Goal: Transaction & Acquisition: Book appointment/travel/reservation

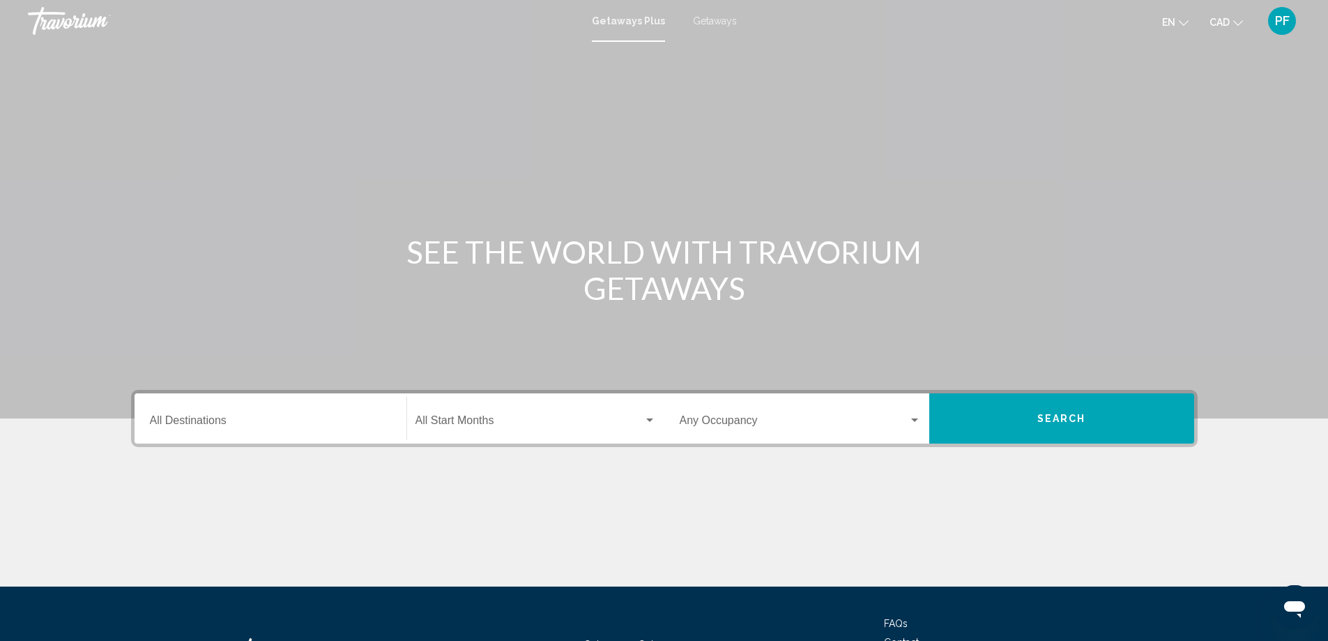
click at [313, 409] on div "Destination All Destinations" at bounding box center [270, 419] width 241 height 44
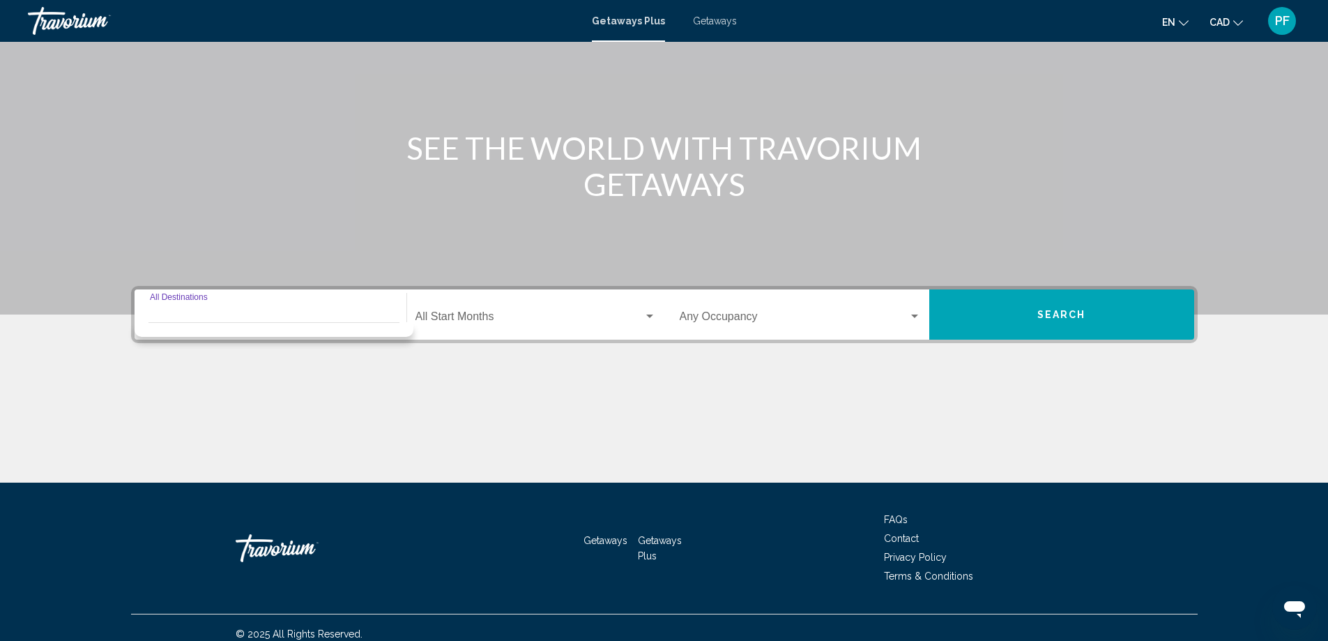
scroll to position [116, 0]
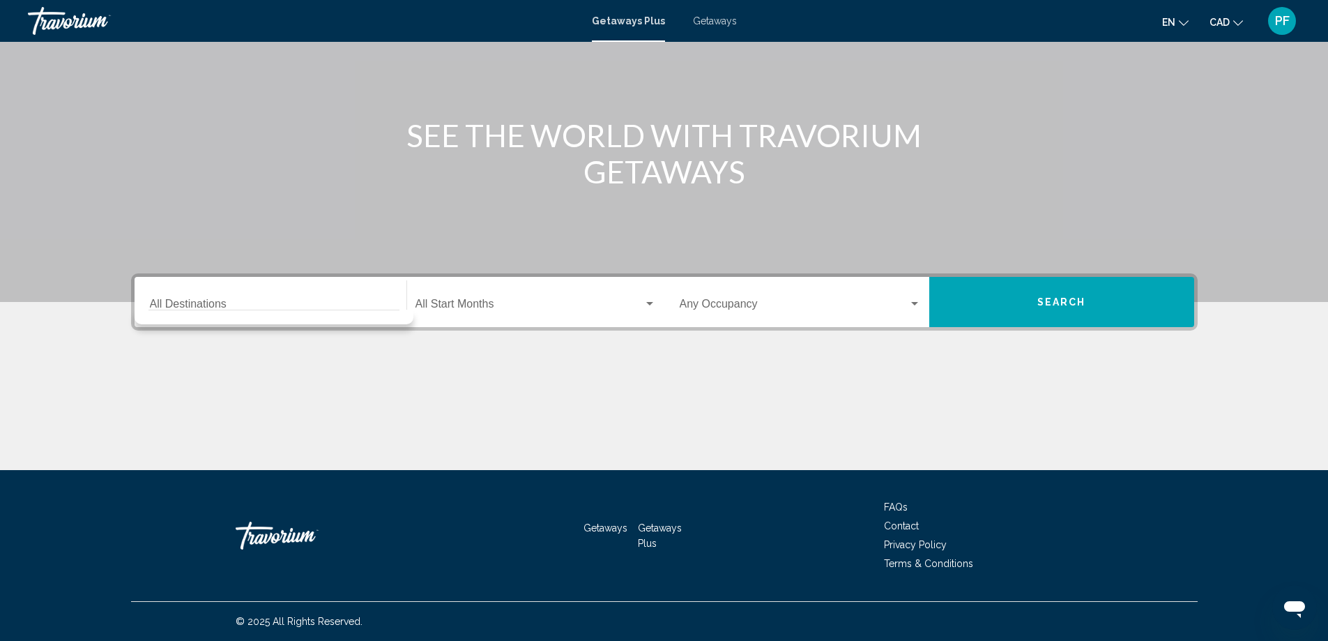
click at [327, 295] on div "Destination All Destinations" at bounding box center [270, 302] width 241 height 44
click at [298, 379] on div "Main content" at bounding box center [664, 417] width 1067 height 105
click at [300, 379] on div "Main content" at bounding box center [664, 417] width 1067 height 105
click at [254, 306] on input "Destination All Destinations" at bounding box center [270, 306] width 241 height 13
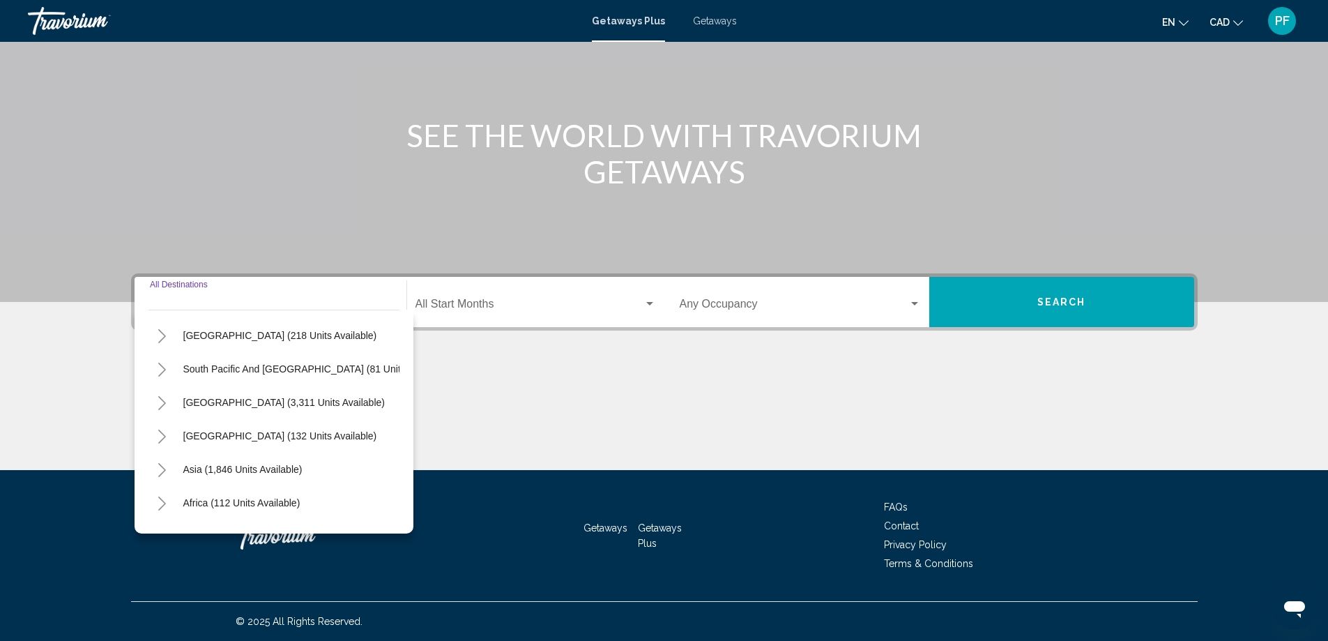
scroll to position [232, 0]
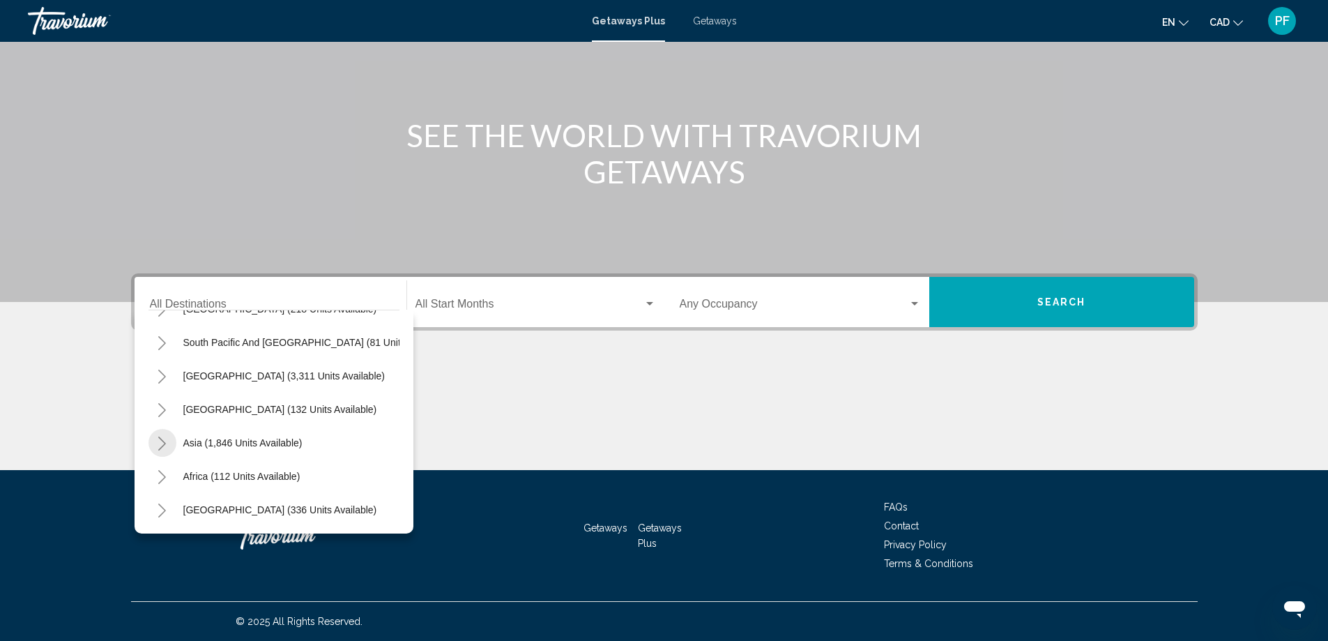
click at [160, 441] on icon "Toggle Asia (1,846 units available)" at bounding box center [162, 443] width 10 height 14
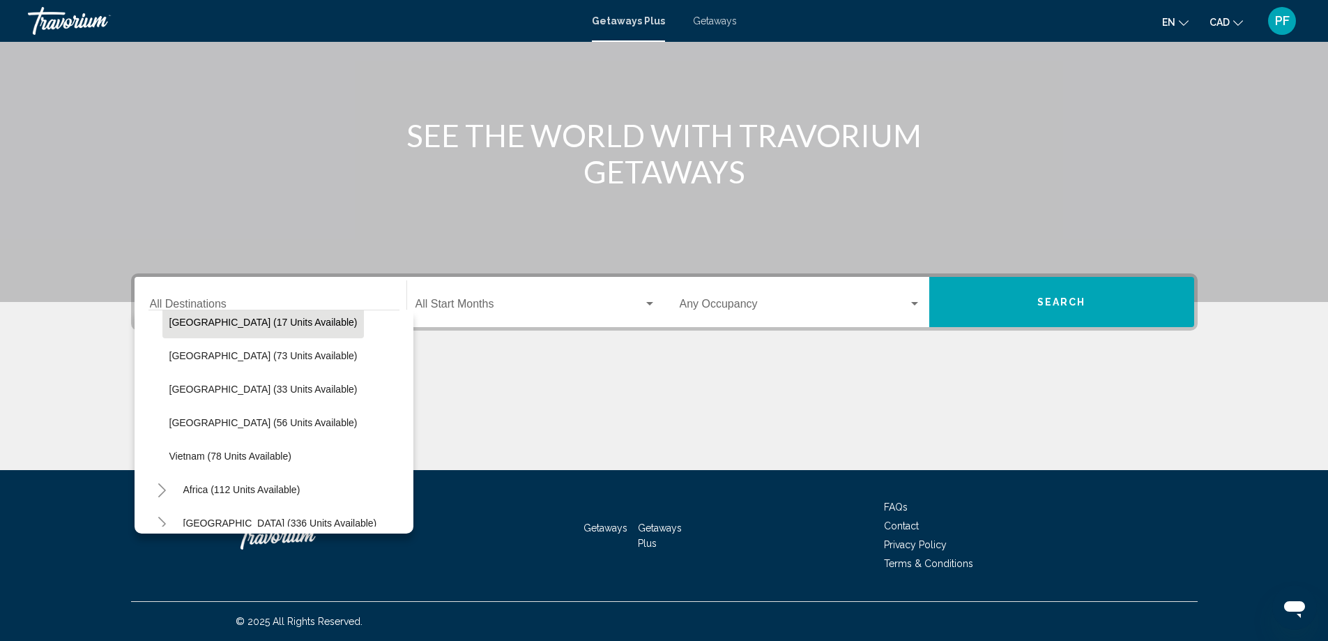
scroll to position [465, 0]
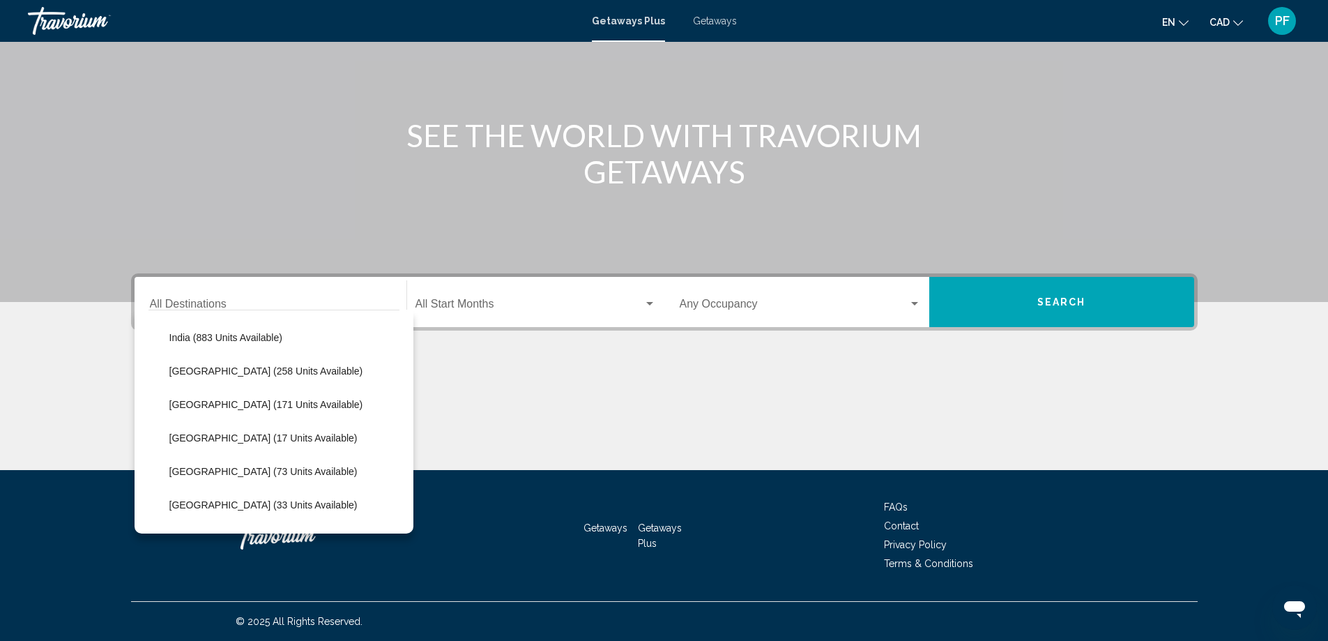
click at [230, 409] on span "[GEOGRAPHIC_DATA] (171 units available)" at bounding box center [266, 404] width 194 height 11
type input "**********"
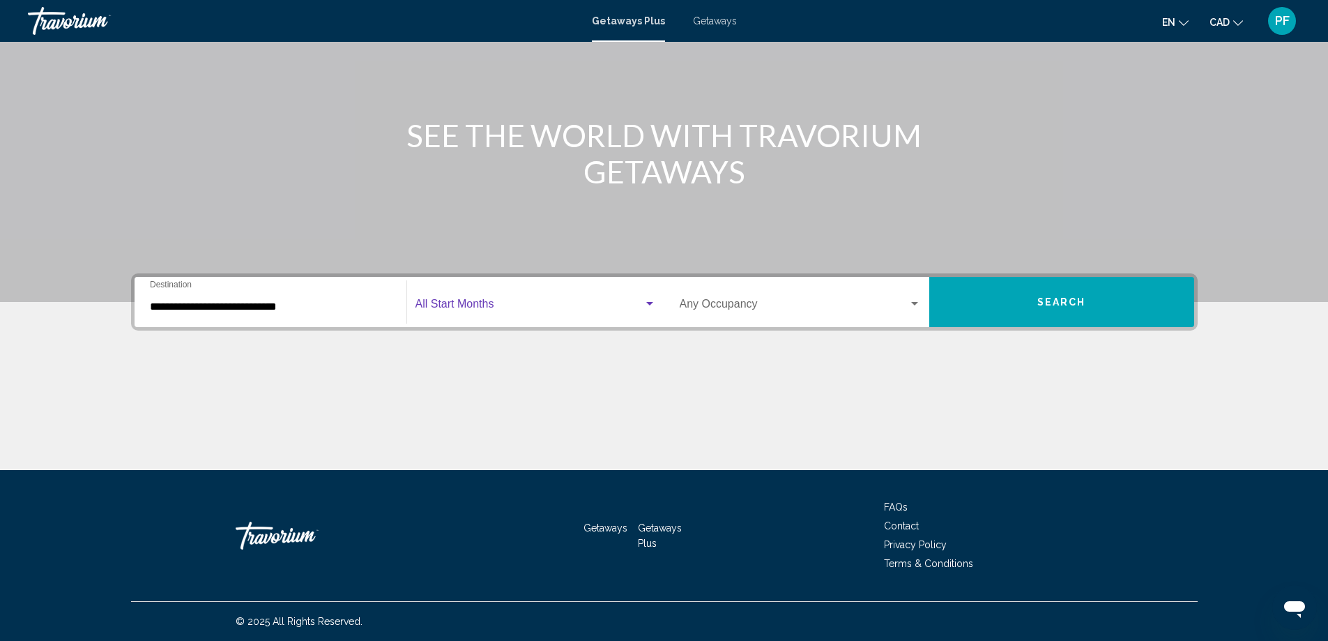
click at [613, 306] on span "Search widget" at bounding box center [529, 306] width 228 height 13
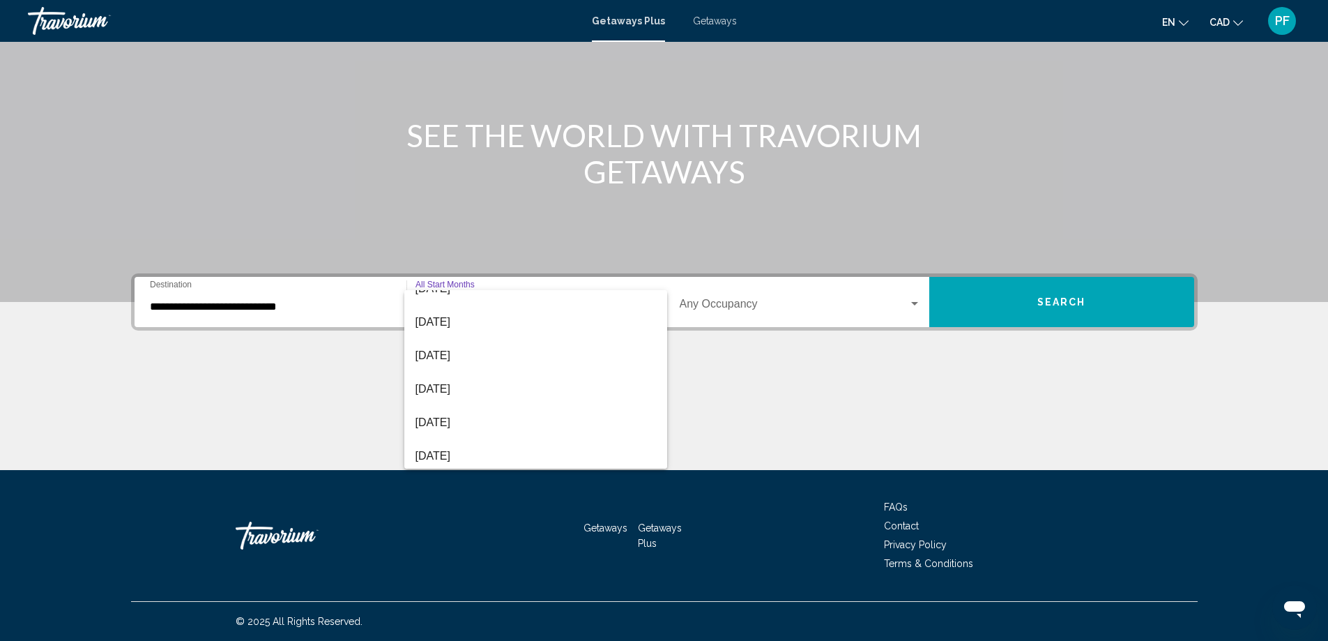
scroll to position [116, 0]
click at [505, 397] on span "[DATE]" at bounding box center [535, 390] width 240 height 33
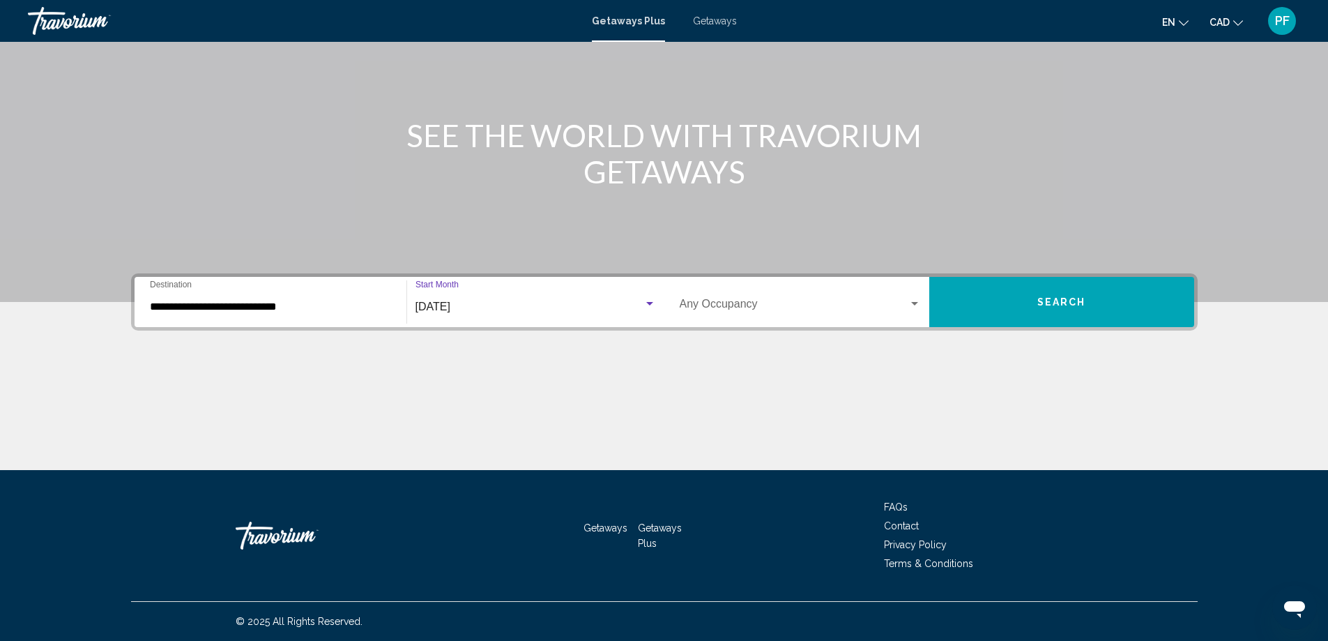
click at [840, 304] on span "Search widget" at bounding box center [794, 306] width 229 height 13
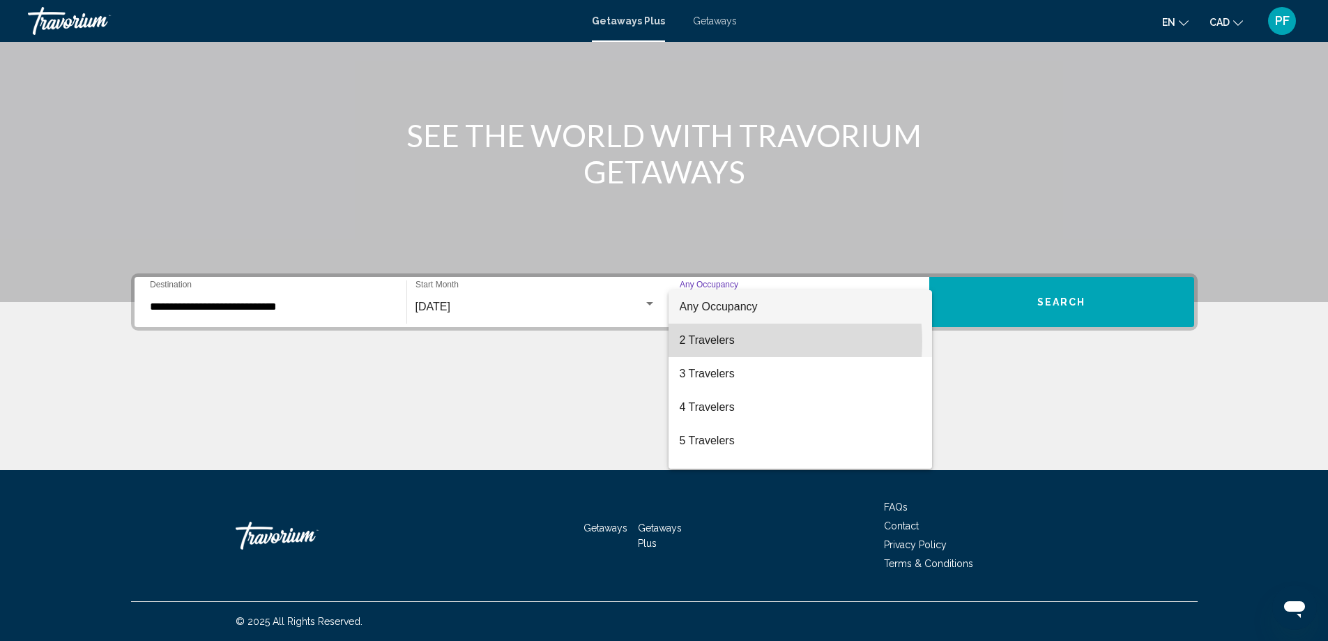
click at [726, 342] on span "2 Travelers" at bounding box center [800, 339] width 241 height 33
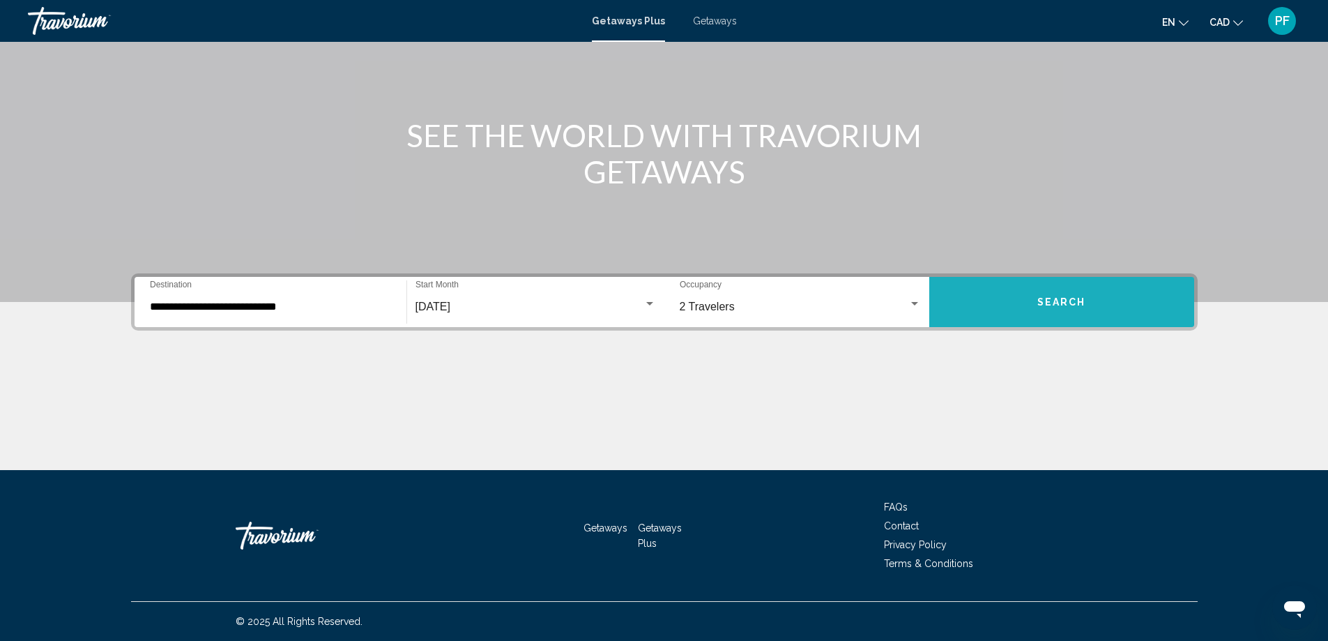
click at [999, 291] on button "Search" at bounding box center [1061, 302] width 265 height 50
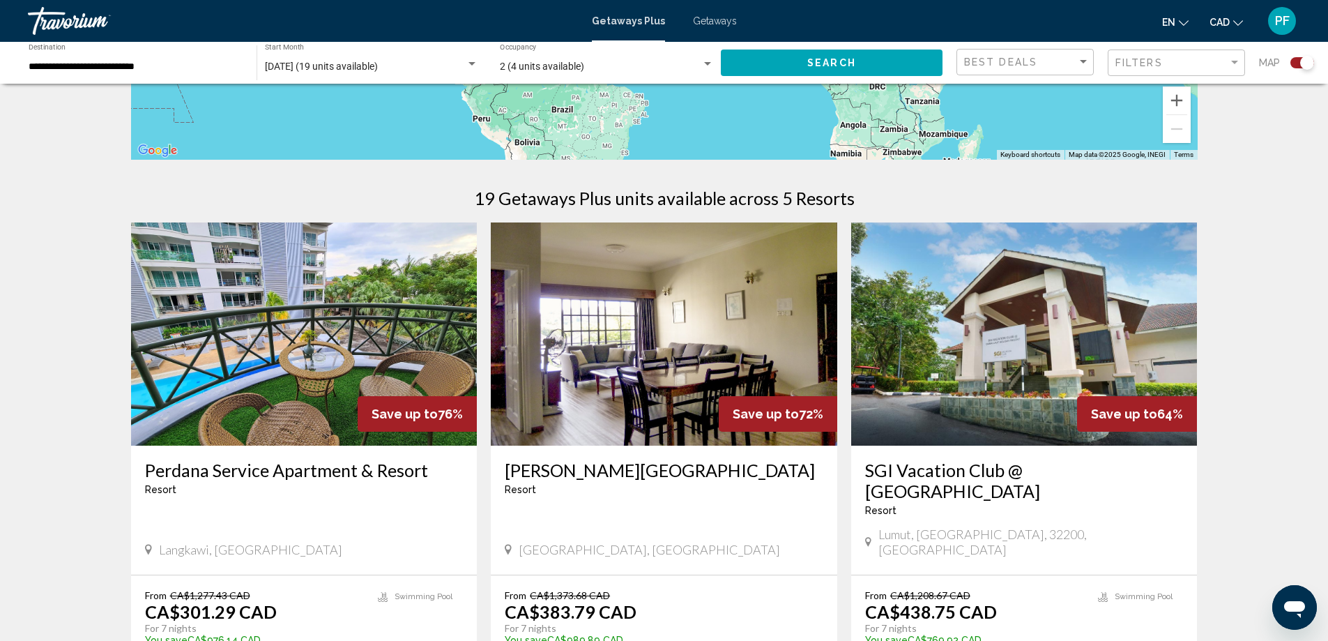
scroll to position [349, 0]
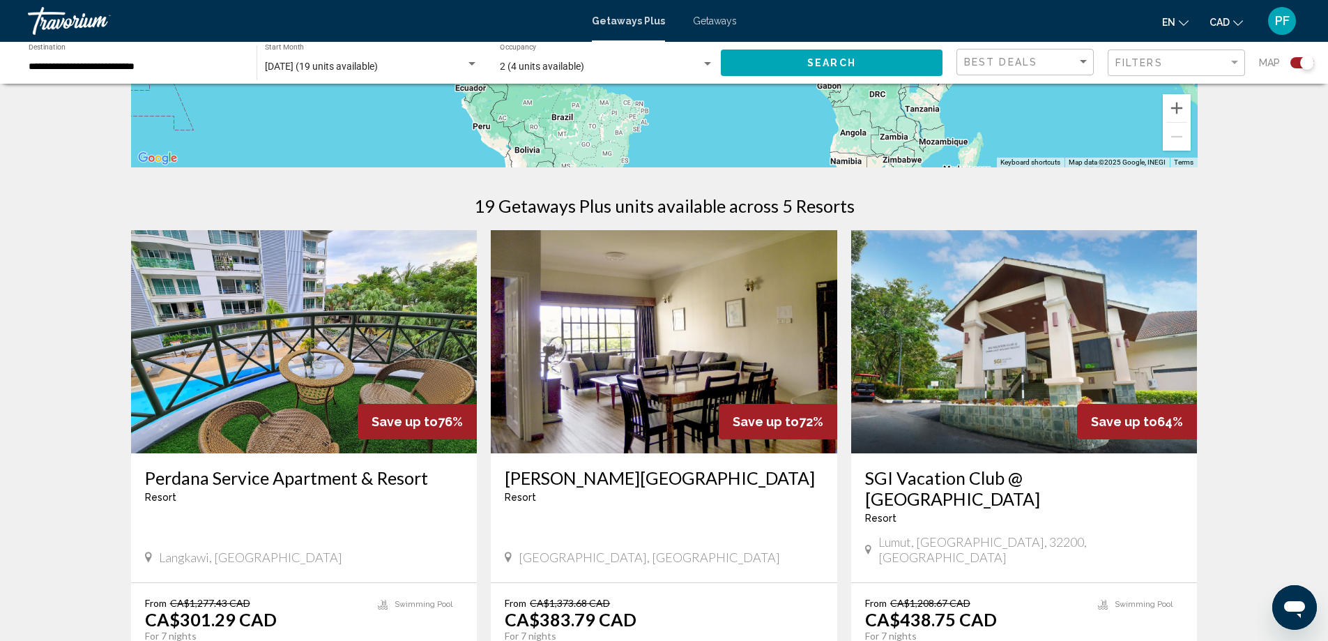
click at [189, 74] on div "**********" at bounding box center [136, 63] width 214 height 38
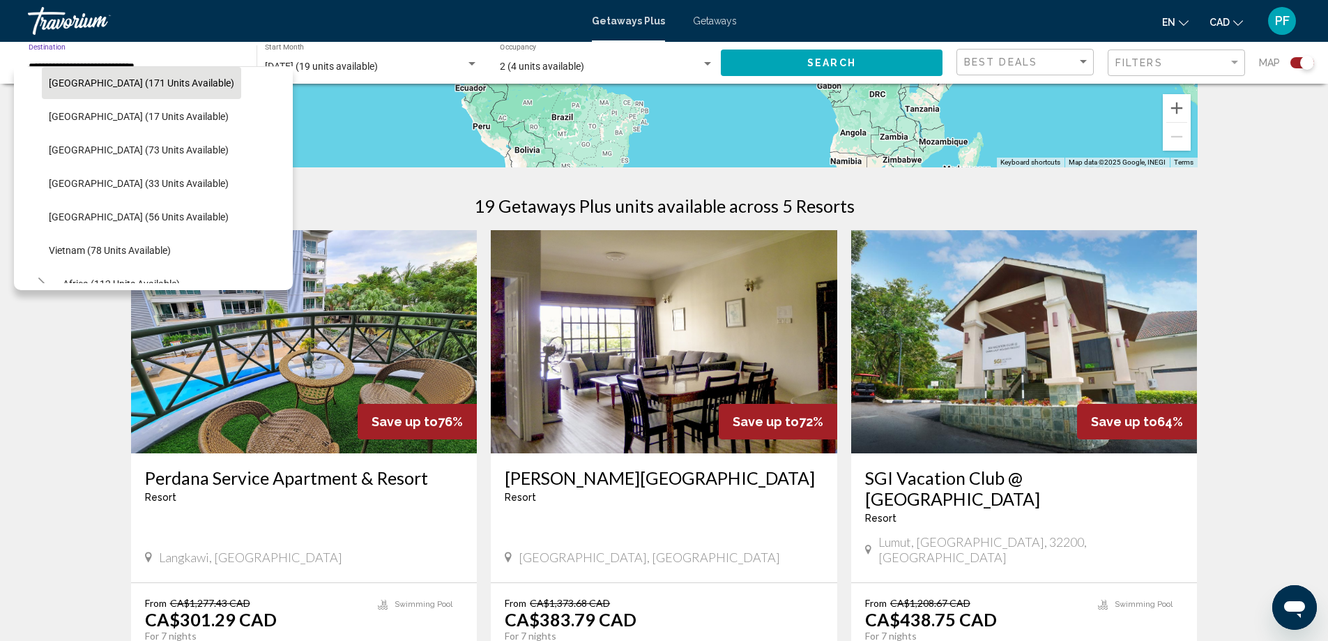
scroll to position [573, 0]
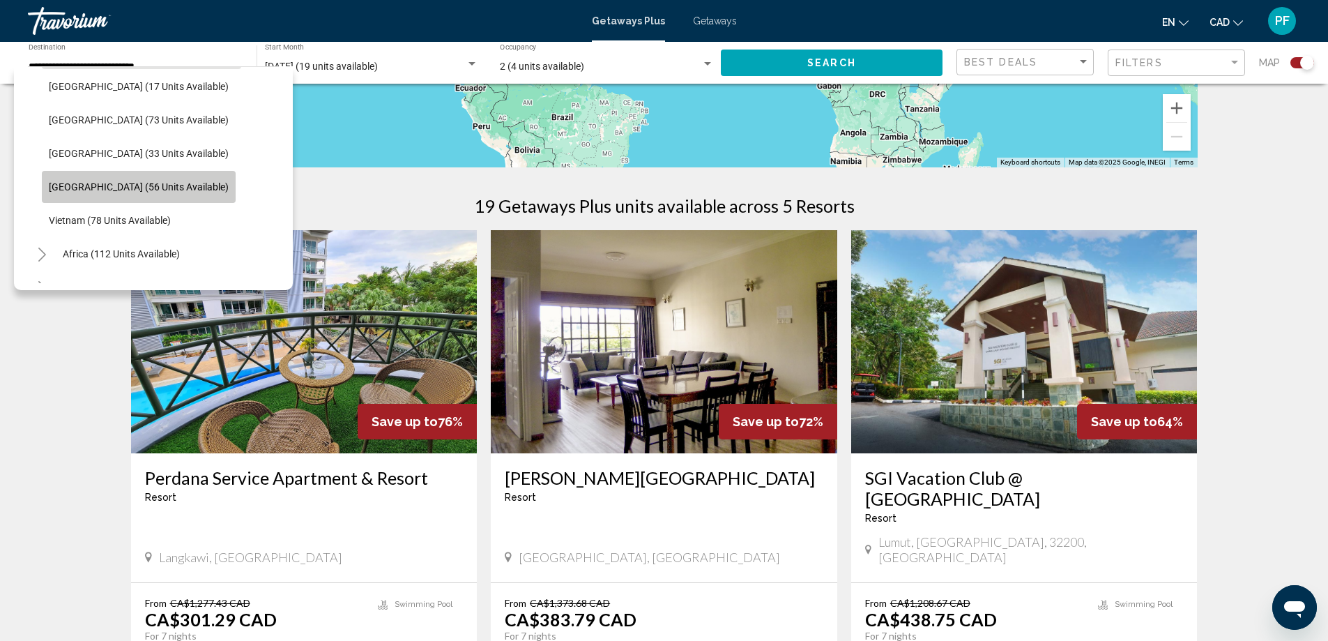
click at [168, 188] on span "[GEOGRAPHIC_DATA] (56 units available)" at bounding box center [139, 186] width 180 height 11
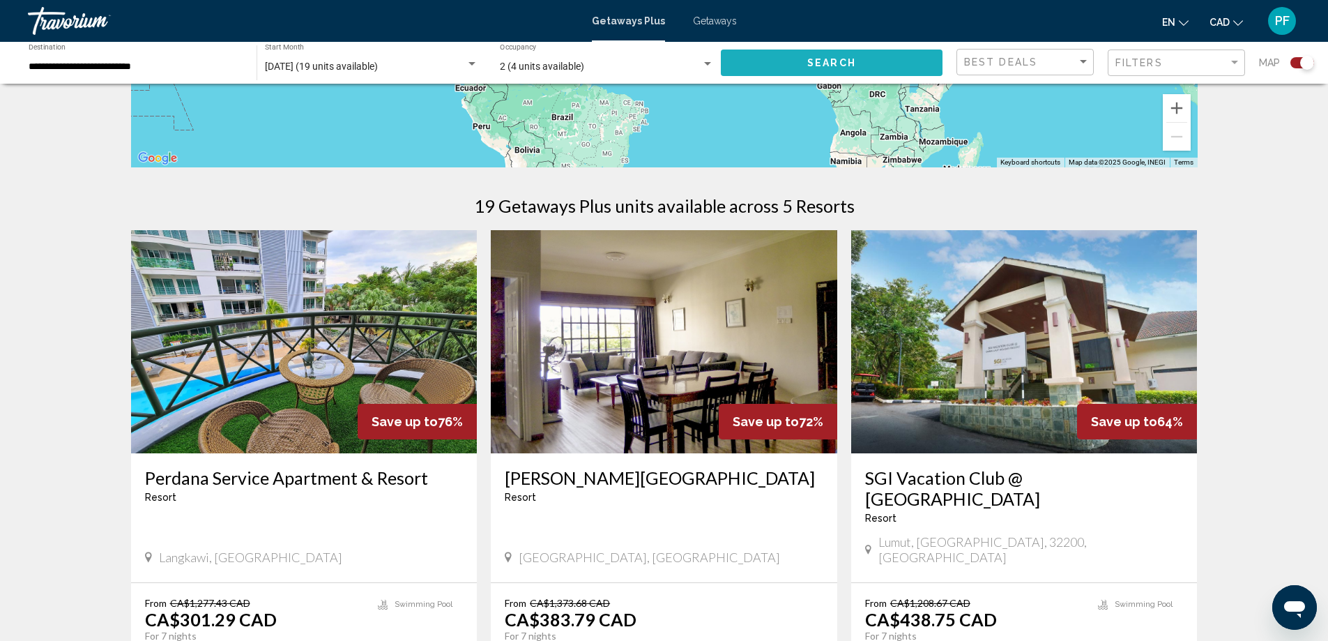
click at [796, 58] on button "Search" at bounding box center [832, 62] width 222 height 26
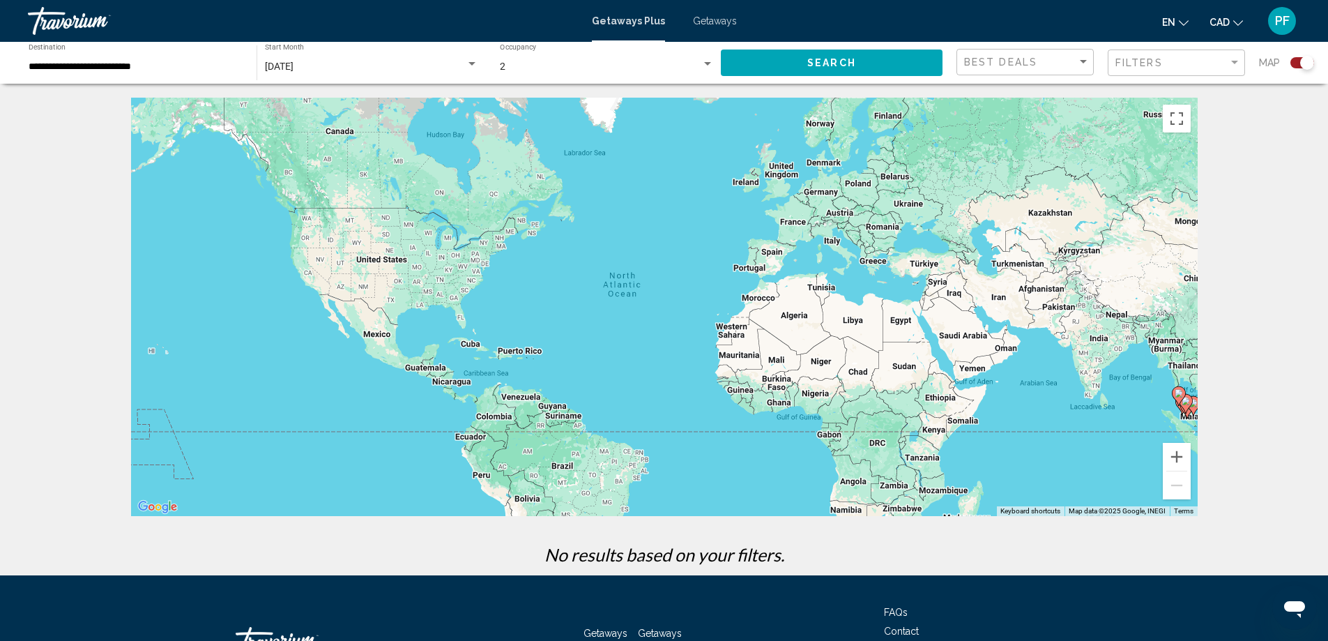
click at [843, 58] on span "Search" at bounding box center [831, 63] width 49 height 11
click at [372, 61] on div "[DATE]" at bounding box center [365, 66] width 201 height 11
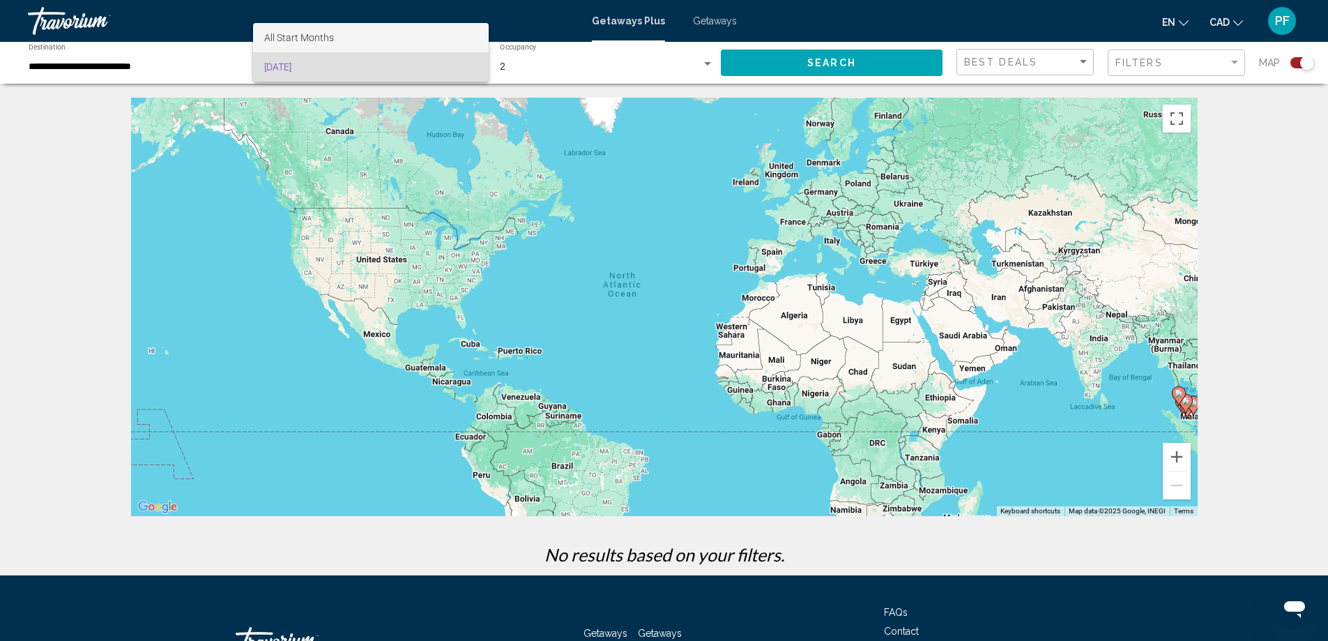
click at [322, 40] on span "All Start Months" at bounding box center [299, 37] width 70 height 11
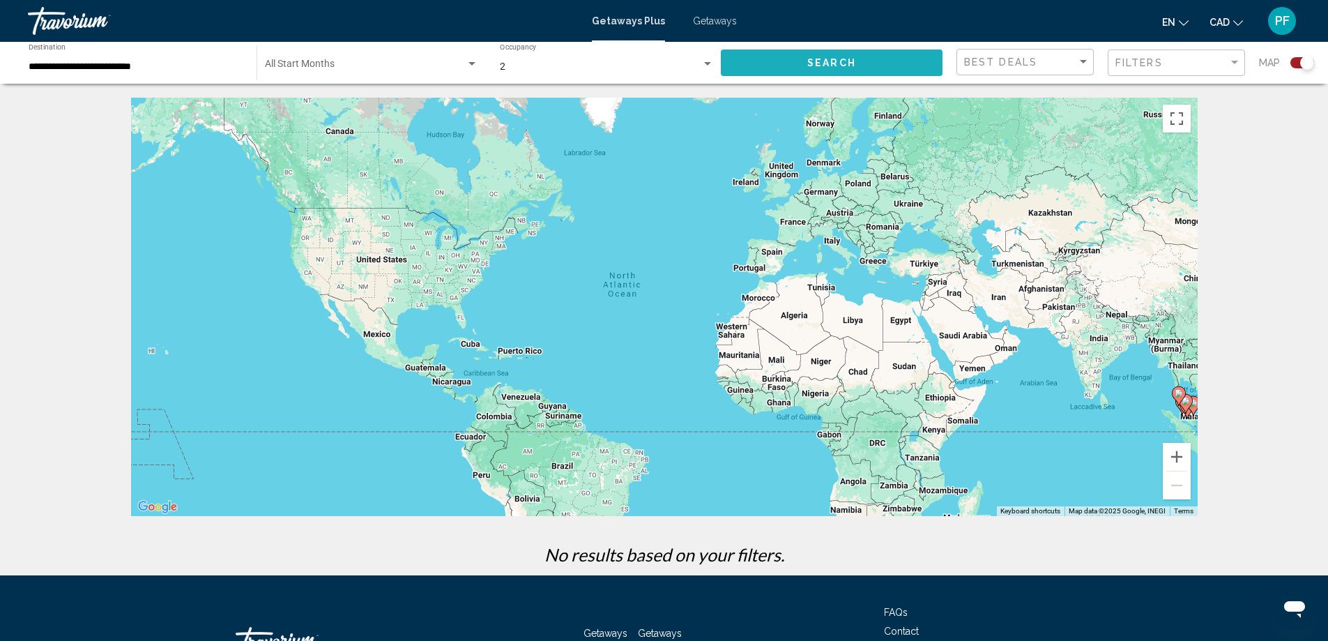
click at [801, 58] on button "Search" at bounding box center [832, 62] width 222 height 26
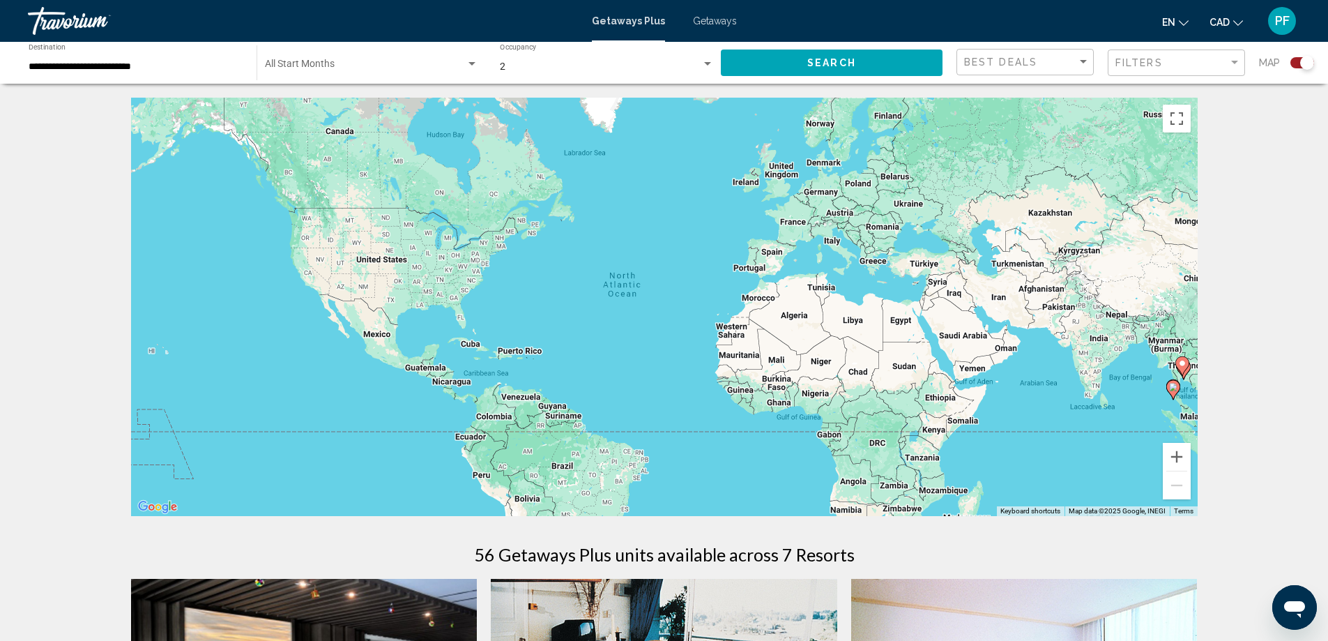
click at [427, 54] on div "Start Month All Start Months" at bounding box center [371, 63] width 213 height 38
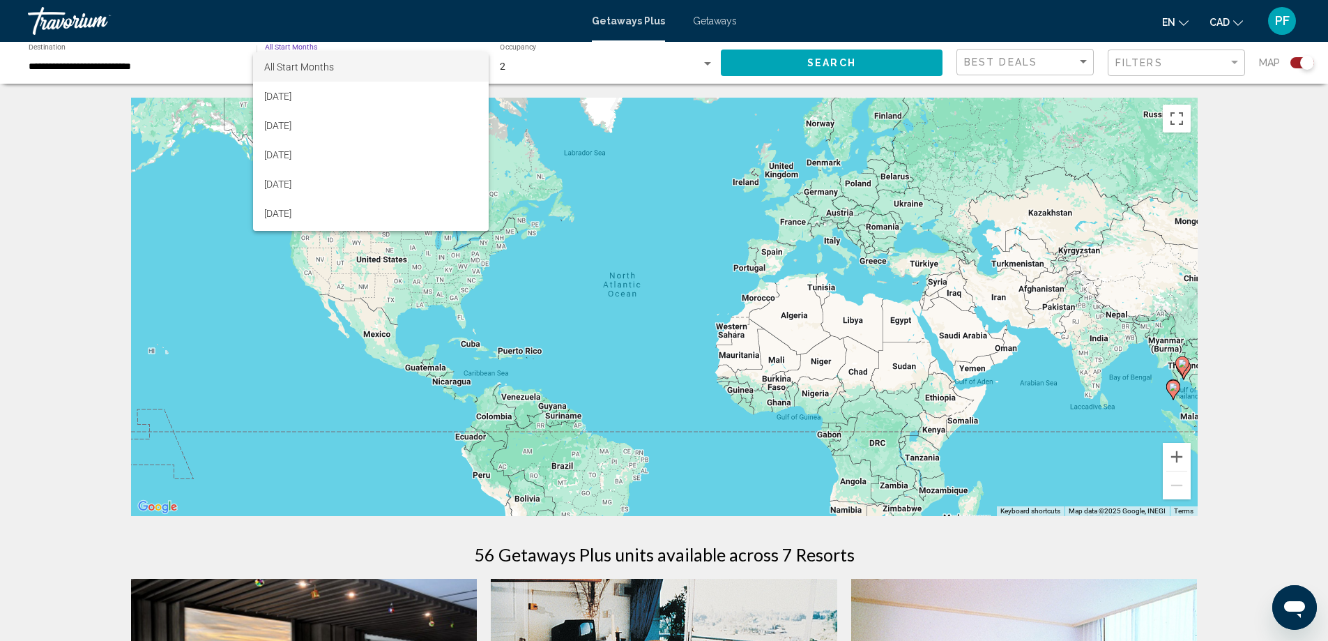
click at [79, 66] on div at bounding box center [664, 320] width 1328 height 641
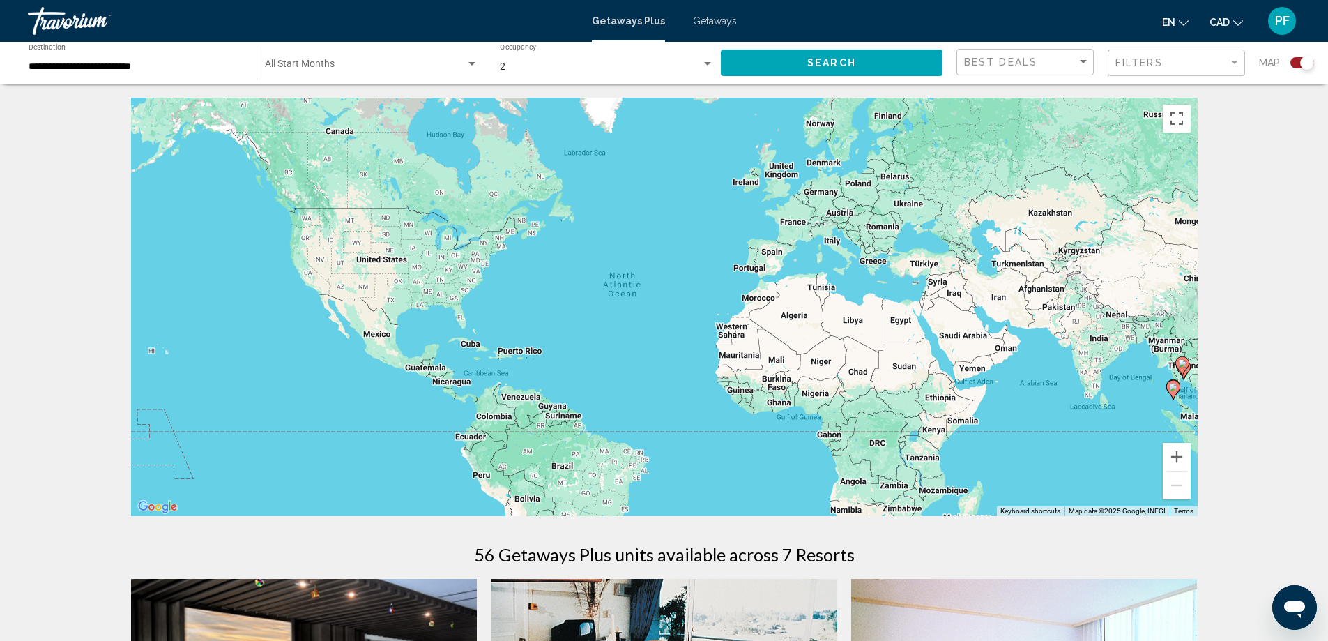
click at [84, 68] on input "**********" at bounding box center [136, 66] width 214 height 11
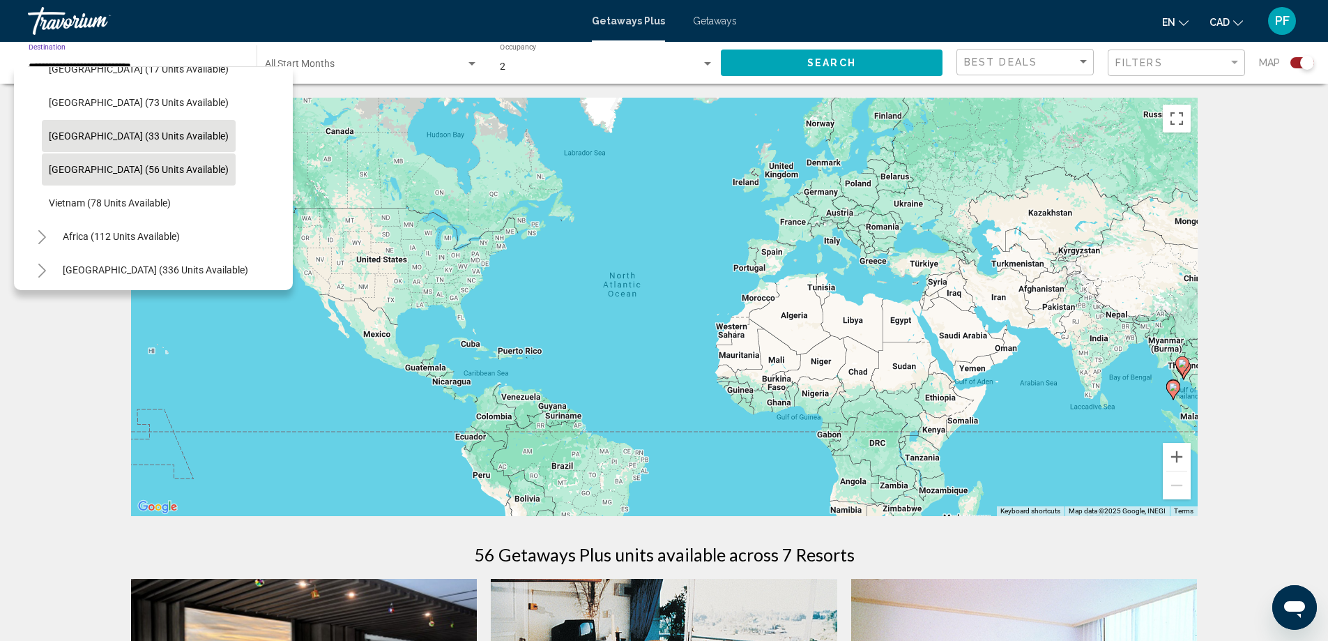
scroll to position [474, 0]
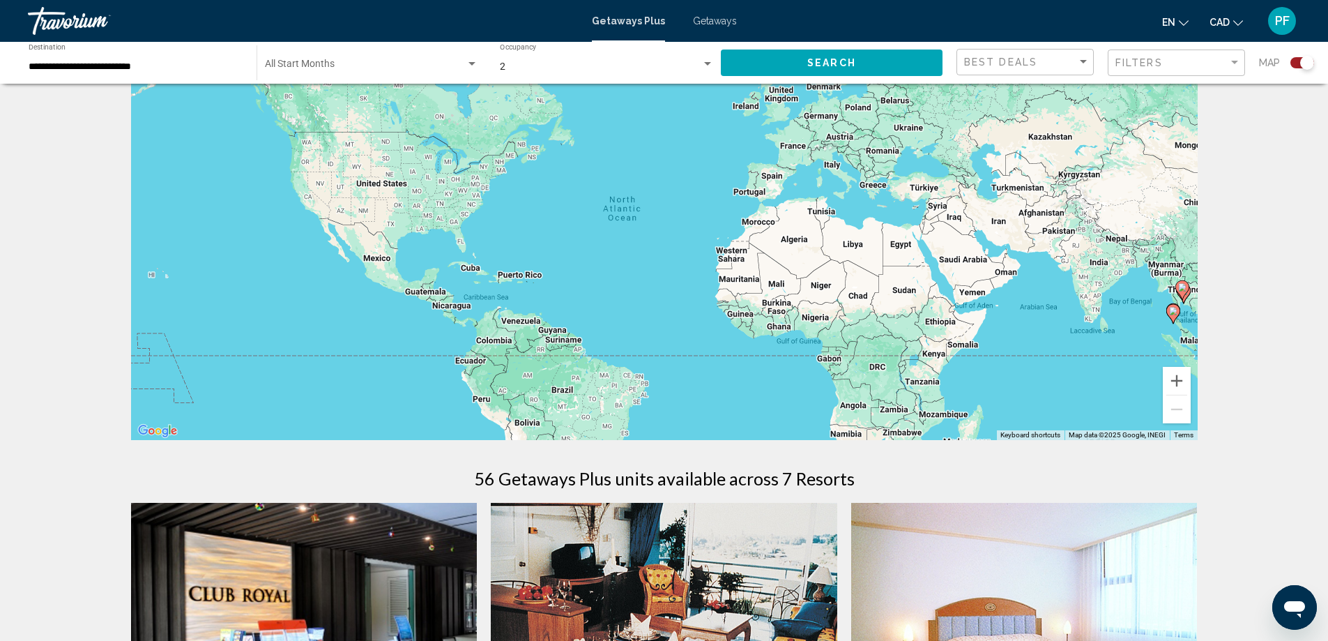
scroll to position [0, 0]
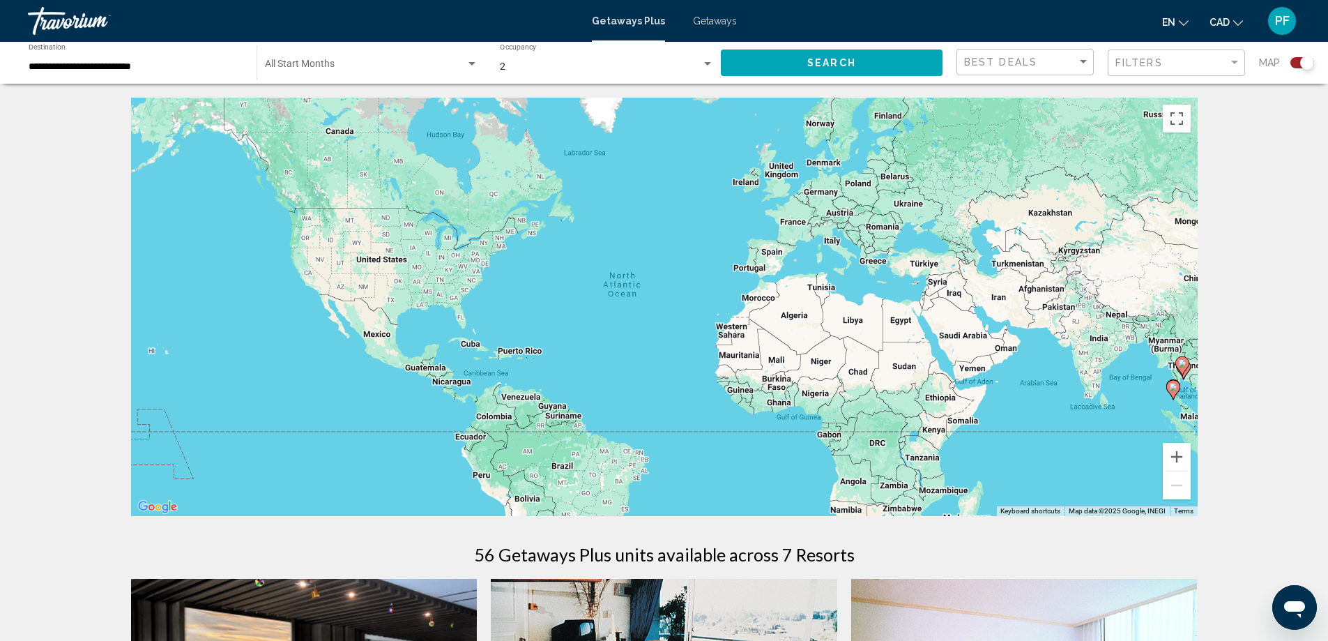
click at [147, 72] on input "**********" at bounding box center [136, 66] width 214 height 11
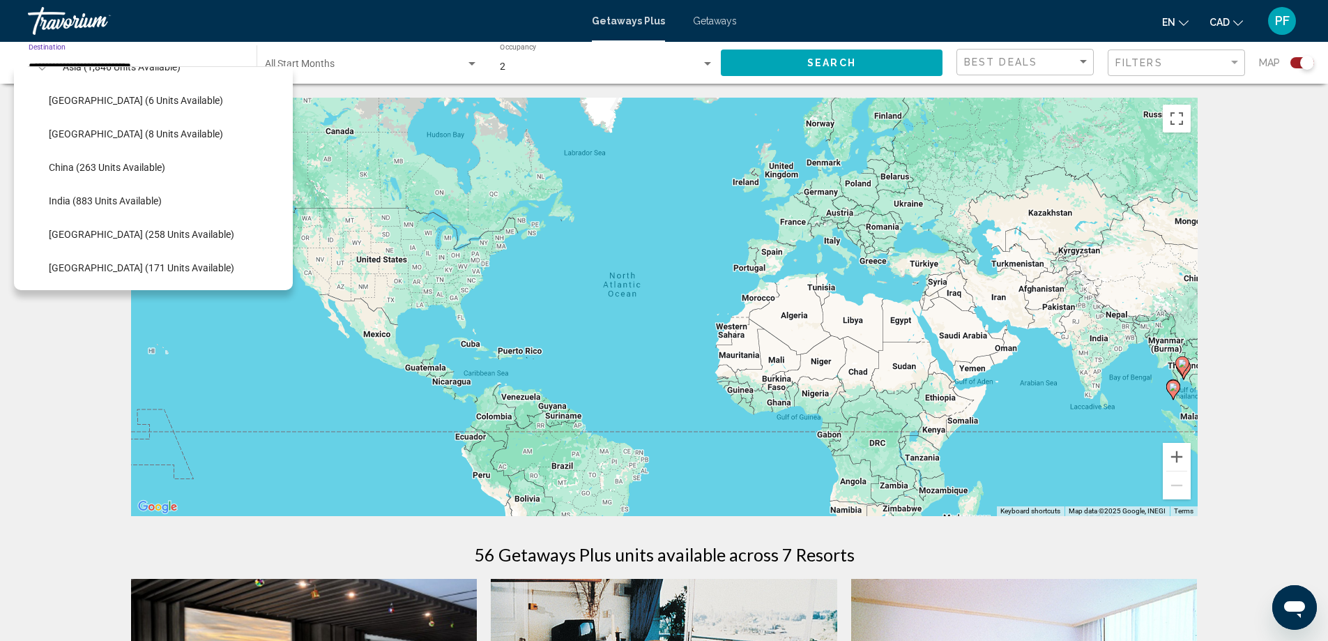
scroll to position [242, 0]
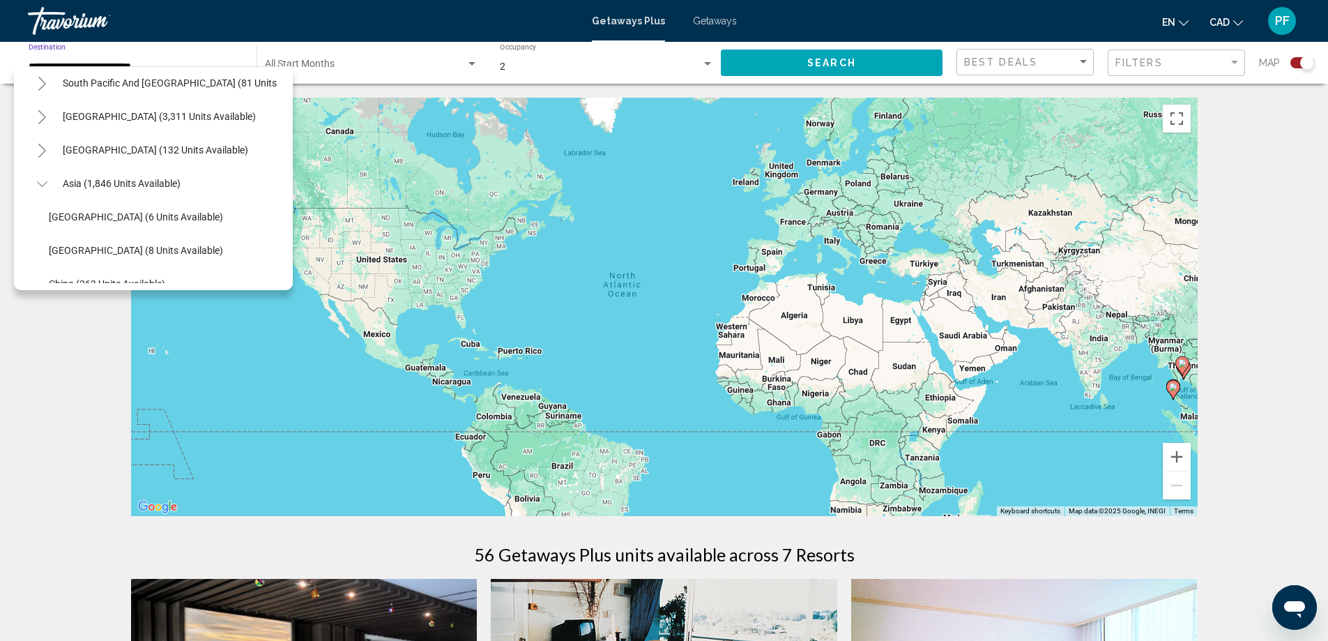
click at [594, 350] on div "To activate drag with keyboard, press Alt + Enter. Once in keyboard drag state,…" at bounding box center [664, 307] width 1067 height 418
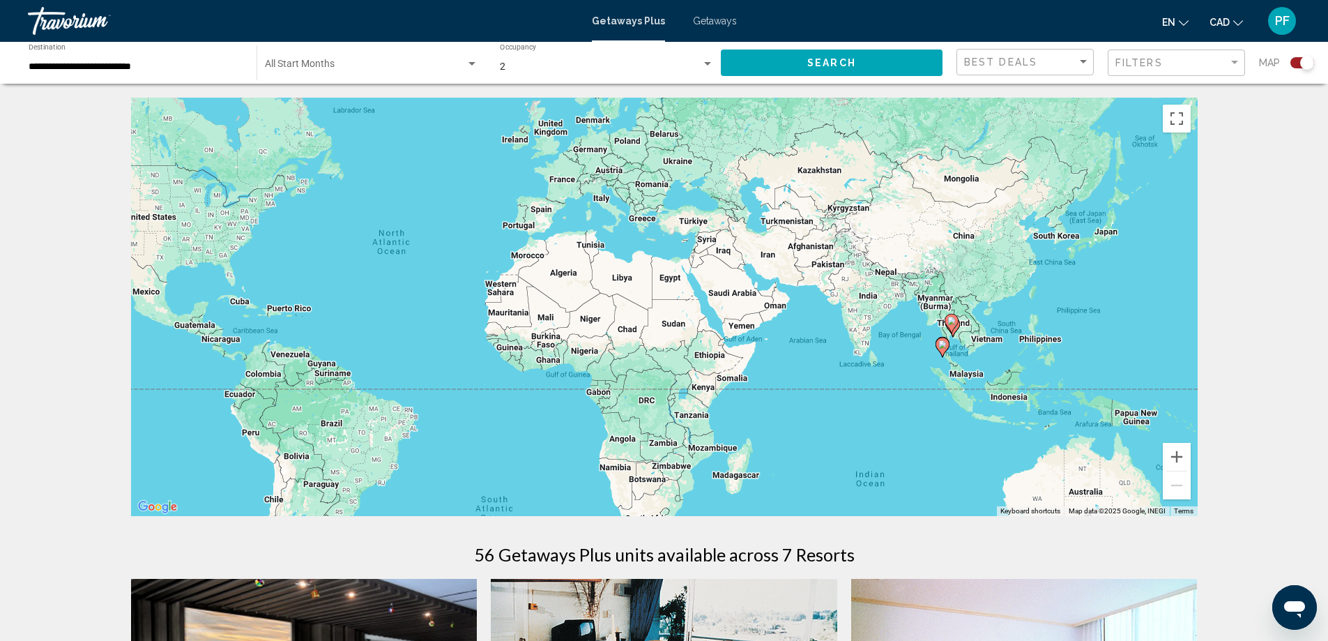
drag, startPoint x: 790, startPoint y: 385, endPoint x: 558, endPoint y: 341, distance: 236.2
click at [551, 340] on div "To activate drag with keyboard, press Alt + Enter. Once in keyboard drag state,…" at bounding box center [664, 307] width 1067 height 418
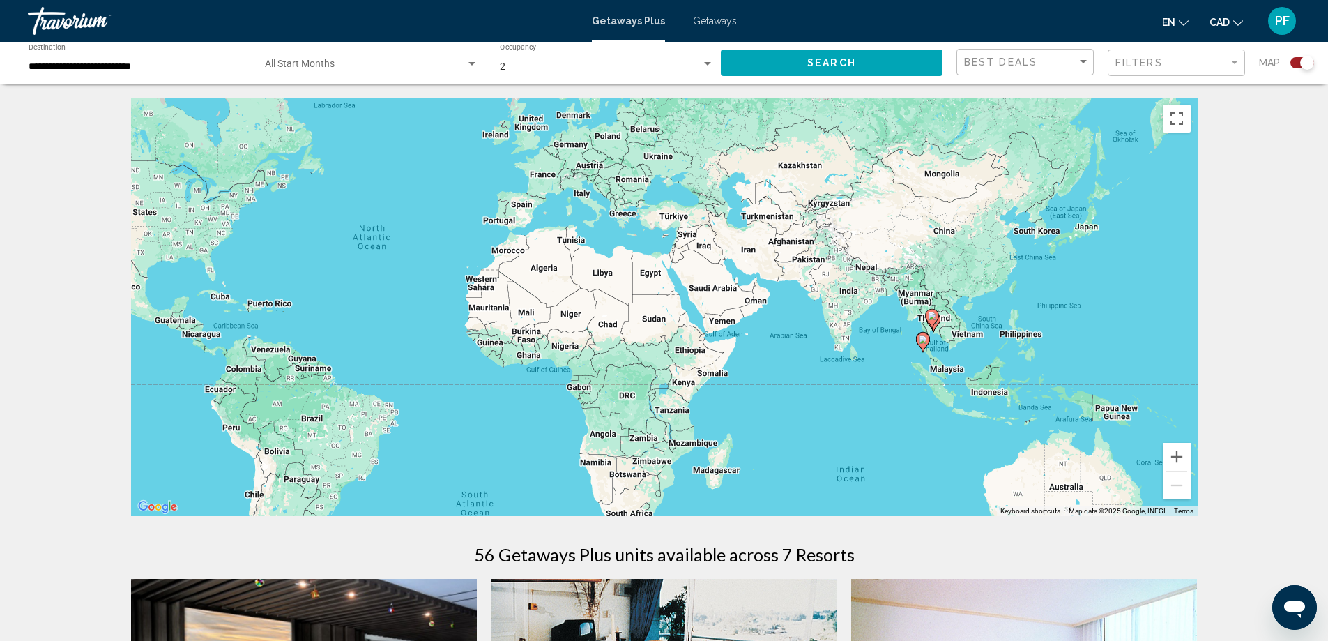
click at [215, 65] on input "**********" at bounding box center [136, 66] width 214 height 11
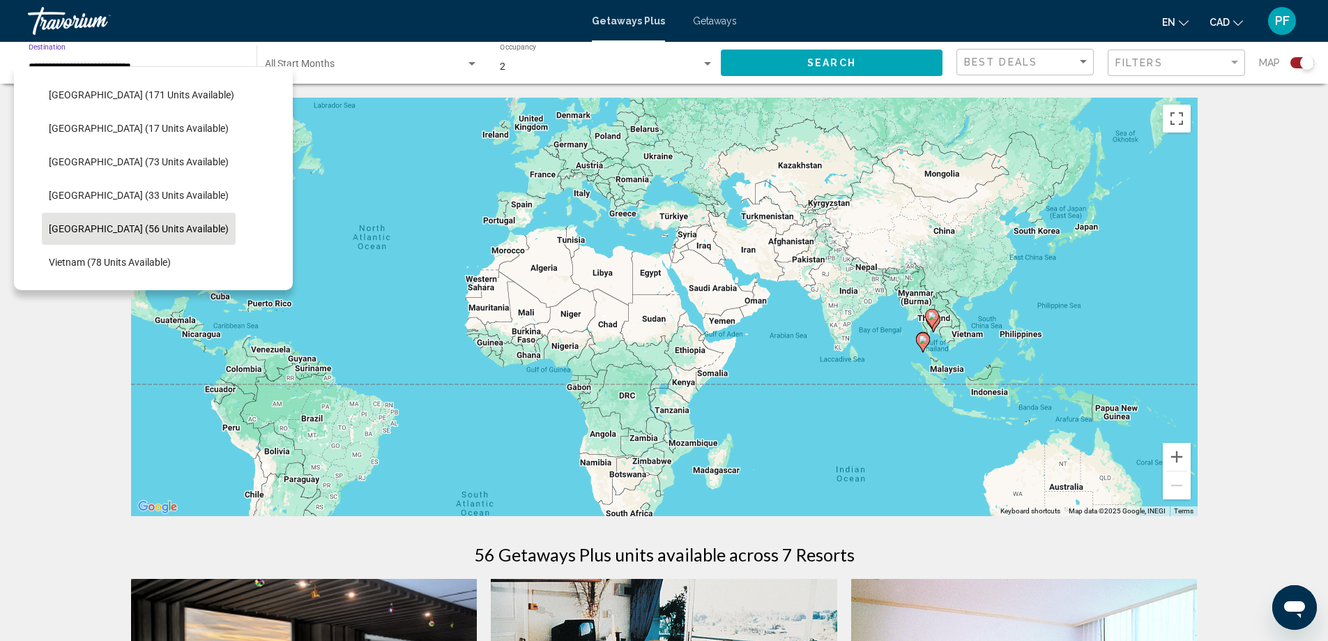
scroll to position [488, 0]
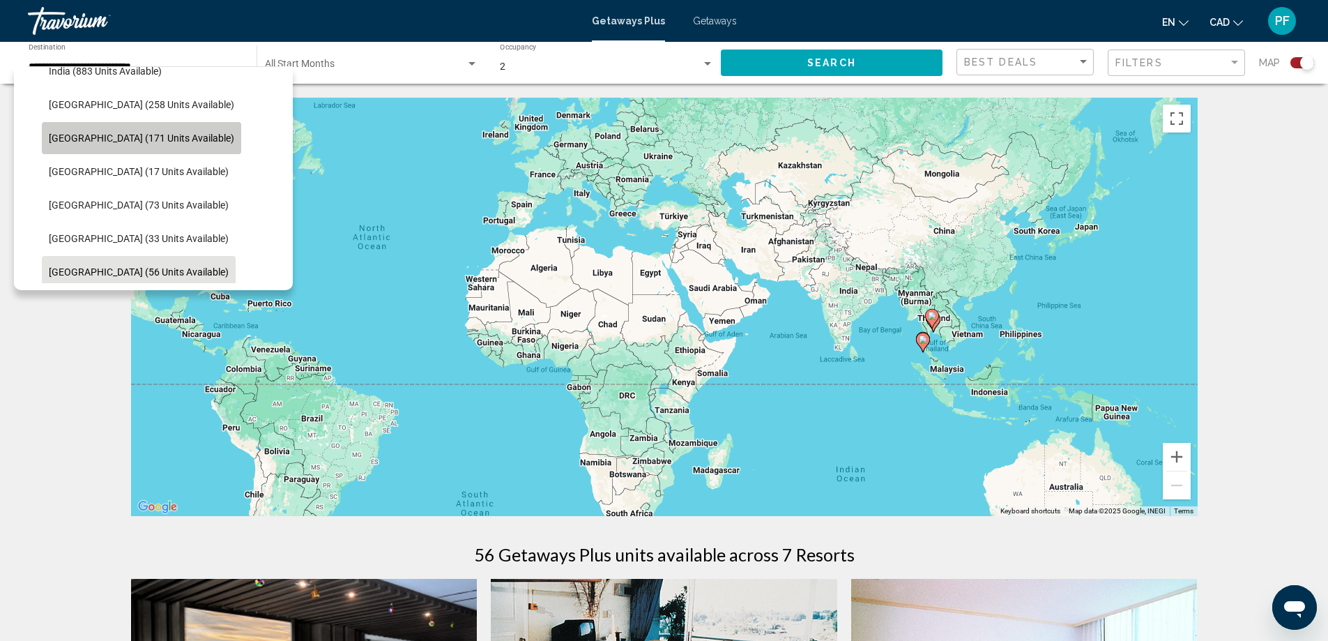
click at [169, 142] on span "[GEOGRAPHIC_DATA] (171 units available)" at bounding box center [141, 137] width 185 height 11
type input "**********"
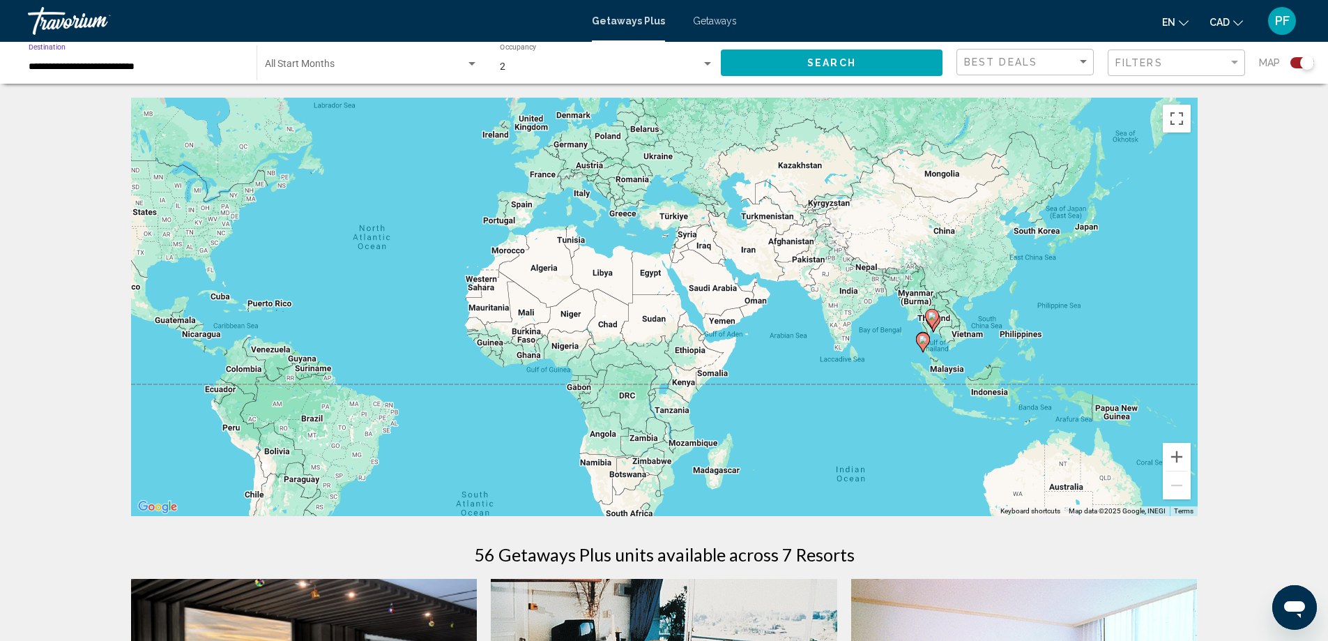
click at [832, 63] on span "Search" at bounding box center [831, 63] width 49 height 11
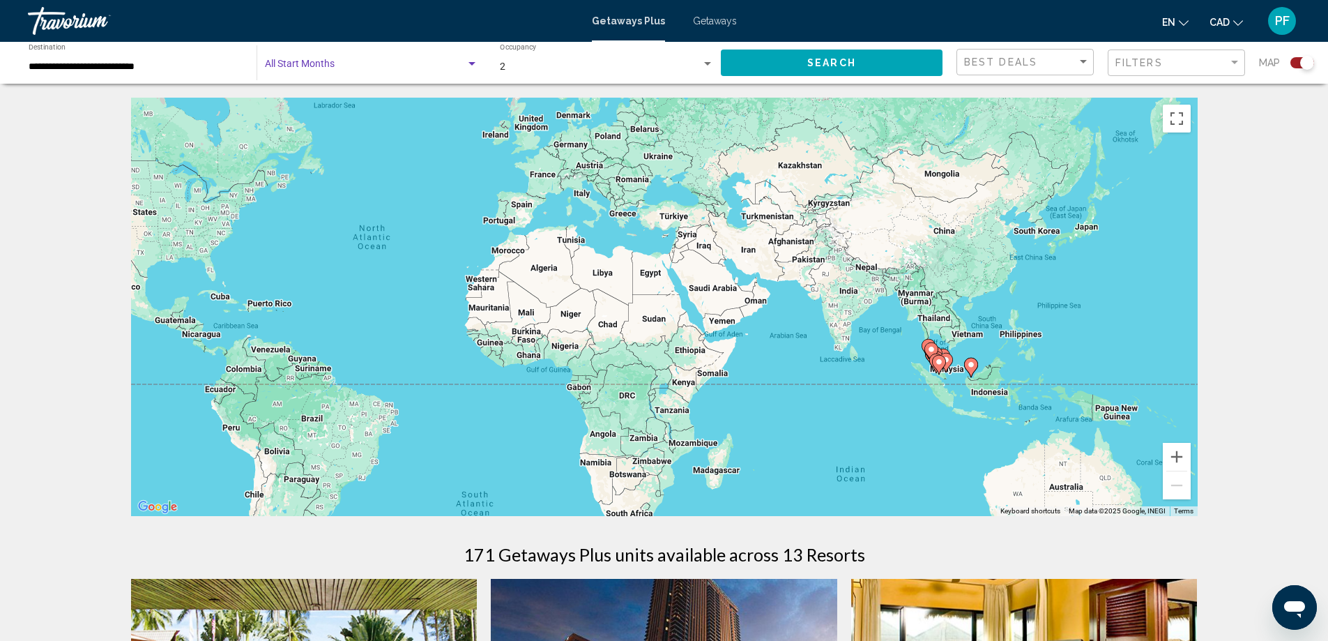
click at [471, 66] on div "Search widget" at bounding box center [472, 64] width 13 height 11
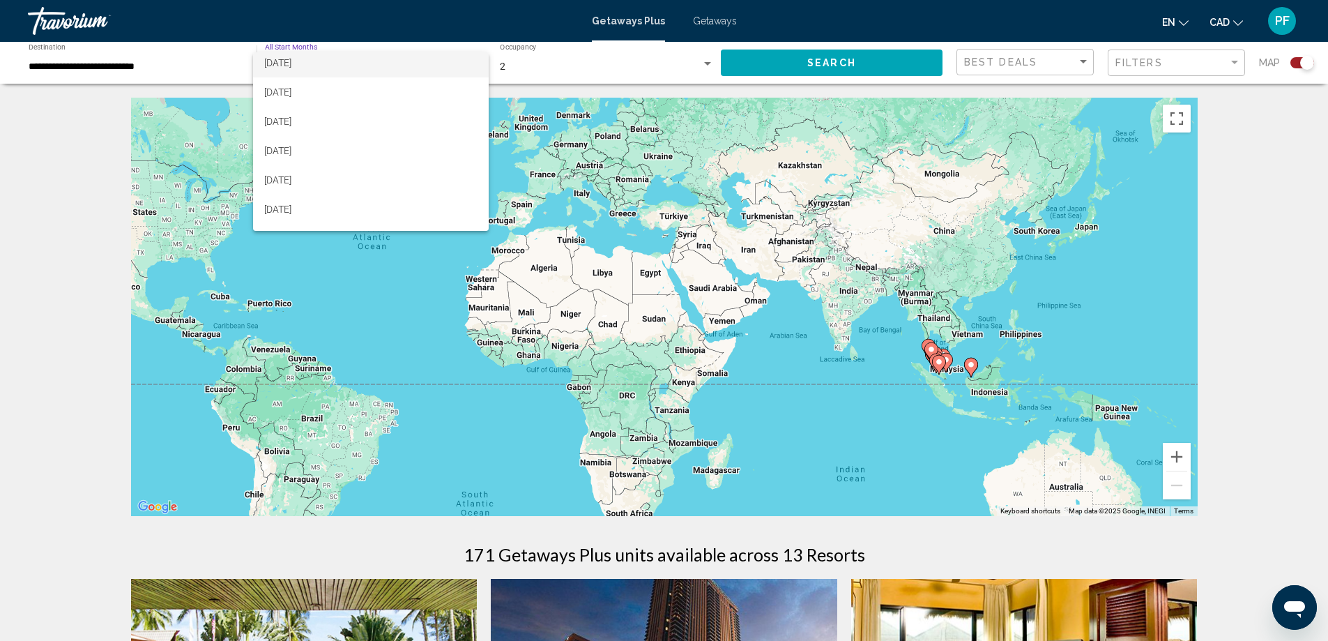
scroll to position [116, 0]
click at [410, 101] on span "[DATE]" at bounding box center [370, 96] width 213 height 29
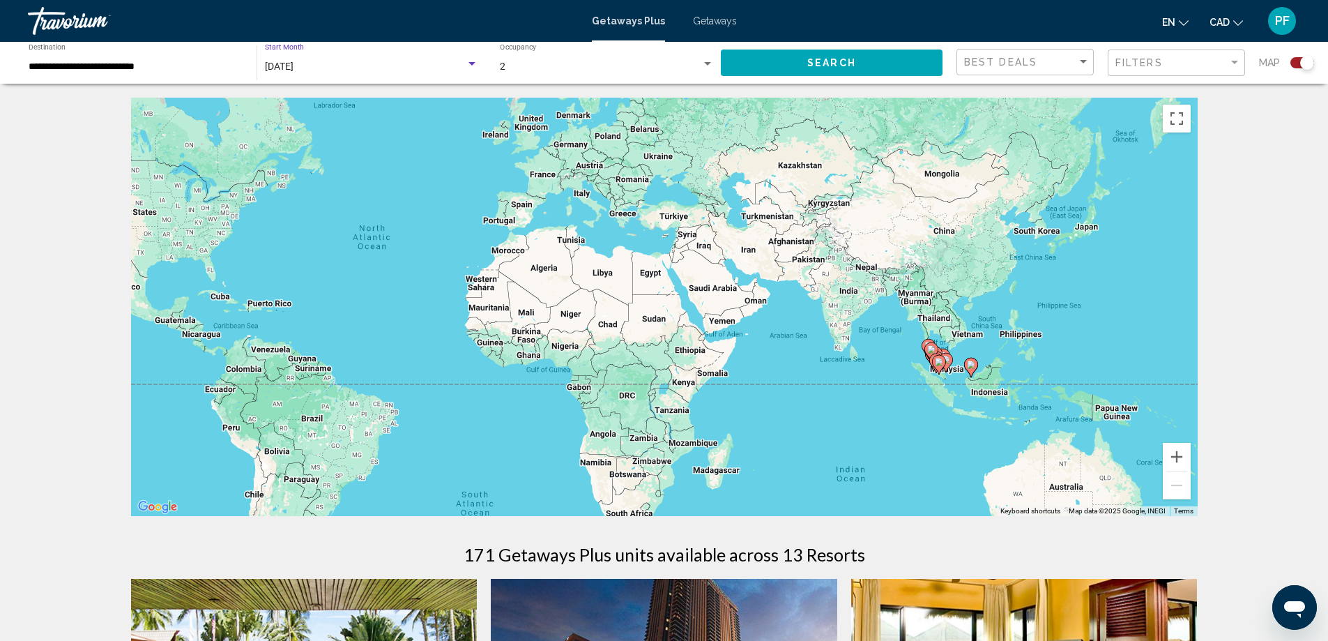
click at [844, 69] on button "Search" at bounding box center [832, 62] width 222 height 26
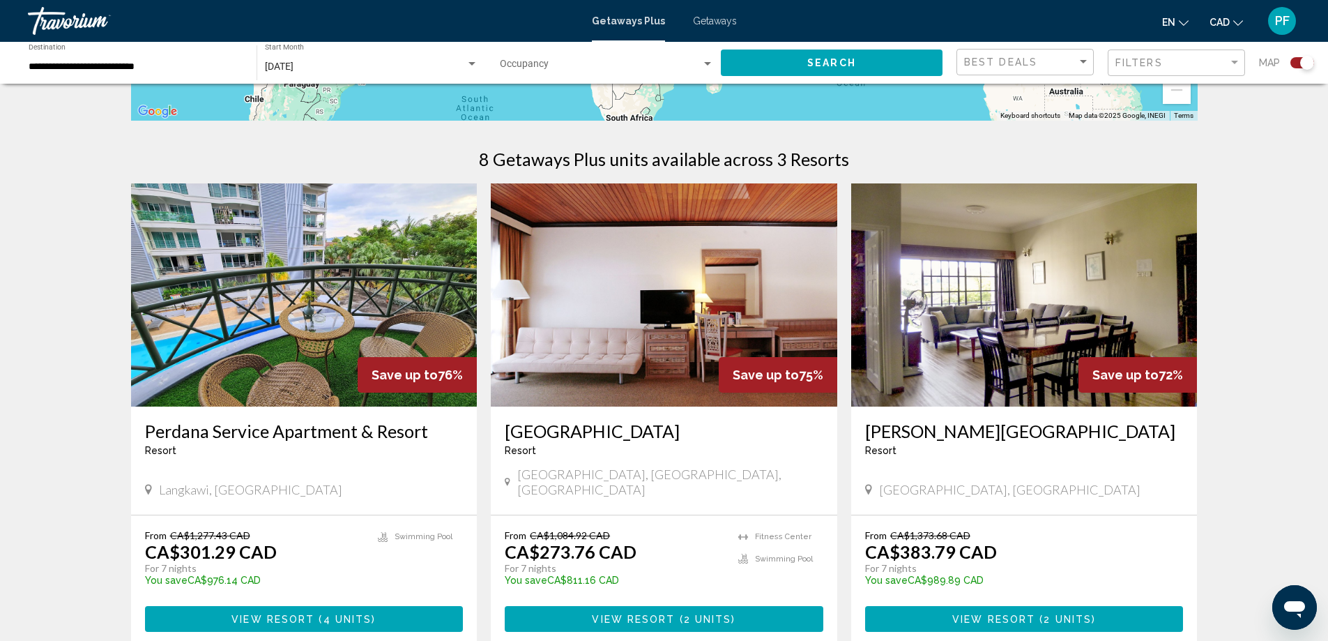
scroll to position [465, 0]
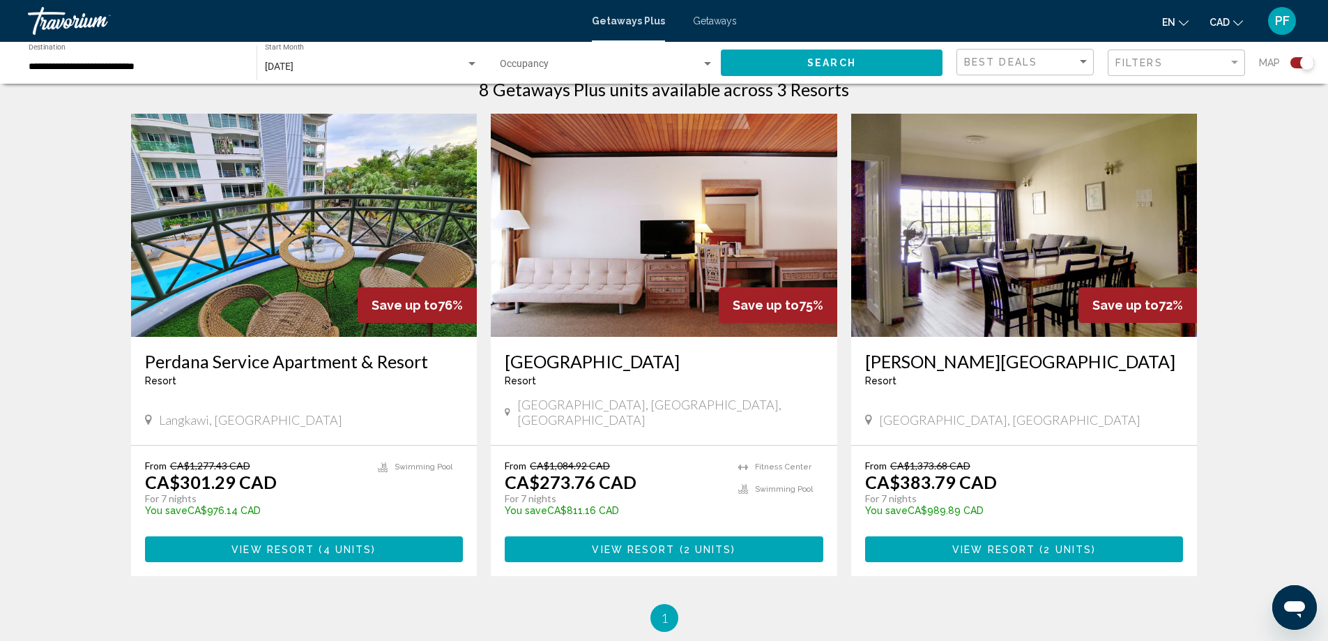
click at [1063, 259] on img "Main content" at bounding box center [1024, 225] width 346 height 223
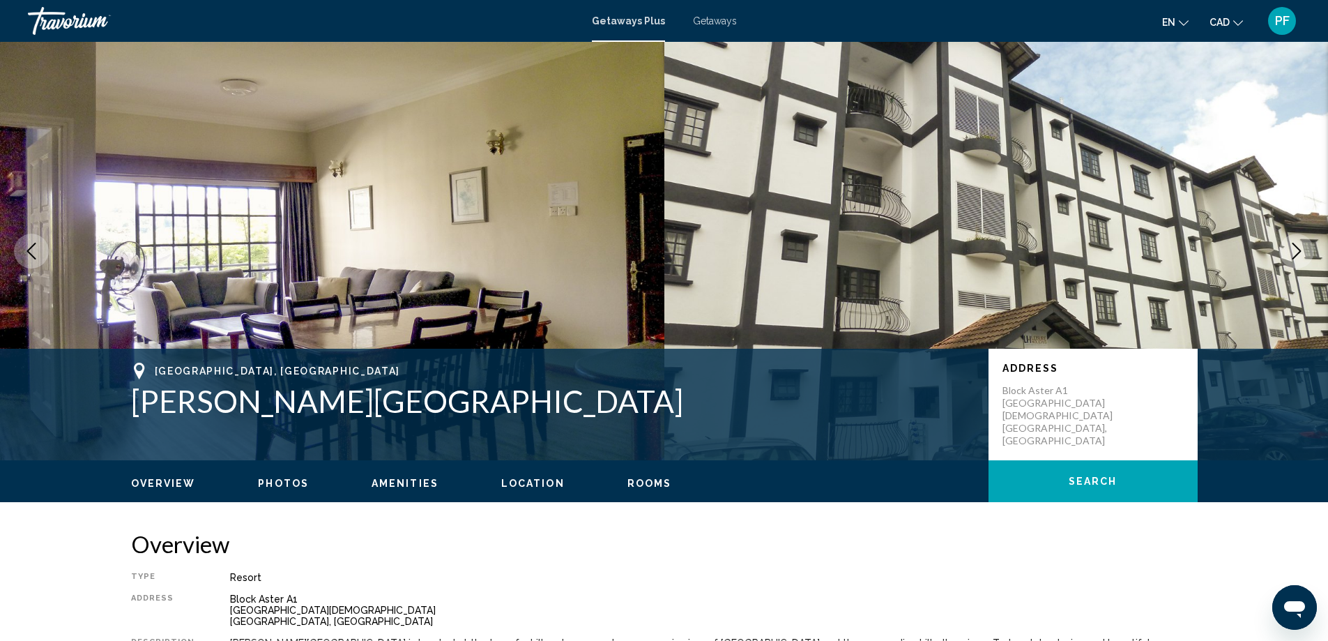
click at [1288, 247] on icon "Next image" at bounding box center [1296, 251] width 17 height 17
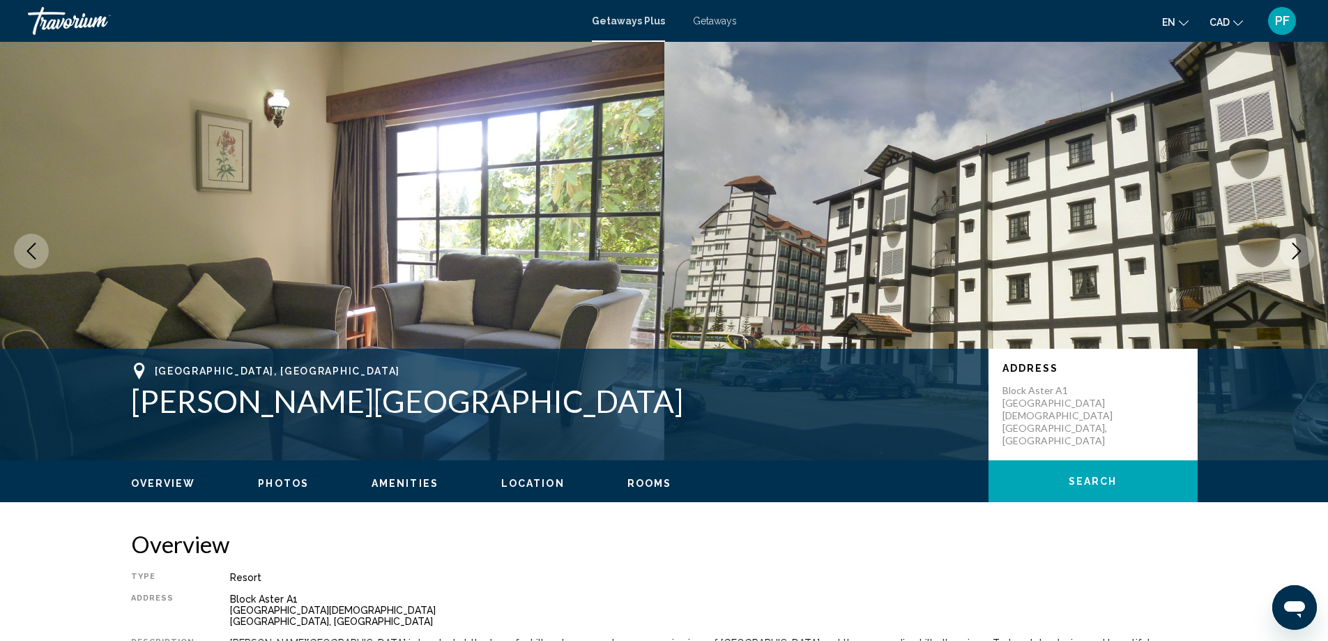
click at [1288, 247] on icon "Next image" at bounding box center [1296, 251] width 17 height 17
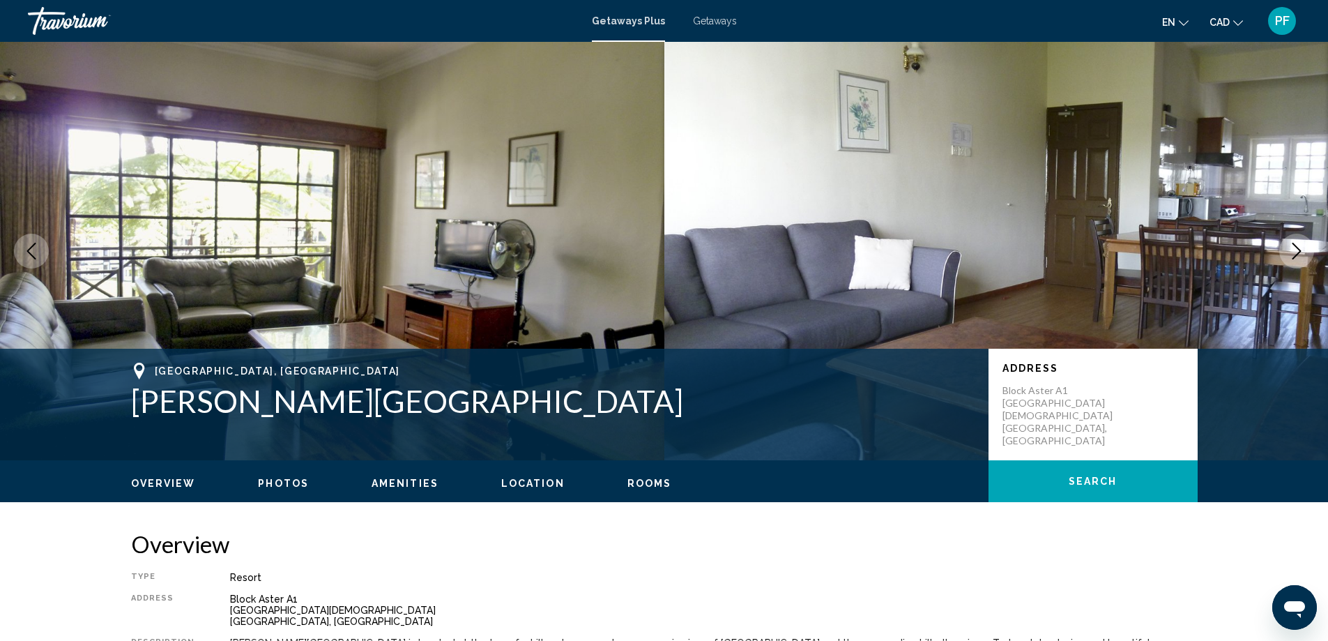
click at [1288, 247] on icon "Next image" at bounding box center [1296, 251] width 17 height 17
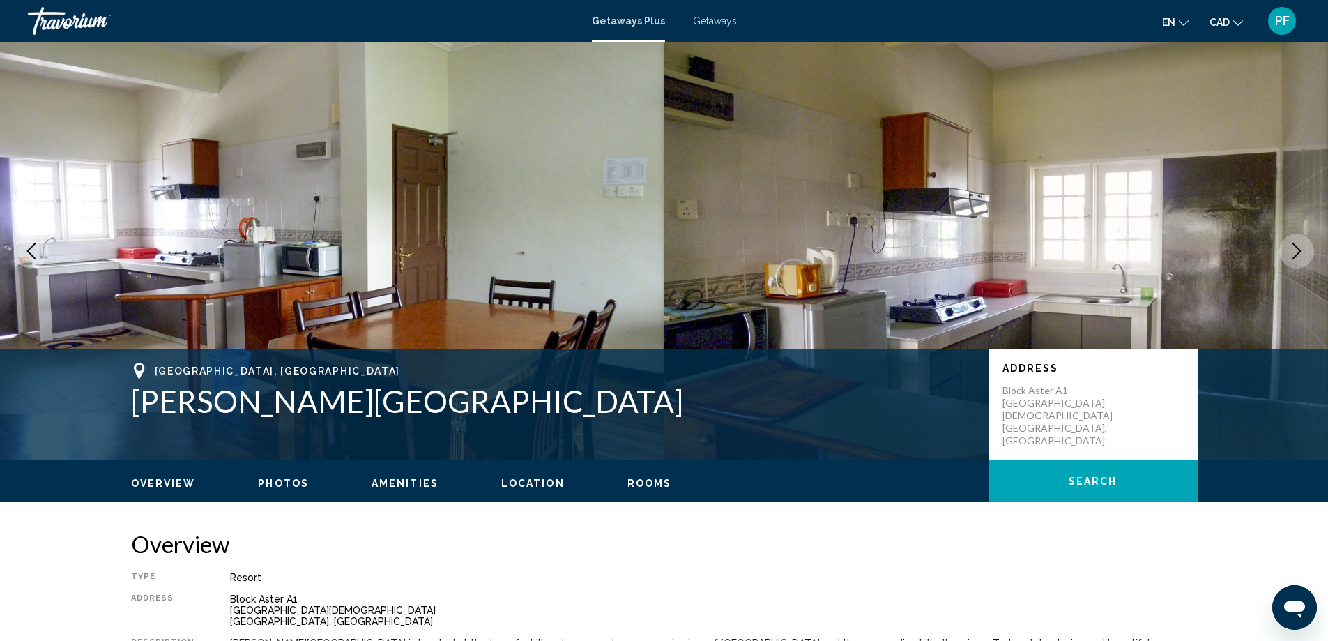
click at [1288, 247] on icon "Next image" at bounding box center [1296, 251] width 17 height 17
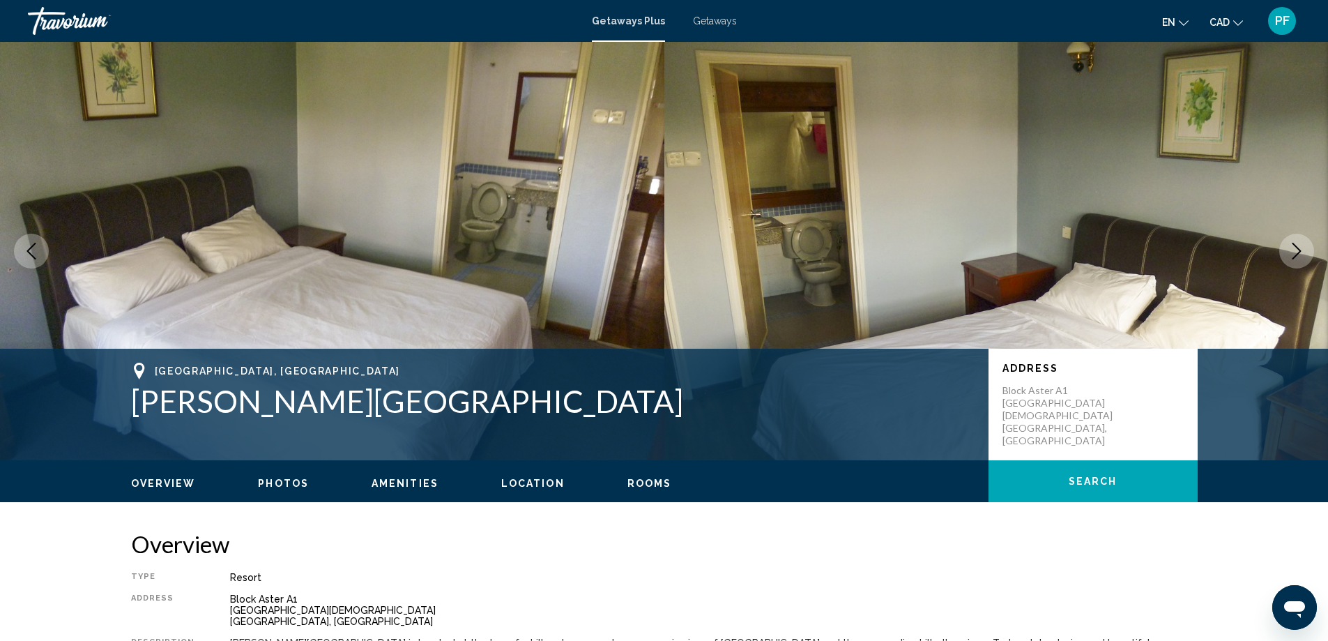
click at [1288, 247] on icon "Next image" at bounding box center [1296, 251] width 17 height 17
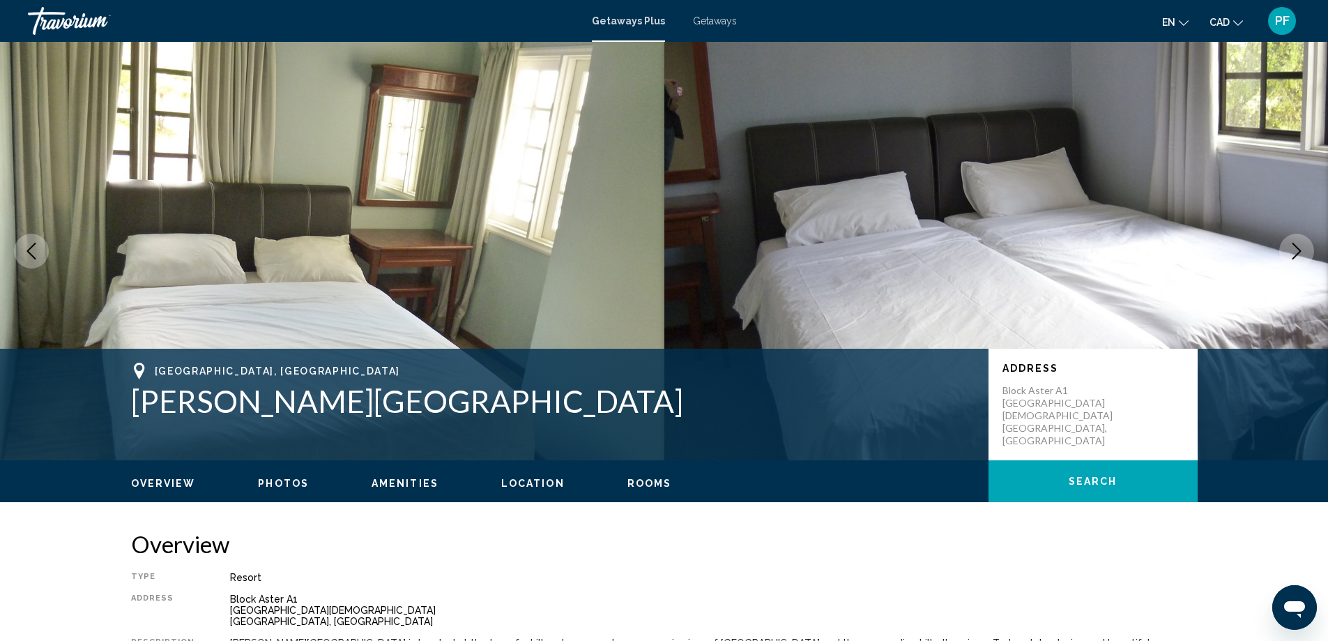
click at [1288, 250] on icon "Next image" at bounding box center [1296, 251] width 17 height 17
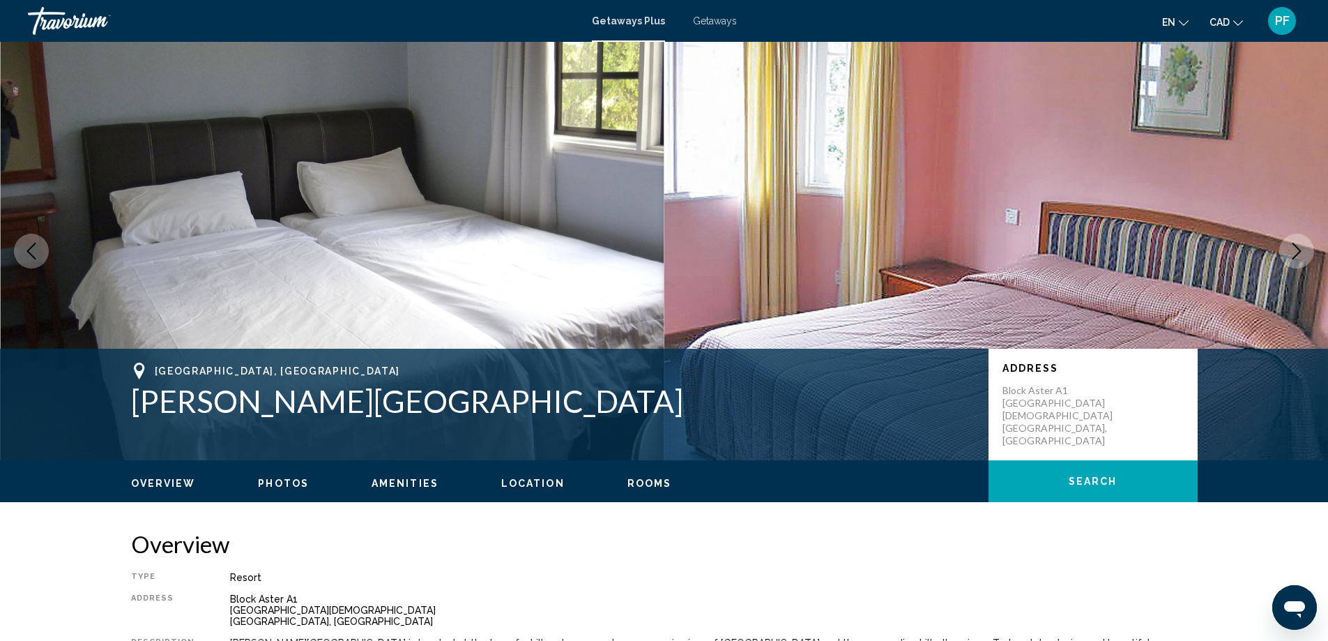
click at [1288, 250] on icon "Next image" at bounding box center [1296, 251] width 17 height 17
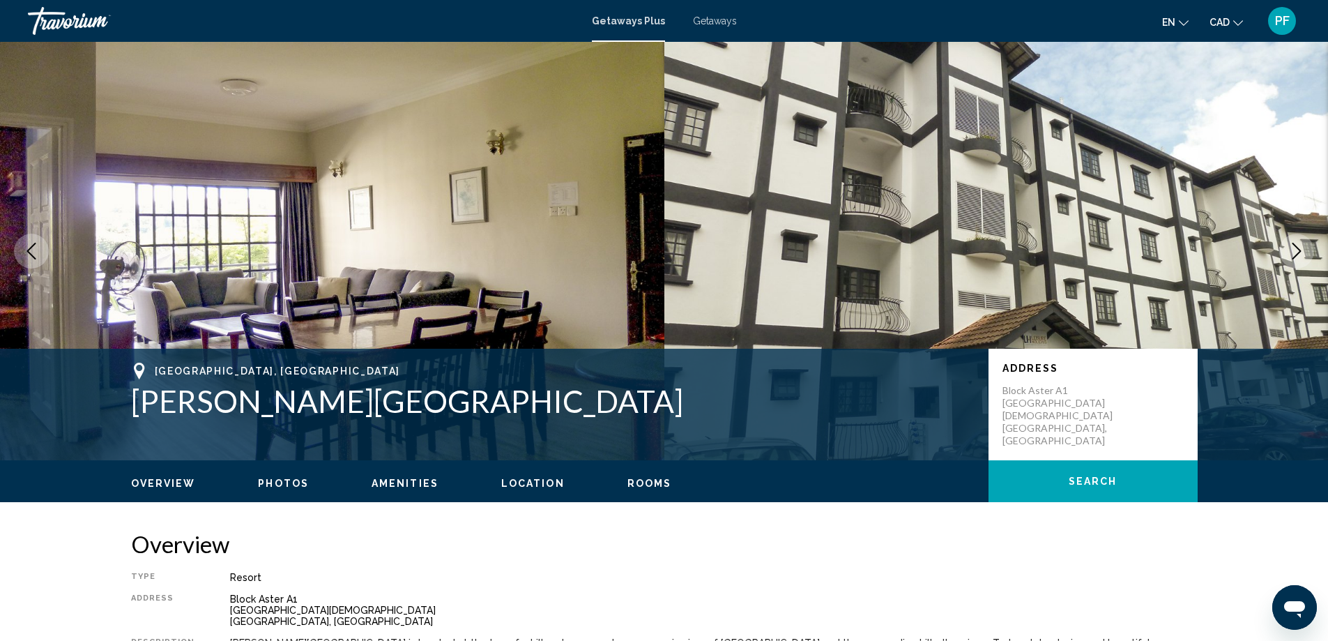
click at [40, 263] on button "Previous image" at bounding box center [31, 251] width 35 height 35
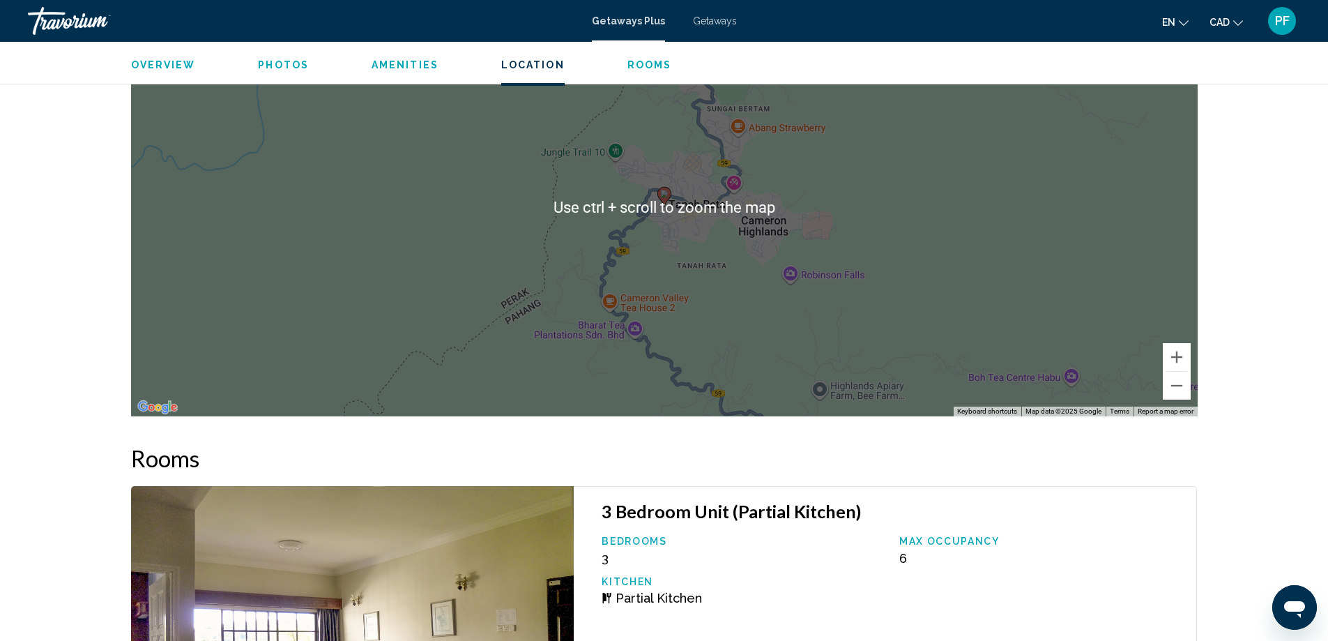
scroll to position [1745, 0]
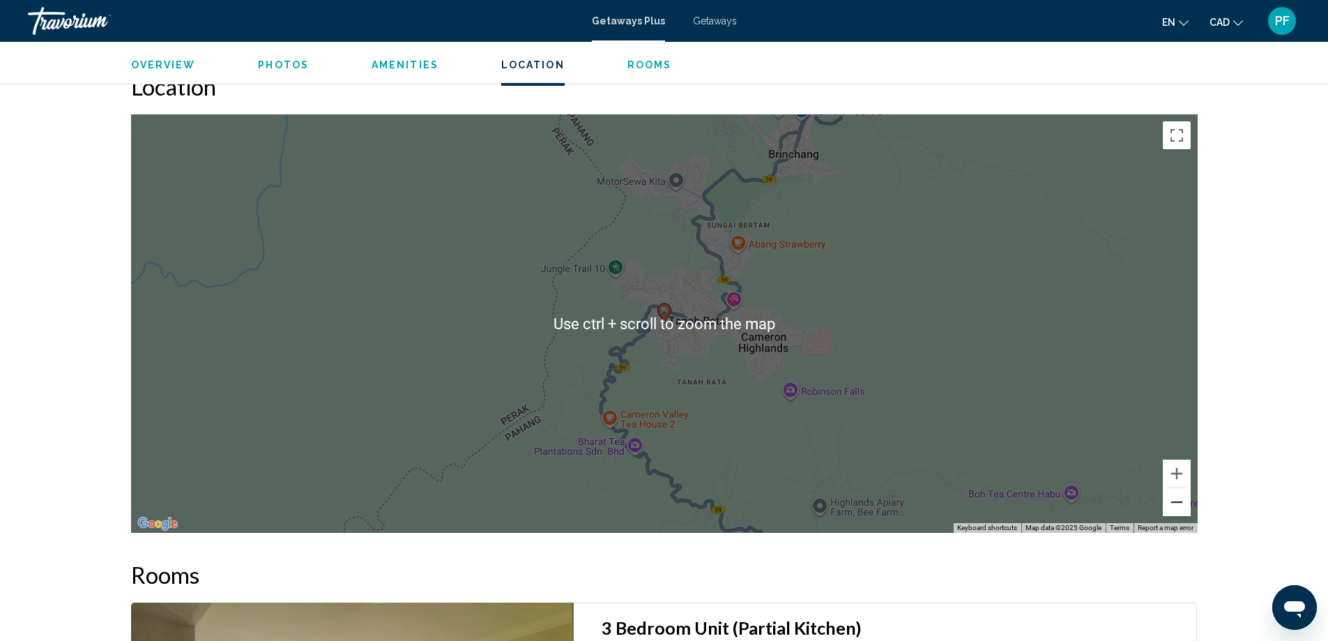
click at [1182, 507] on button "Zoom out" at bounding box center [1177, 502] width 28 height 28
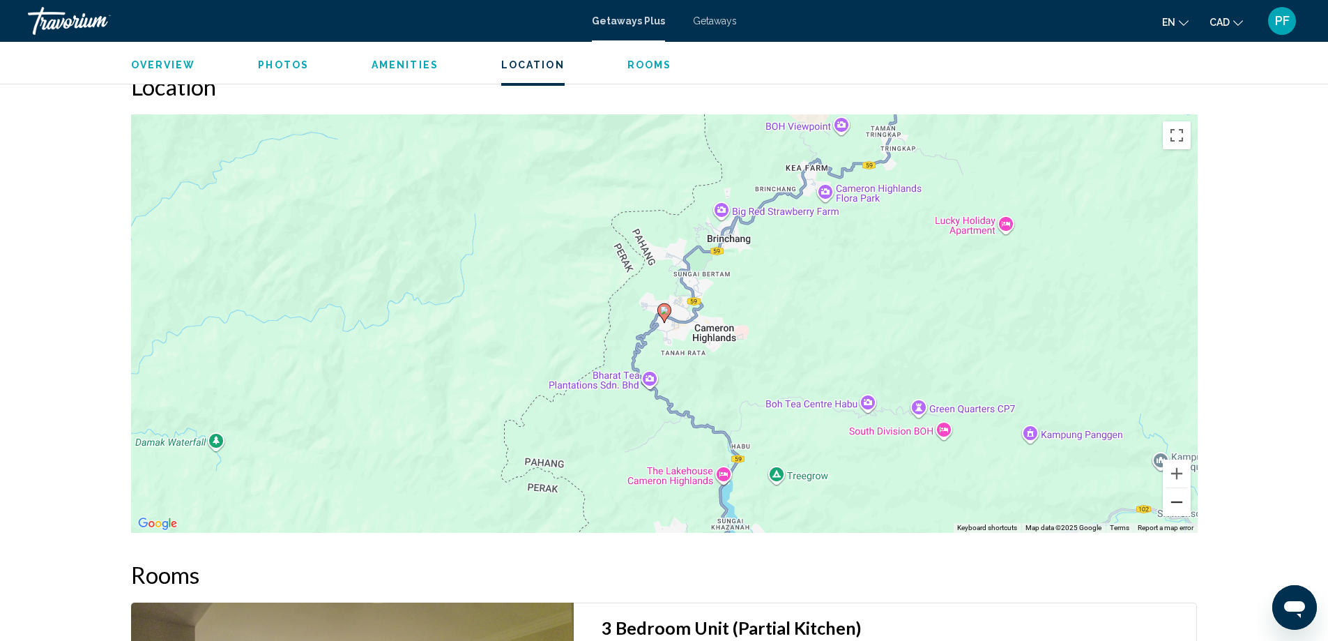
click at [1182, 507] on button "Zoom out" at bounding box center [1177, 502] width 28 height 28
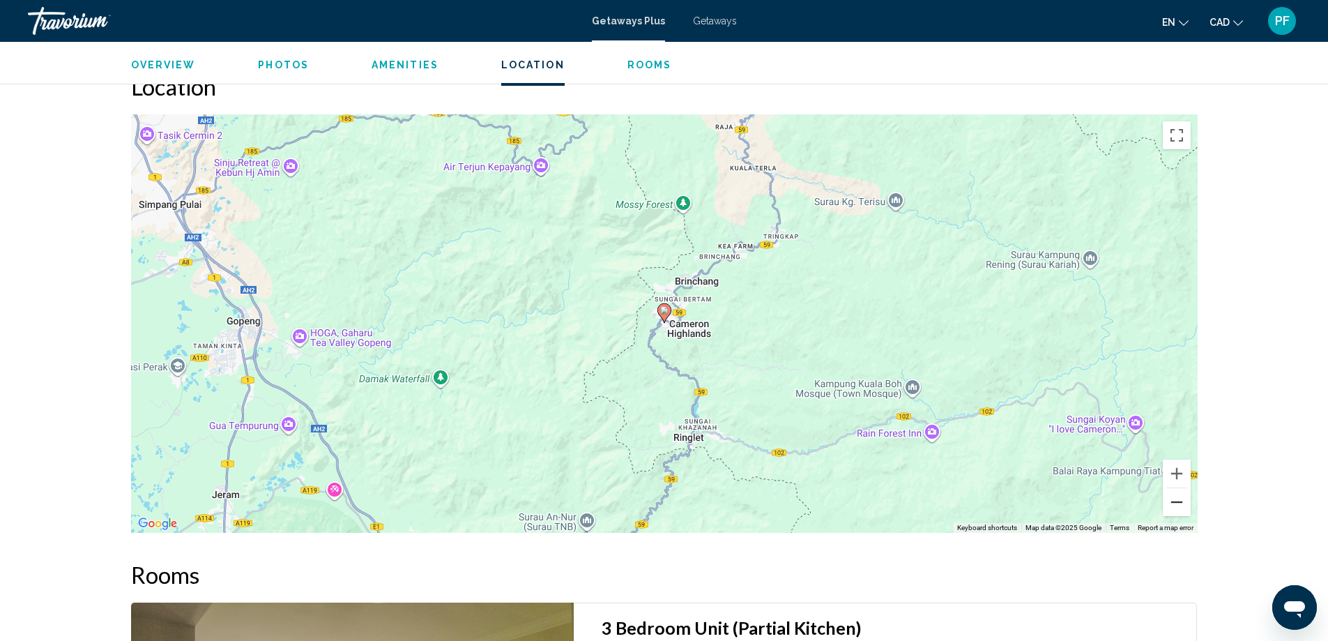
click at [1182, 509] on button "Zoom out" at bounding box center [1177, 502] width 28 height 28
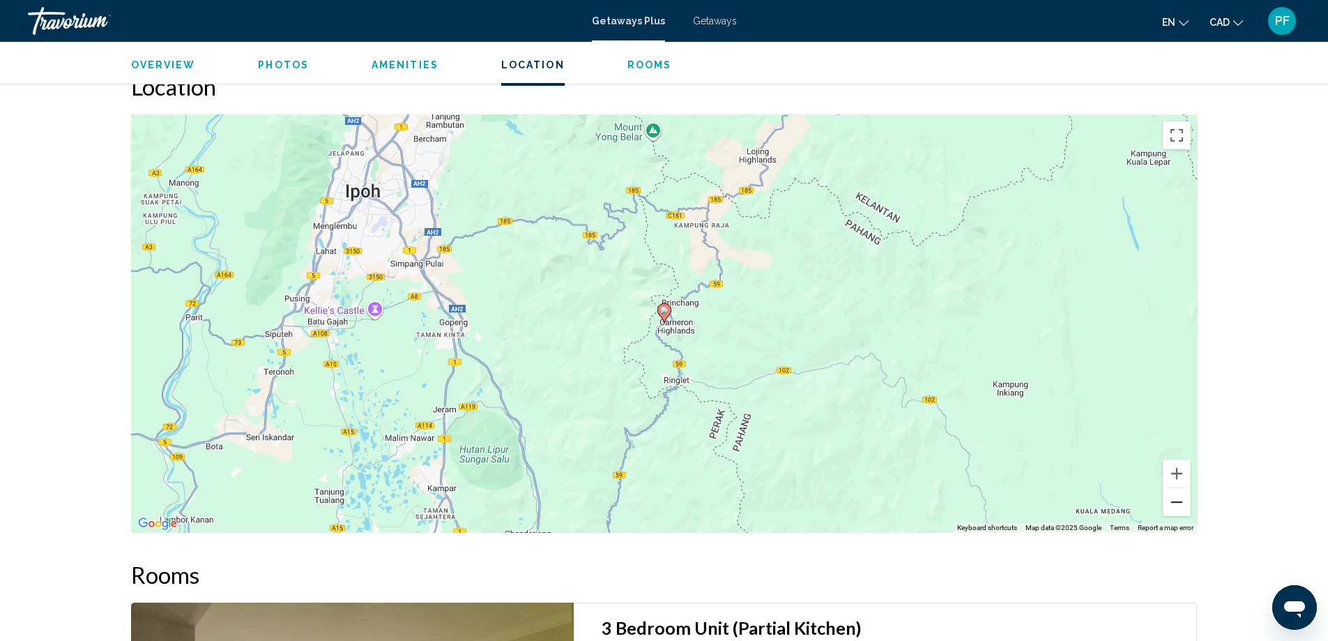
click at [1182, 509] on button "Zoom out" at bounding box center [1177, 502] width 28 height 28
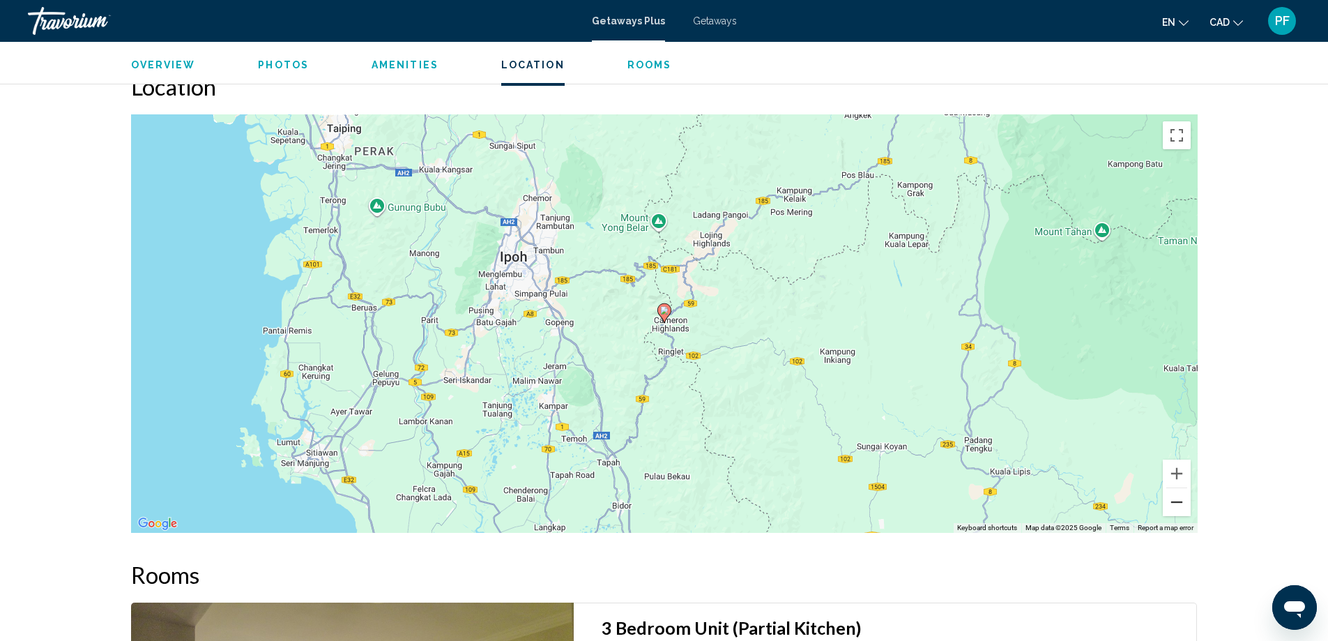
click at [1182, 510] on button "Zoom out" at bounding box center [1177, 502] width 28 height 28
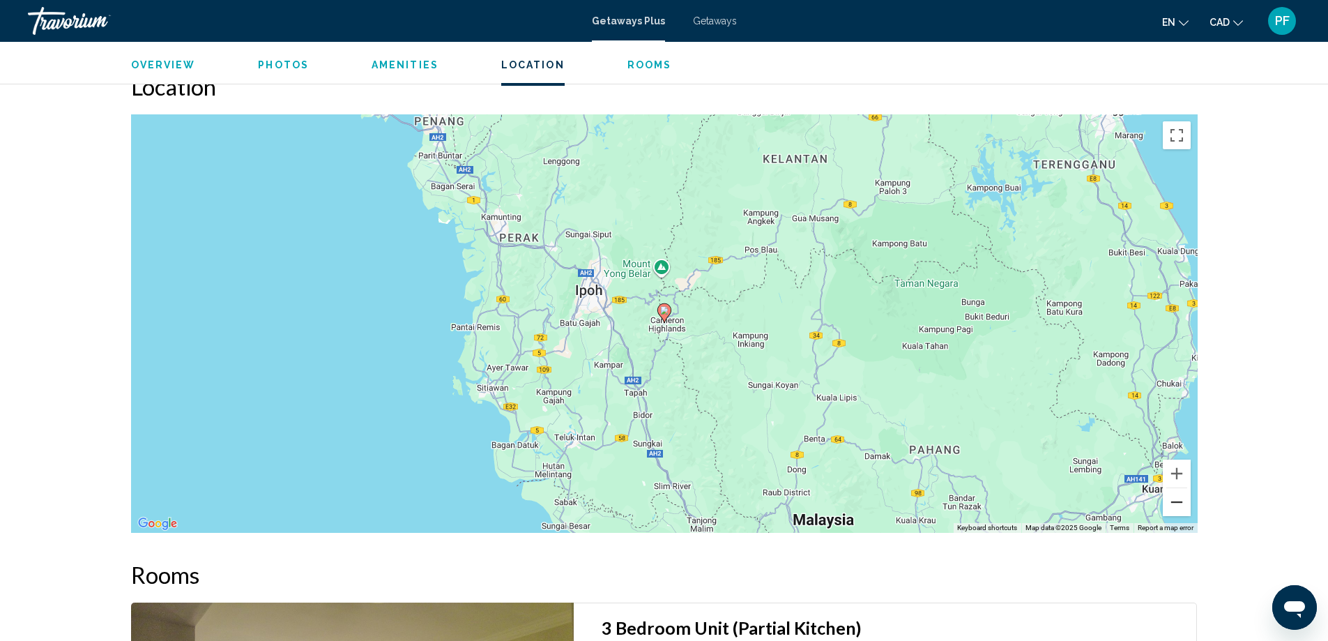
click at [1181, 507] on button "Zoom out" at bounding box center [1177, 502] width 28 height 28
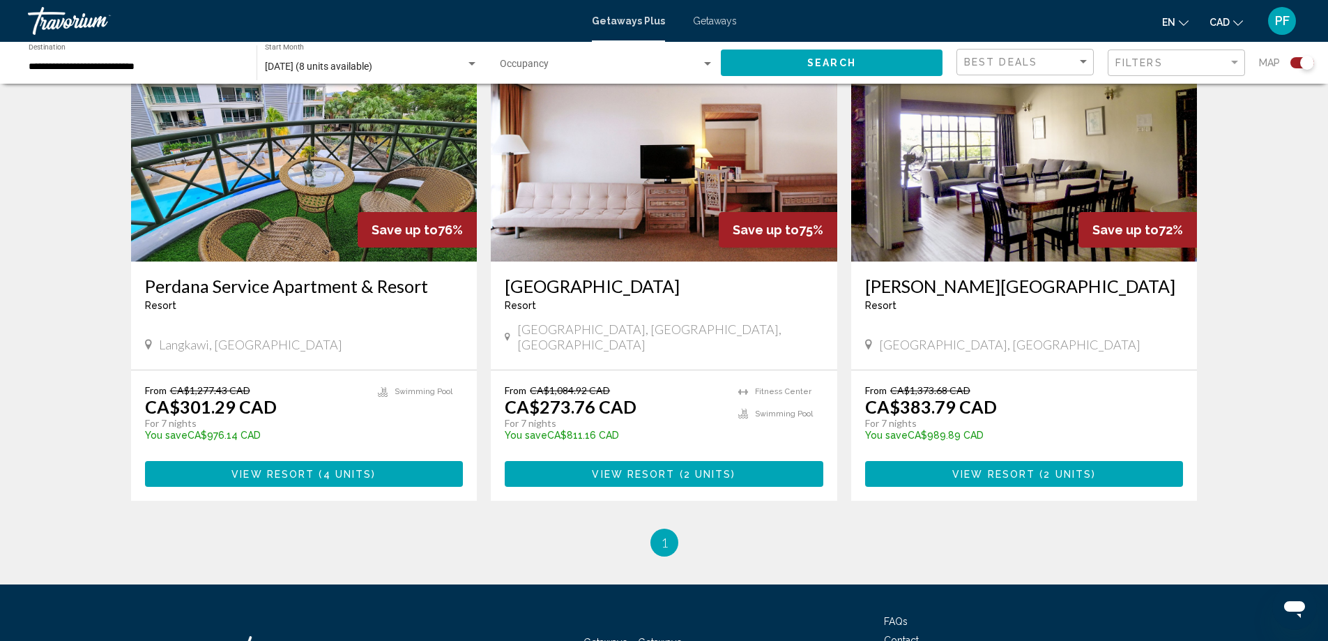
scroll to position [581, 0]
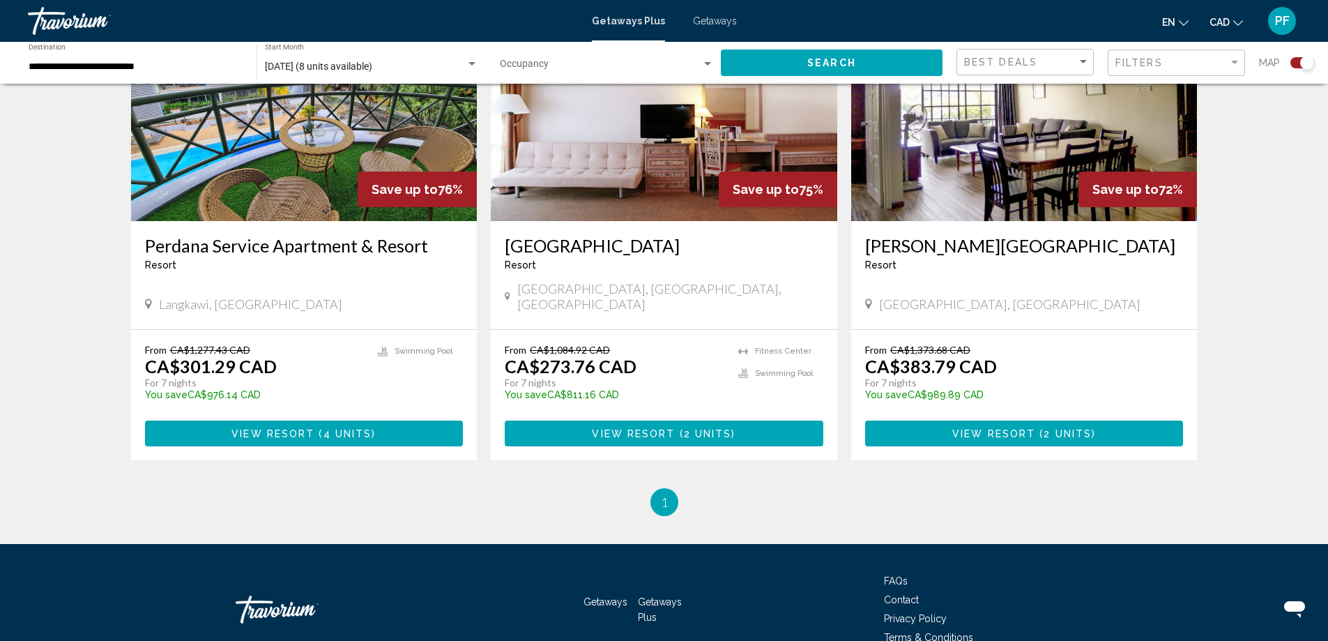
click at [675, 276] on div "[GEOGRAPHIC_DATA] - This is an adults only resort" at bounding box center [664, 258] width 319 height 46
click at [620, 265] on div "Resort - This is an adults only resort" at bounding box center [664, 264] width 319 height 11
click at [611, 234] on div "[GEOGRAPHIC_DATA] - This is an adults only resort [GEOGRAPHIC_DATA], [GEOGRAPHI…" at bounding box center [664, 275] width 346 height 108
click at [612, 215] on img "Main content" at bounding box center [664, 109] width 346 height 223
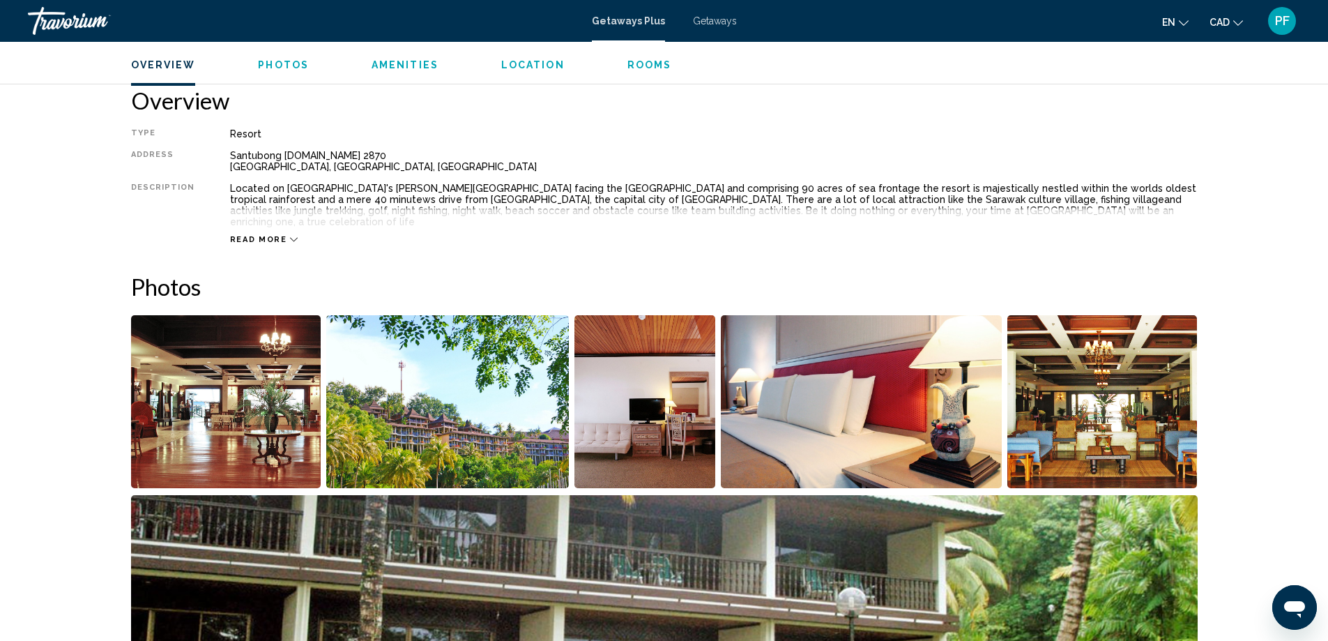
scroll to position [581, 0]
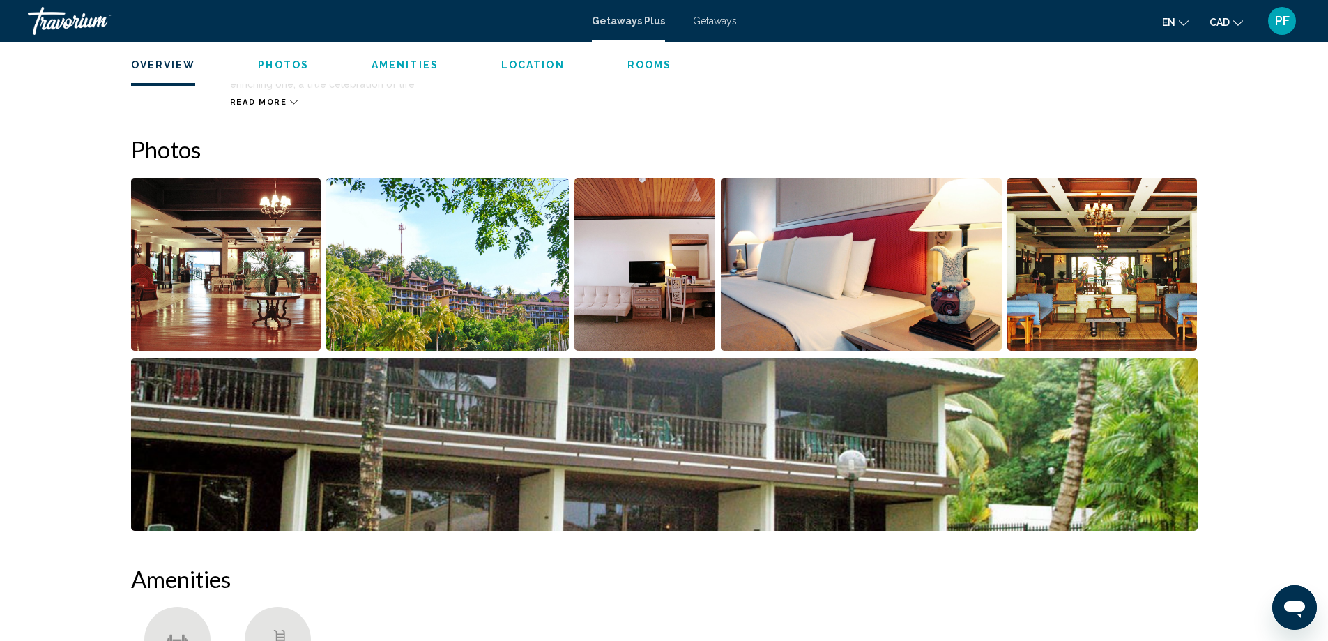
click at [233, 256] on img "Open full-screen image slider" at bounding box center [226, 264] width 190 height 173
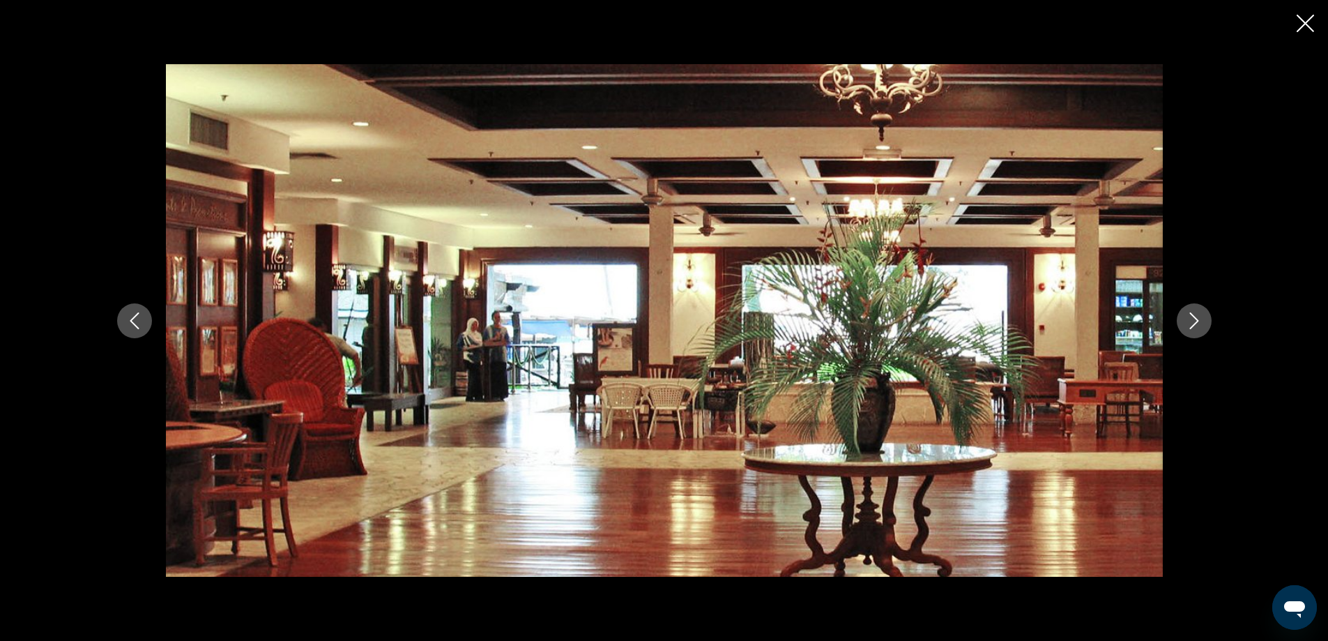
click at [1195, 325] on icon "Next image" at bounding box center [1194, 320] width 17 height 17
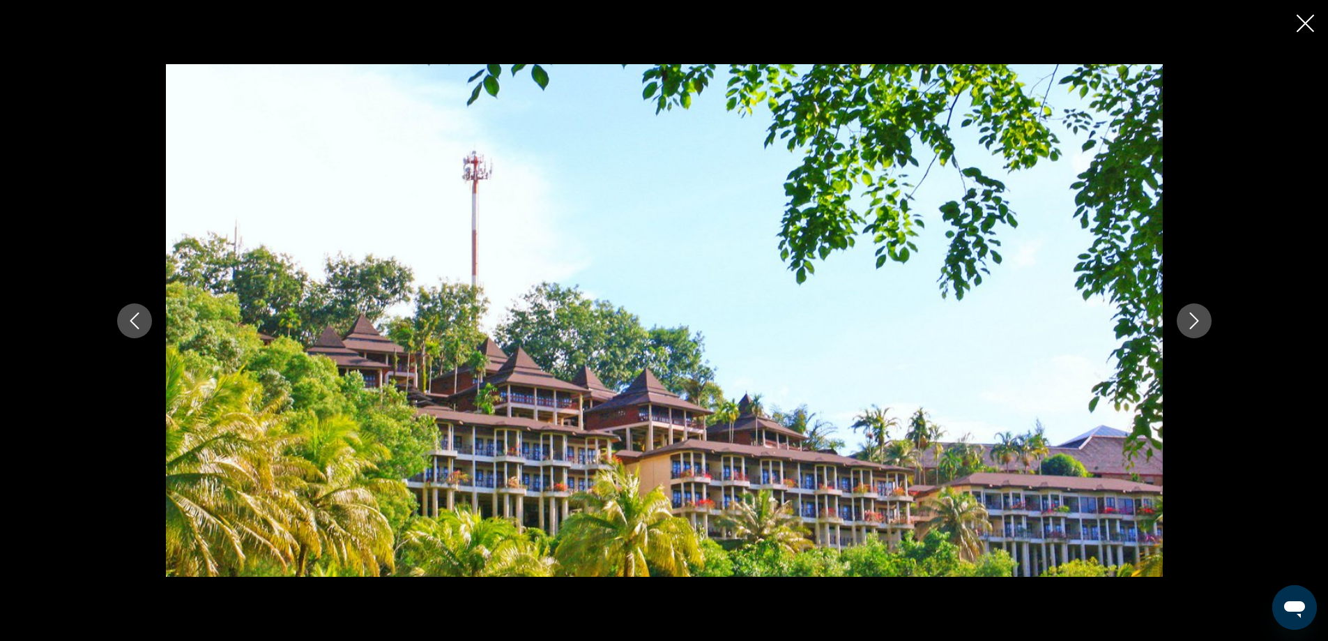
click at [1195, 325] on icon "Next image" at bounding box center [1194, 320] width 17 height 17
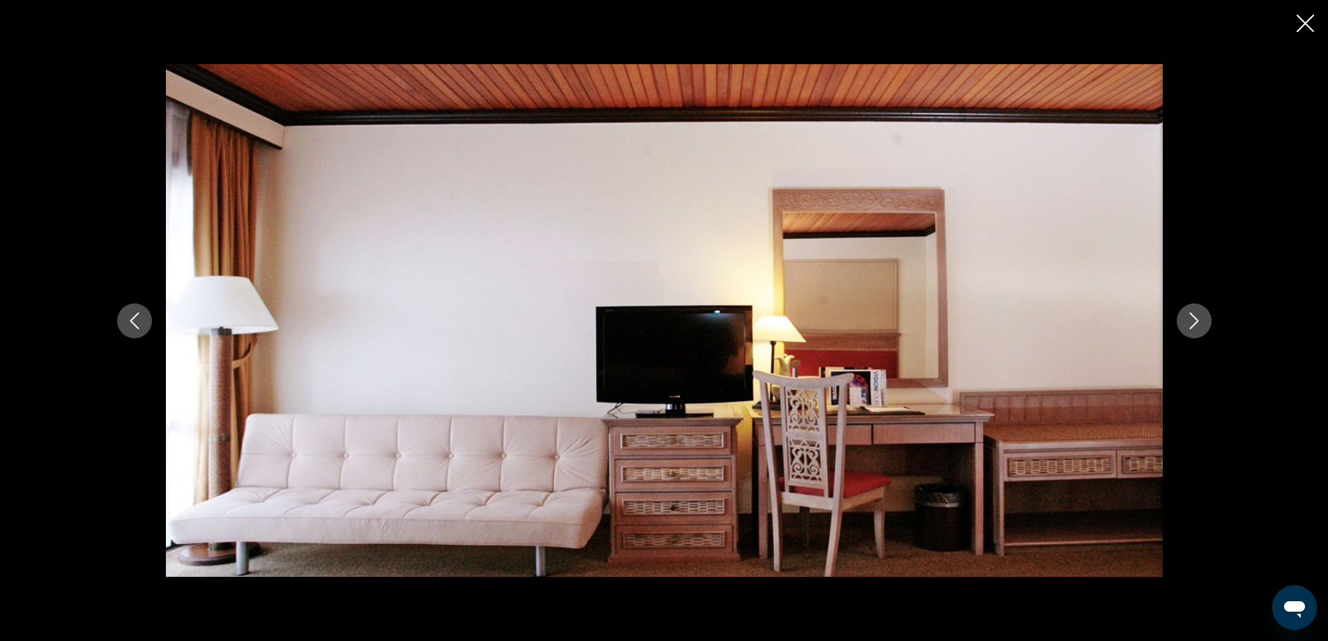
click at [1194, 329] on button "Next image" at bounding box center [1194, 320] width 35 height 35
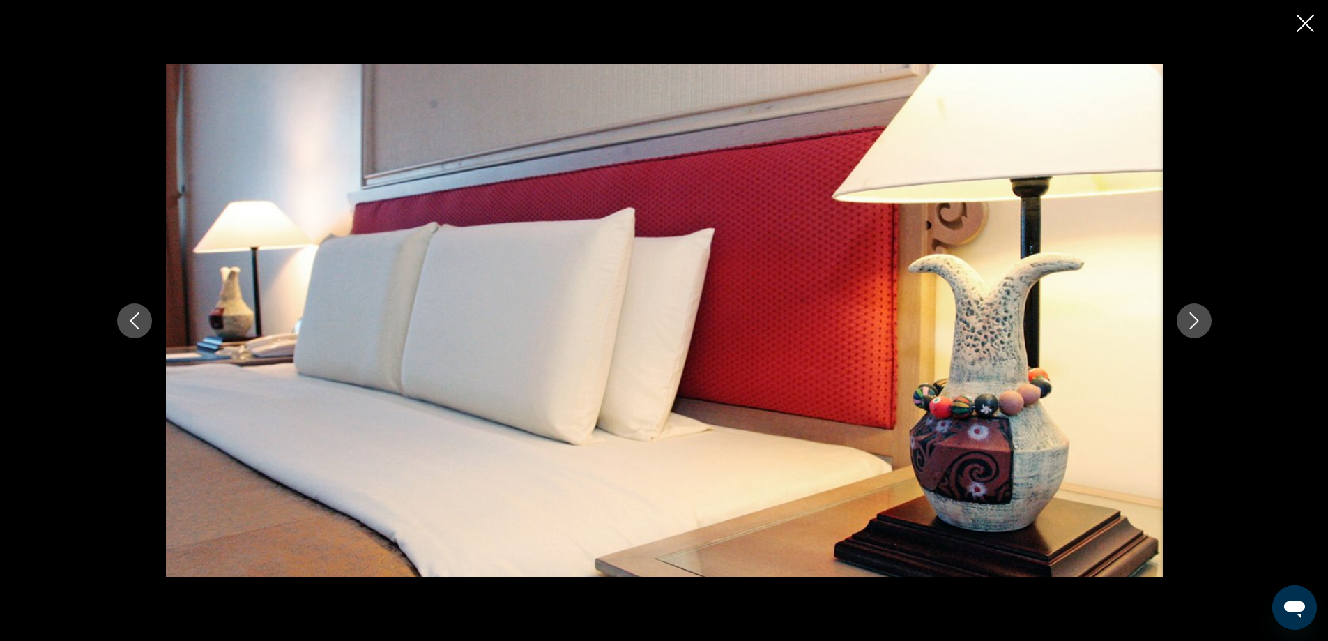
click at [1193, 330] on button "Next image" at bounding box center [1194, 320] width 35 height 35
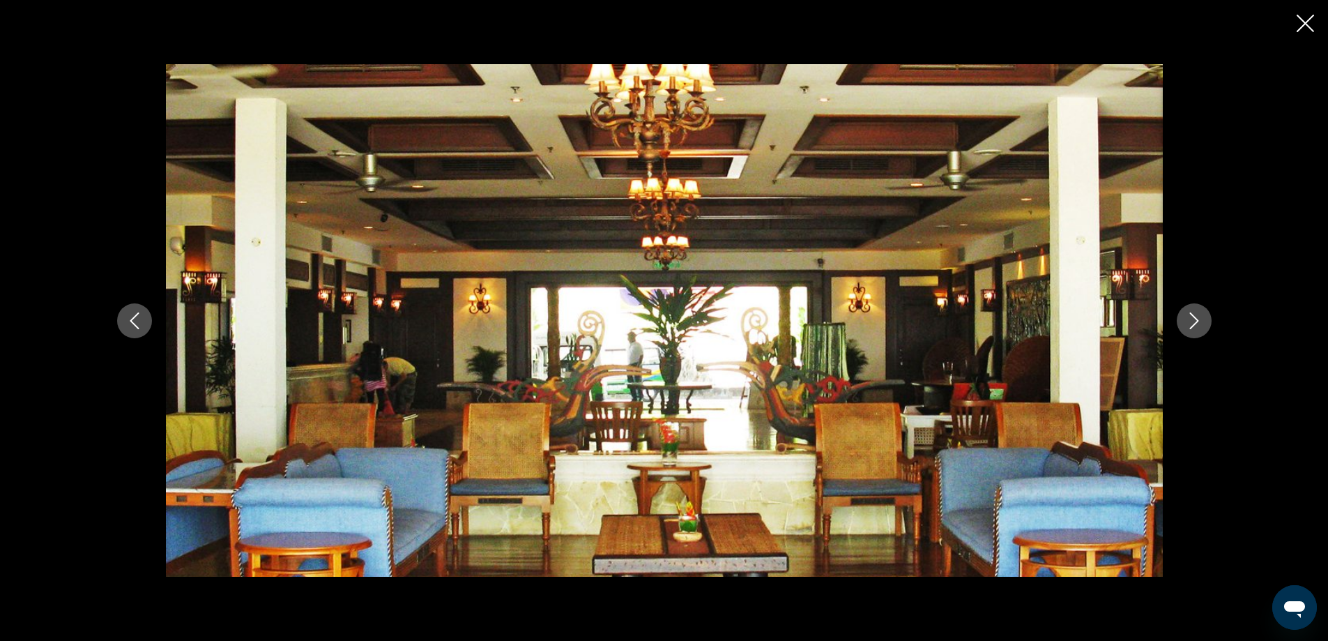
click at [1193, 330] on button "Next image" at bounding box center [1194, 320] width 35 height 35
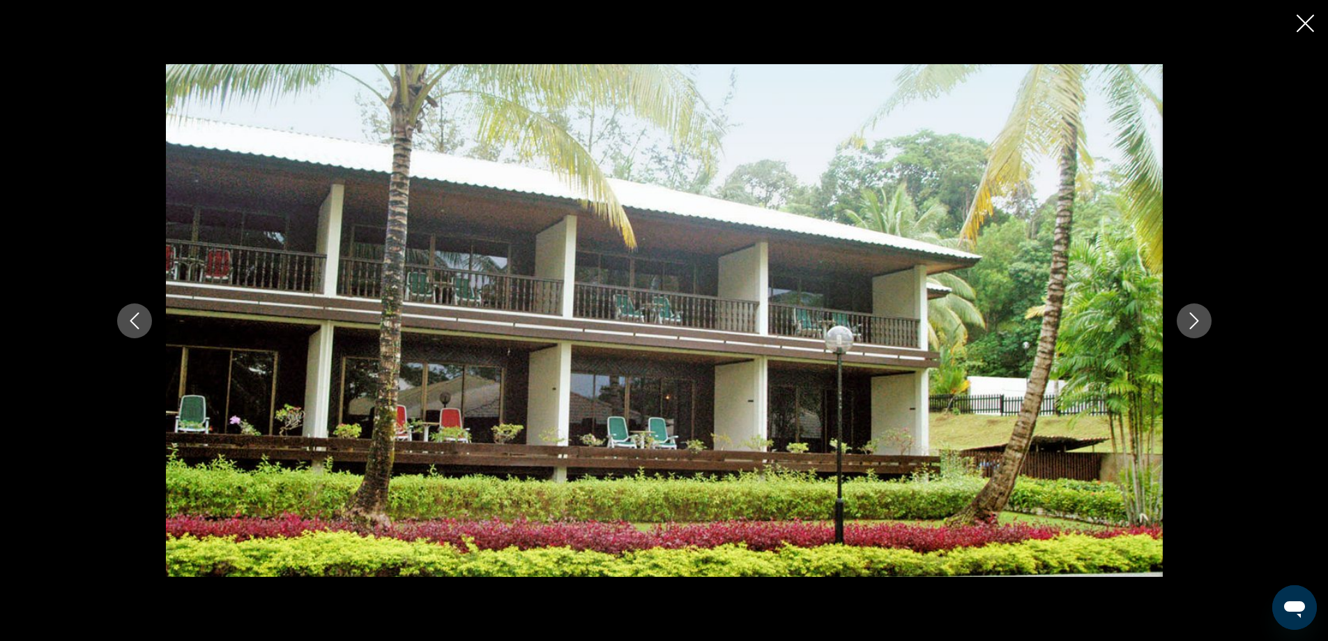
click at [1193, 330] on button "Next image" at bounding box center [1194, 320] width 35 height 35
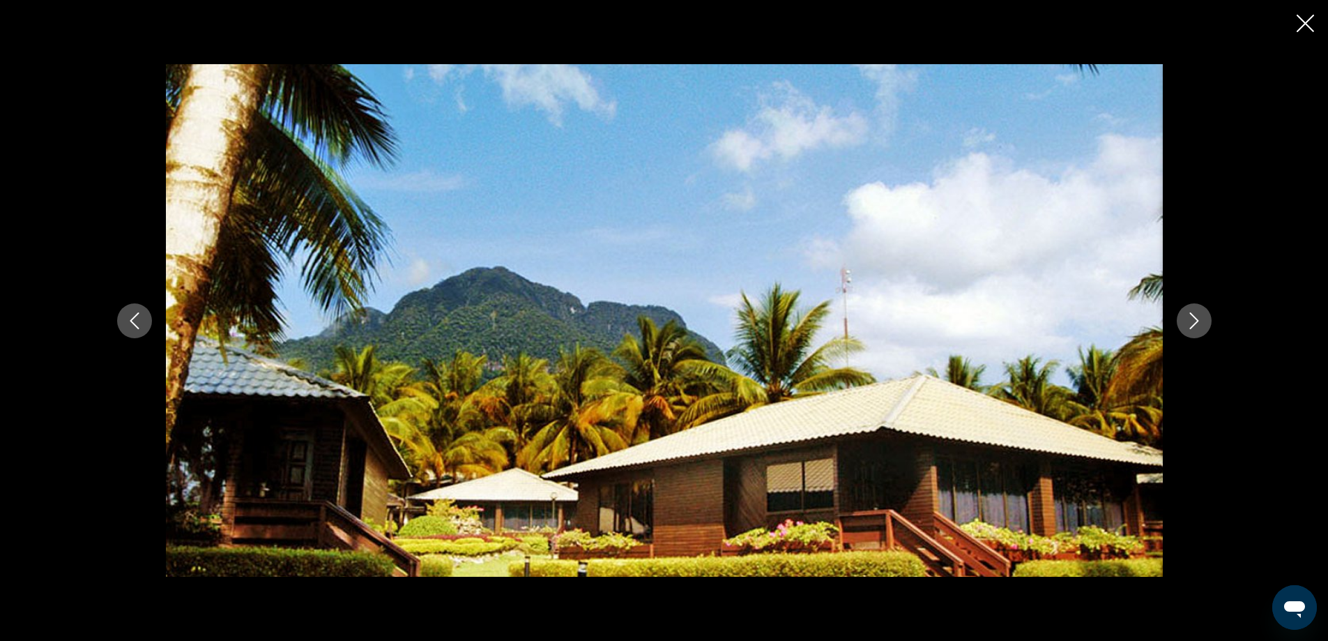
click at [1193, 330] on button "Next image" at bounding box center [1194, 320] width 35 height 35
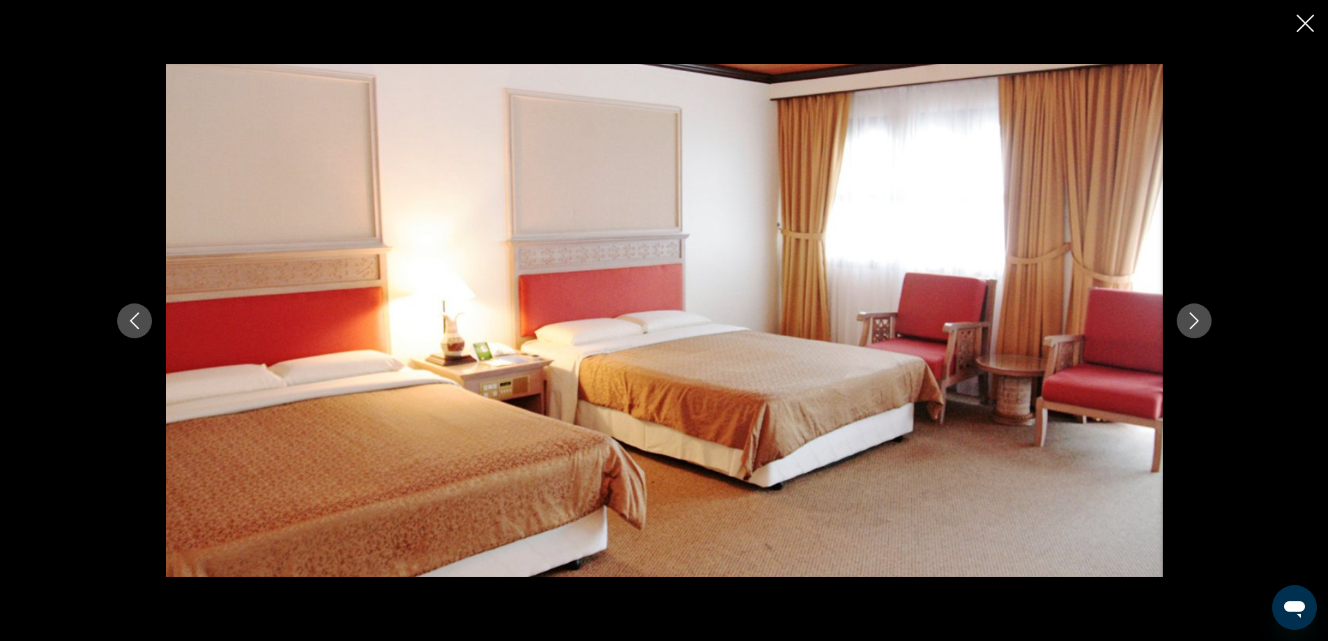
click at [1193, 330] on button "Next image" at bounding box center [1194, 320] width 35 height 35
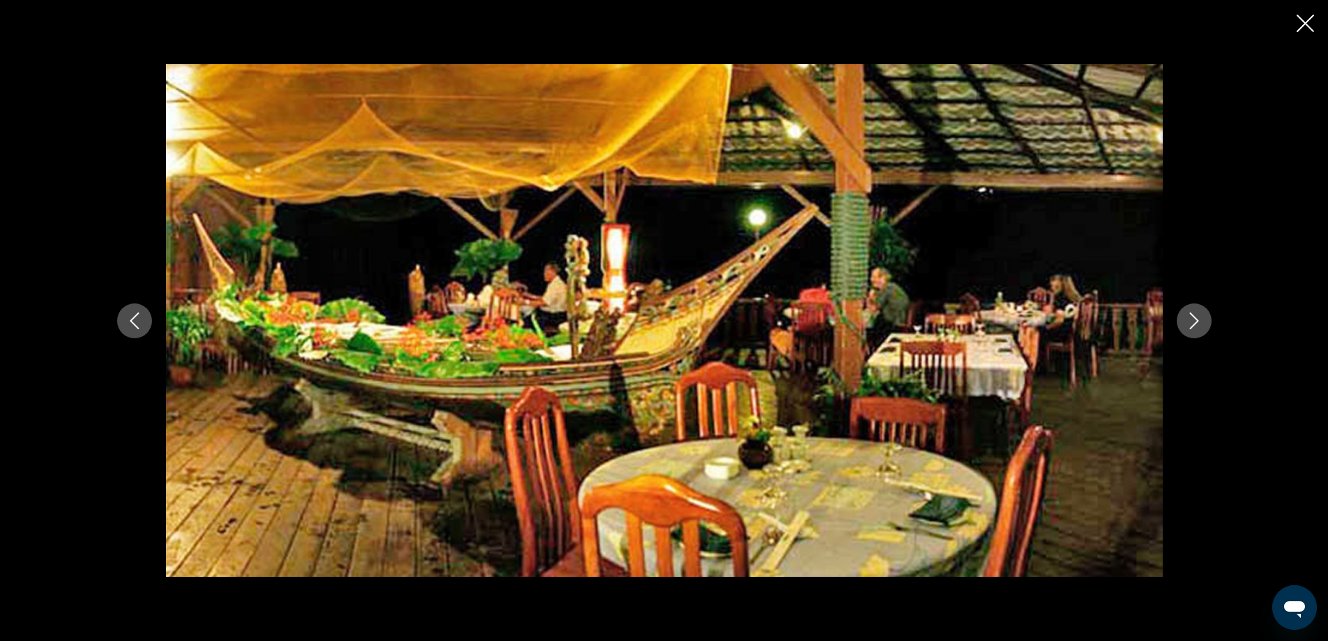
click at [1193, 330] on button "Next image" at bounding box center [1194, 320] width 35 height 35
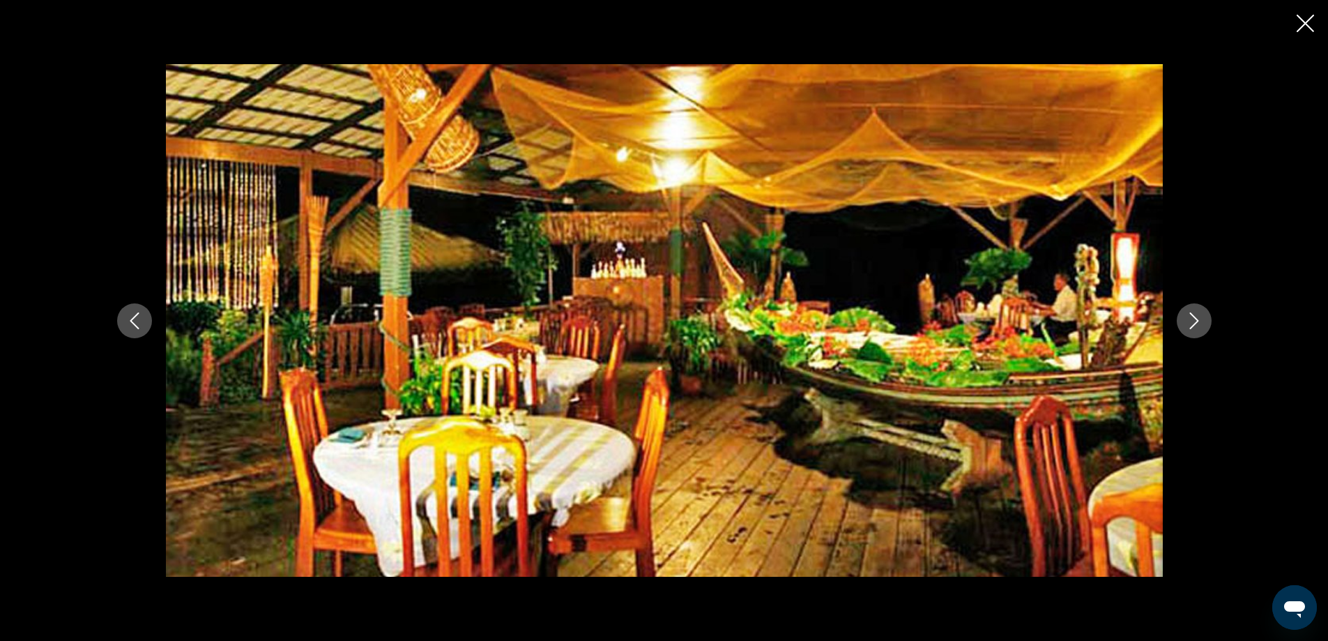
click at [1193, 330] on button "Next image" at bounding box center [1194, 320] width 35 height 35
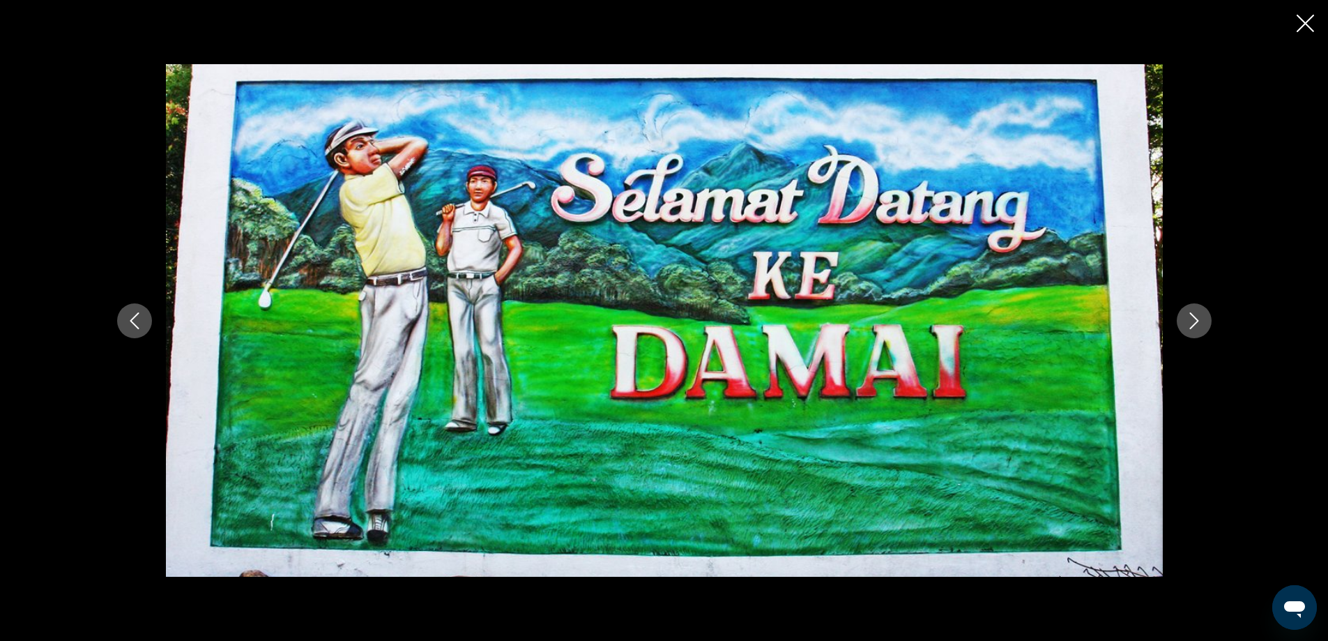
click at [1193, 330] on button "Next image" at bounding box center [1194, 320] width 35 height 35
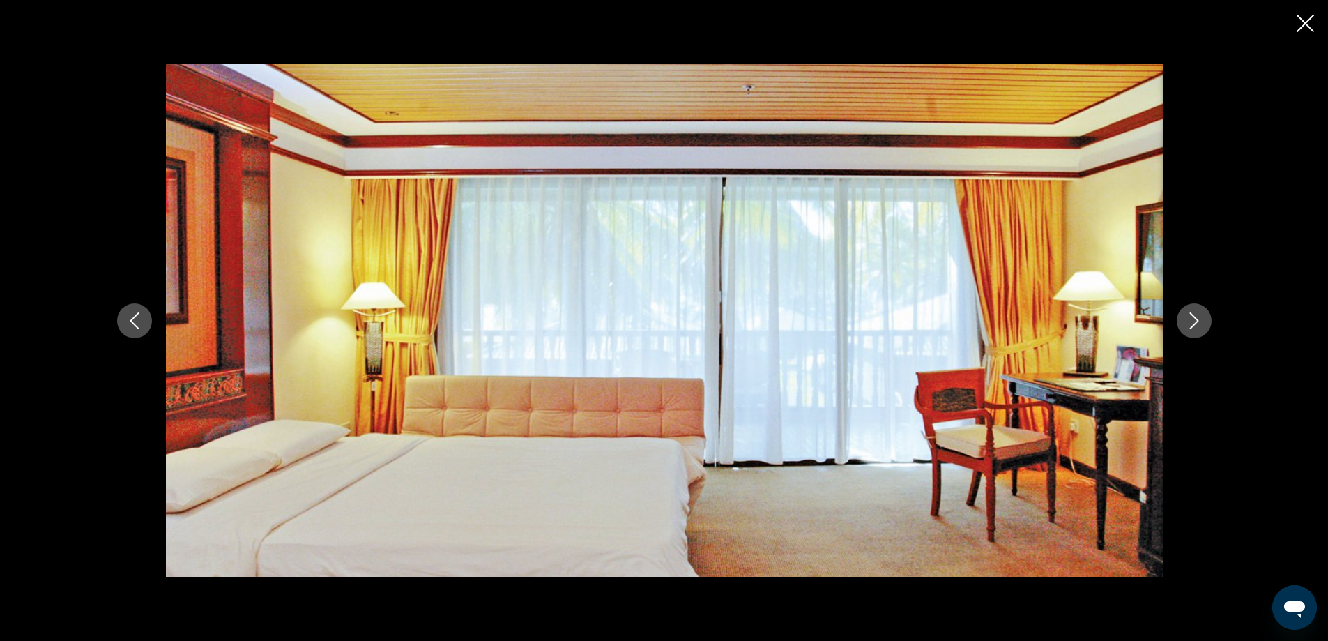
click at [1193, 330] on button "Next image" at bounding box center [1194, 320] width 35 height 35
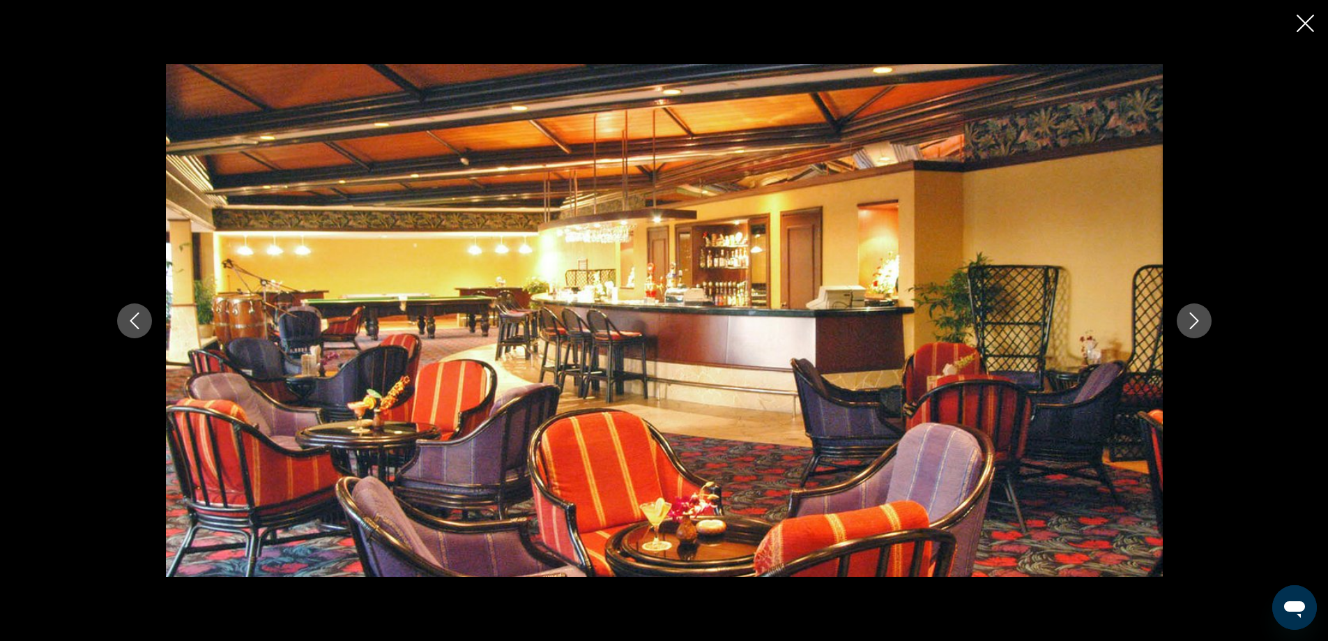
click at [1193, 330] on button "Next image" at bounding box center [1194, 320] width 35 height 35
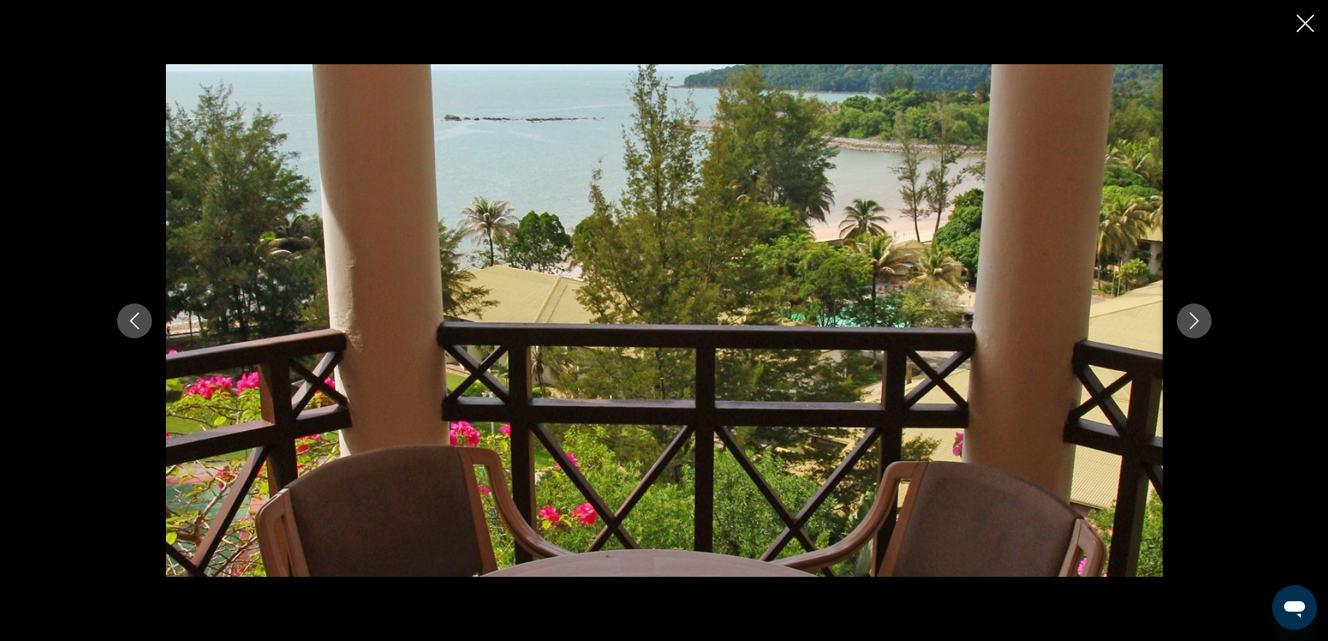
click at [1193, 330] on button "Next image" at bounding box center [1194, 320] width 35 height 35
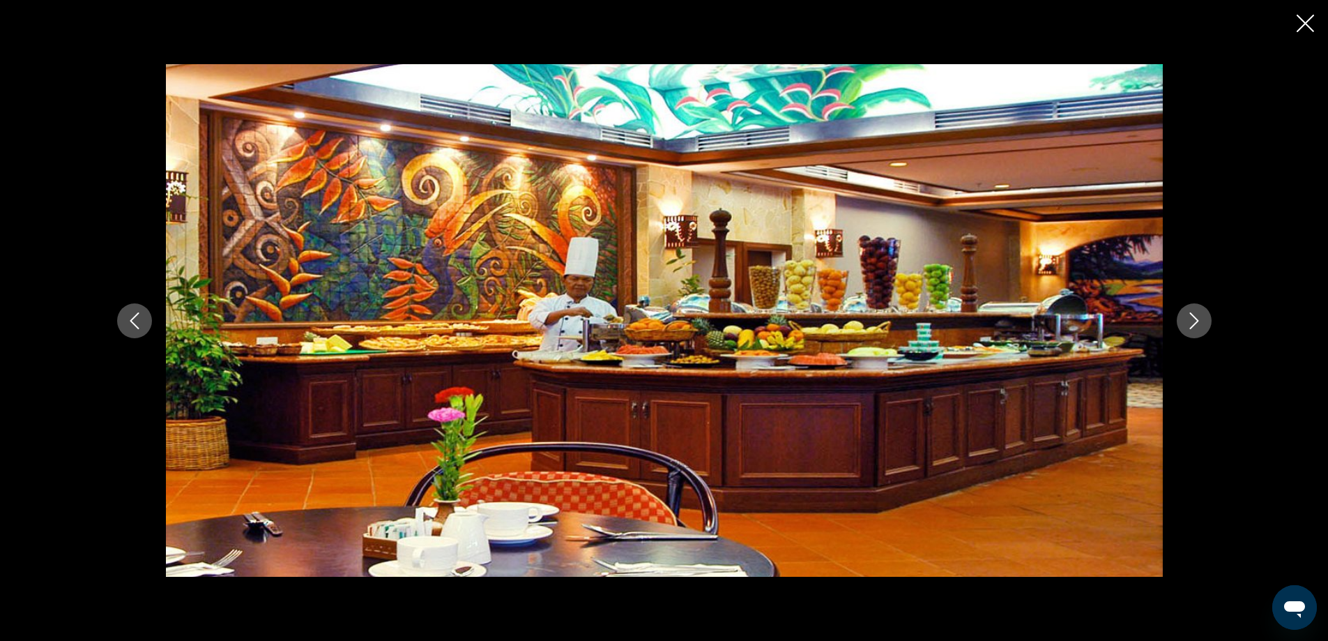
click at [1193, 330] on button "Next image" at bounding box center [1194, 320] width 35 height 35
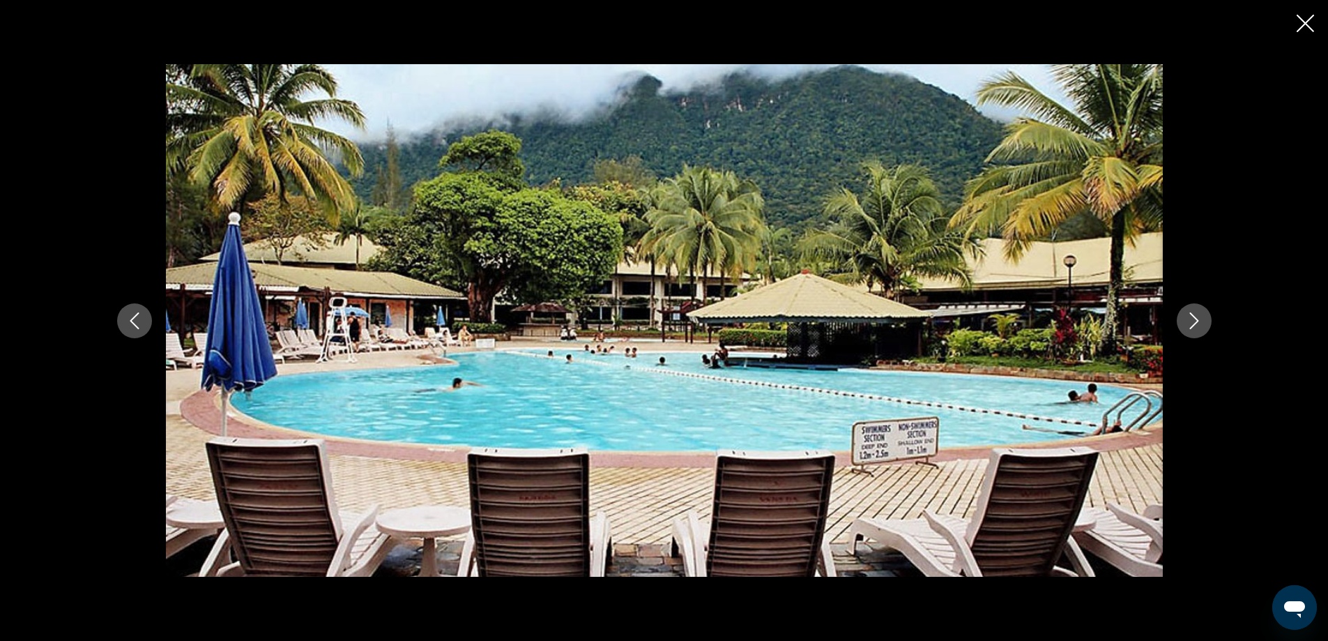
click at [1193, 330] on button "Next image" at bounding box center [1194, 320] width 35 height 35
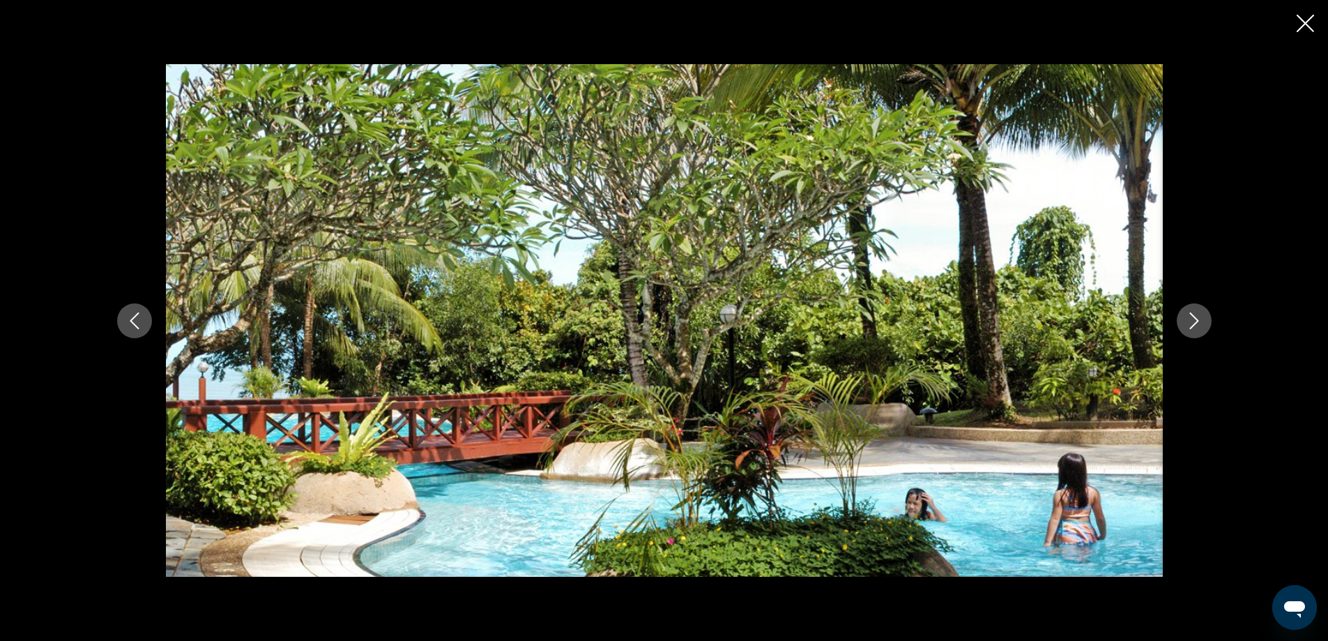
click at [1311, 26] on icon "Close slideshow" at bounding box center [1305, 23] width 17 height 17
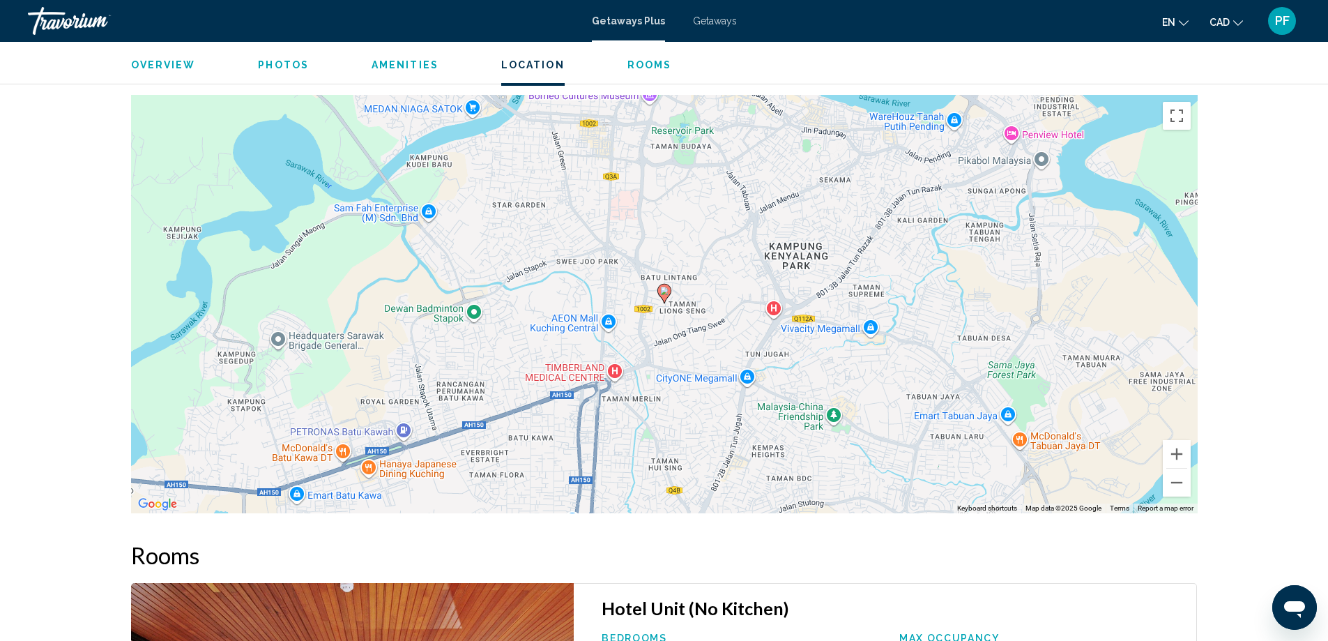
scroll to position [1859, 0]
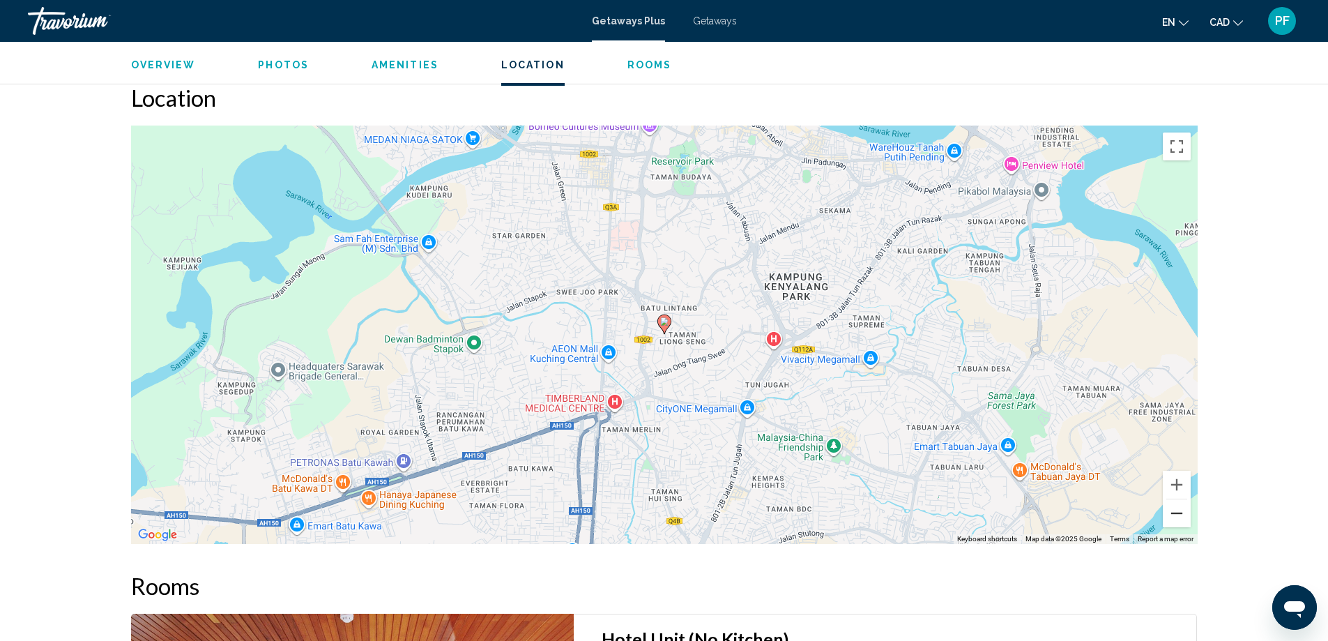
click at [1179, 505] on button "Zoom out" at bounding box center [1177, 513] width 28 height 28
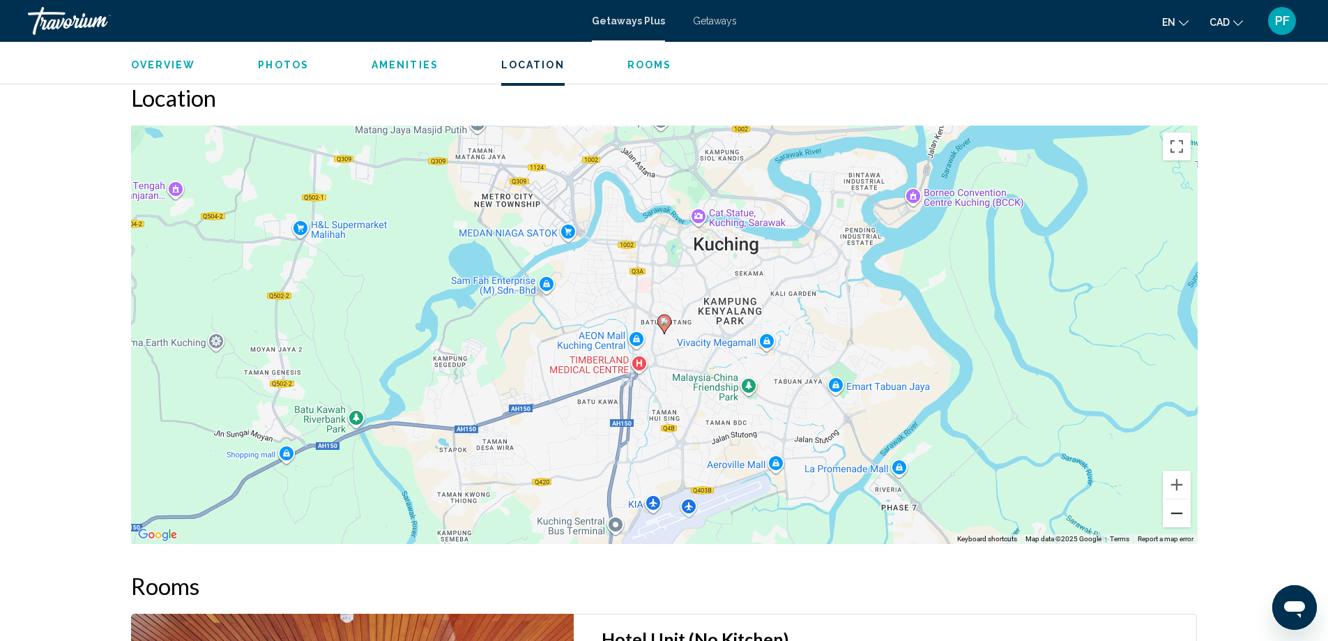
click at [1179, 506] on button "Zoom out" at bounding box center [1177, 513] width 28 height 28
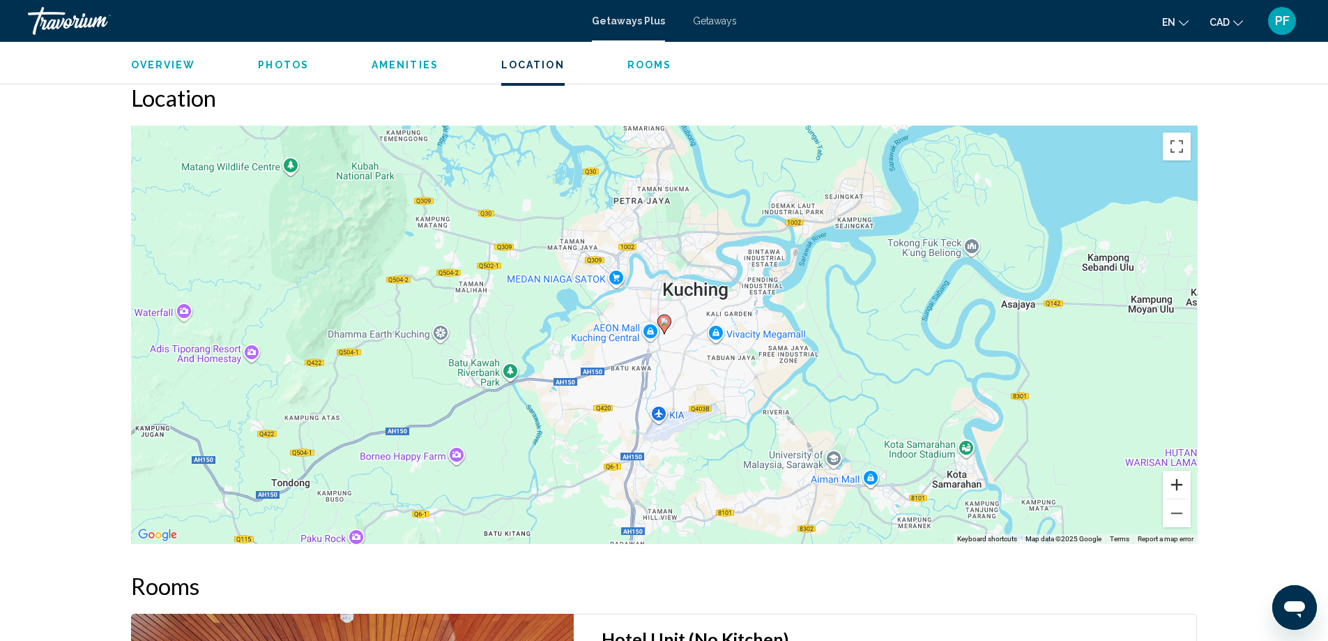
click at [1183, 471] on button "Zoom in" at bounding box center [1177, 485] width 28 height 28
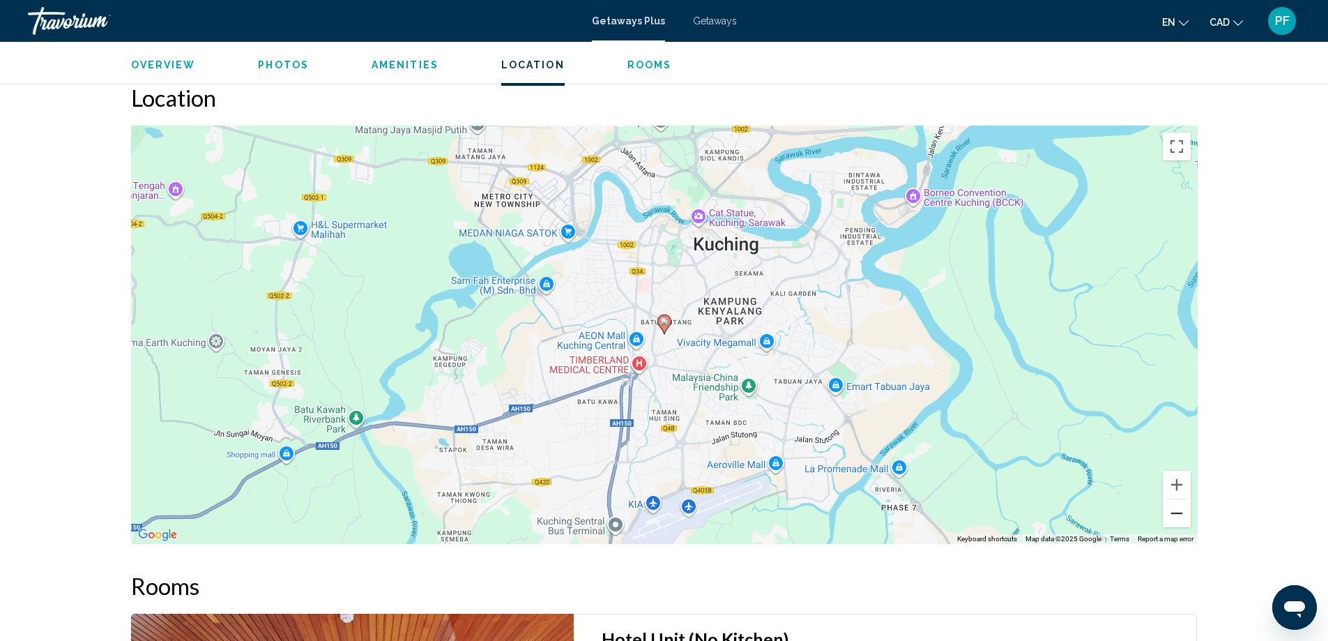
click at [1181, 505] on button "Zoom out" at bounding box center [1177, 513] width 28 height 28
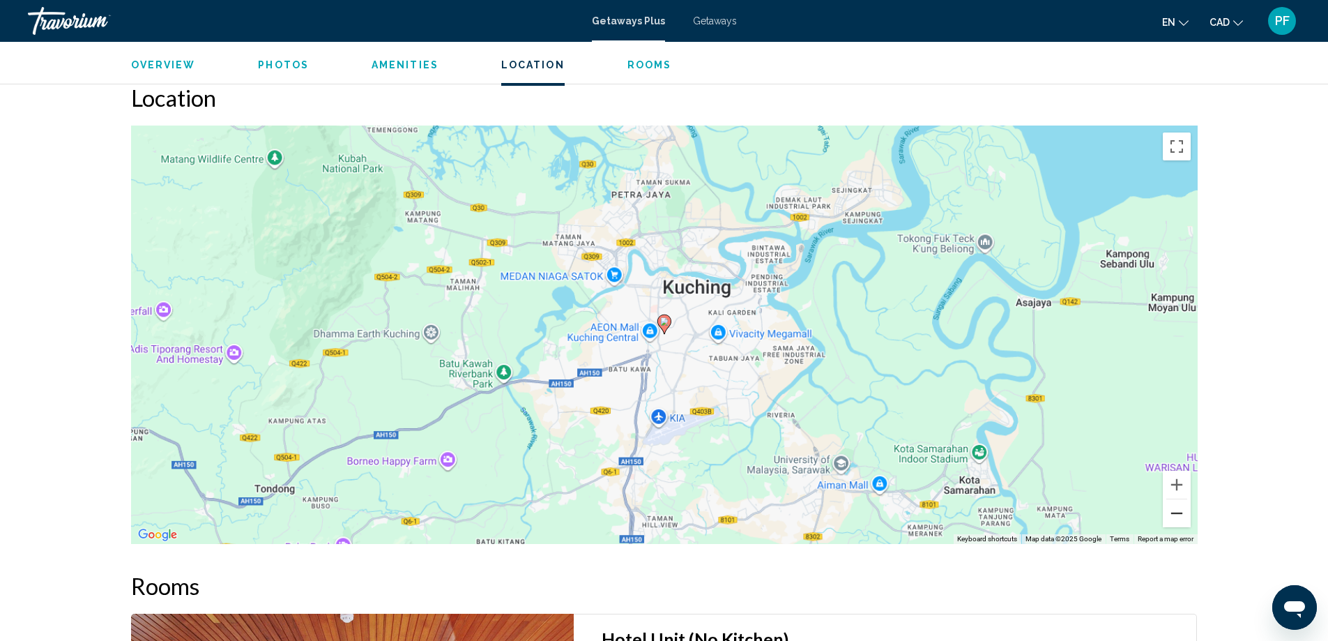
click at [1181, 505] on button "Zoom out" at bounding box center [1177, 513] width 28 height 28
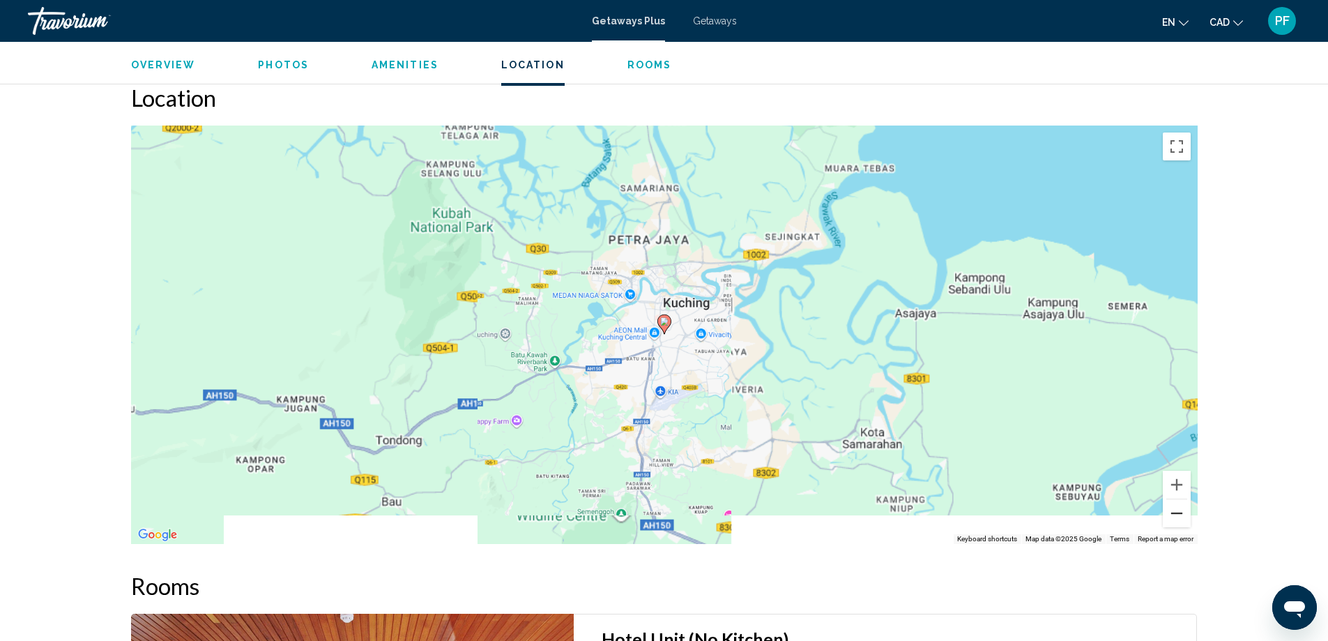
click at [1180, 505] on button "Zoom out" at bounding box center [1177, 513] width 28 height 28
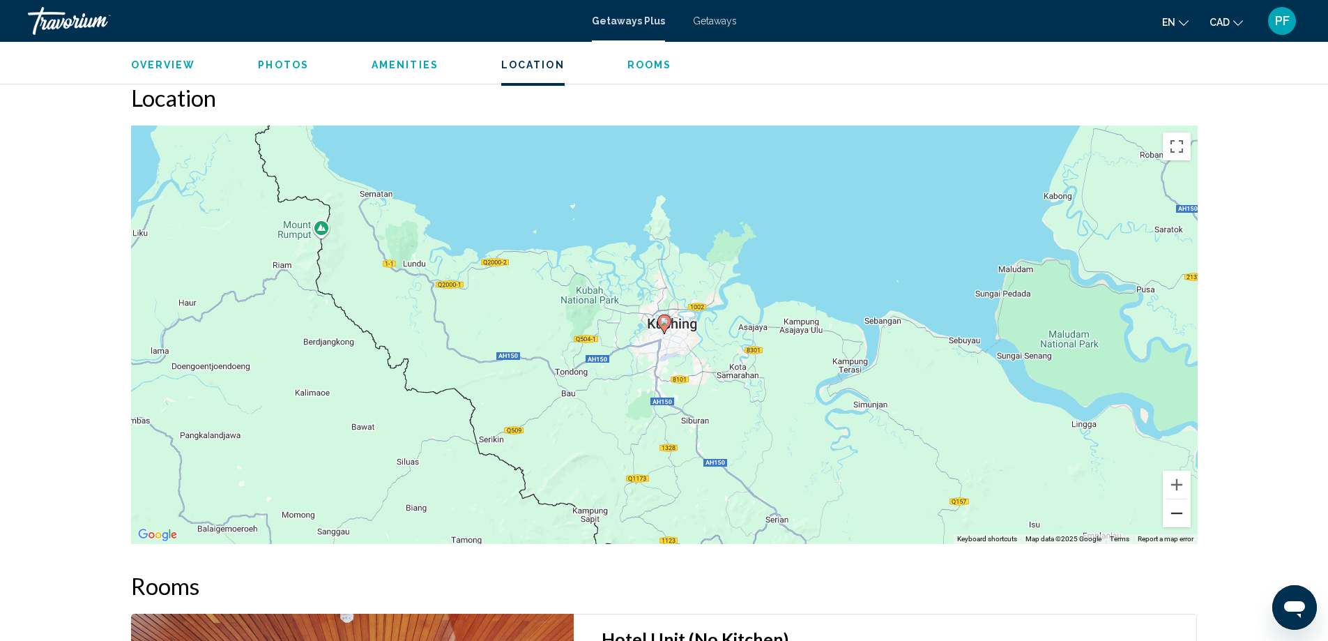
click at [1180, 505] on button "Zoom out" at bounding box center [1177, 513] width 28 height 28
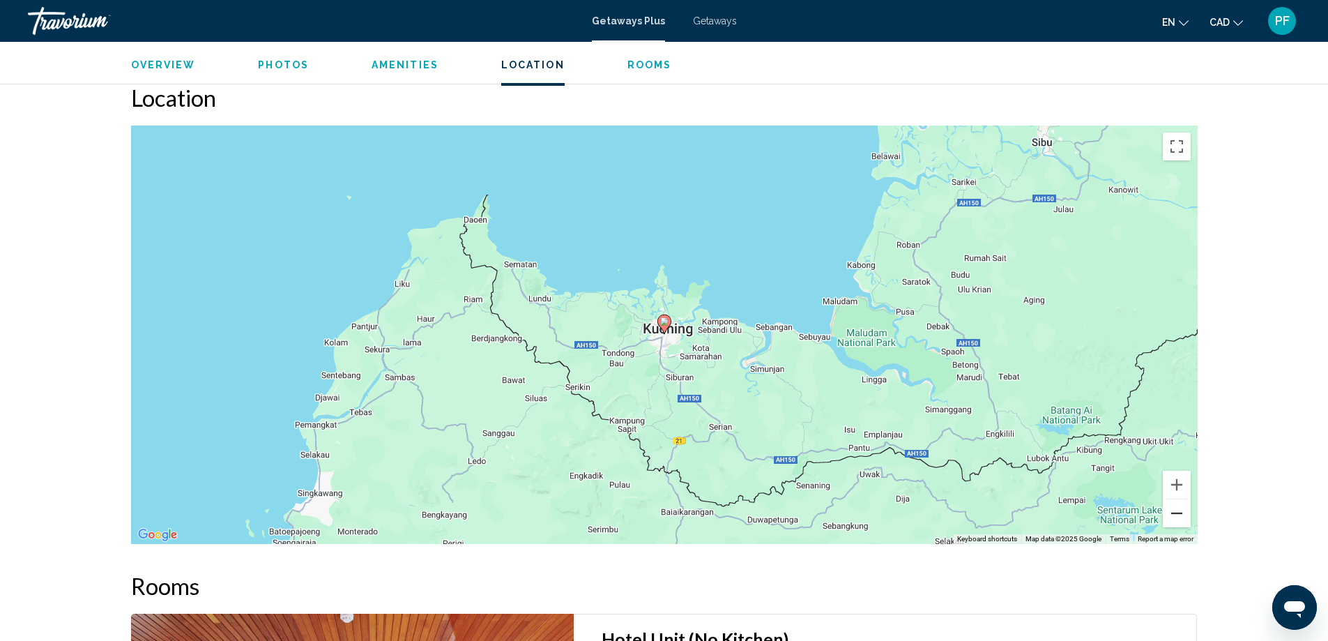
click at [1180, 505] on button "Zoom out" at bounding box center [1177, 513] width 28 height 28
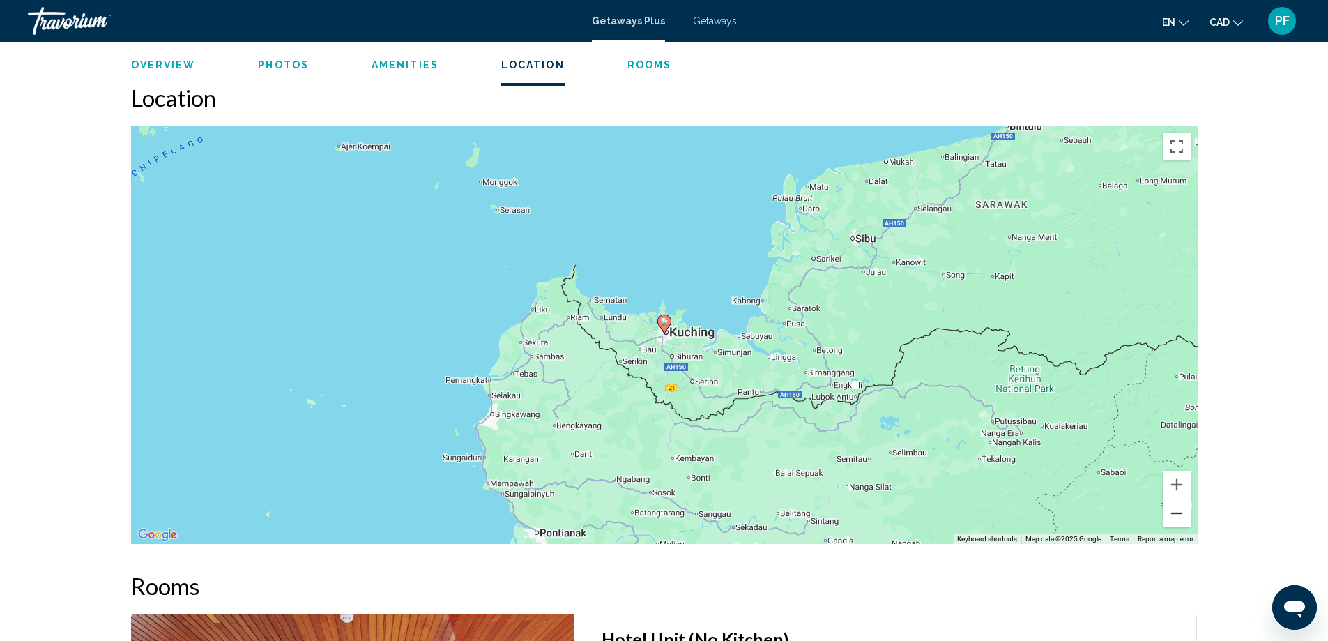
click at [1180, 505] on button "Zoom out" at bounding box center [1177, 513] width 28 height 28
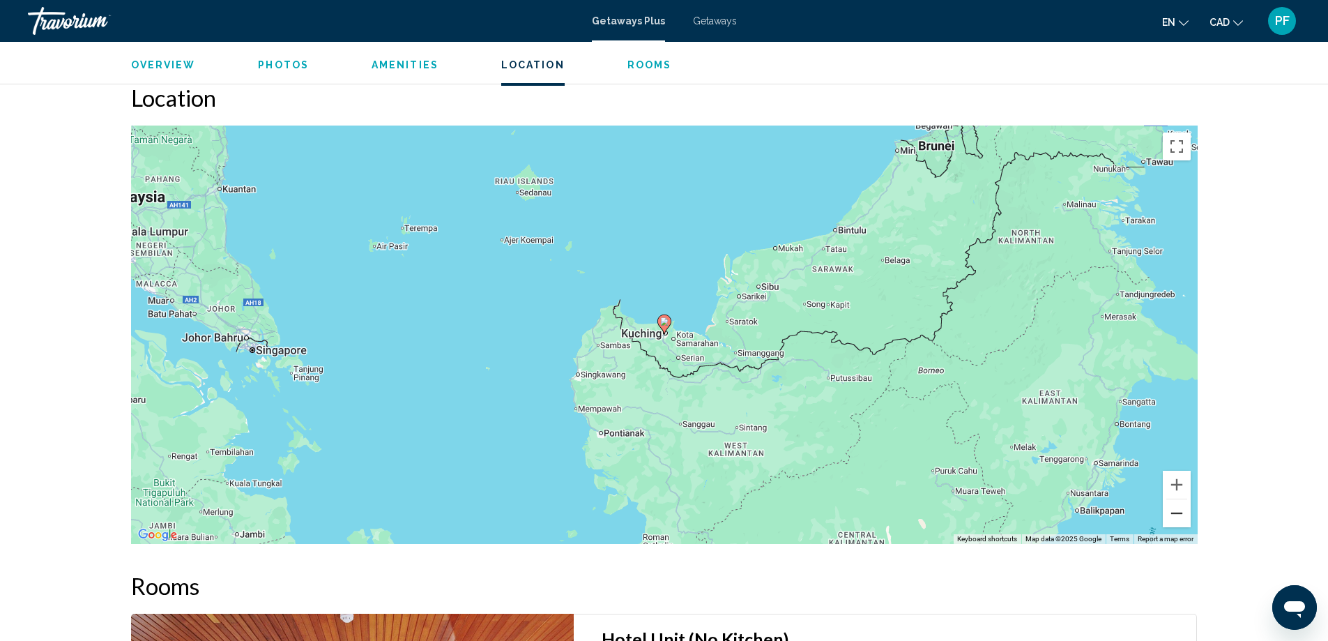
click at [1180, 505] on button "Zoom out" at bounding box center [1177, 513] width 28 height 28
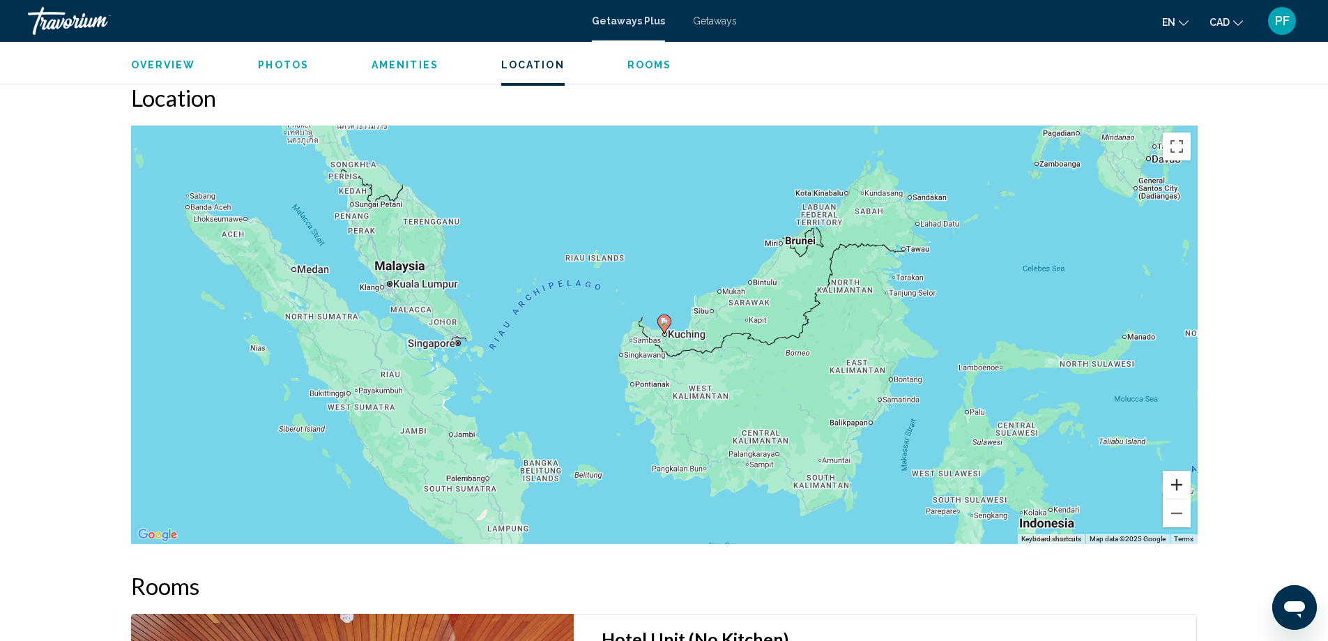
click at [1176, 471] on button "Zoom in" at bounding box center [1177, 485] width 28 height 28
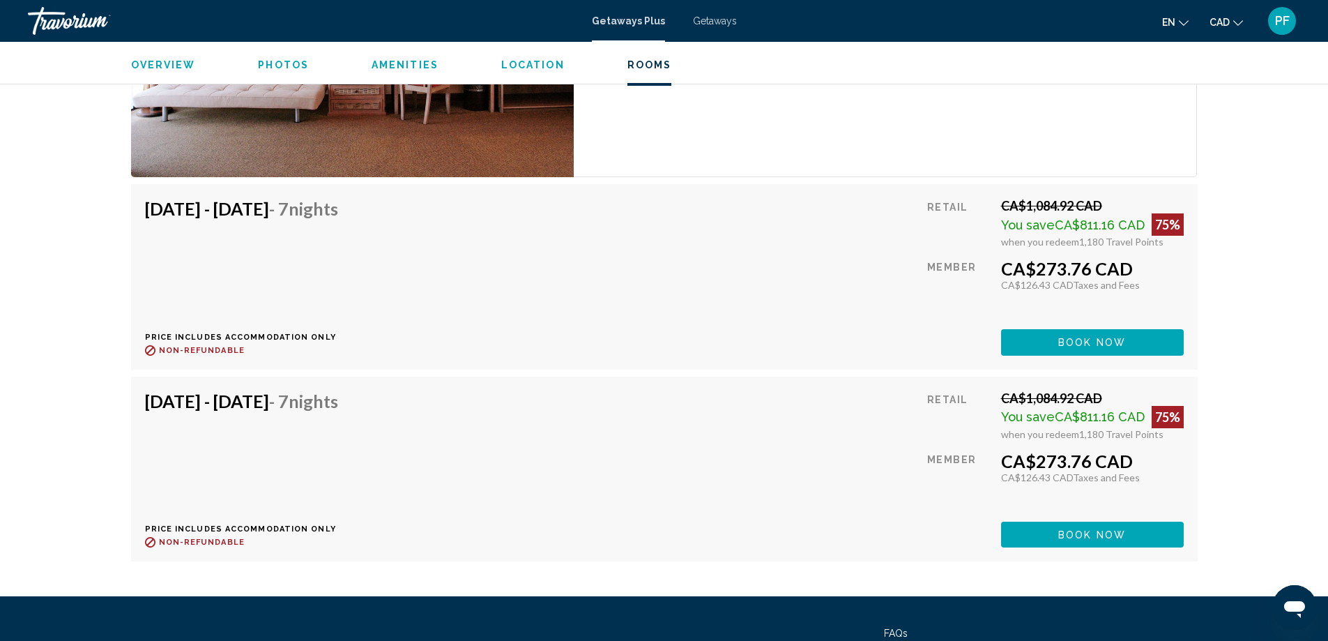
scroll to position [2748, 0]
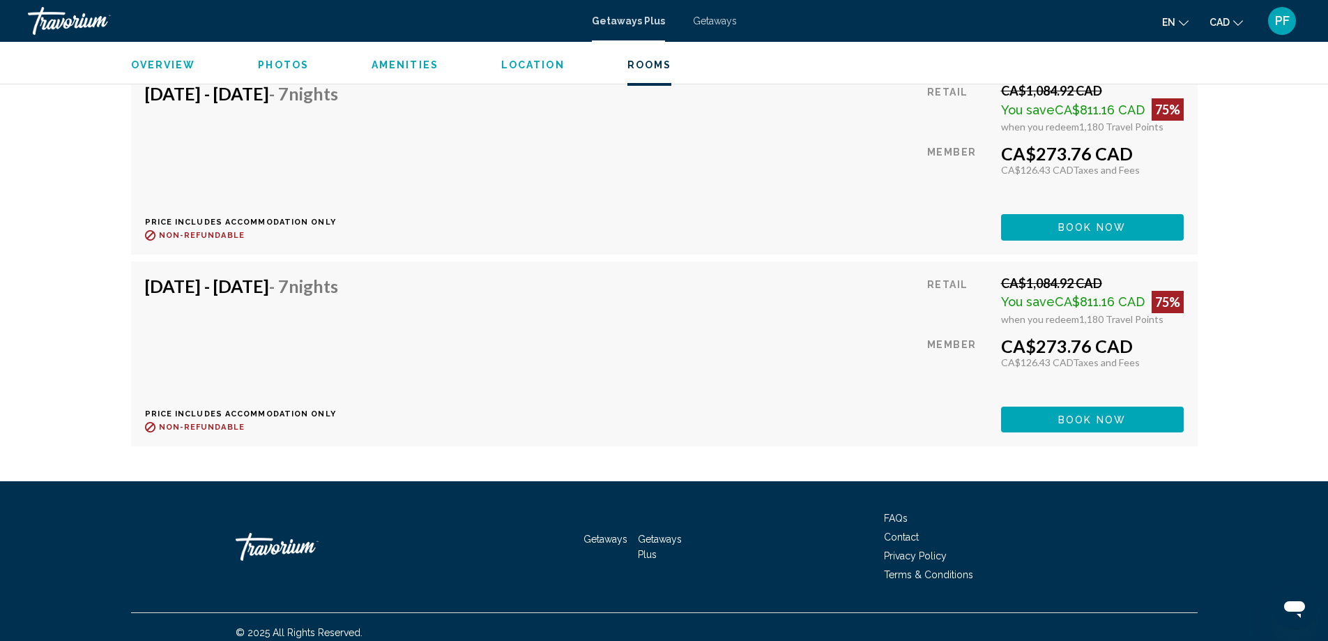
click at [1124, 234] on span "Book now" at bounding box center [1092, 227] width 68 height 11
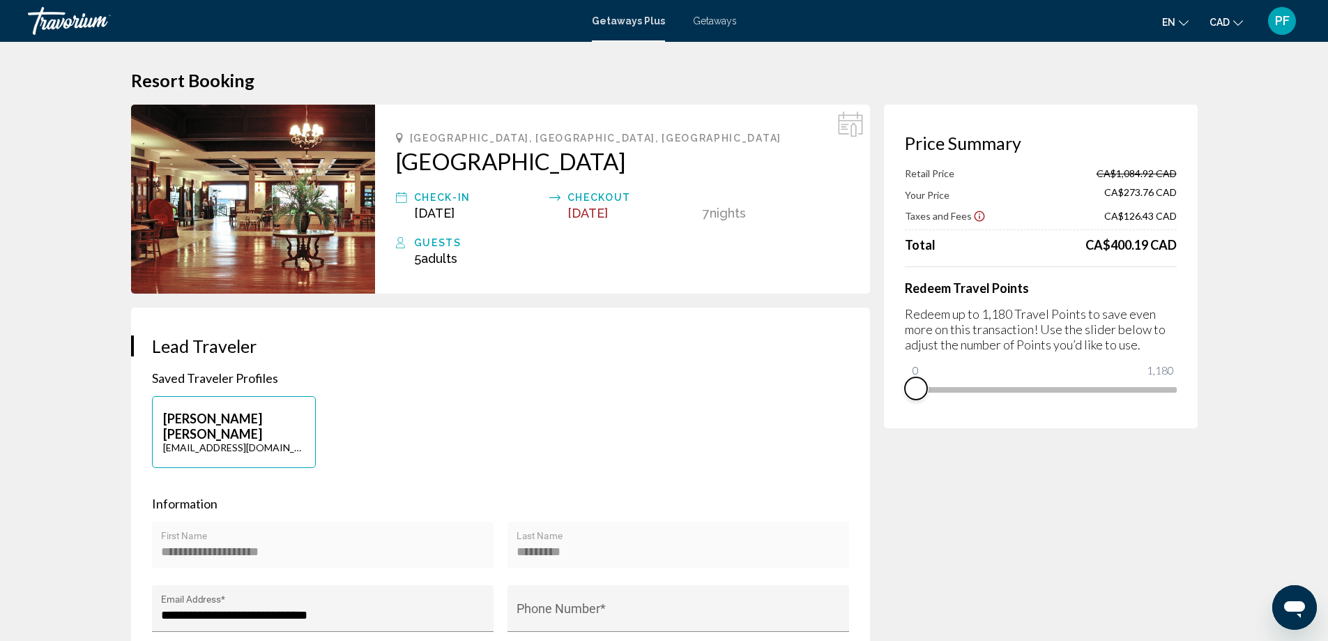
drag, startPoint x: 1166, startPoint y: 406, endPoint x: 911, endPoint y: 427, distance: 255.9
click at [911, 427] on div "Price Summary Retail Price CA$1,084.92 CAD Your Price CA$273.76 CAD Taxes and F…" at bounding box center [1041, 266] width 314 height 323
drag, startPoint x: 918, startPoint y: 374, endPoint x: 1184, endPoint y: 369, distance: 265.6
click at [1184, 369] on div "Price Summary Your Price CA$1,084.92 CAD Taxes and Fees CA$191.33 CAD Travel Po…" at bounding box center [1041, 266] width 314 height 323
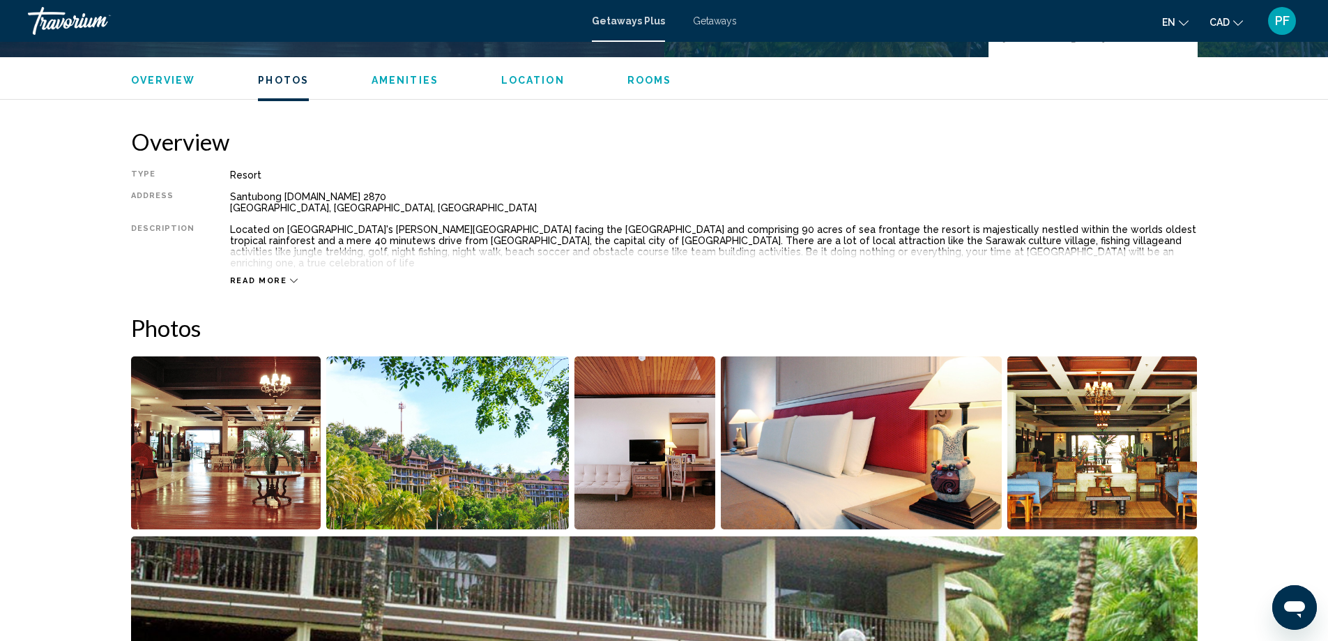
scroll to position [232, 0]
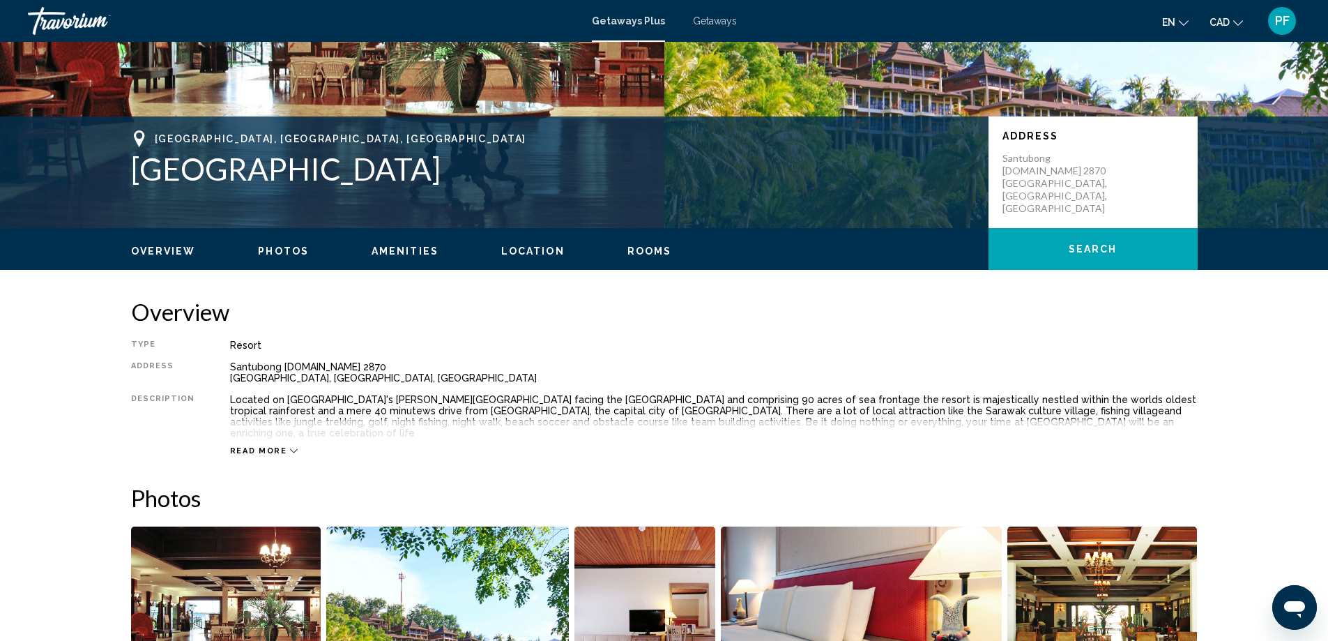
drag, startPoint x: 402, startPoint y: 170, endPoint x: 113, endPoint y: 180, distance: 289.5
click at [113, 180] on div "[GEOGRAPHIC_DATA], [GEOGRAPHIC_DATA], [GEOGRAPHIC_DATA] [GEOGRAPHIC_DATA] Addre…" at bounding box center [664, 172] width 1122 height 84
copy h1 "[GEOGRAPHIC_DATA]"
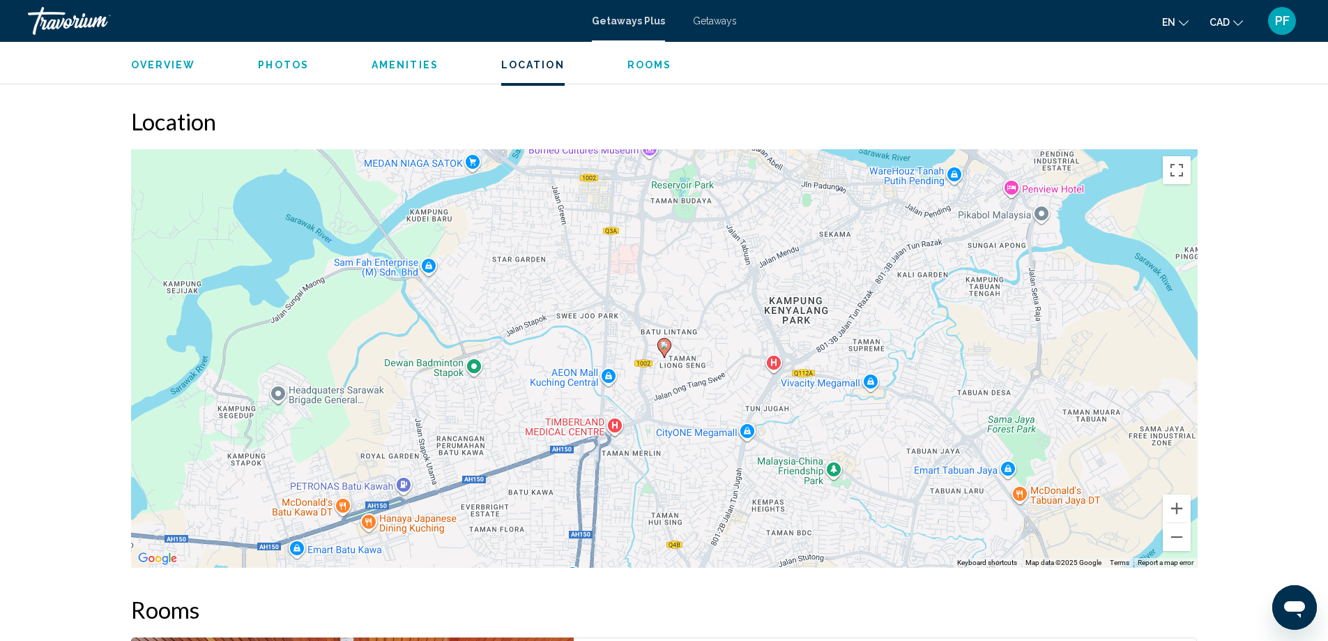
scroll to position [1859, 0]
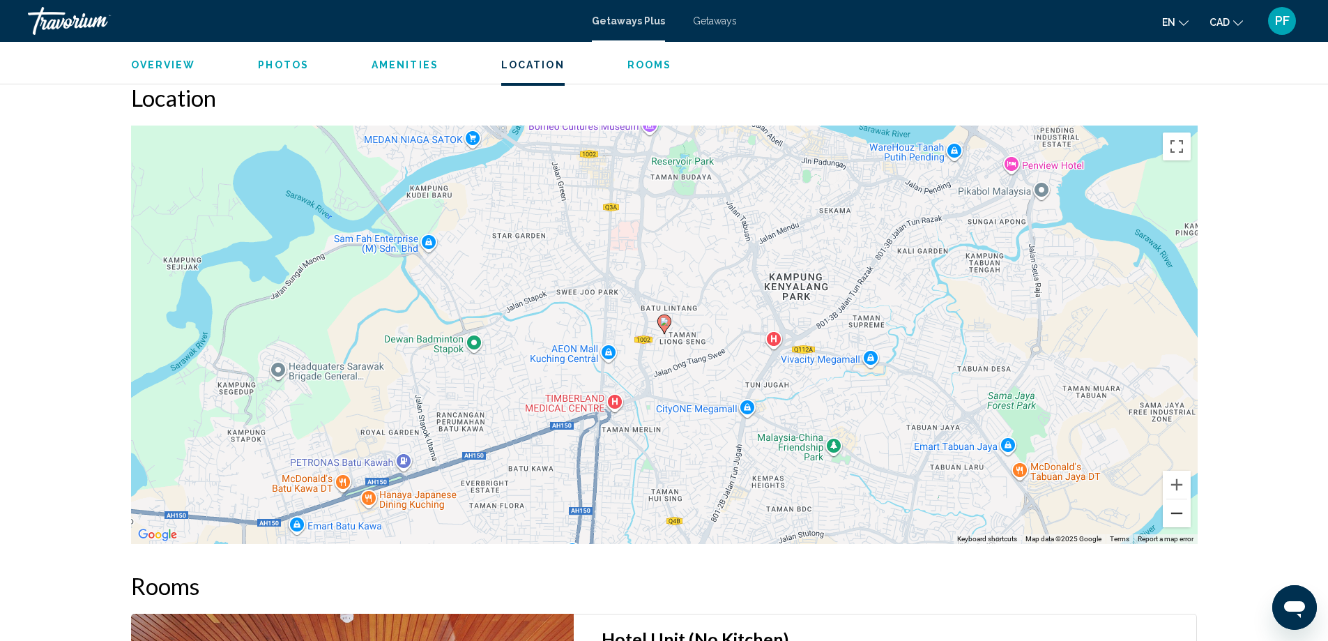
click at [1182, 507] on button "Zoom out" at bounding box center [1177, 513] width 28 height 28
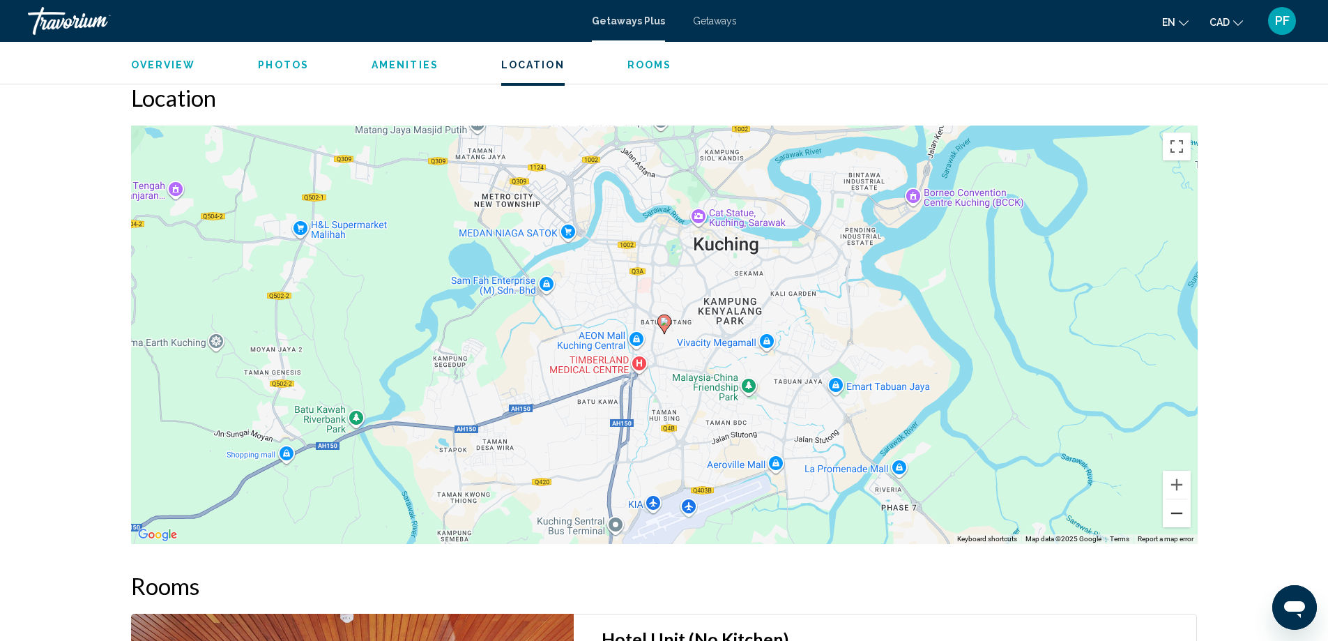
click at [1182, 507] on button "Zoom out" at bounding box center [1177, 513] width 28 height 28
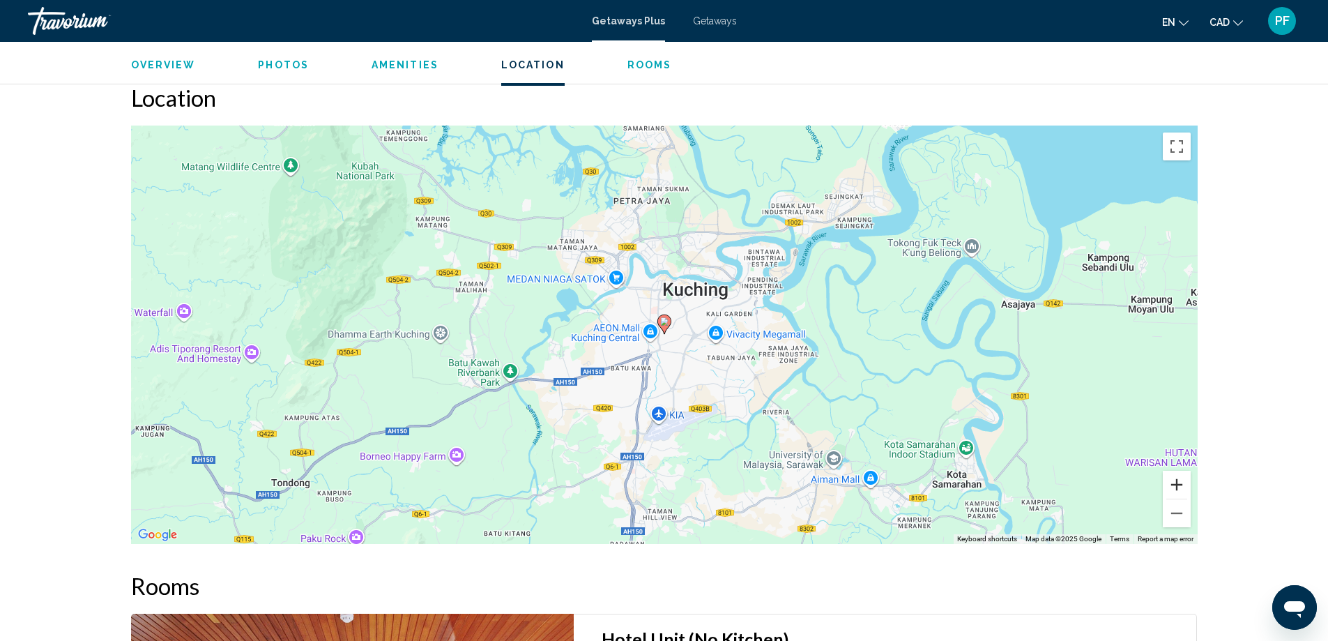
click at [1176, 471] on button "Zoom in" at bounding box center [1177, 485] width 28 height 28
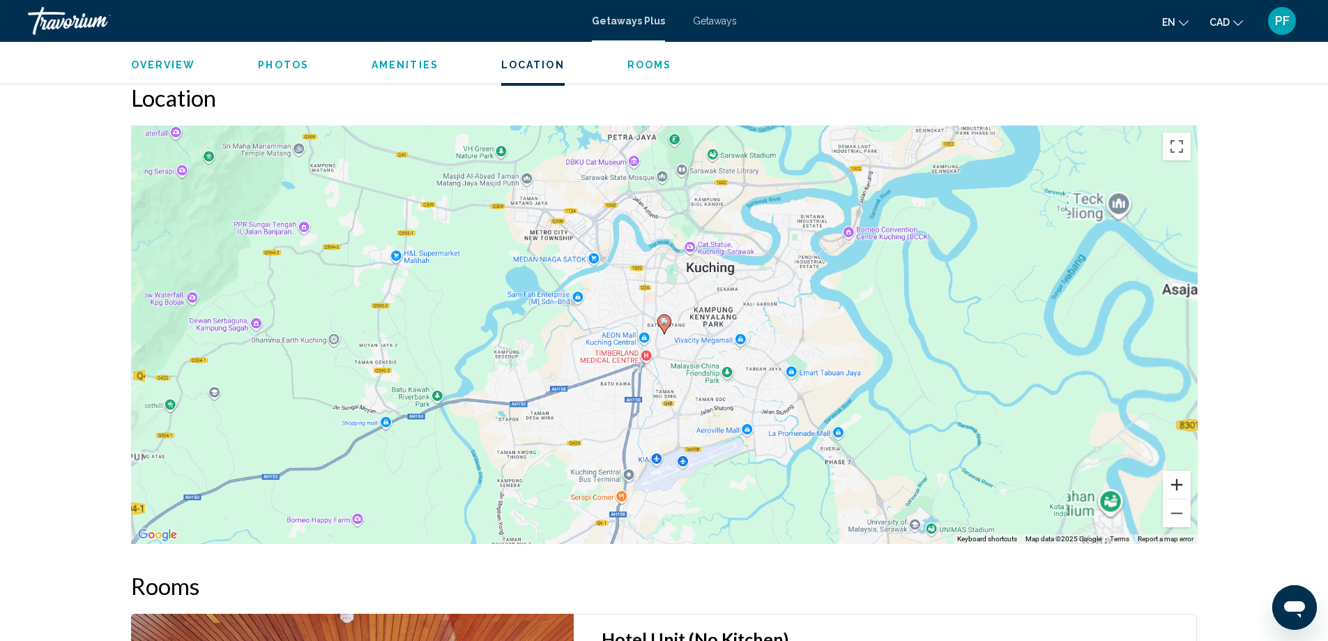
click at [1176, 471] on button "Zoom in" at bounding box center [1177, 485] width 28 height 28
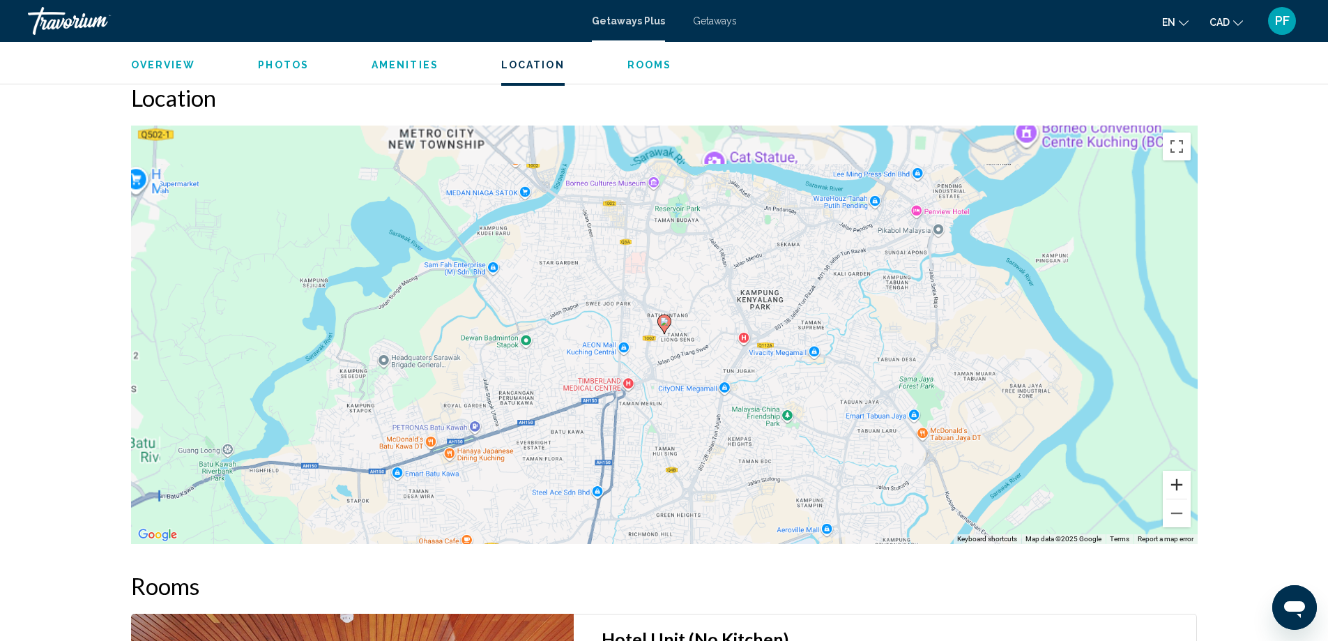
click at [1176, 471] on button "Zoom in" at bounding box center [1177, 485] width 28 height 28
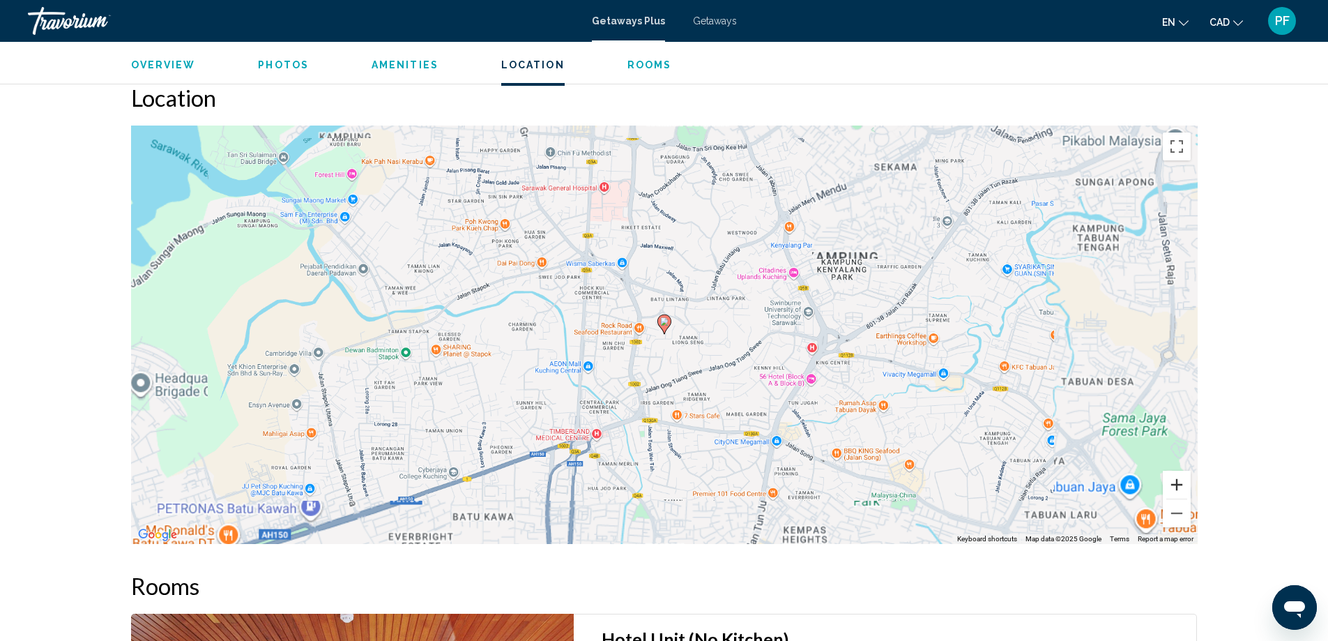
click at [1176, 471] on button "Zoom in" at bounding box center [1177, 485] width 28 height 28
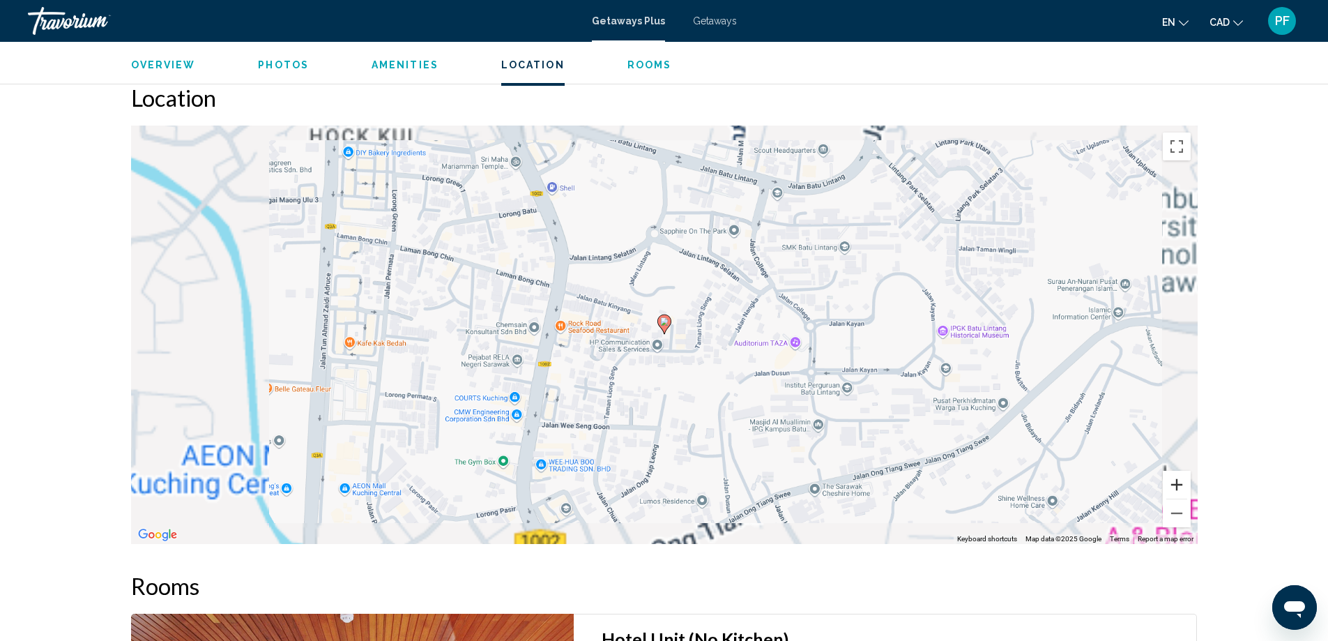
click at [1176, 471] on button "Zoom in" at bounding box center [1177, 485] width 28 height 28
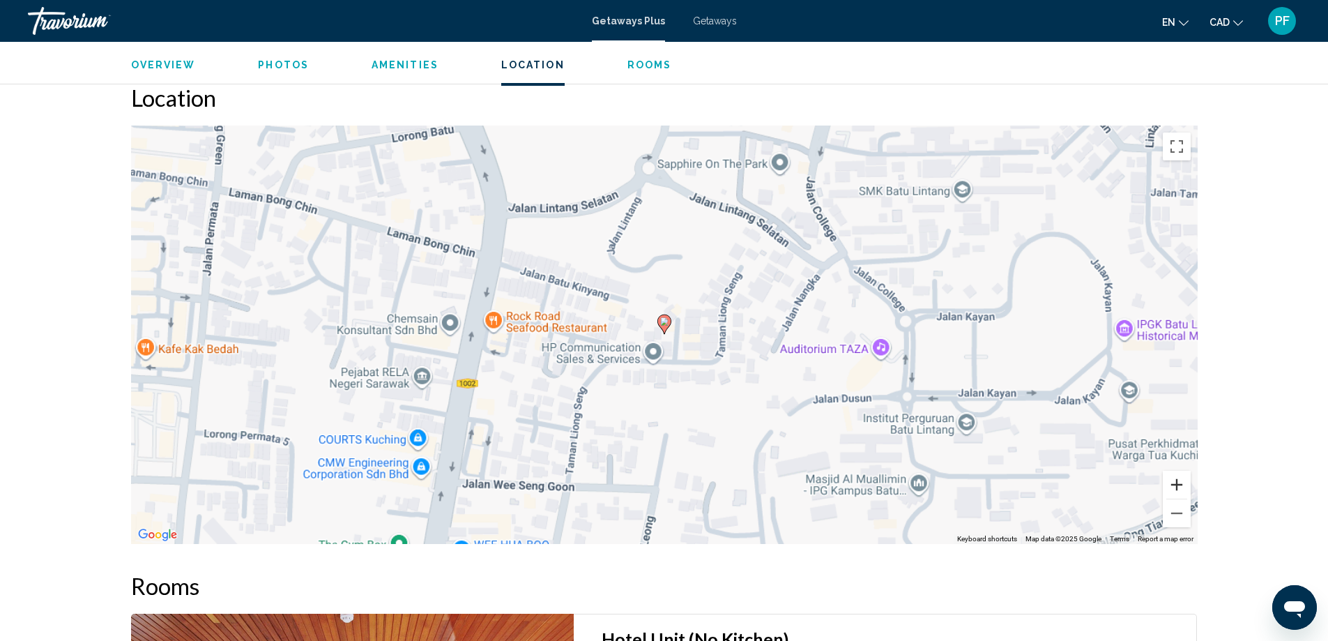
click at [1176, 471] on button "Zoom in" at bounding box center [1177, 485] width 28 height 28
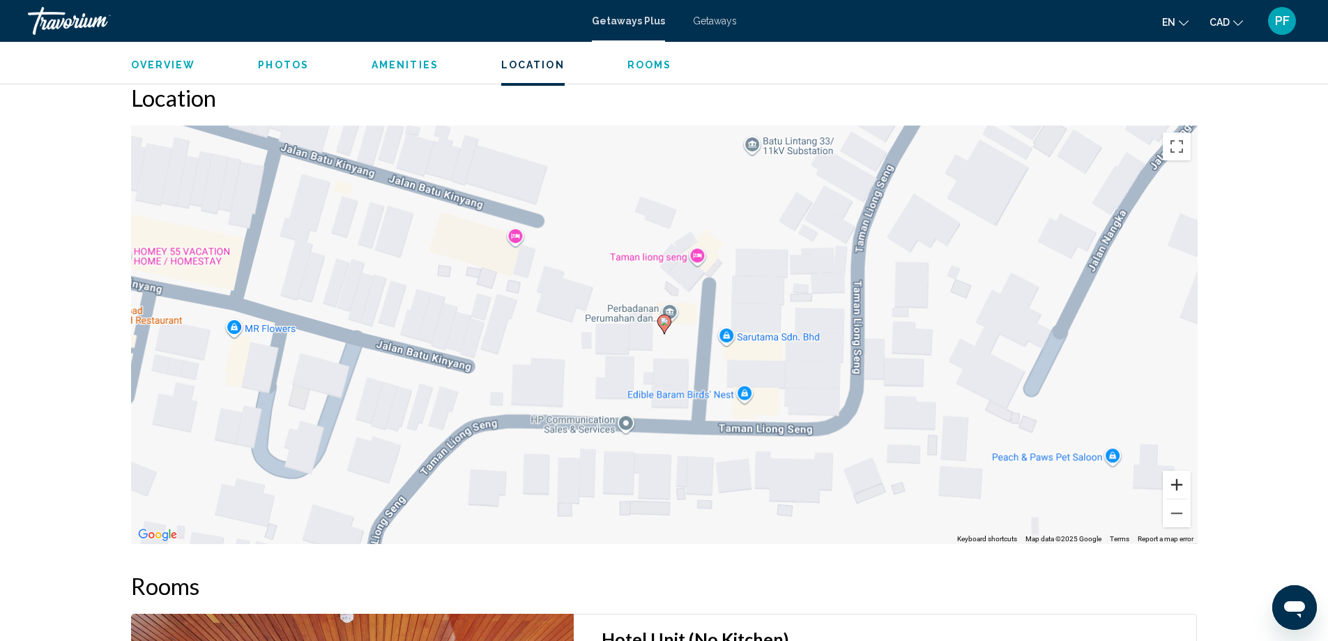
click at [1176, 471] on button "Zoom in" at bounding box center [1177, 485] width 28 height 28
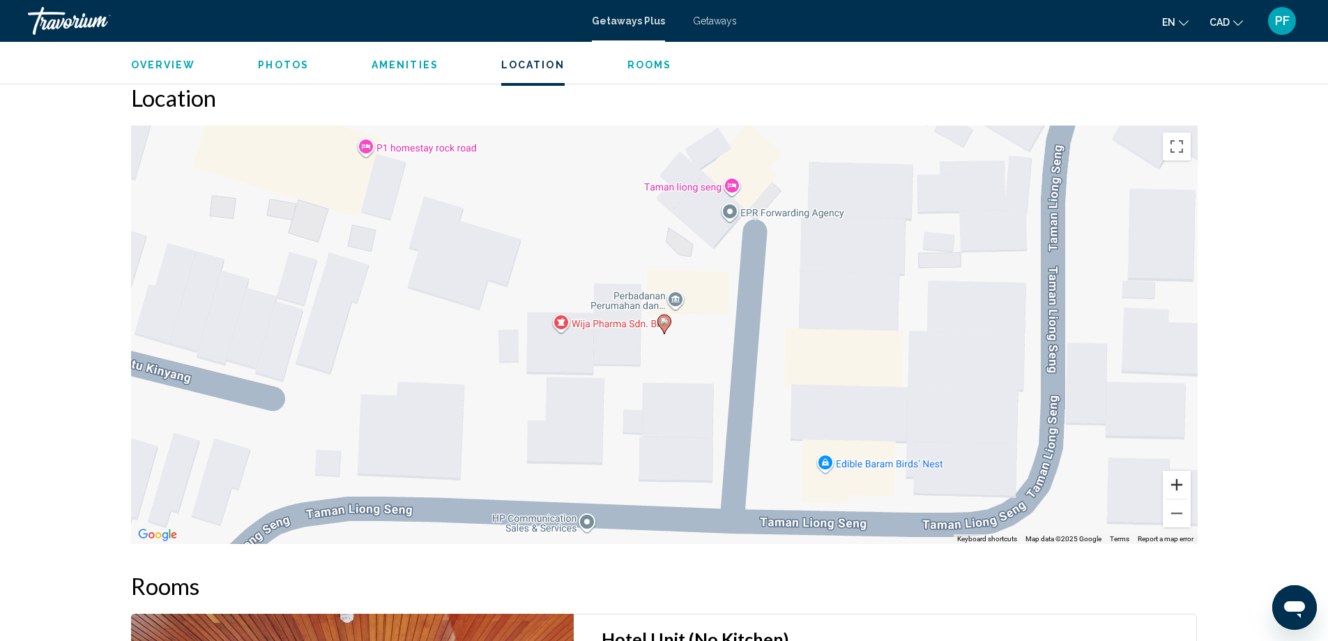
click at [1176, 471] on button "Zoom in" at bounding box center [1177, 485] width 28 height 28
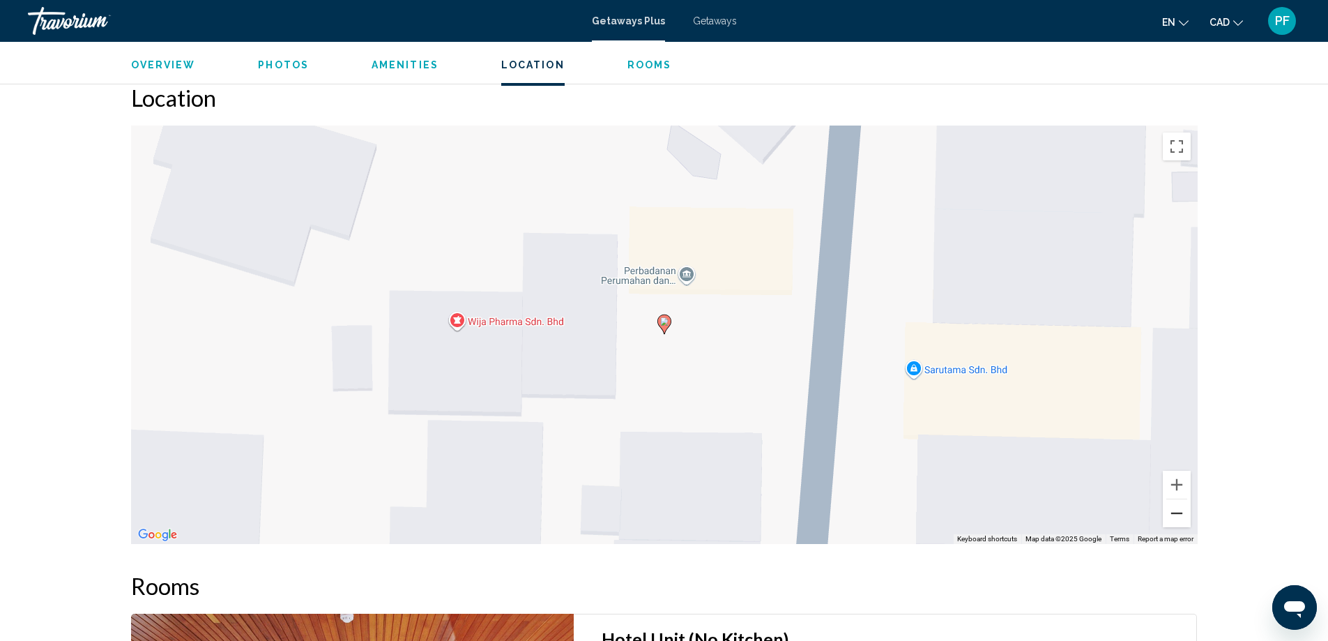
click at [1182, 506] on button "Zoom out" at bounding box center [1177, 513] width 28 height 28
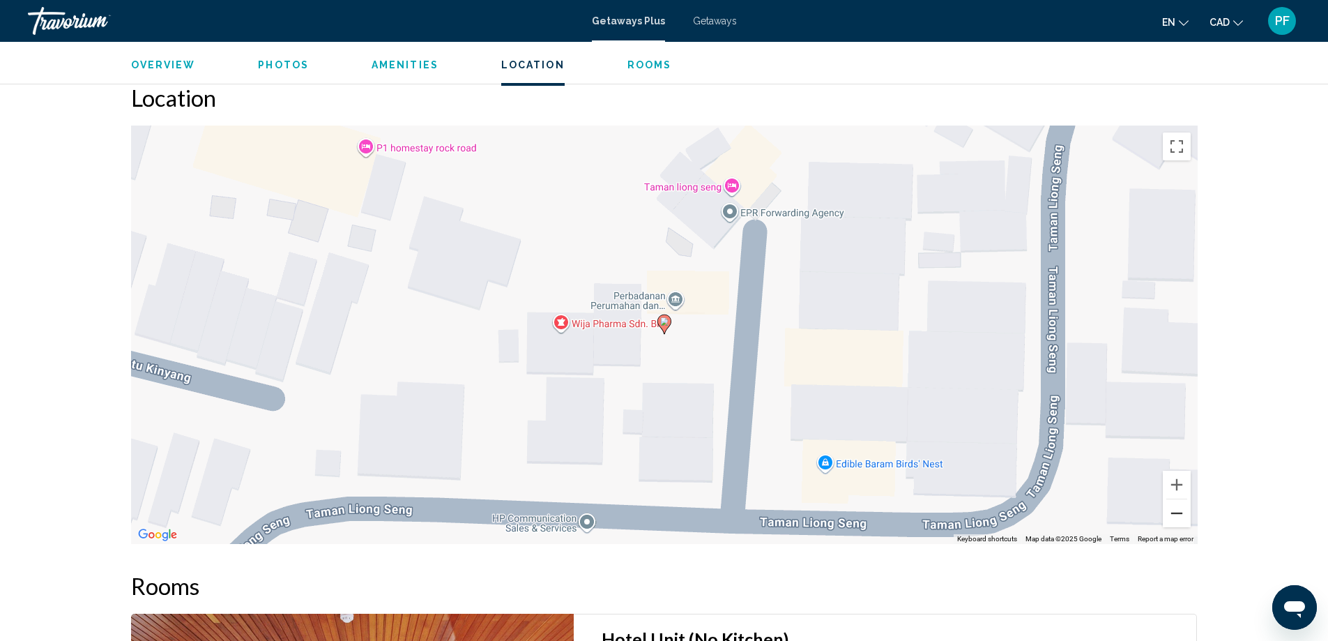
click at [1182, 506] on button "Zoom out" at bounding box center [1177, 513] width 28 height 28
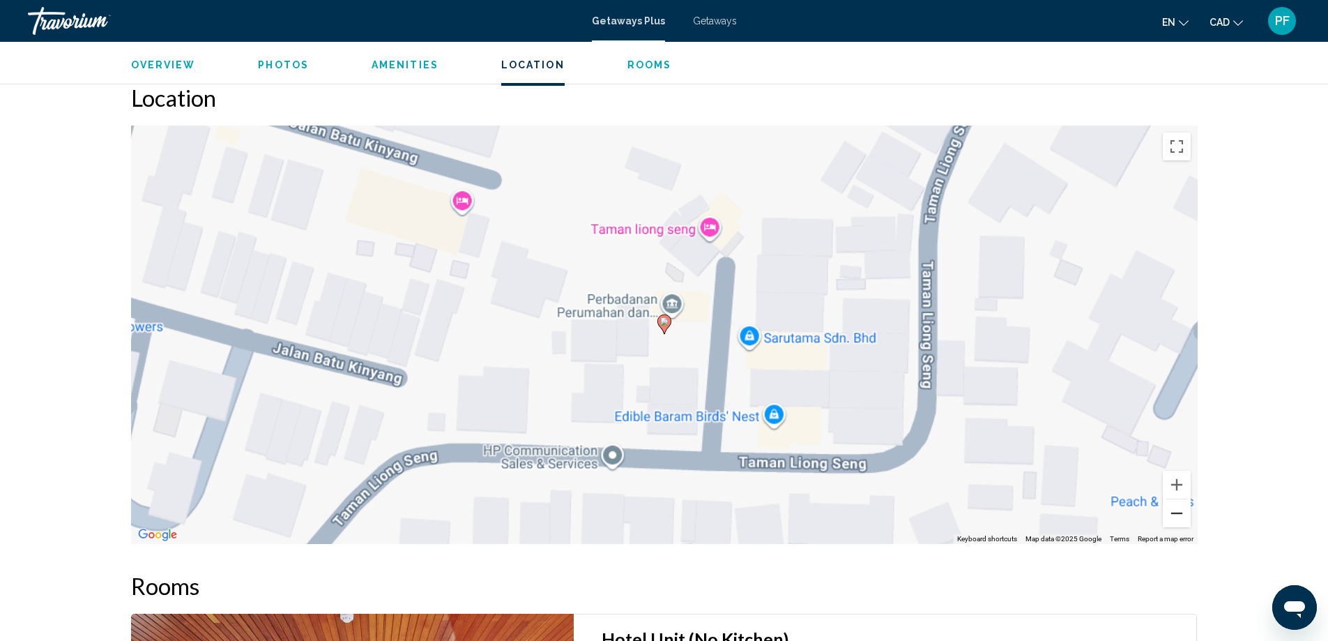
click at [1182, 506] on button "Zoom out" at bounding box center [1177, 513] width 28 height 28
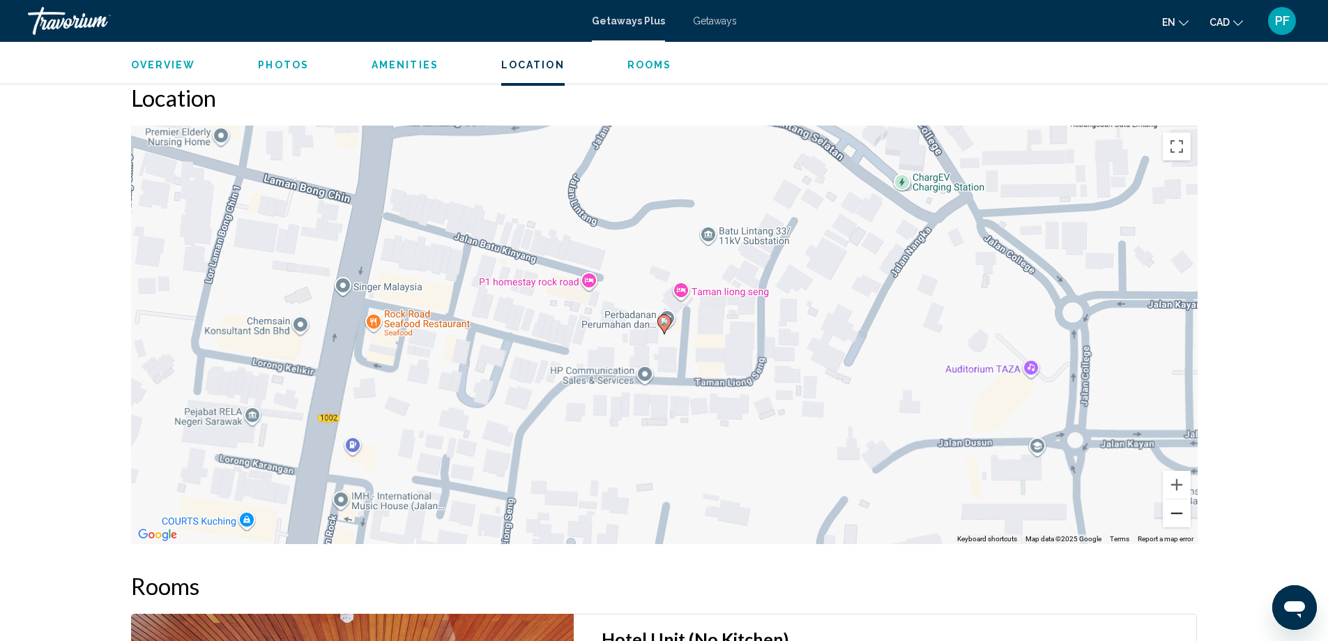
click at [1182, 506] on button "Zoom out" at bounding box center [1177, 513] width 28 height 28
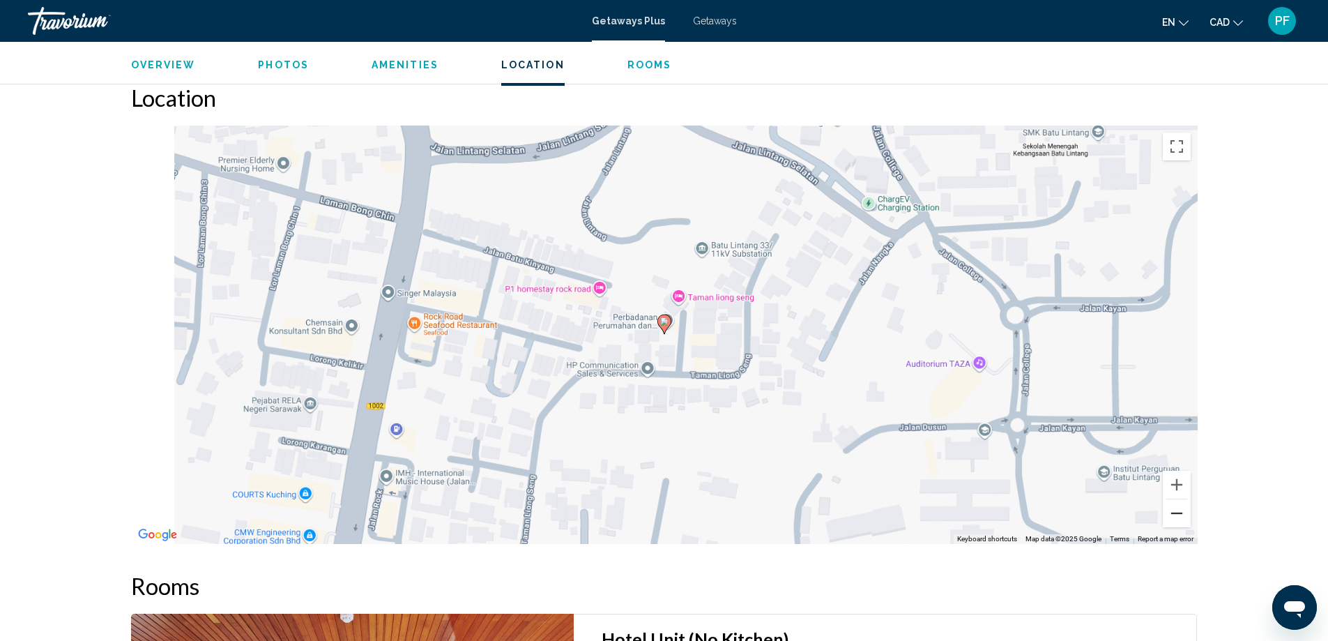
click at [1182, 506] on button "Zoom out" at bounding box center [1177, 513] width 28 height 28
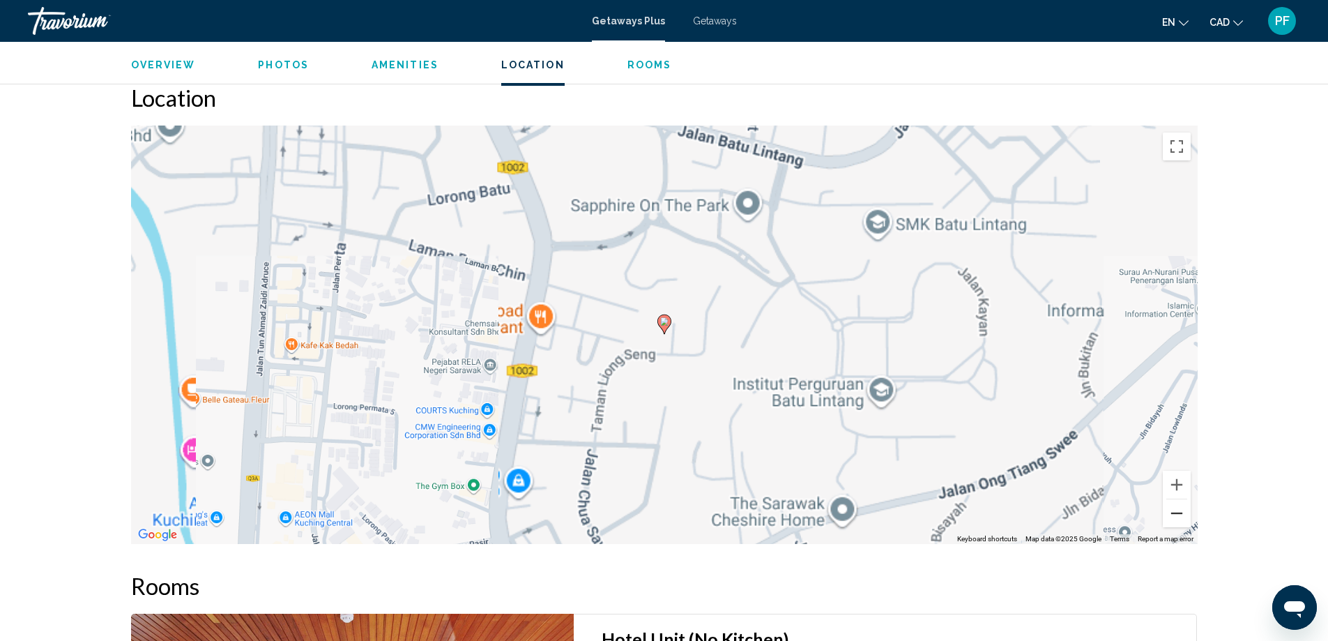
click at [1182, 506] on button "Zoom out" at bounding box center [1177, 513] width 28 height 28
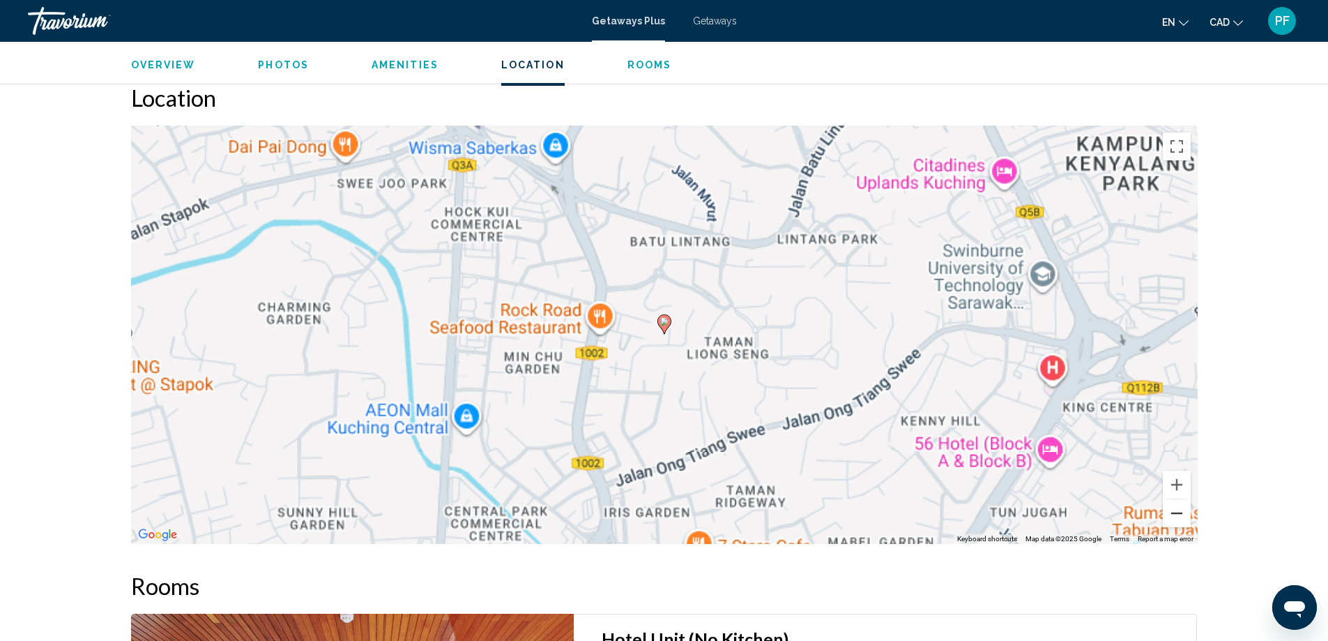
click at [1182, 506] on button "Zoom out" at bounding box center [1177, 513] width 28 height 28
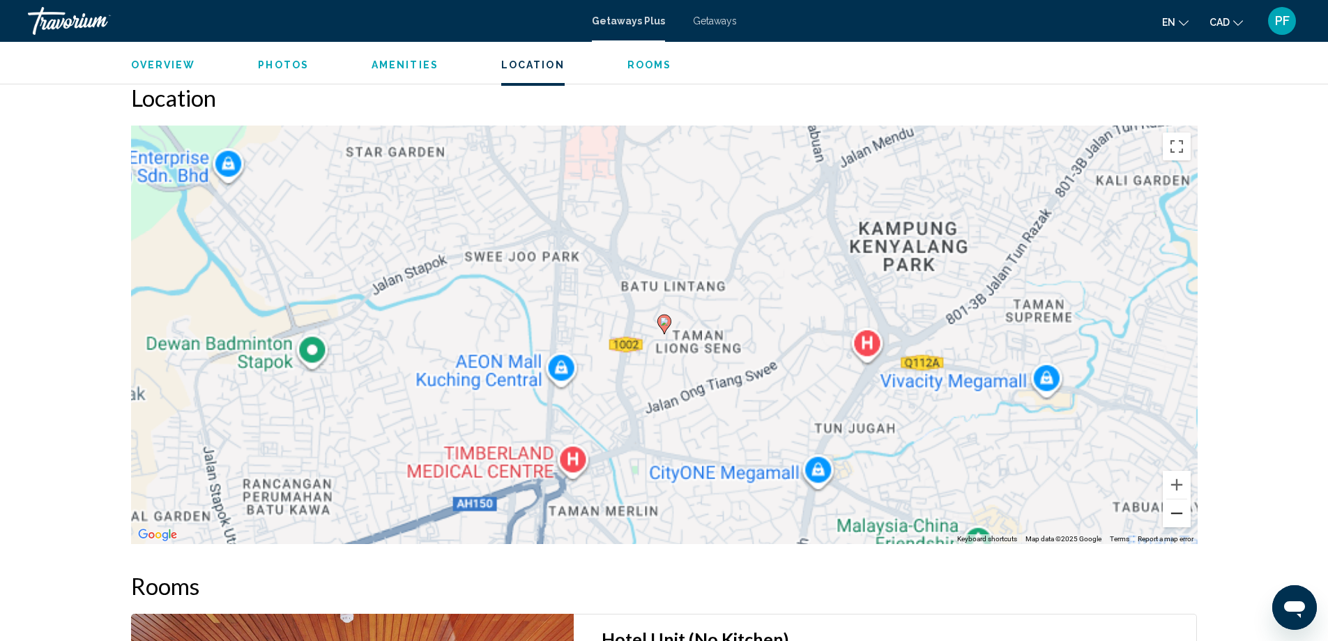
click at [1182, 506] on button "Zoom out" at bounding box center [1177, 513] width 28 height 28
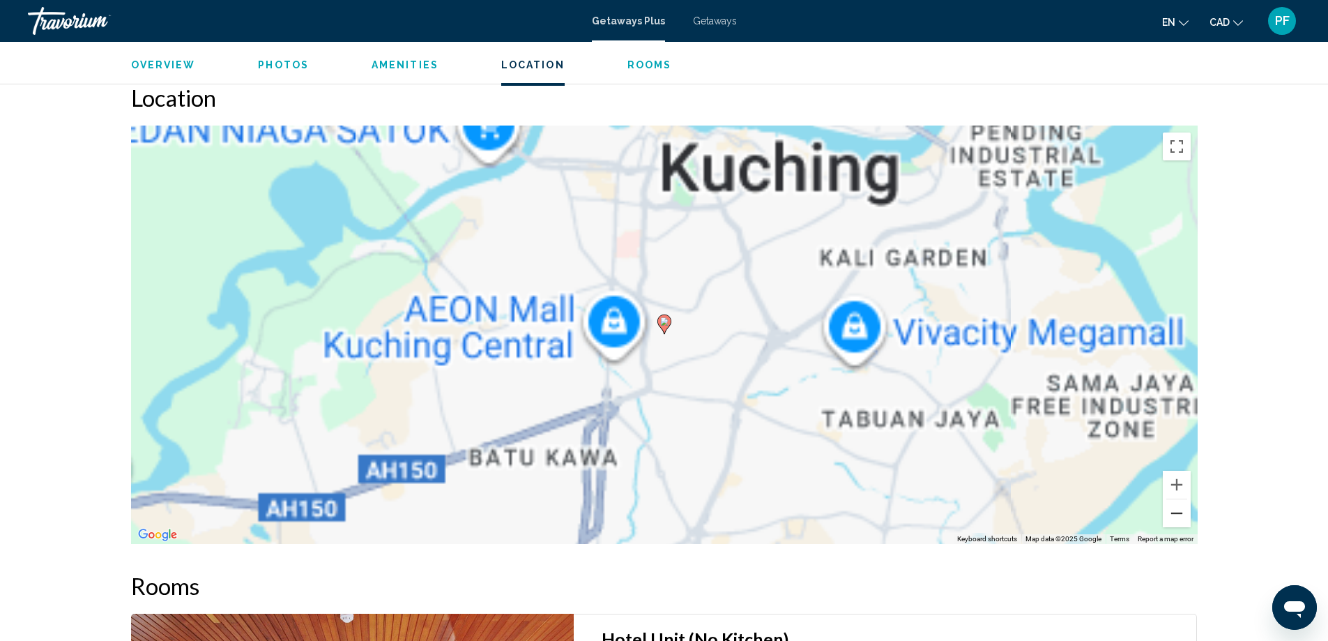
click at [1182, 506] on button "Zoom out" at bounding box center [1177, 513] width 28 height 28
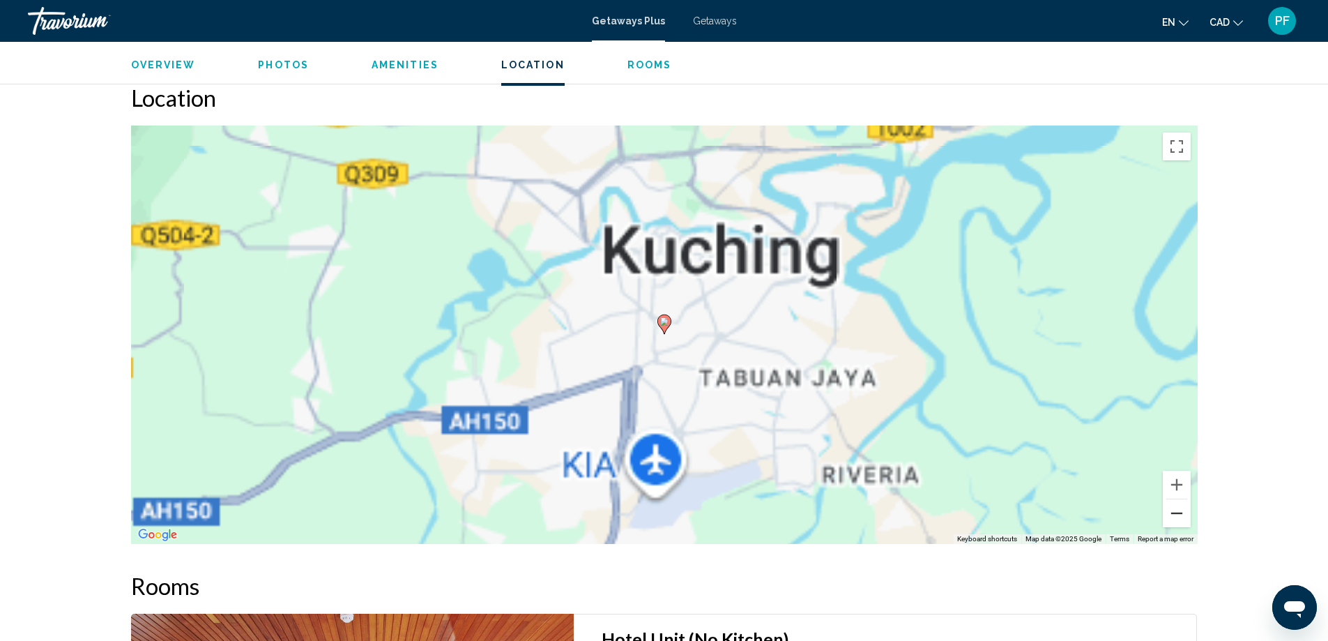
click at [1182, 506] on button "Zoom out" at bounding box center [1177, 513] width 28 height 28
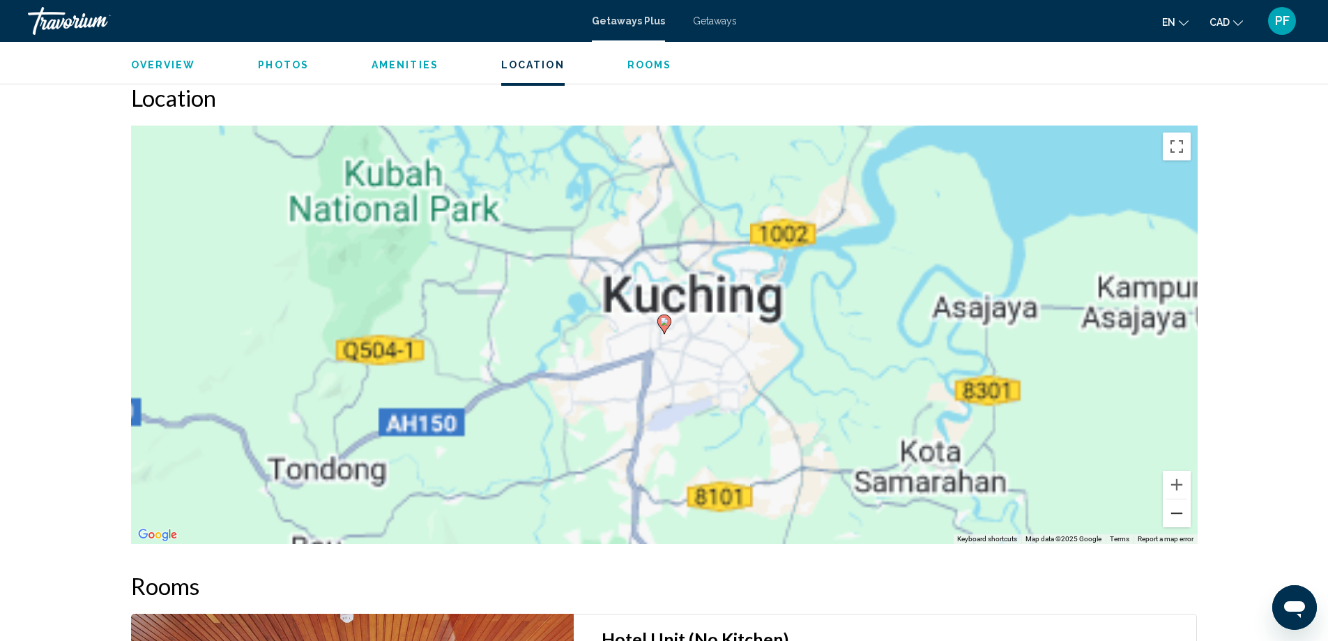
click at [1182, 506] on button "Zoom out" at bounding box center [1177, 513] width 28 height 28
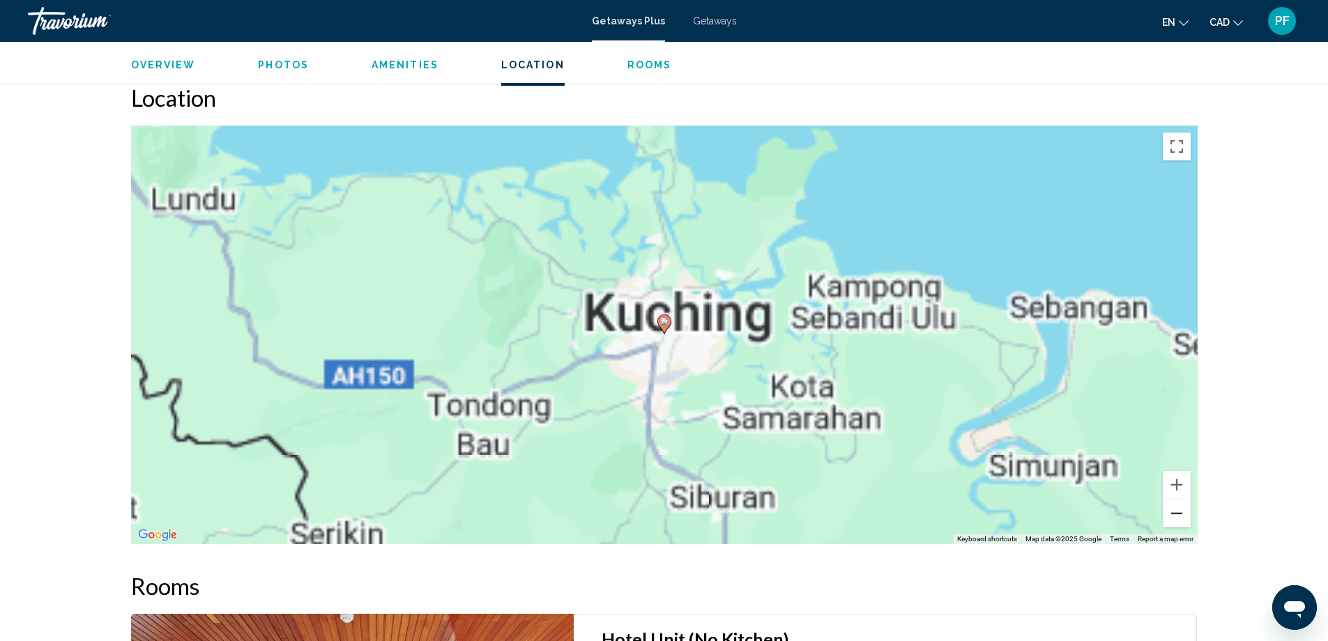
click at [1182, 506] on button "Zoom out" at bounding box center [1177, 513] width 28 height 28
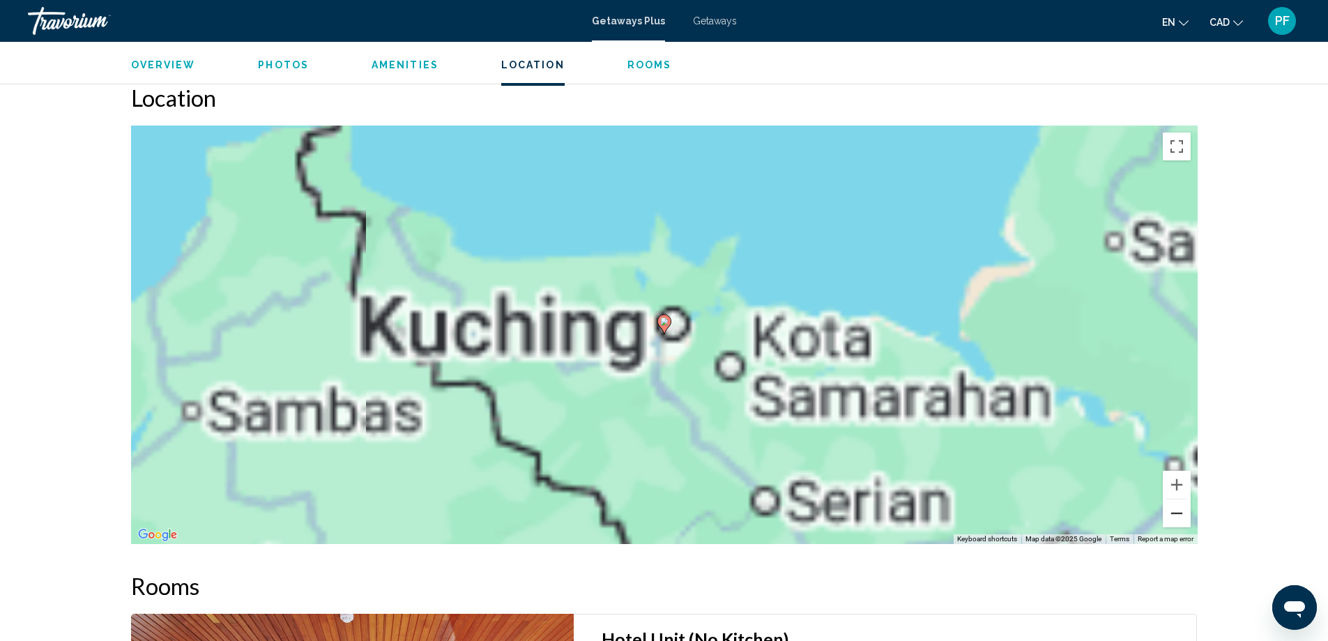
click at [1182, 506] on button "Zoom out" at bounding box center [1177, 513] width 28 height 28
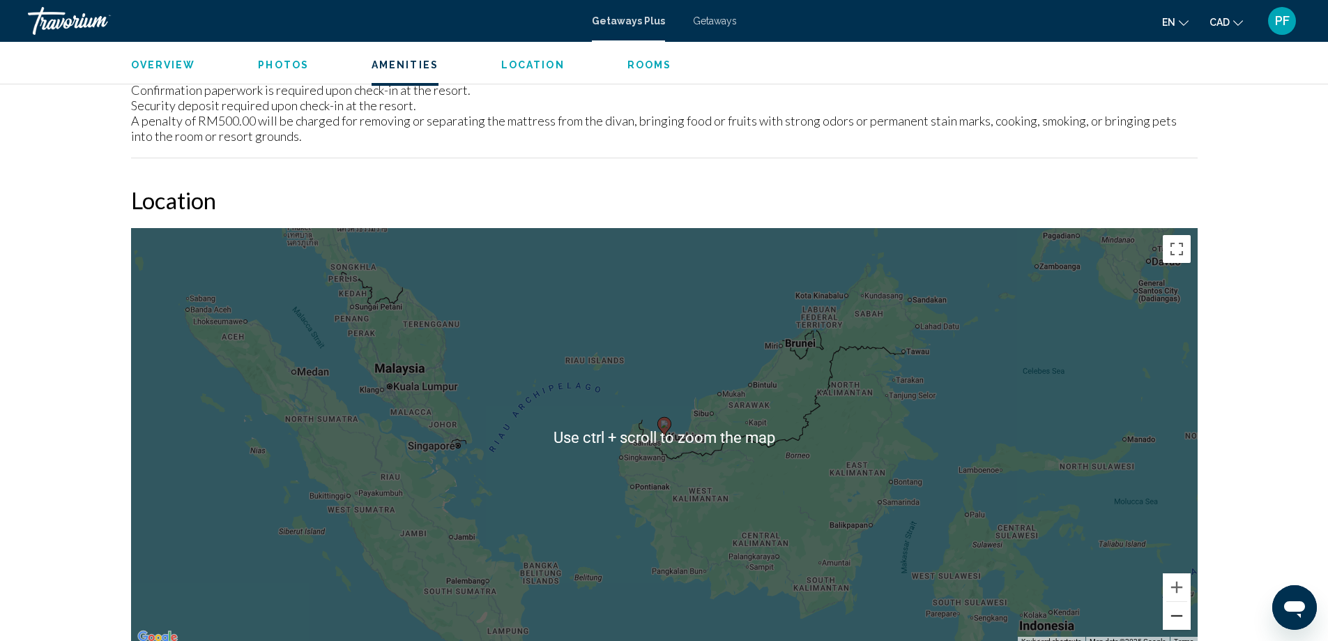
scroll to position [1743, 0]
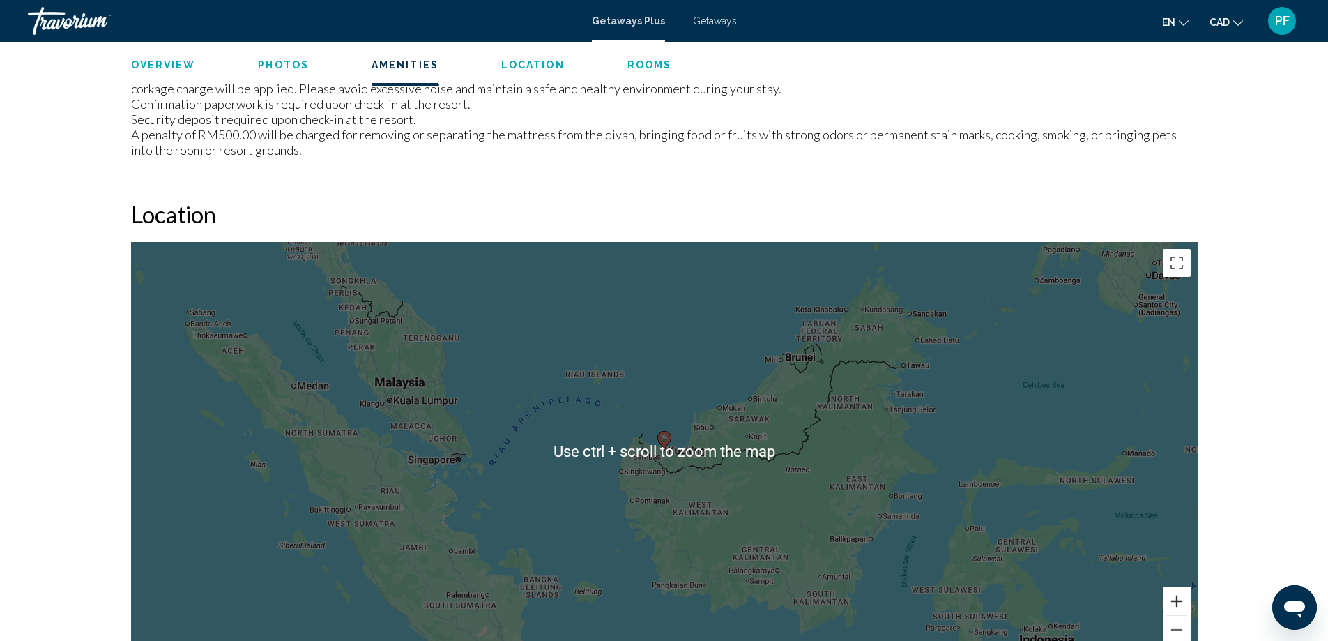
click at [1177, 587] on button "Zoom in" at bounding box center [1177, 601] width 28 height 28
click at [1178, 587] on button "Zoom in" at bounding box center [1177, 601] width 28 height 28
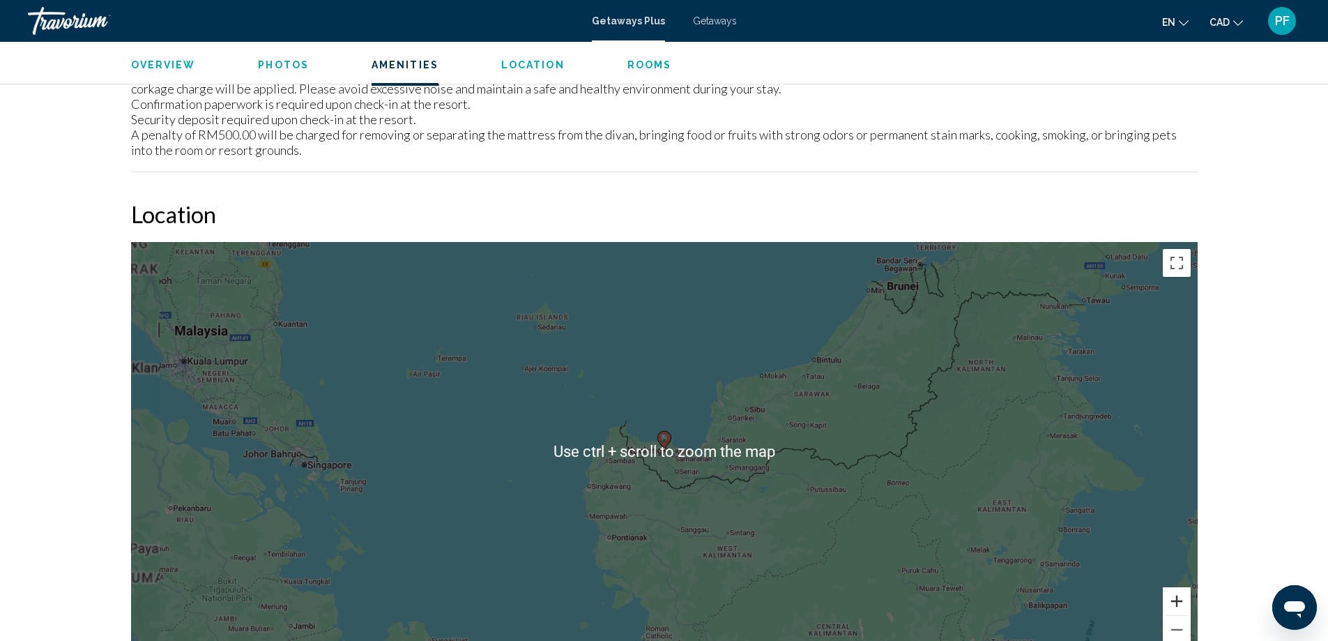
click at [1178, 587] on button "Zoom in" at bounding box center [1177, 601] width 28 height 28
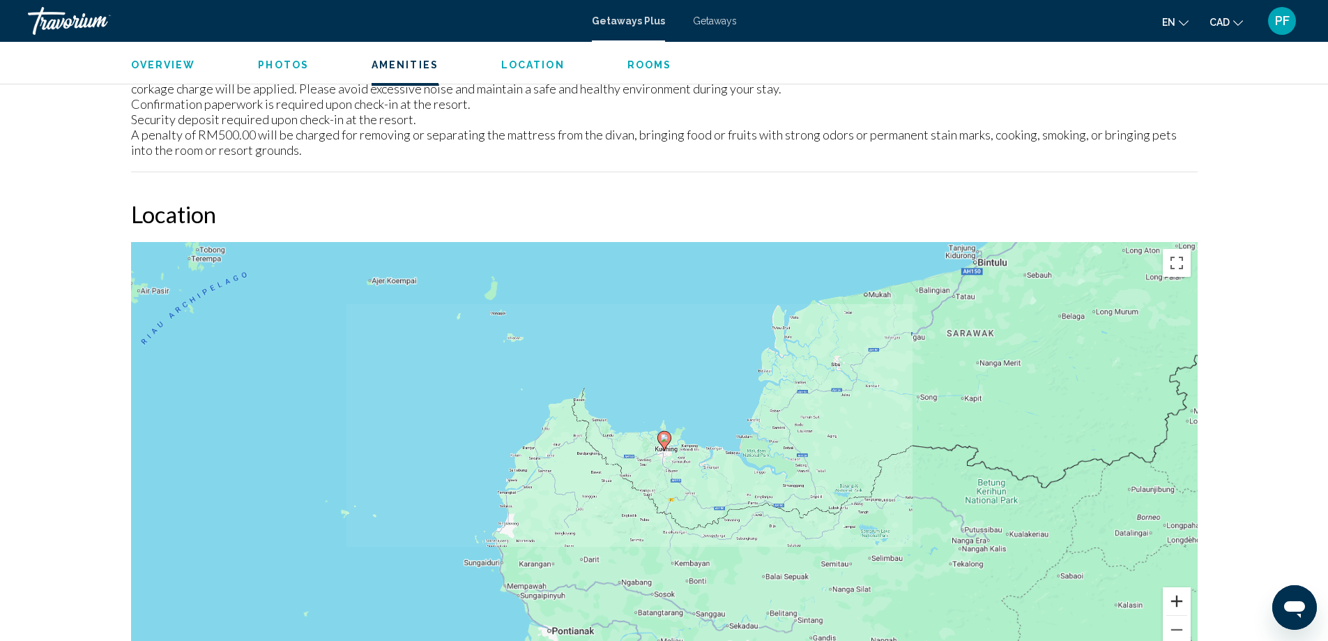
click at [1178, 587] on button "Zoom in" at bounding box center [1177, 601] width 28 height 28
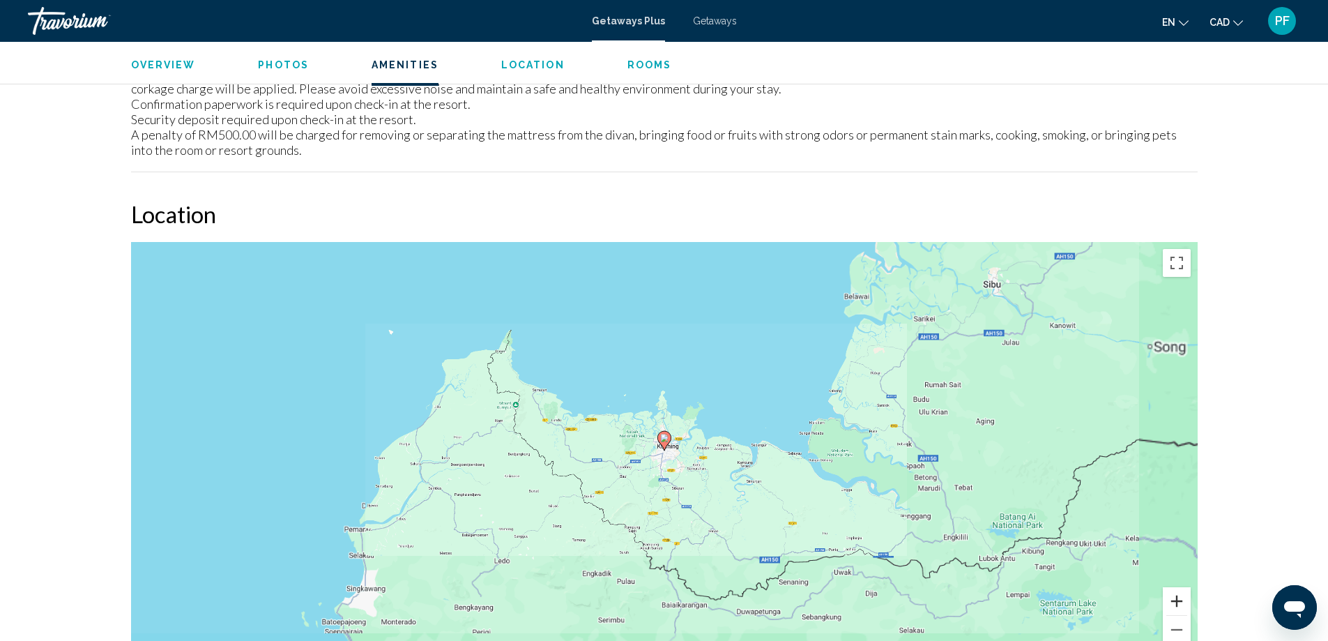
click at [1178, 587] on button "Zoom in" at bounding box center [1177, 601] width 28 height 28
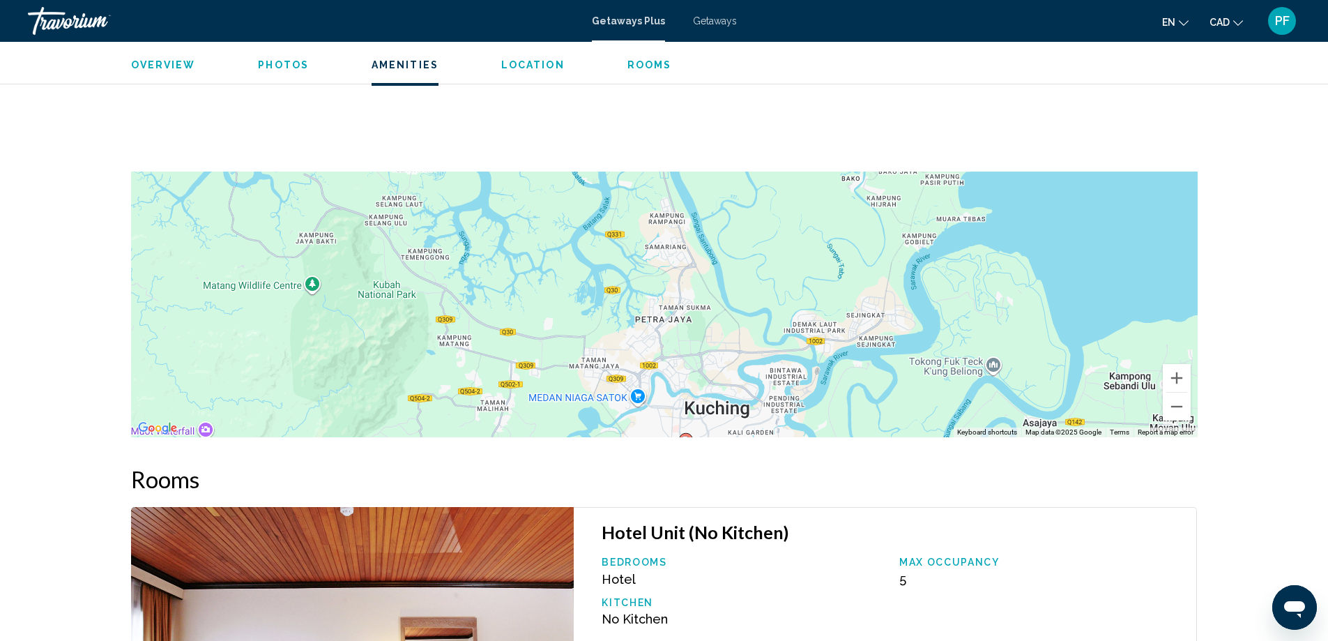
drag, startPoint x: 713, startPoint y: 477, endPoint x: 715, endPoint y: 668, distance: 191.0
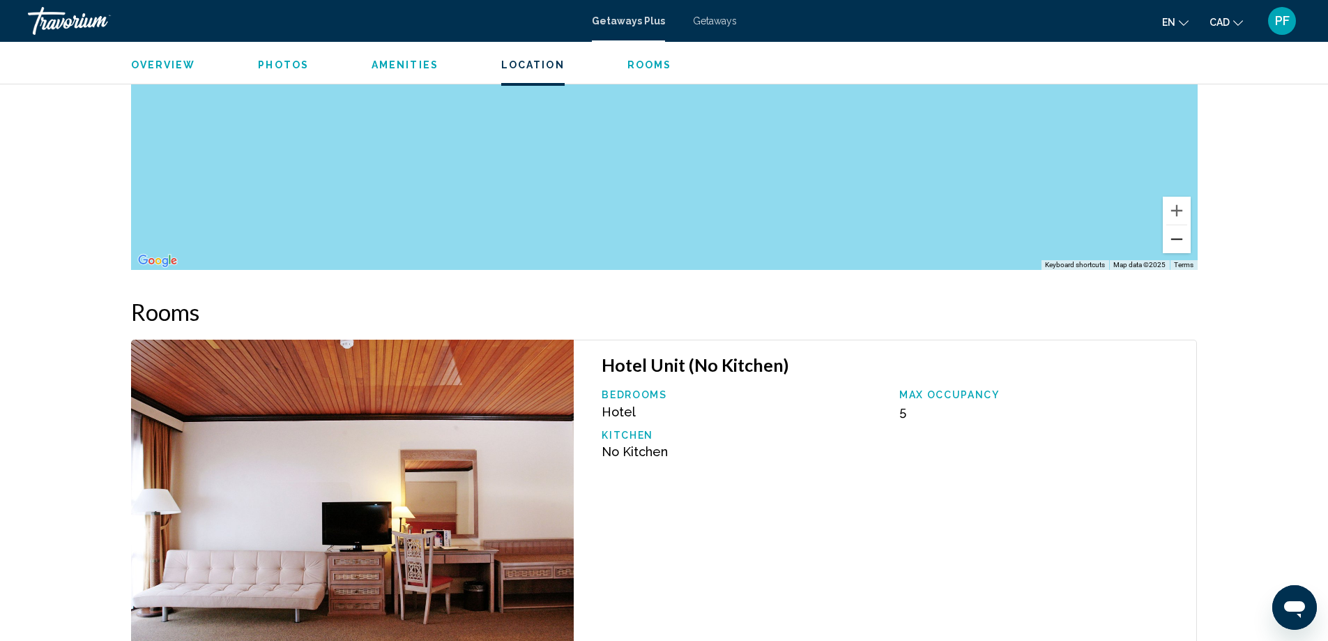
click at [1179, 234] on button "Zoom out" at bounding box center [1177, 239] width 28 height 28
click at [1173, 234] on button "Zoom out" at bounding box center [1177, 239] width 28 height 28
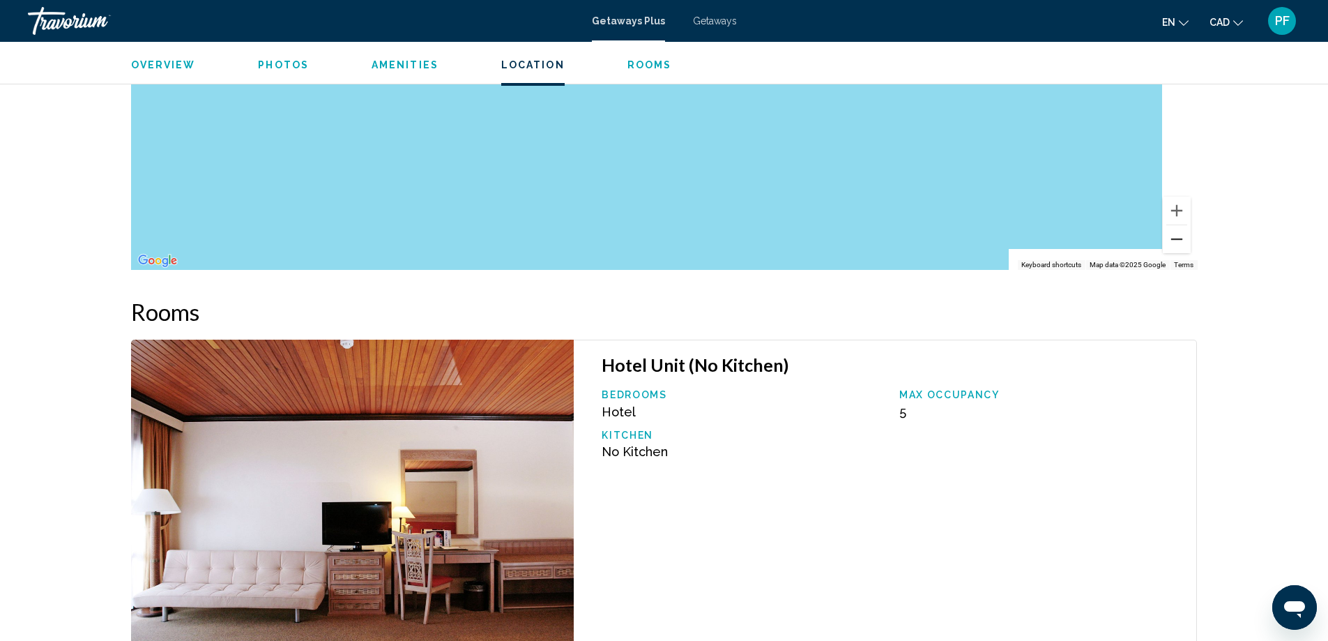
click at [1173, 234] on button "Zoom out" at bounding box center [1177, 239] width 28 height 28
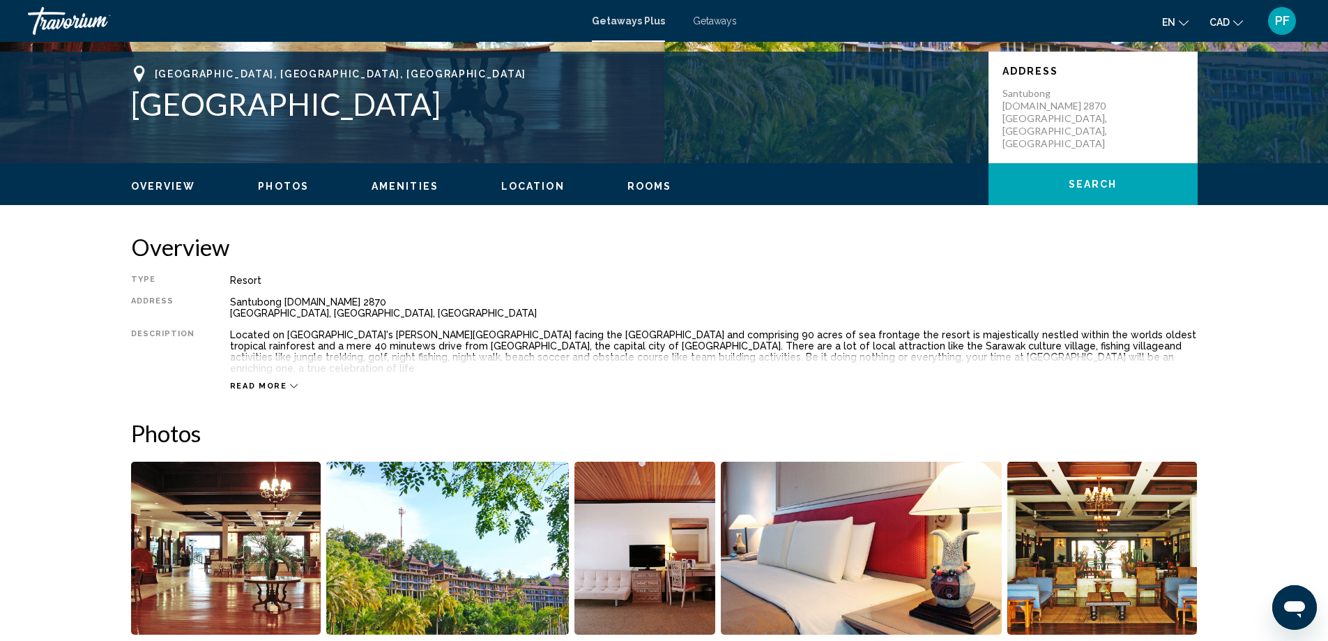
scroll to position [274, 0]
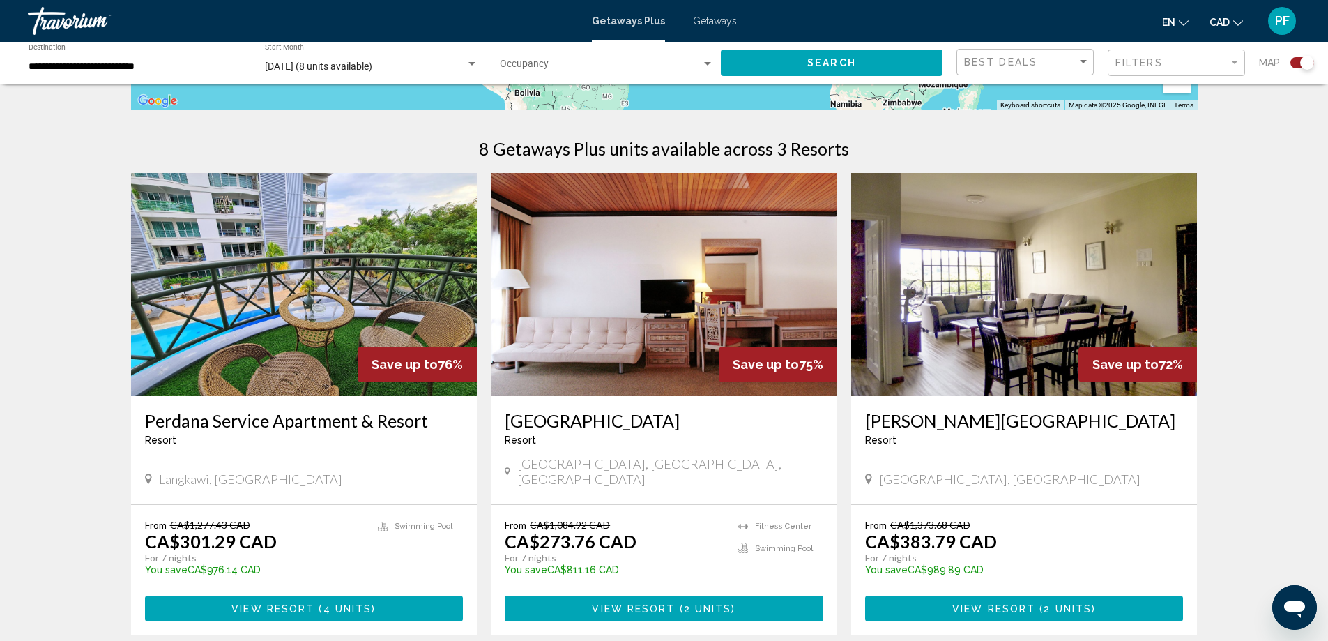
scroll to position [523, 0]
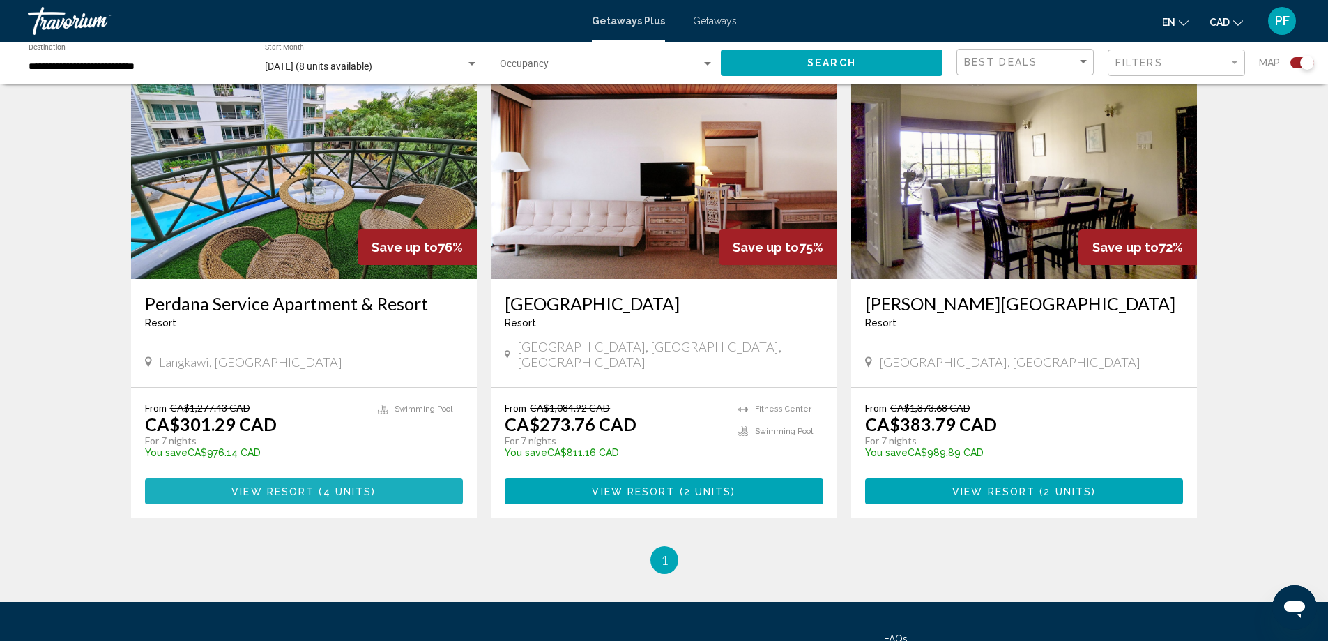
click at [296, 486] on span "View Resort" at bounding box center [272, 491] width 83 height 11
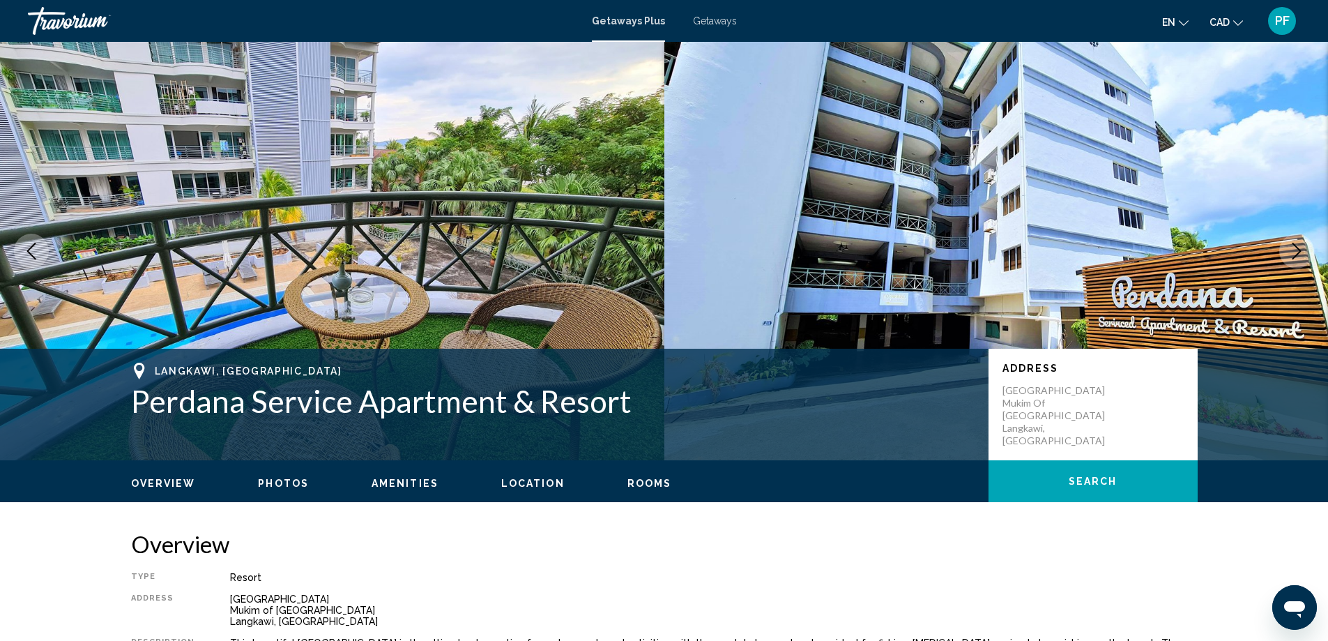
click at [1291, 243] on icon "Next image" at bounding box center [1296, 251] width 17 height 17
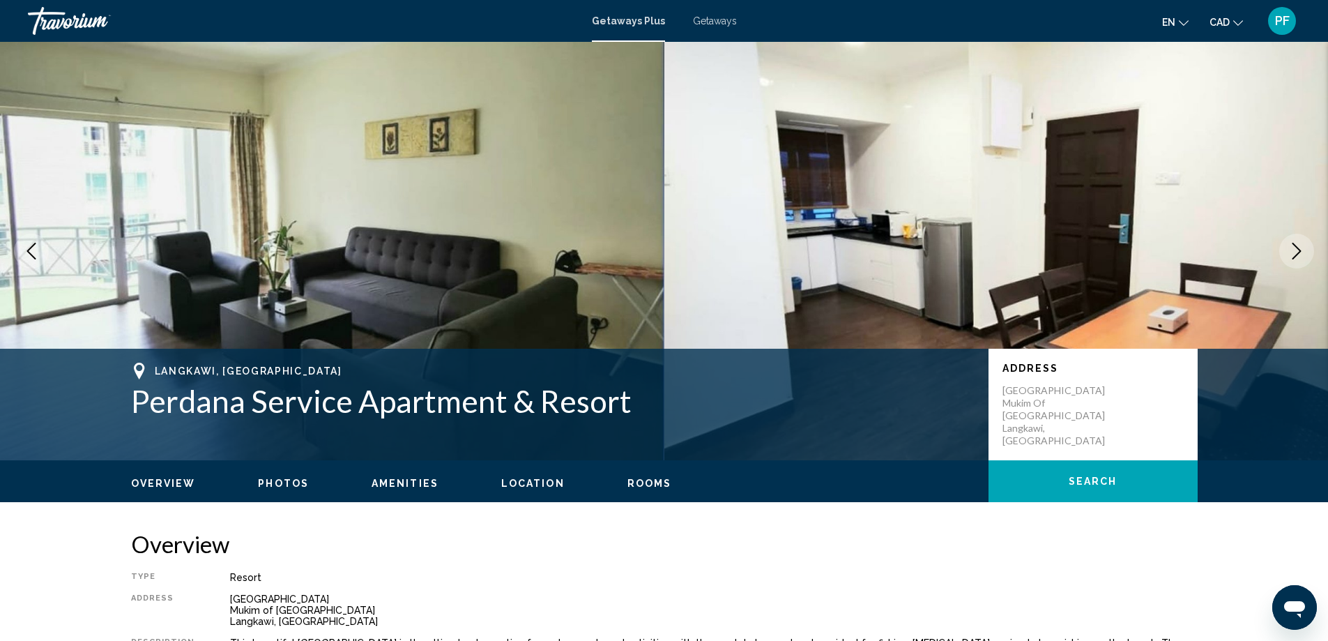
click at [1291, 243] on icon "Next image" at bounding box center [1296, 251] width 17 height 17
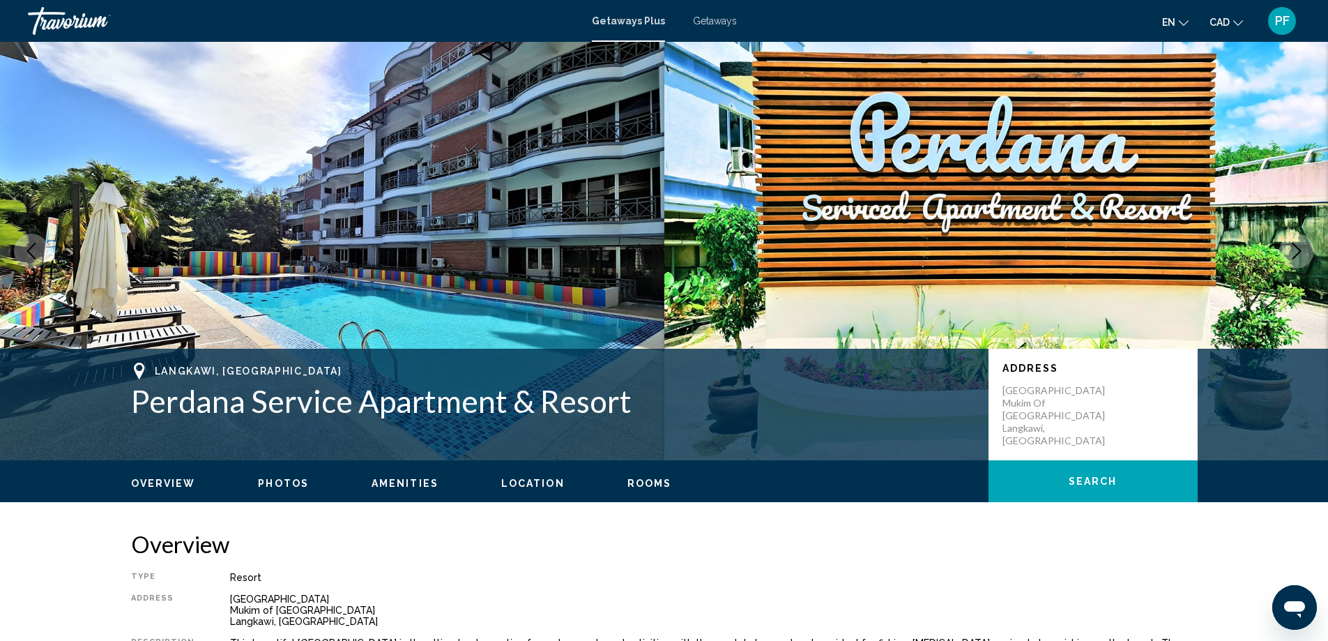
click at [1291, 243] on icon "Next image" at bounding box center [1296, 251] width 17 height 17
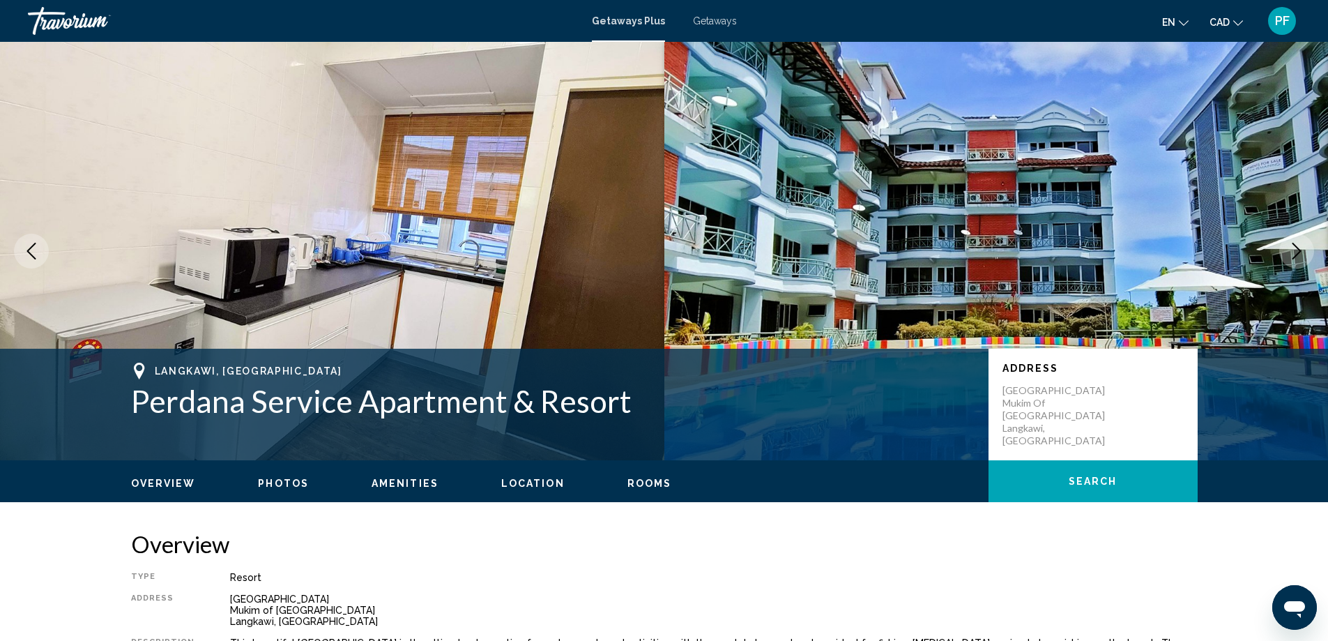
click at [1291, 243] on icon "Next image" at bounding box center [1296, 251] width 17 height 17
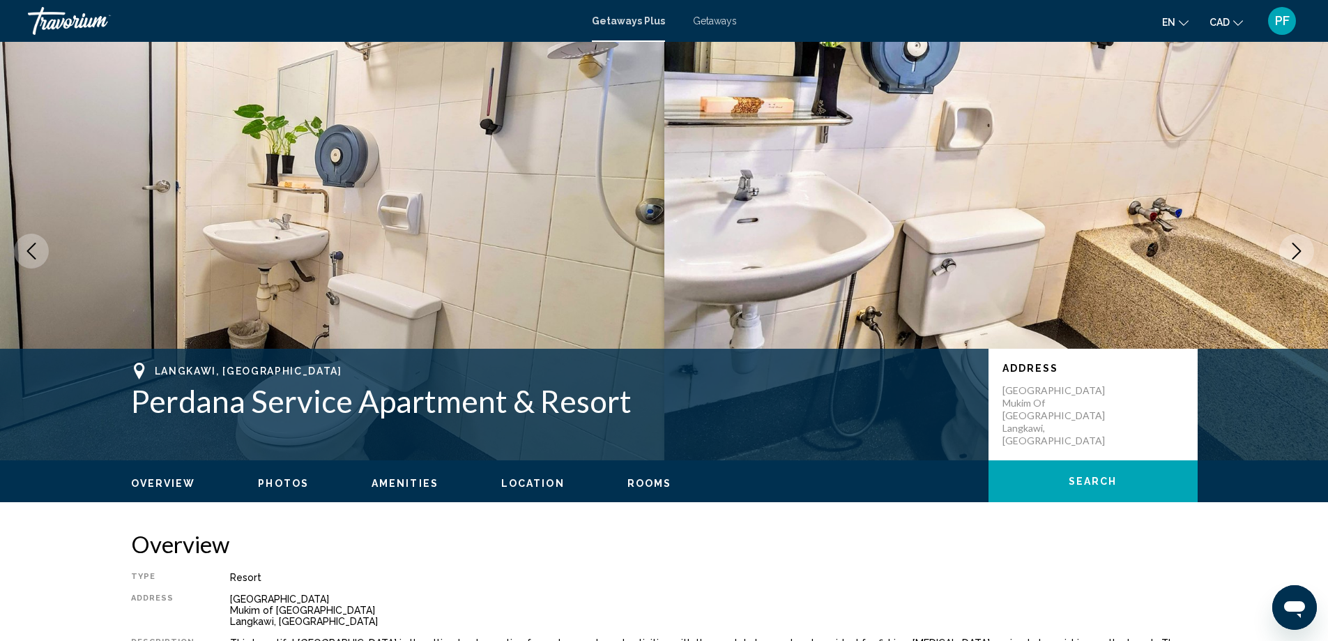
click at [1292, 243] on icon "Next image" at bounding box center [1296, 251] width 17 height 17
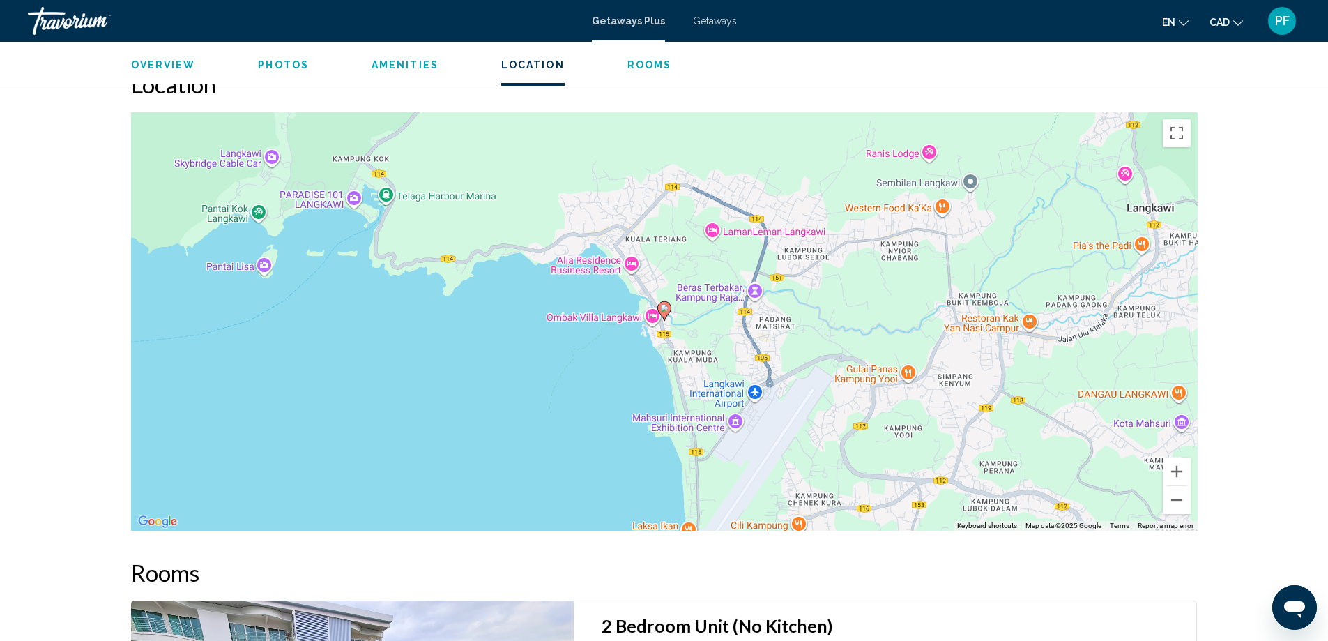
scroll to position [1743, 0]
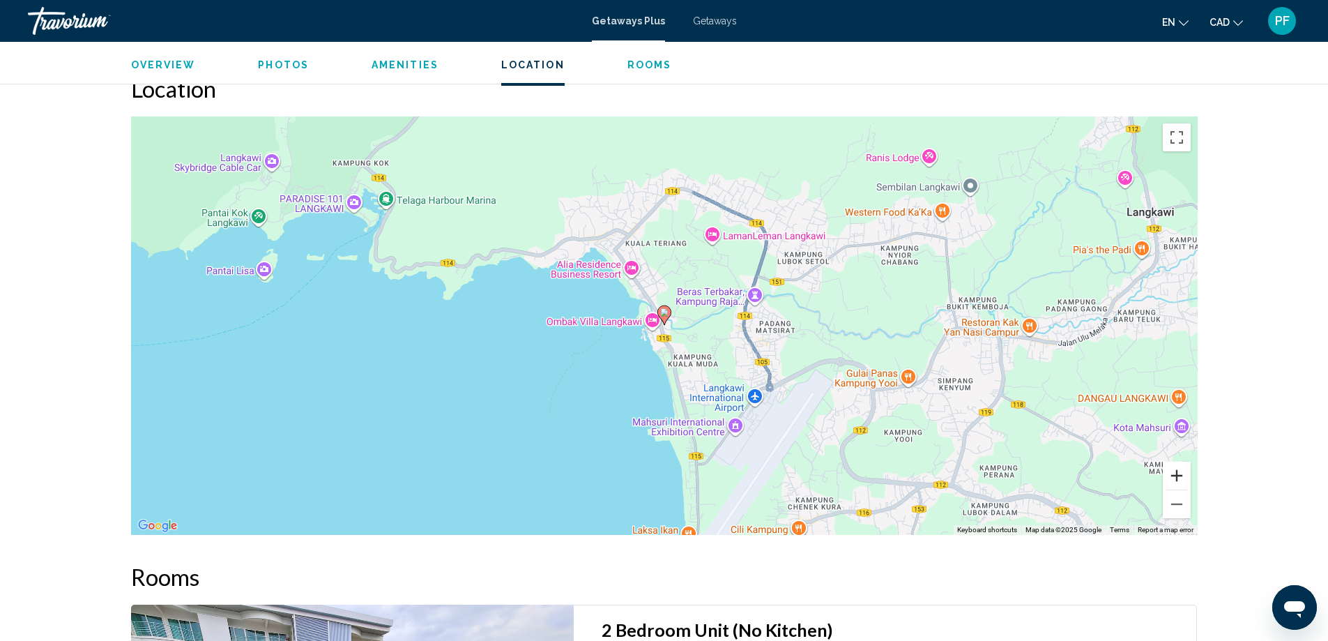
click at [1174, 478] on button "Zoom in" at bounding box center [1177, 475] width 28 height 28
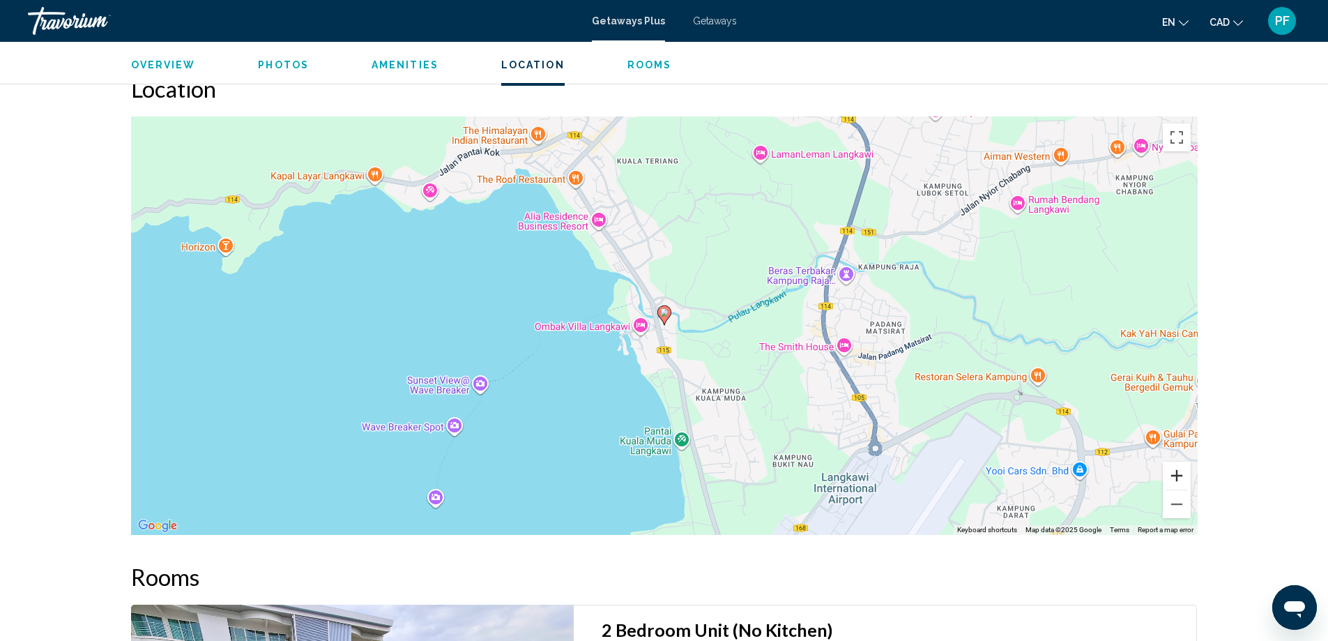
click at [1174, 478] on button "Zoom in" at bounding box center [1177, 475] width 28 height 28
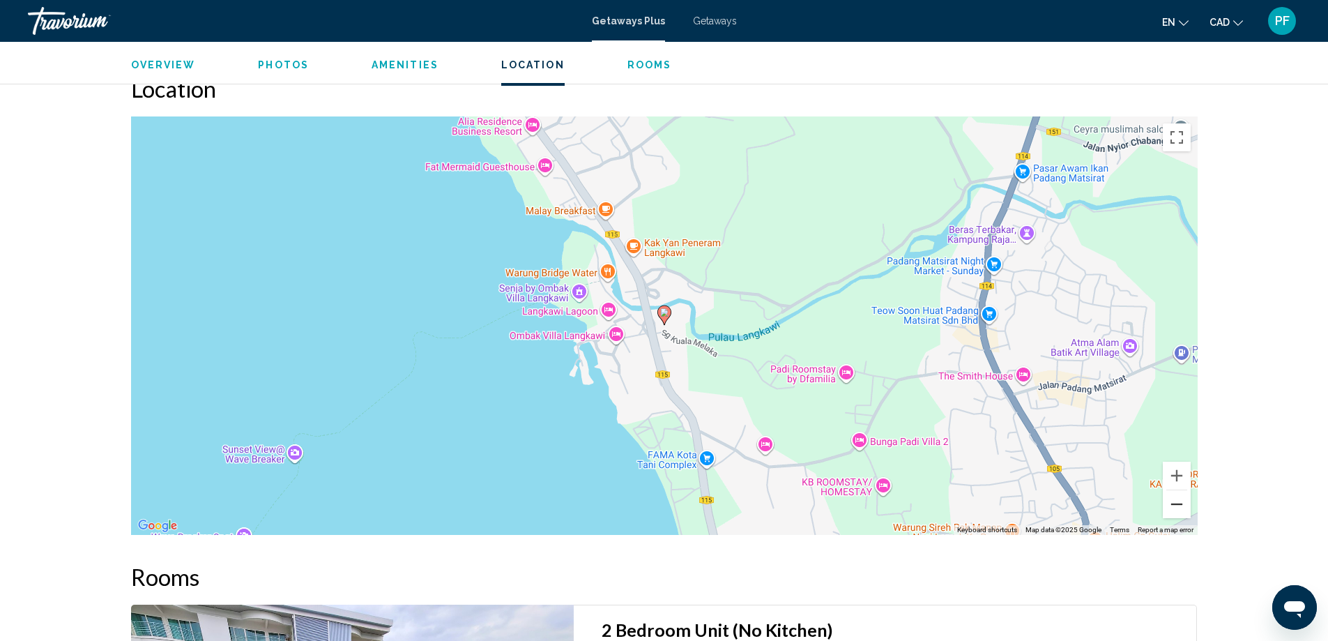
click at [1182, 505] on button "Zoom out" at bounding box center [1177, 504] width 28 height 28
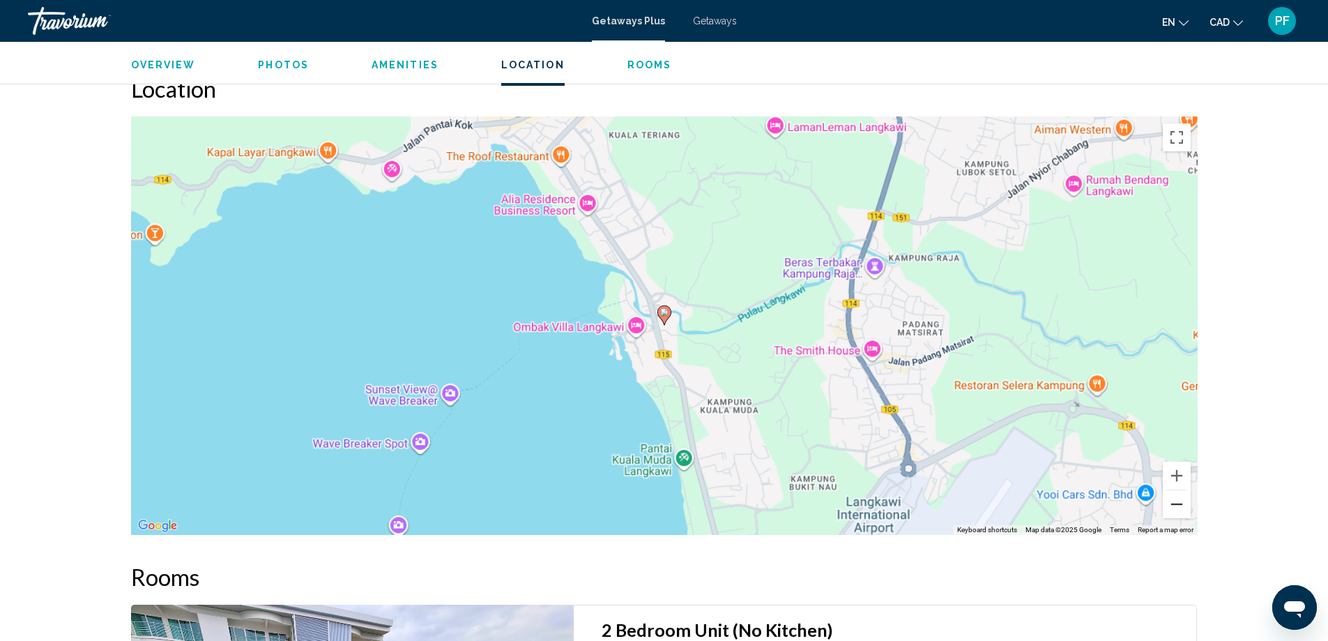
click at [1182, 505] on button "Zoom out" at bounding box center [1177, 504] width 28 height 28
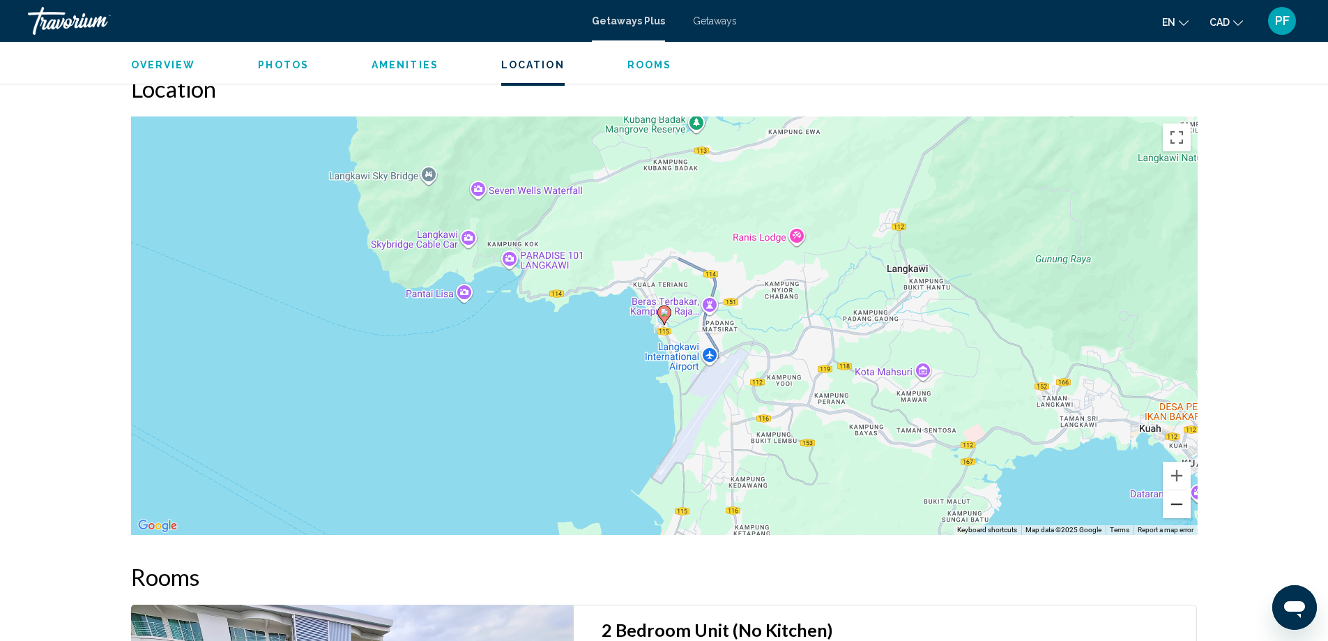
click at [1176, 508] on button "Zoom out" at bounding box center [1177, 504] width 28 height 28
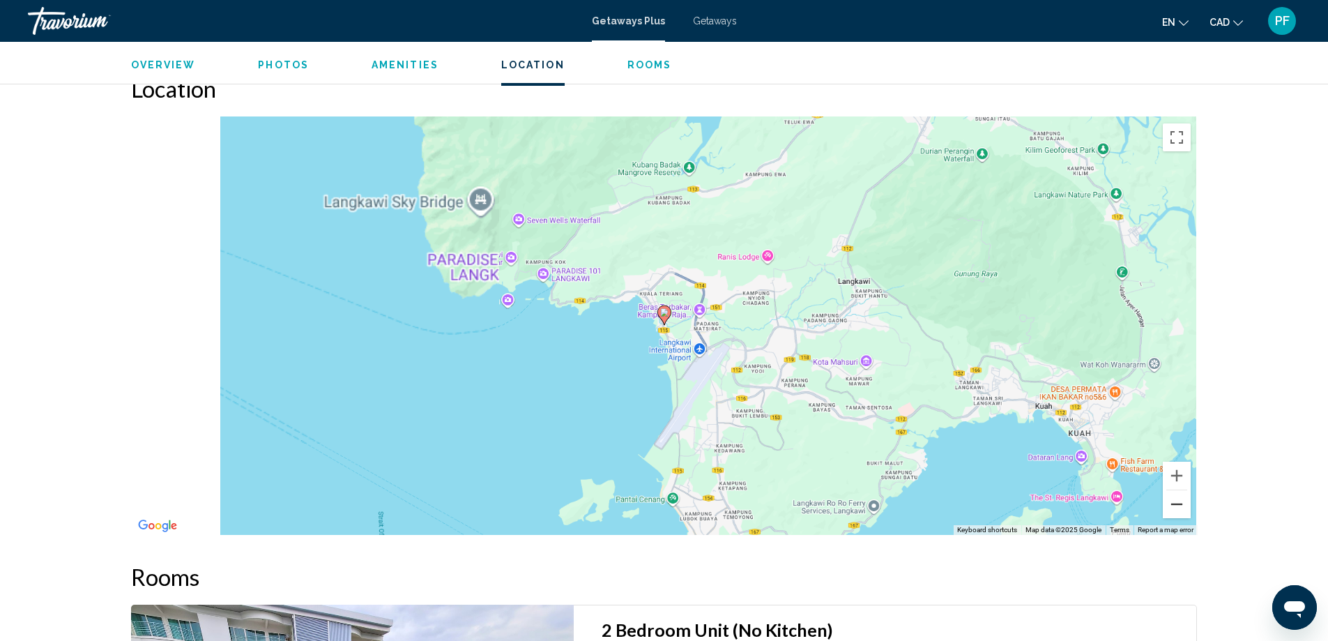
click at [1176, 507] on button "Zoom out" at bounding box center [1177, 504] width 28 height 28
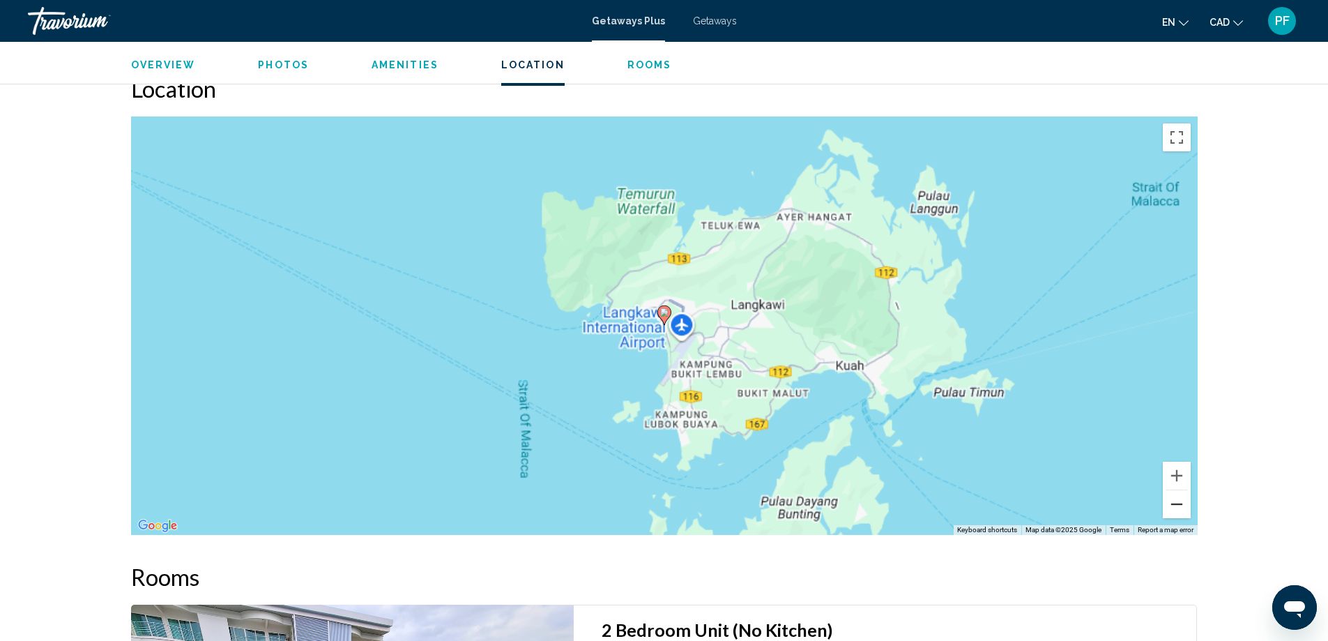
click at [1177, 507] on button "Zoom out" at bounding box center [1177, 504] width 28 height 28
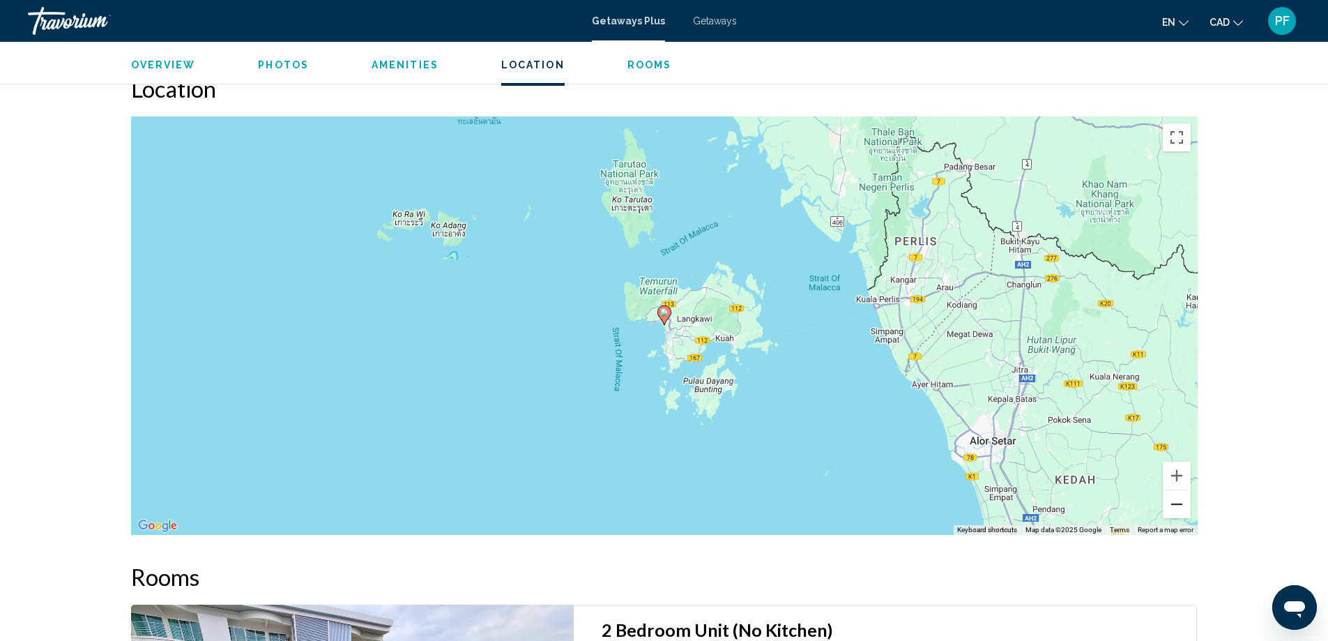
click at [1177, 507] on button "Zoom out" at bounding box center [1177, 504] width 28 height 28
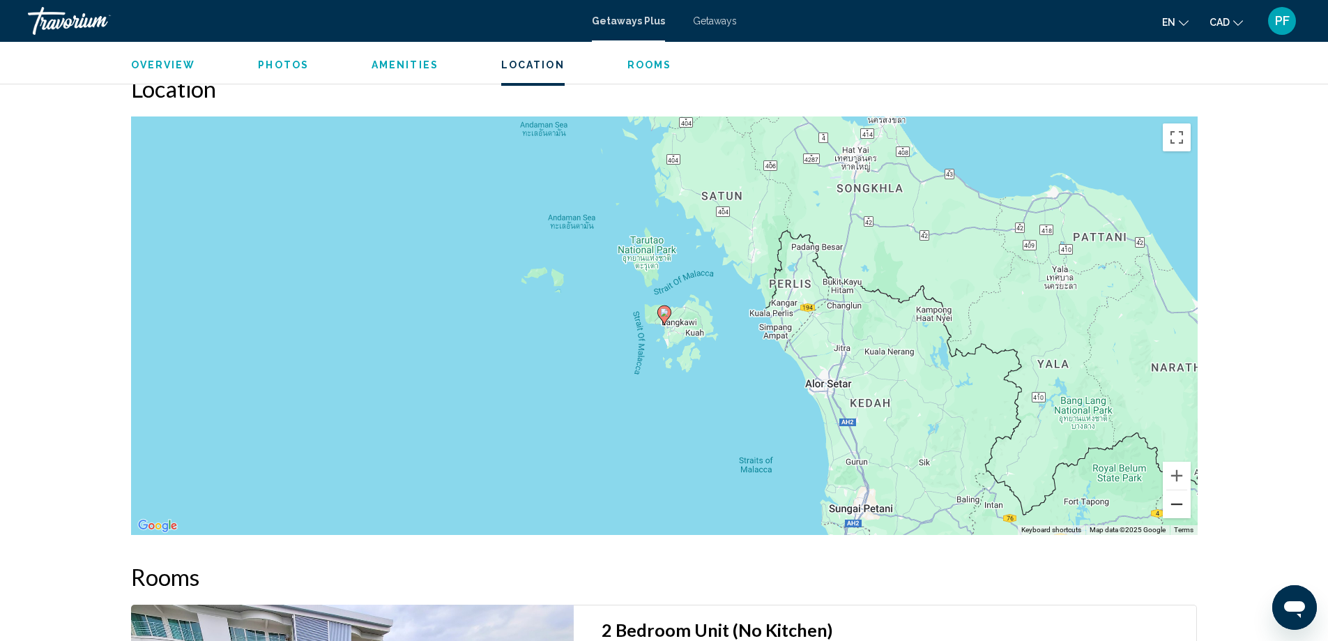
click at [1177, 507] on button "Zoom out" at bounding box center [1177, 504] width 28 height 28
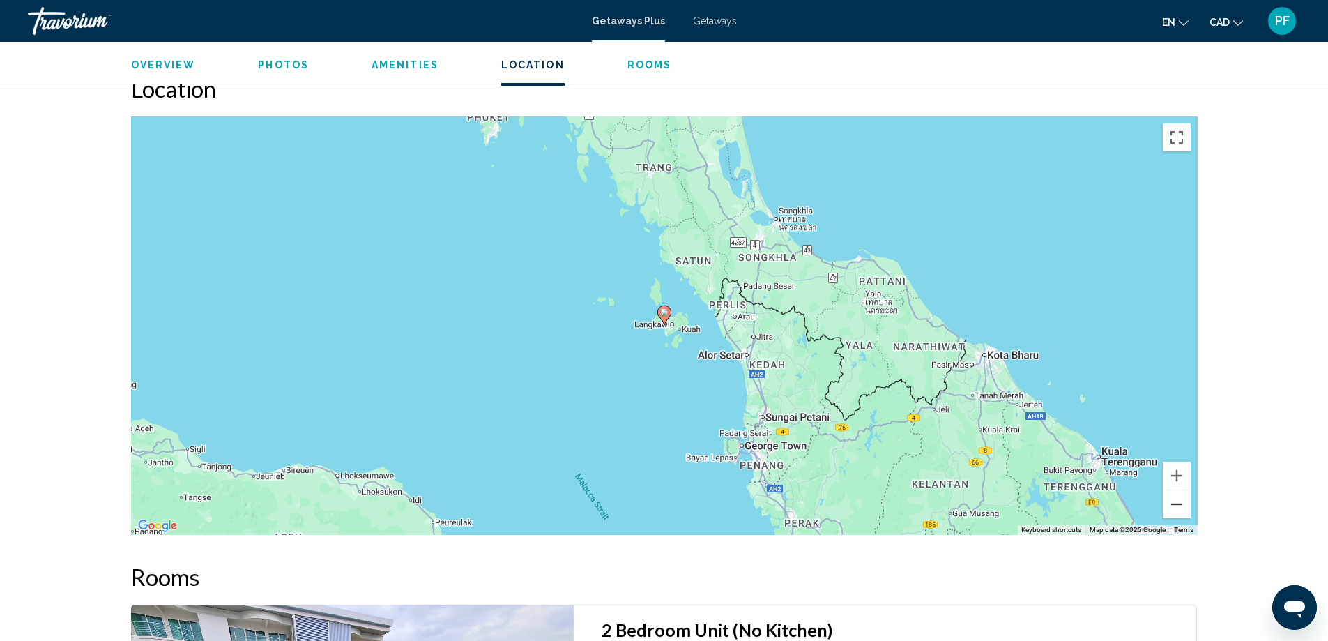
click at [1177, 507] on button "Zoom out" at bounding box center [1177, 504] width 28 height 28
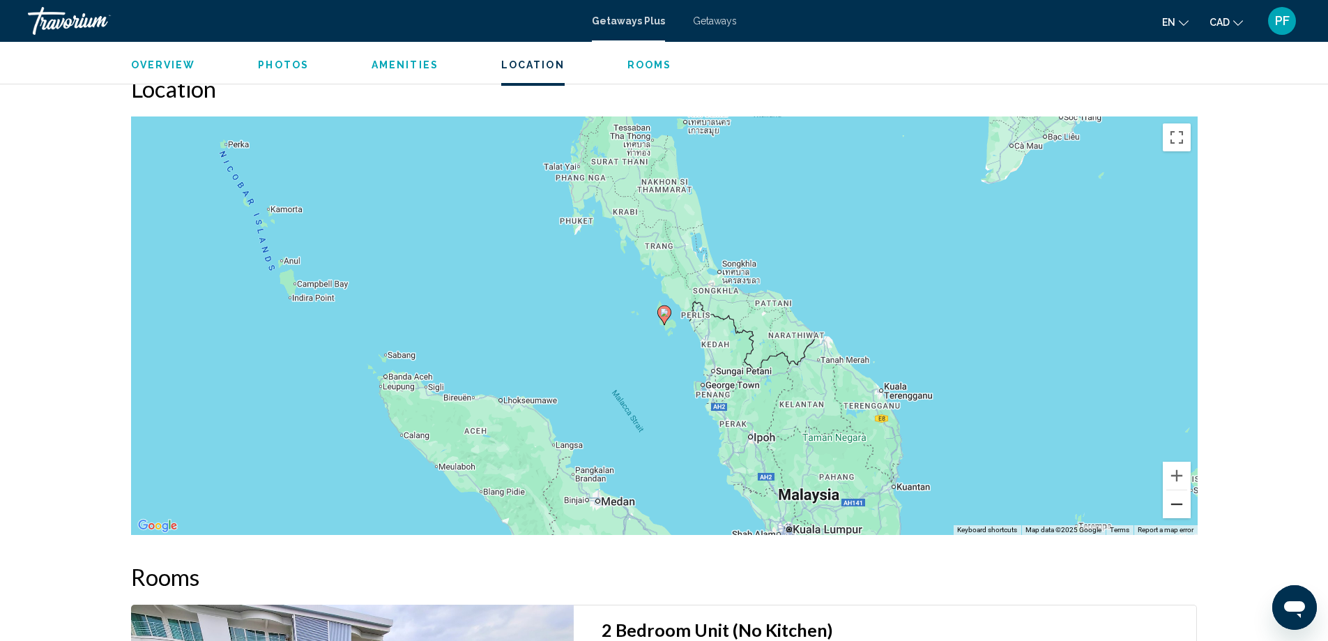
click at [1177, 507] on button "Zoom out" at bounding box center [1177, 504] width 28 height 28
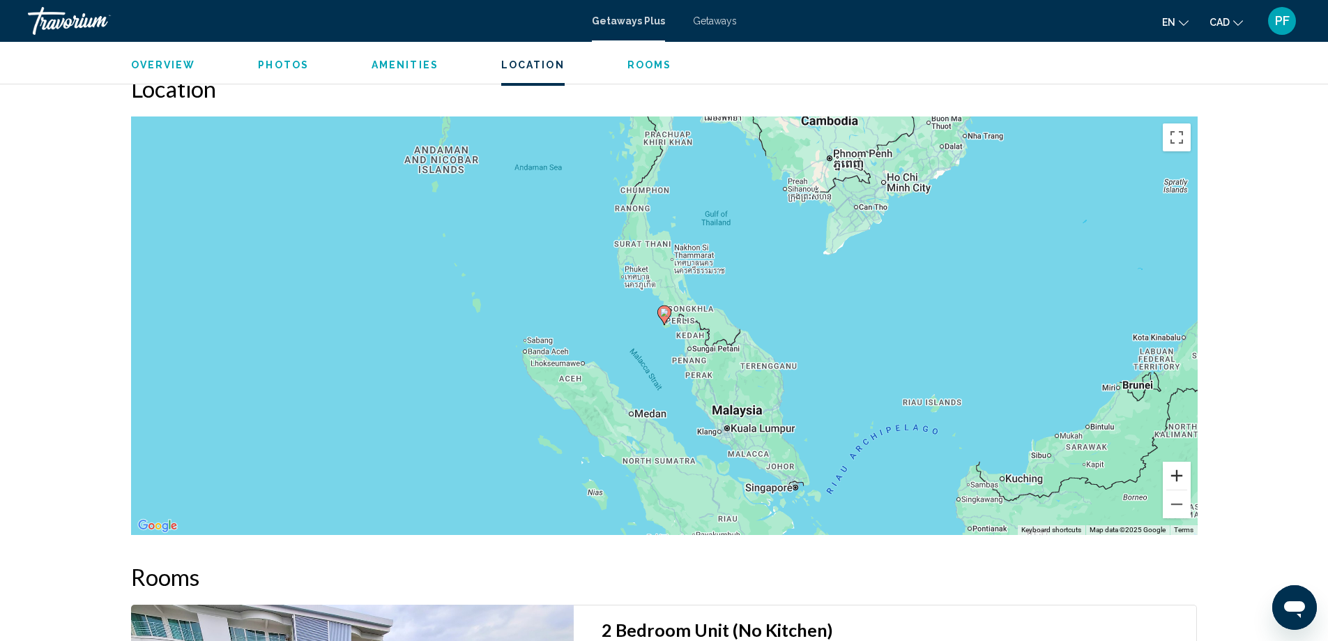
click at [1173, 471] on button "Zoom in" at bounding box center [1177, 475] width 28 height 28
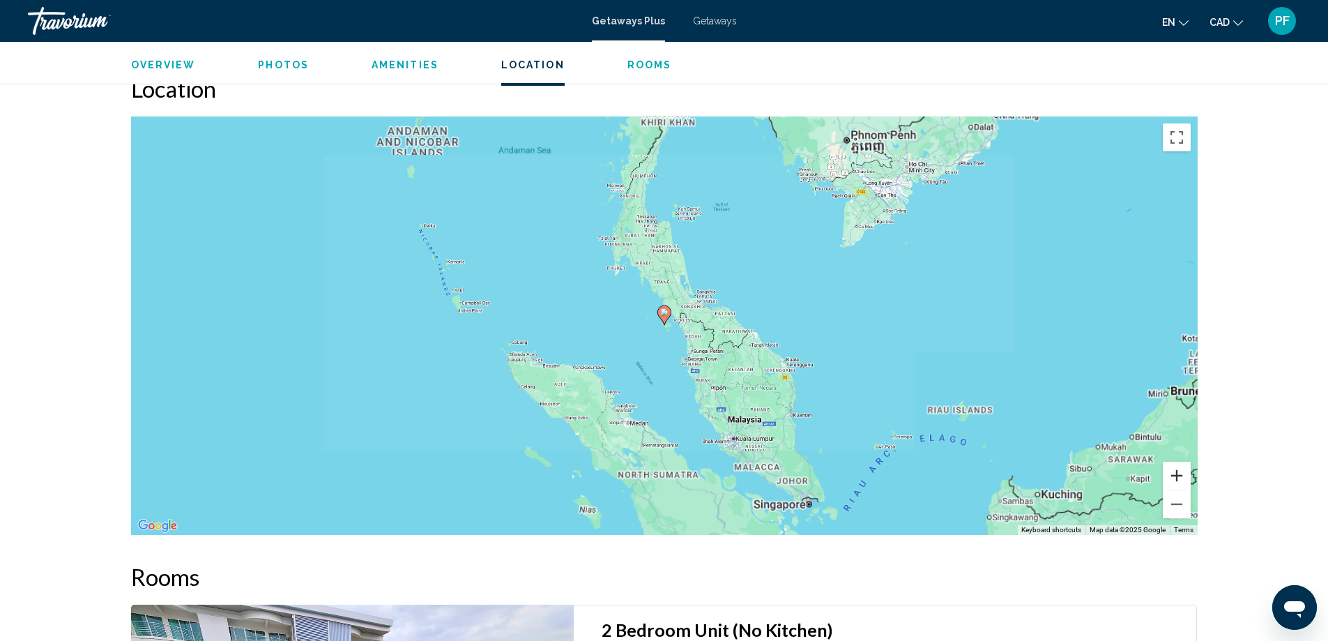
click at [1173, 471] on button "Zoom in" at bounding box center [1177, 475] width 28 height 28
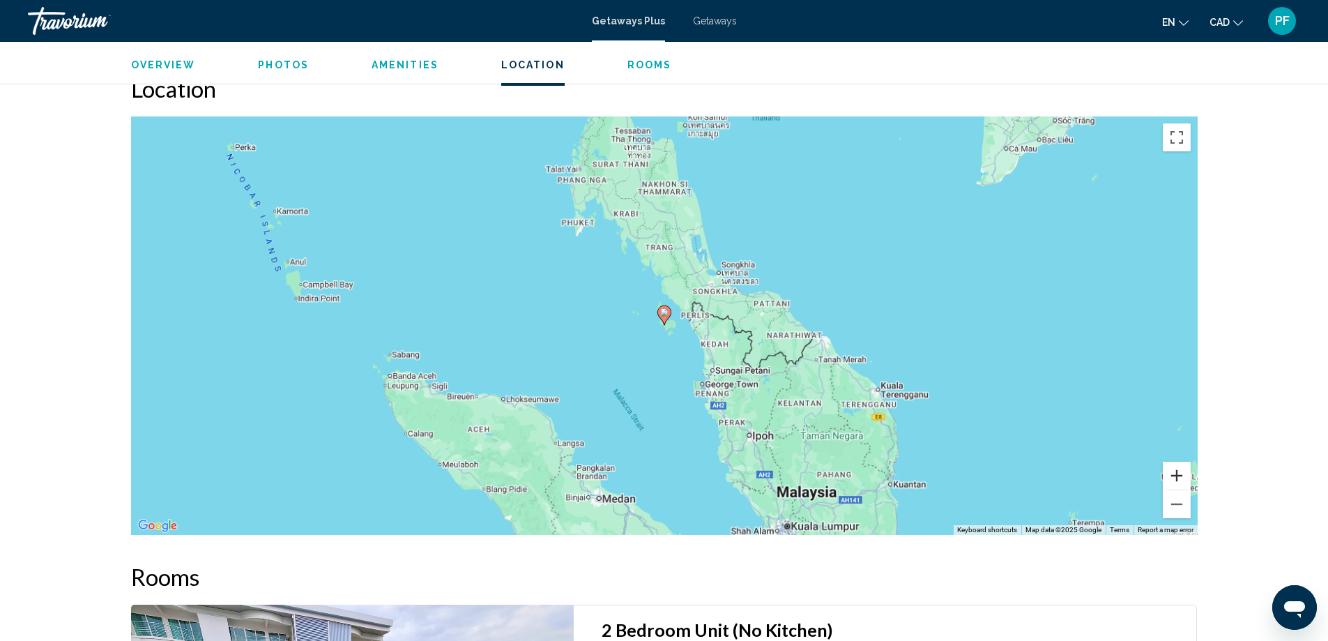
click at [1173, 471] on button "Zoom in" at bounding box center [1177, 475] width 28 height 28
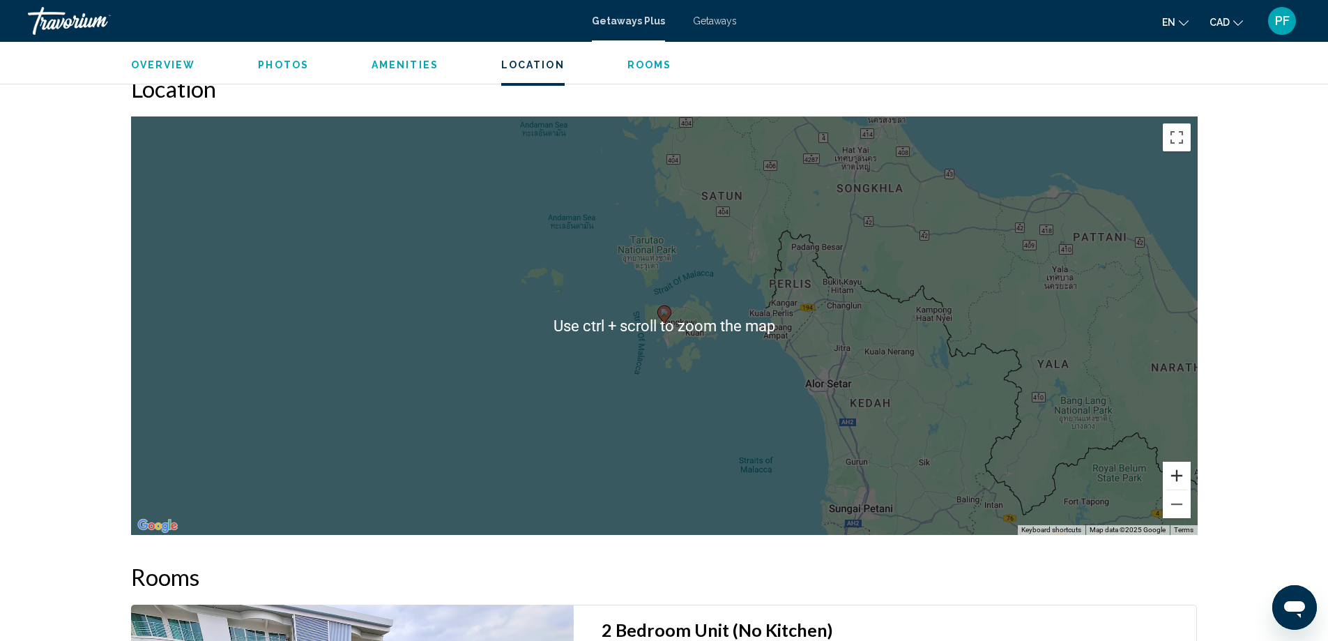
click at [1183, 473] on button "Zoom in" at bounding box center [1177, 475] width 28 height 28
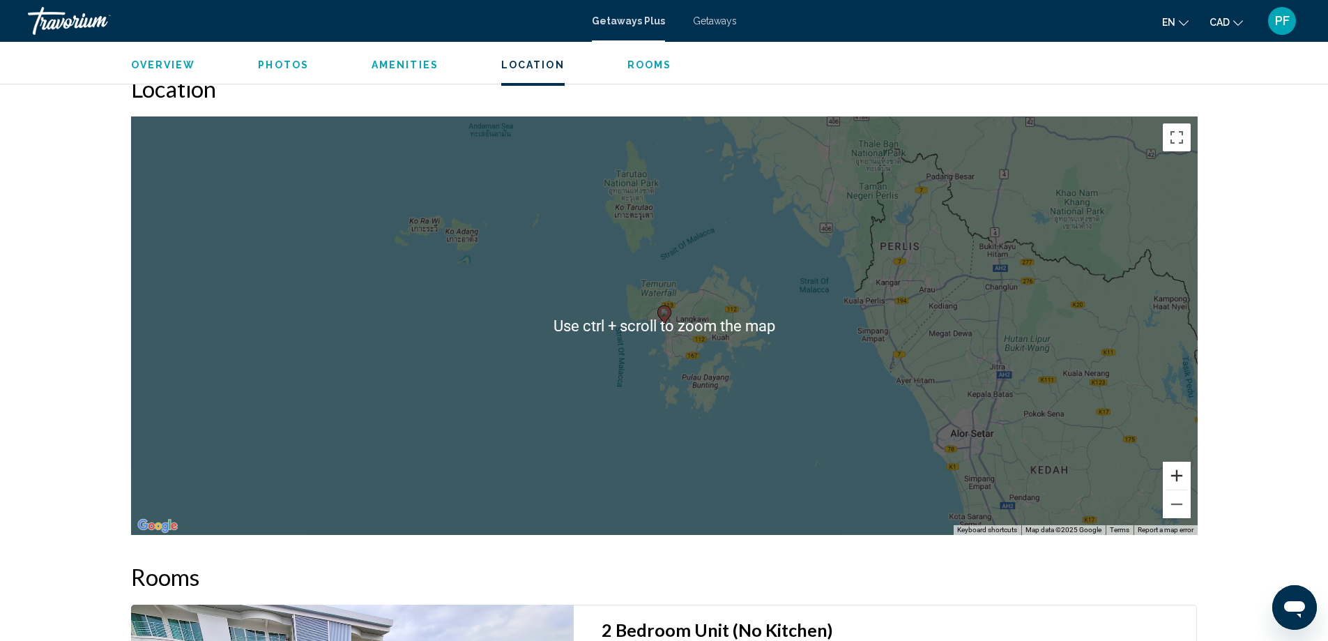
click at [1183, 473] on button "Zoom in" at bounding box center [1177, 475] width 28 height 28
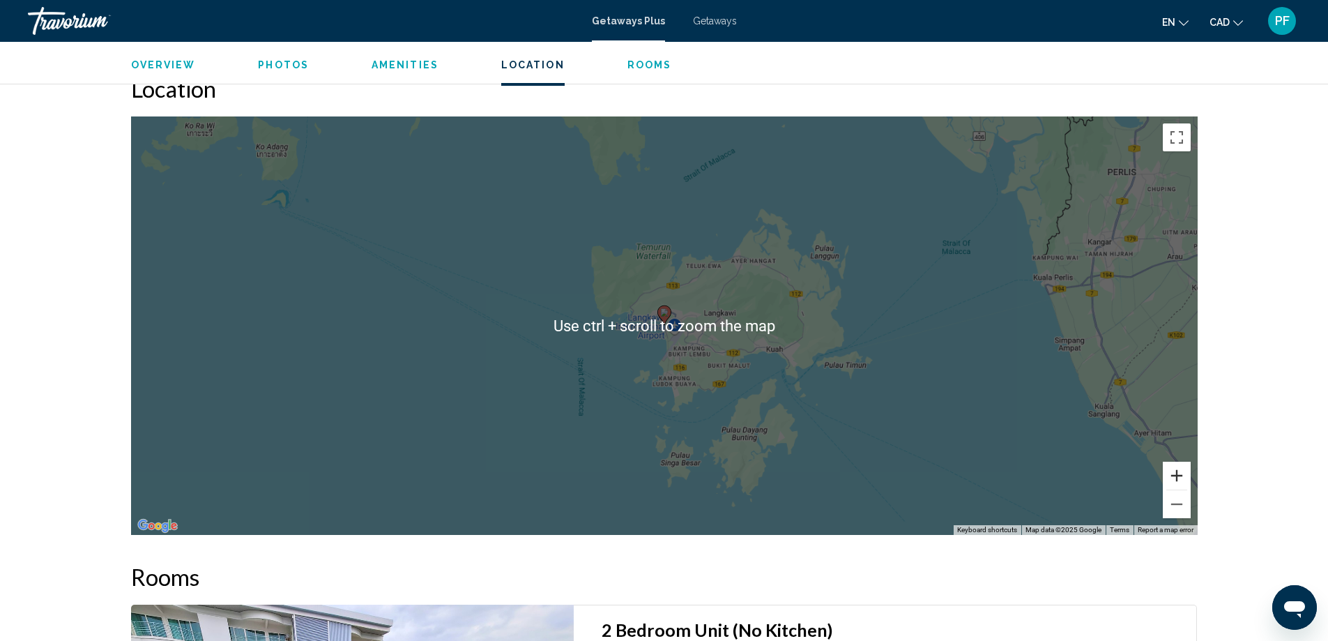
click at [1183, 473] on button "Zoom in" at bounding box center [1177, 475] width 28 height 28
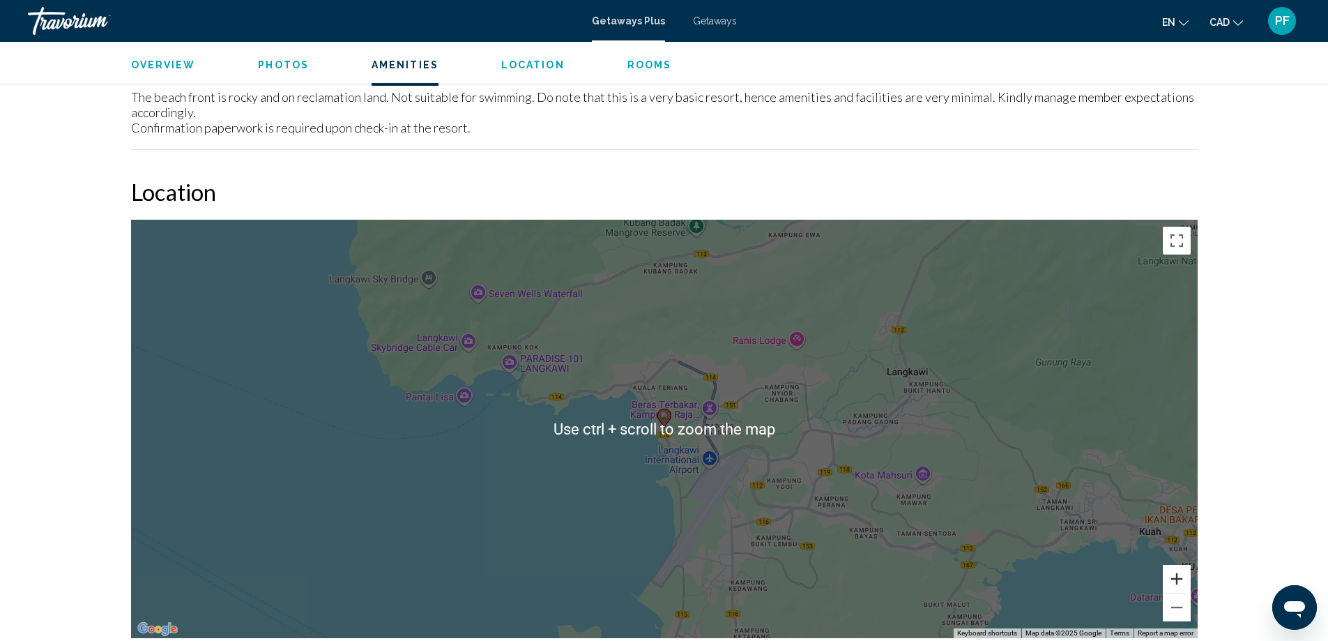
scroll to position [1627, 0]
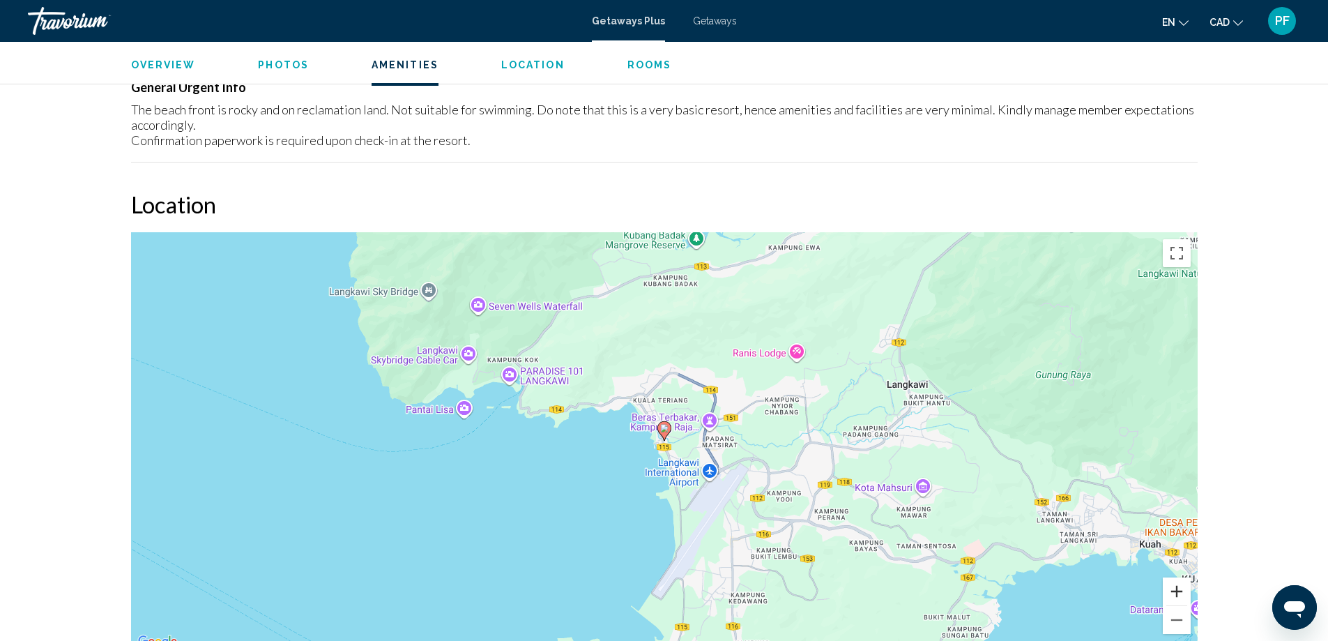
click at [1182, 588] on button "Zoom in" at bounding box center [1177, 591] width 28 height 28
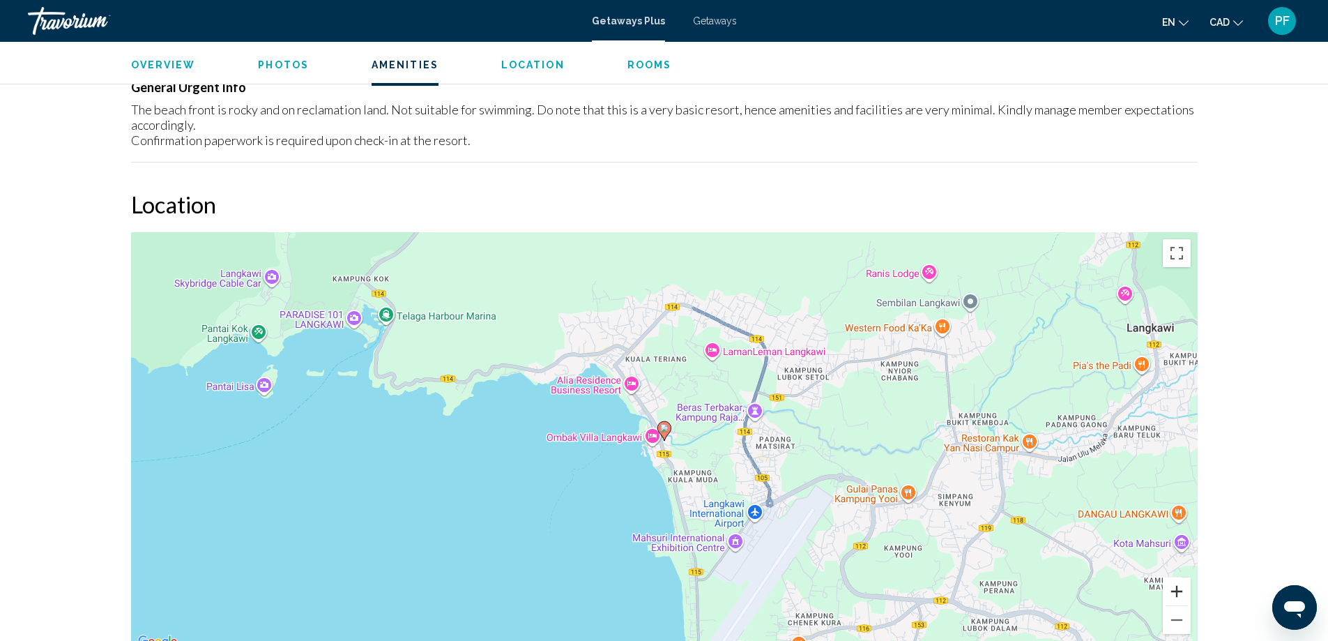
click at [1181, 585] on button "Zoom in" at bounding box center [1177, 591] width 28 height 28
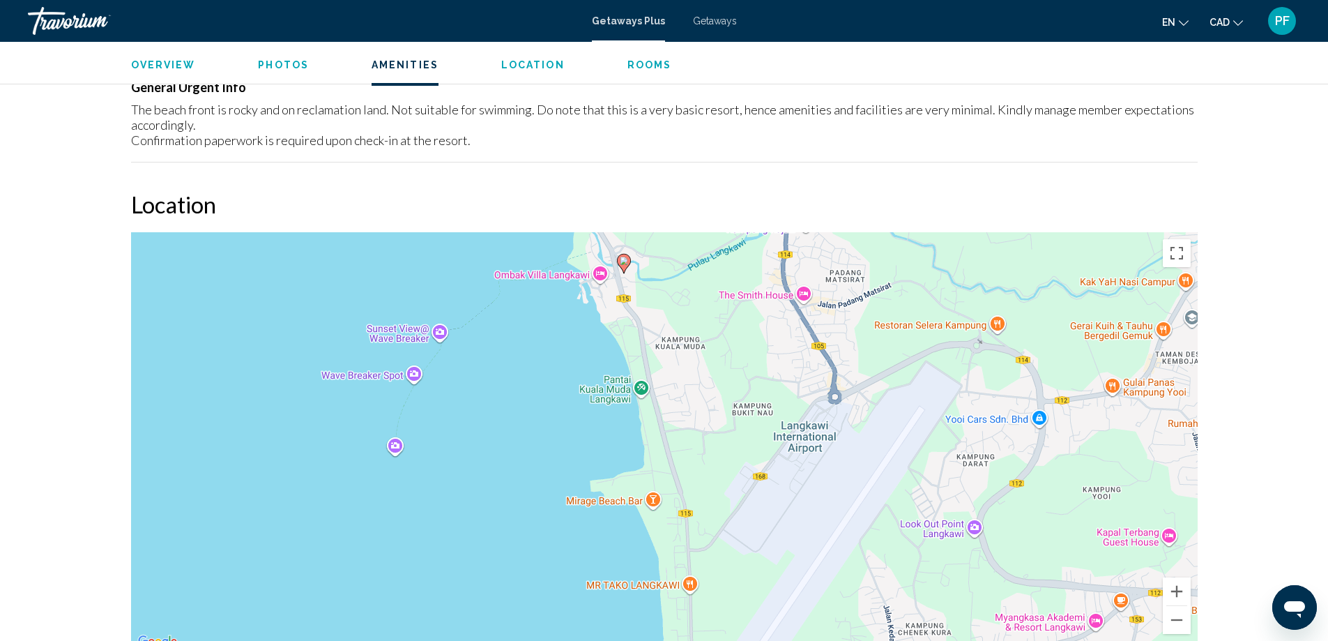
drag, startPoint x: 1051, startPoint y: 505, endPoint x: 1025, endPoint y: 379, distance: 129.6
click at [1025, 379] on div "To activate drag with keyboard, press Alt + Enter. Once in keyboard drag state,…" at bounding box center [664, 441] width 1067 height 418
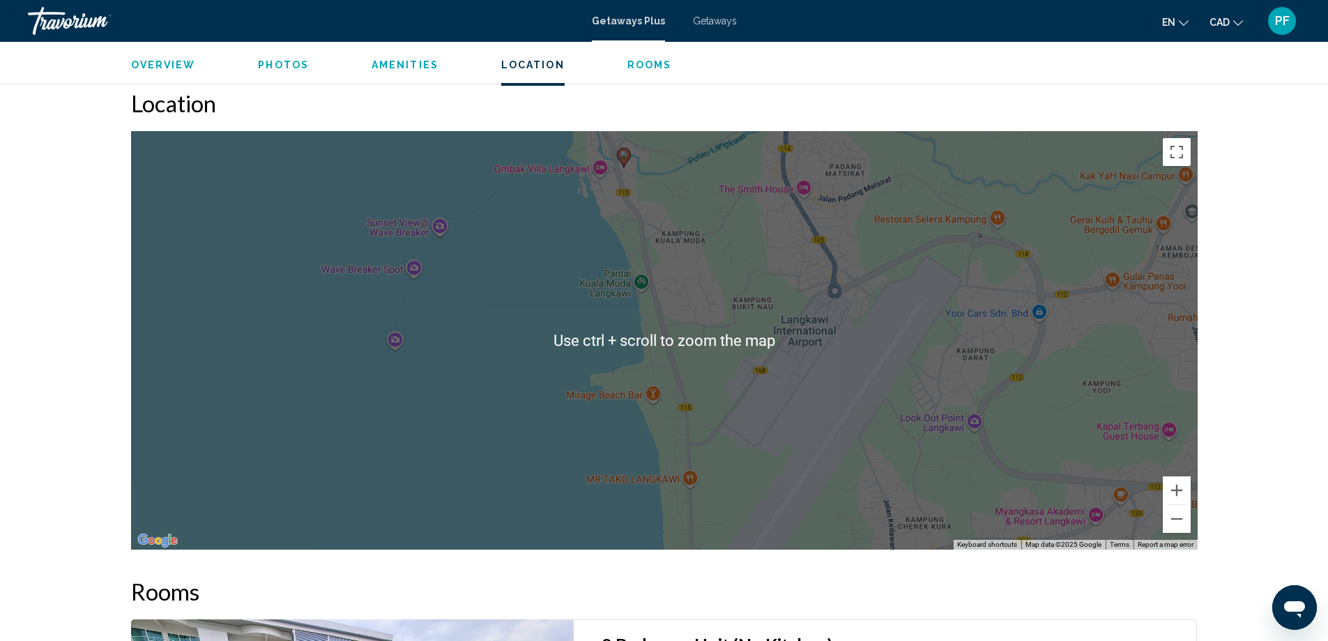
scroll to position [1743, 0]
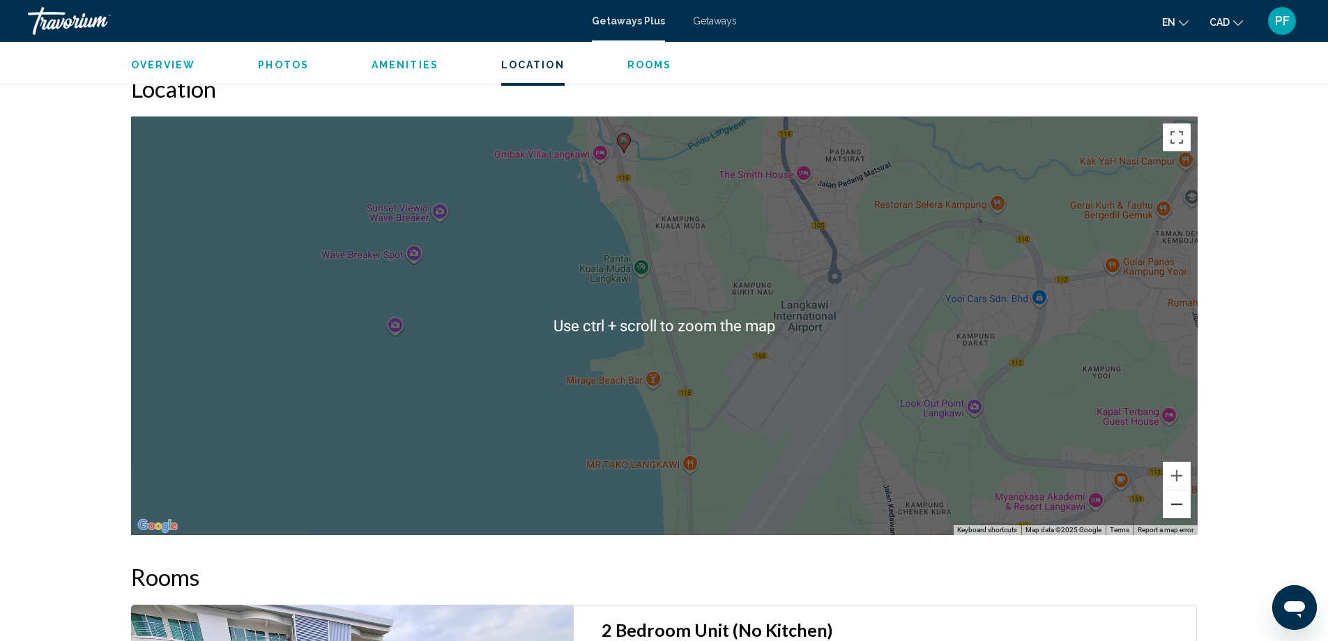
click at [1180, 507] on button "Zoom out" at bounding box center [1177, 504] width 28 height 28
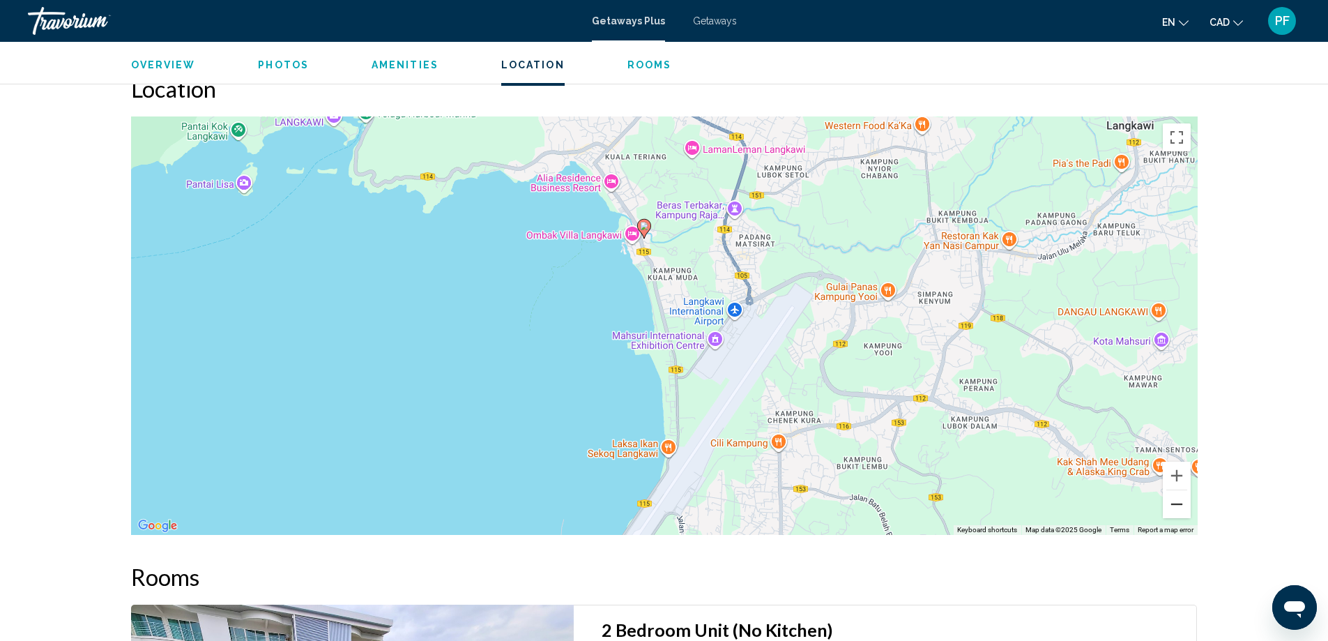
click at [1180, 507] on button "Zoom out" at bounding box center [1177, 504] width 28 height 28
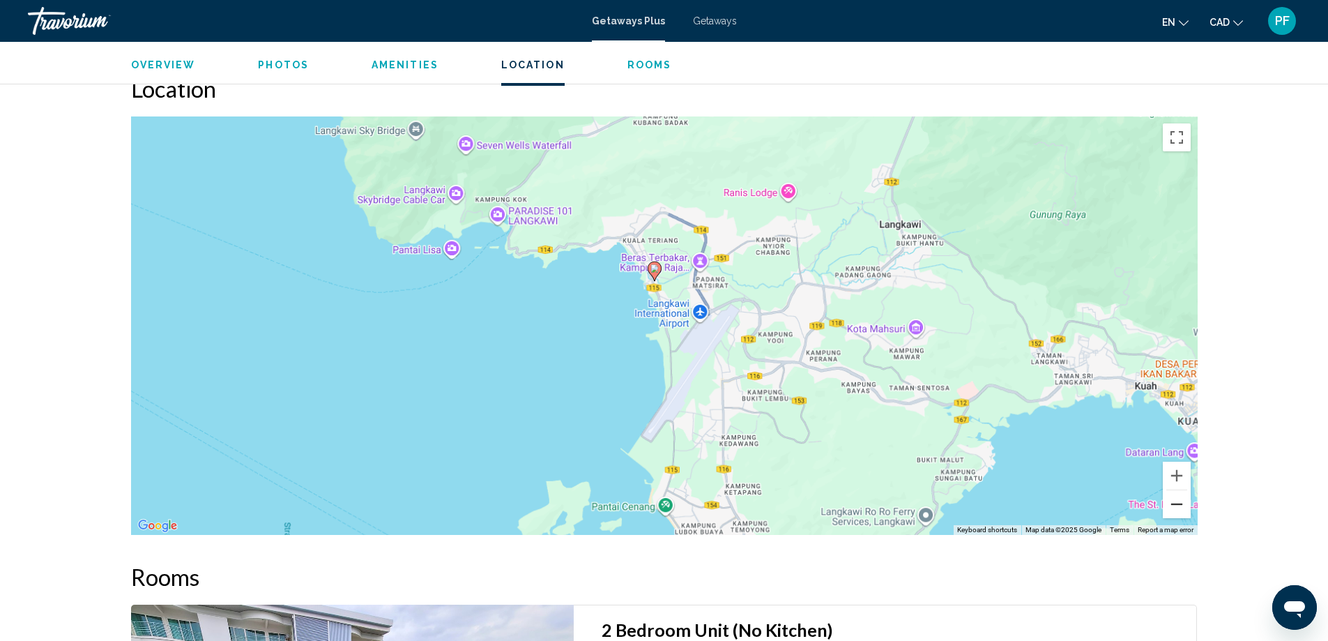
click at [1180, 507] on button "Zoom out" at bounding box center [1177, 504] width 28 height 28
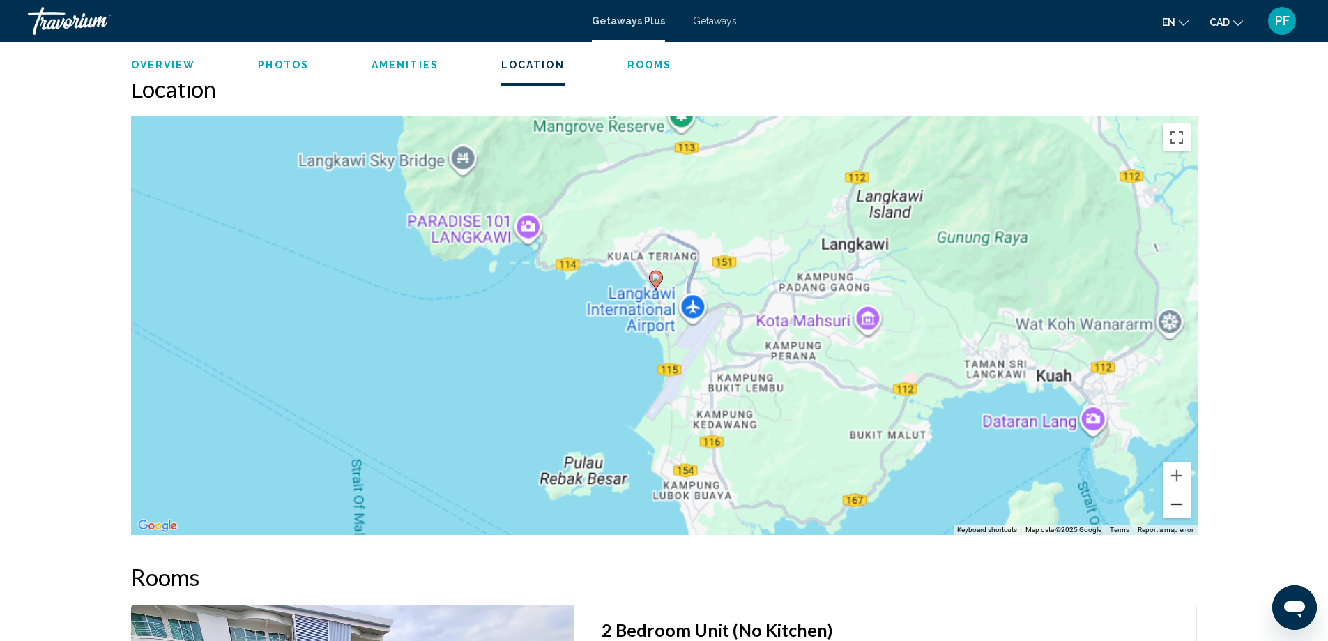
click at [1180, 507] on button "Zoom out" at bounding box center [1177, 504] width 28 height 28
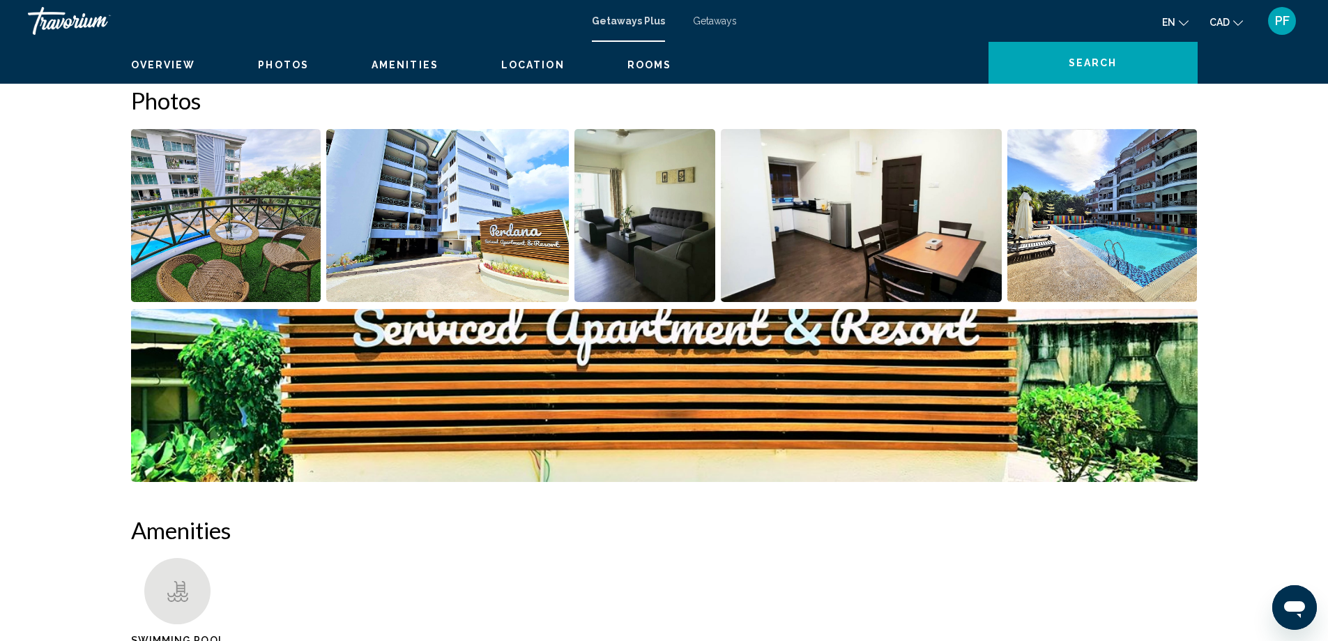
scroll to position [194, 0]
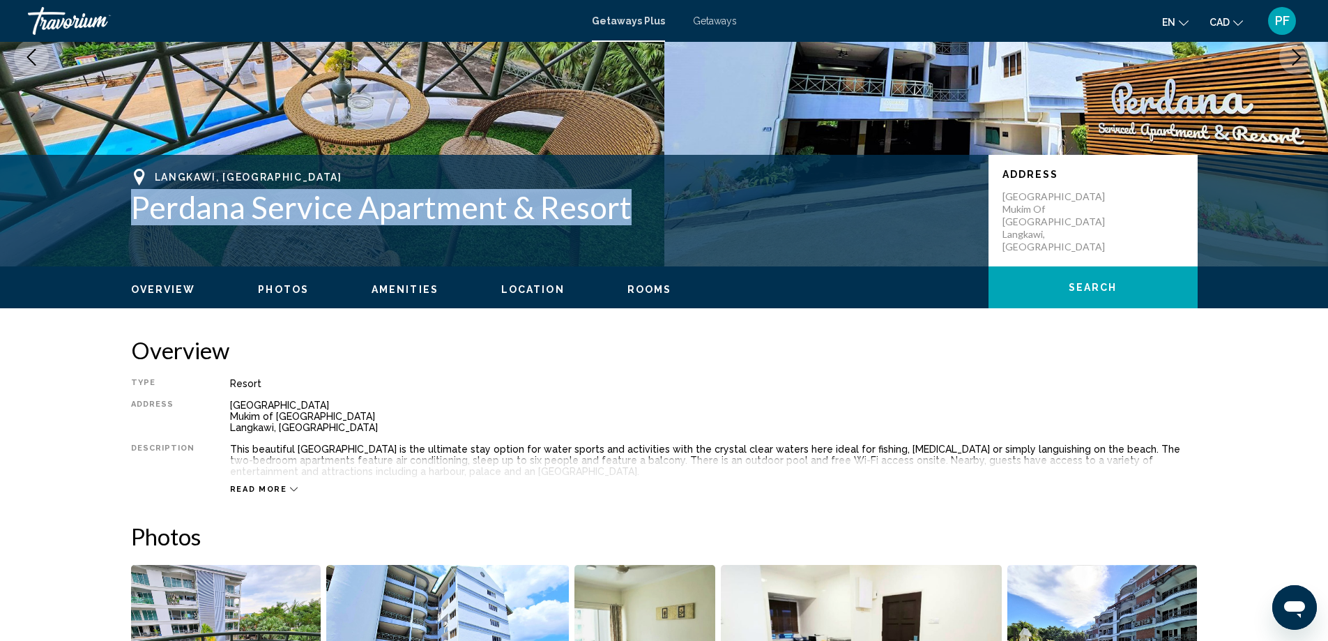
drag, startPoint x: 627, startPoint y: 211, endPoint x: 119, endPoint y: 211, distance: 508.2
click at [118, 211] on div "Langkawi, [GEOGRAPHIC_DATA] Perdana Service Apartment & Resort Address [STREET_…" at bounding box center [664, 211] width 1122 height 84
copy h1 "Perdana Service Apartment & Resort"
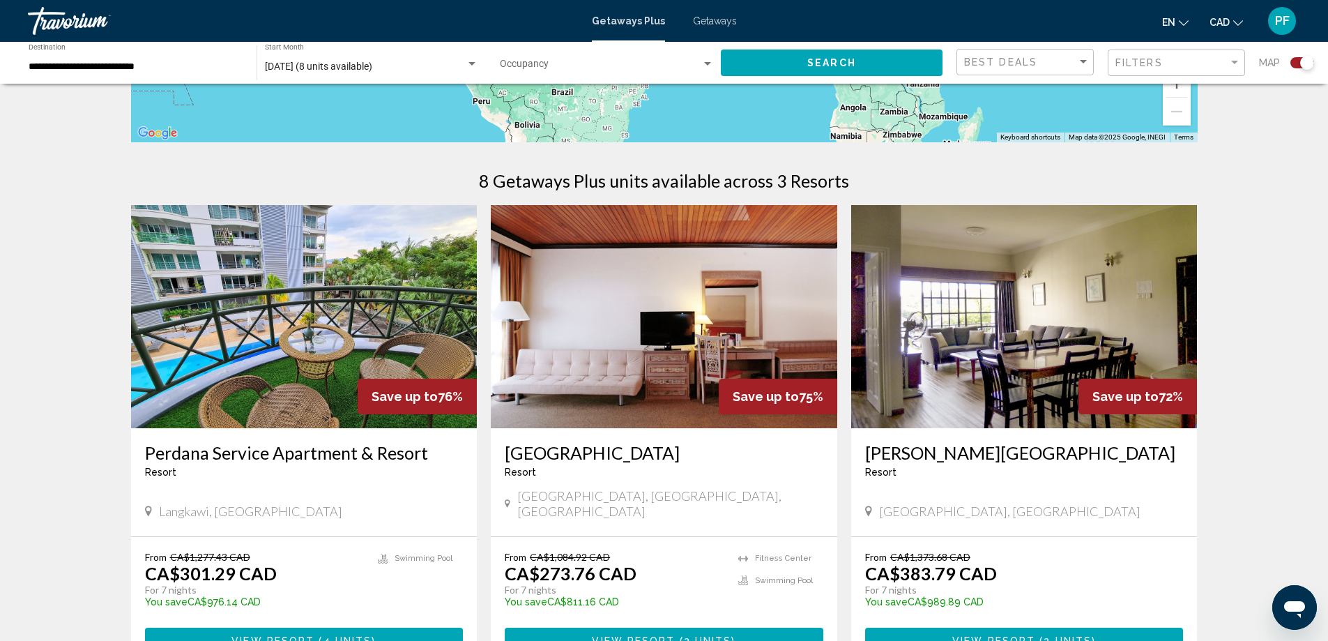
scroll to position [407, 0]
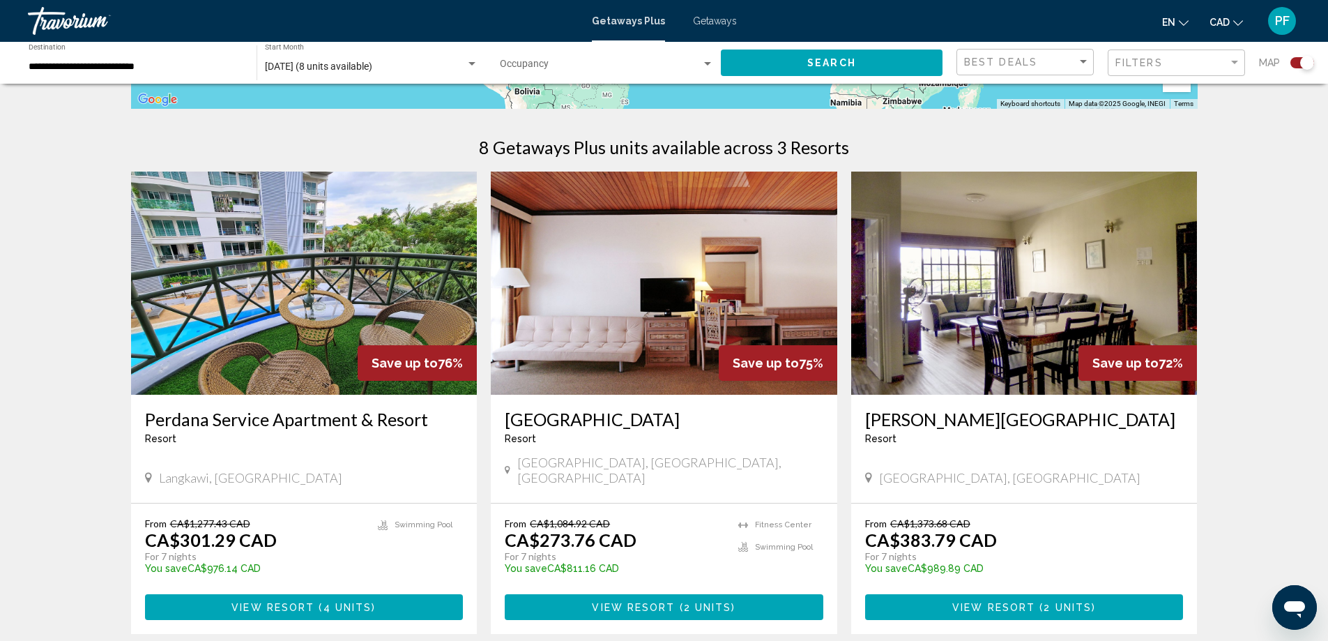
click at [698, 594] on button "View Resort ( 2 units )" at bounding box center [664, 607] width 319 height 26
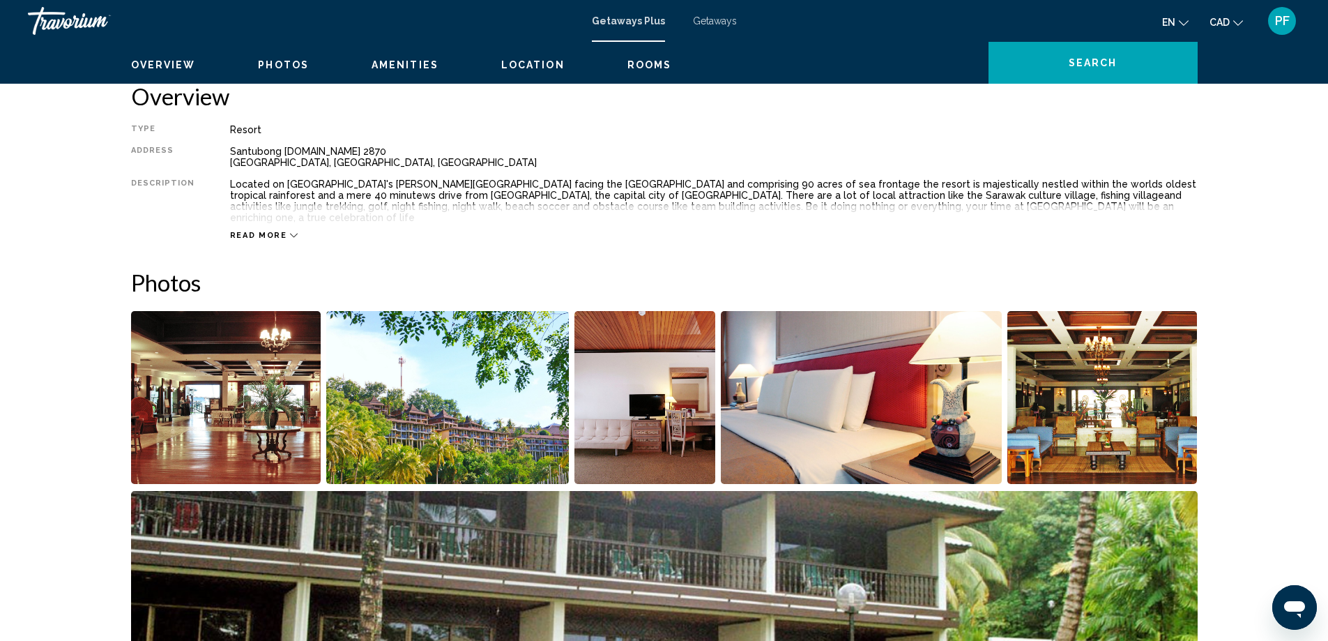
scroll to position [233, 0]
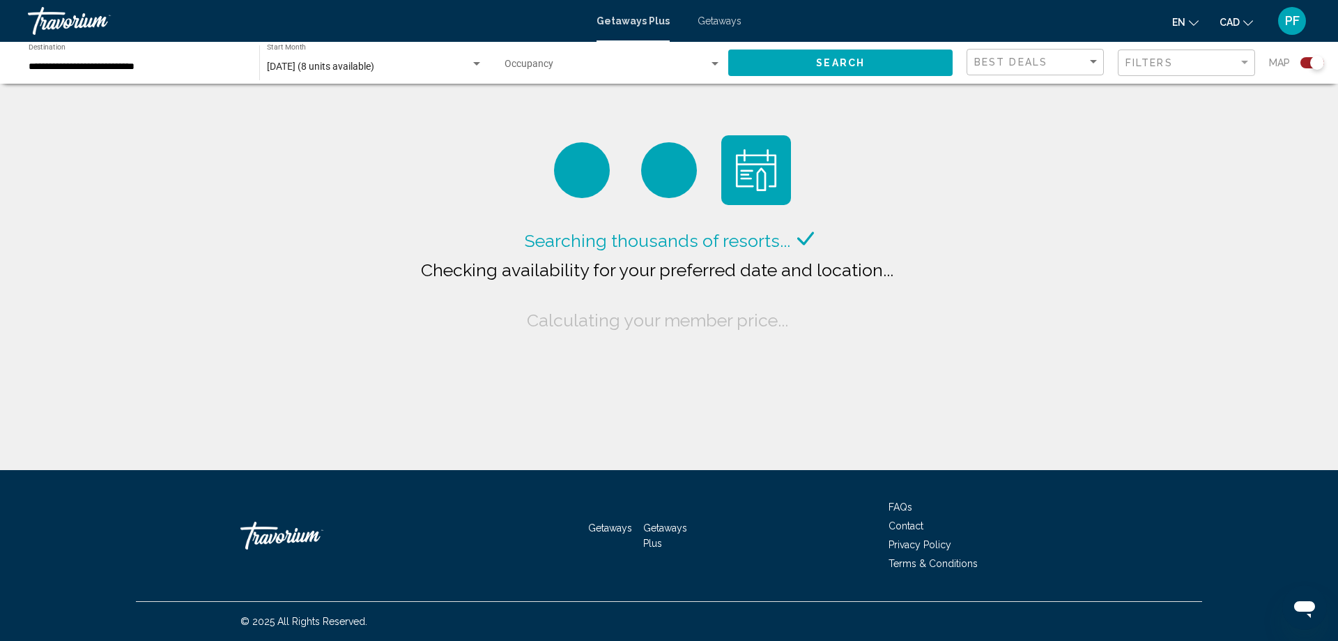
click at [856, 67] on span "Search" at bounding box center [840, 63] width 49 height 11
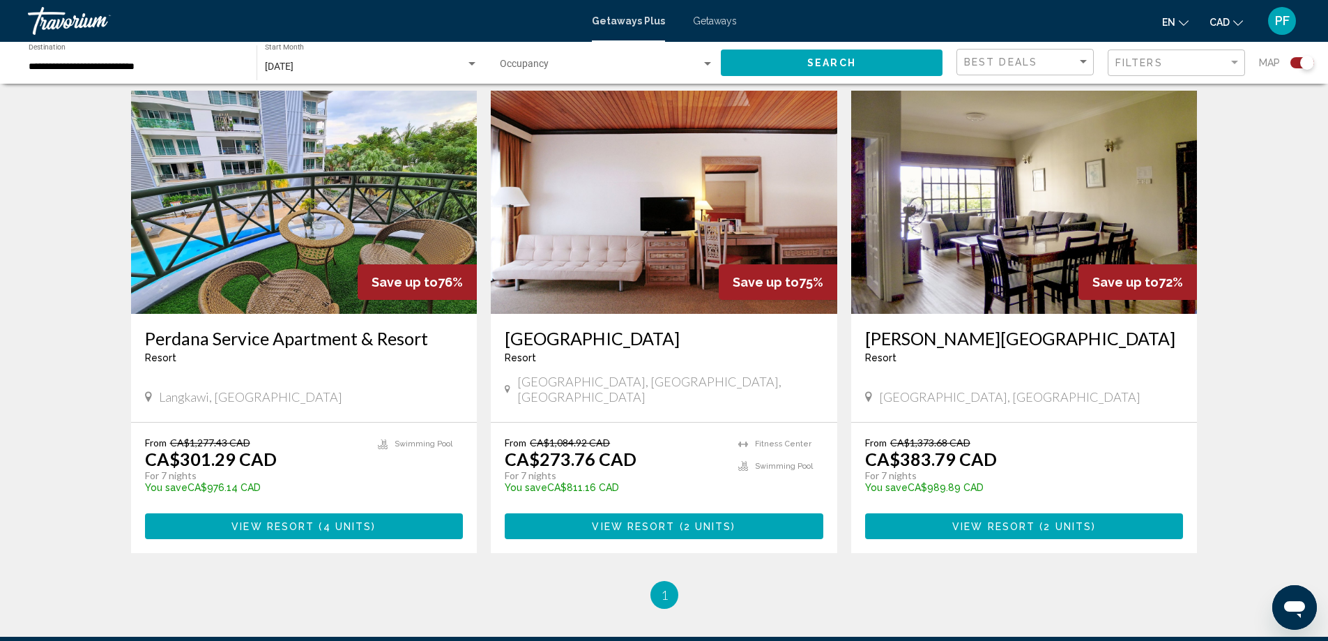
scroll to position [581, 0]
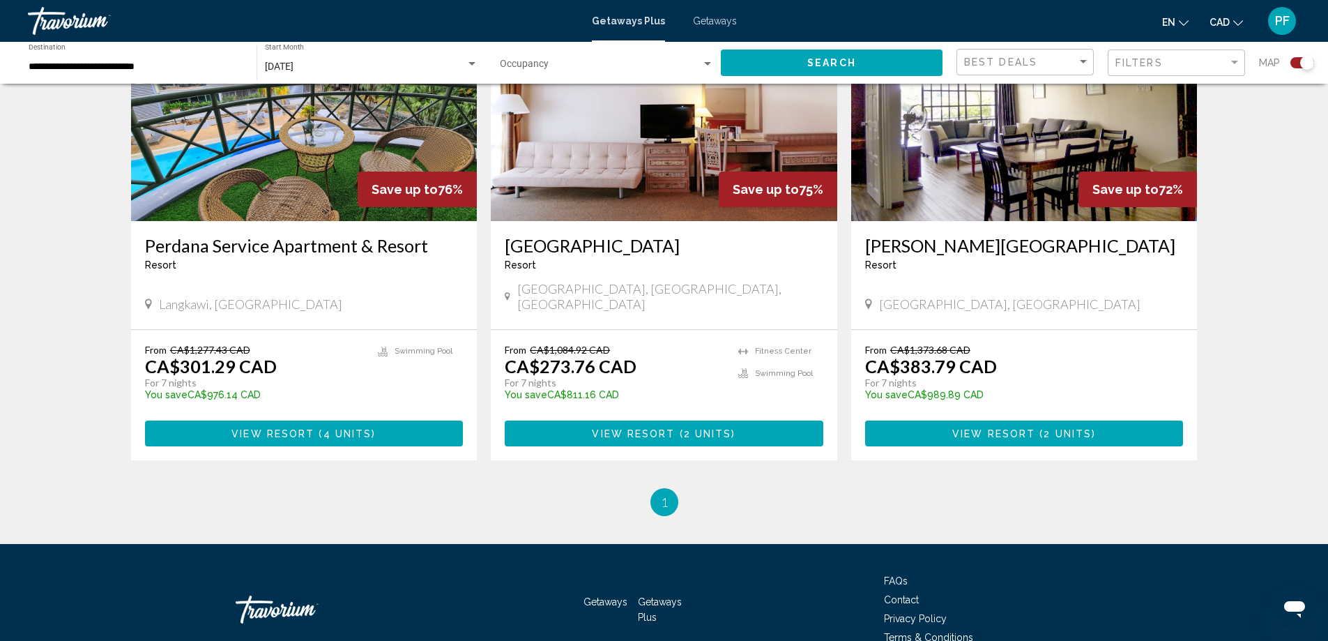
click at [675, 376] on p "For 7 nights" at bounding box center [615, 382] width 220 height 13
click at [671, 428] on span "View Resort" at bounding box center [633, 433] width 83 height 11
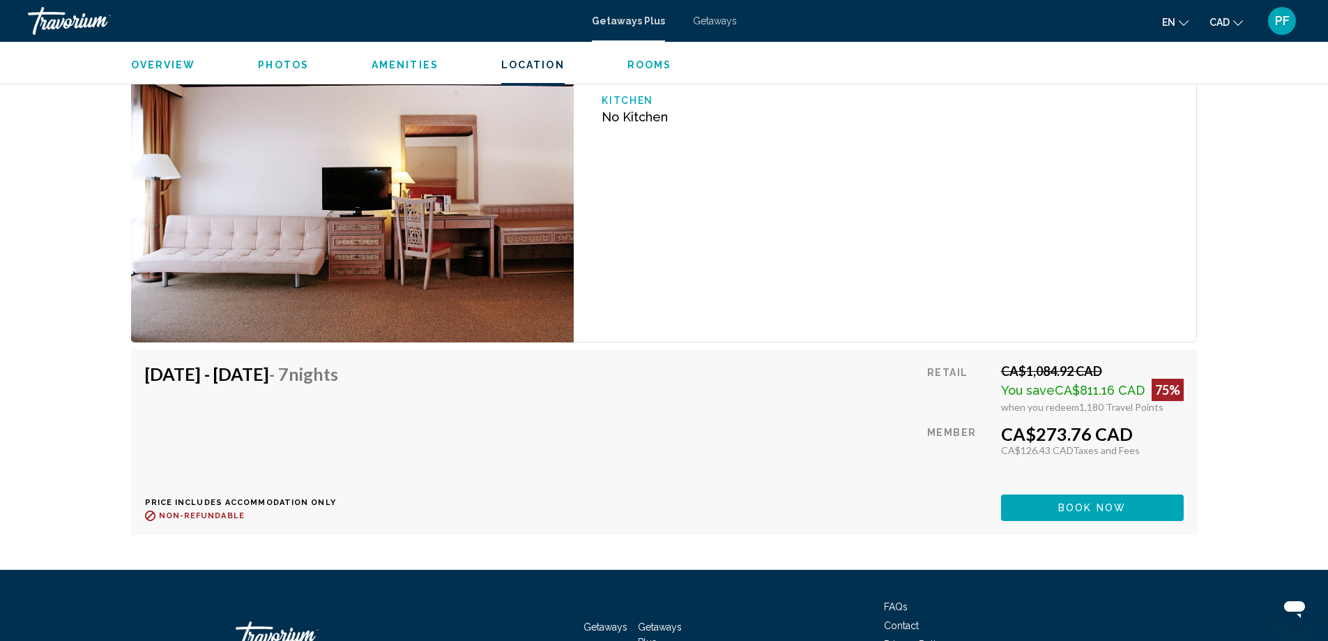
scroll to position [2438, 0]
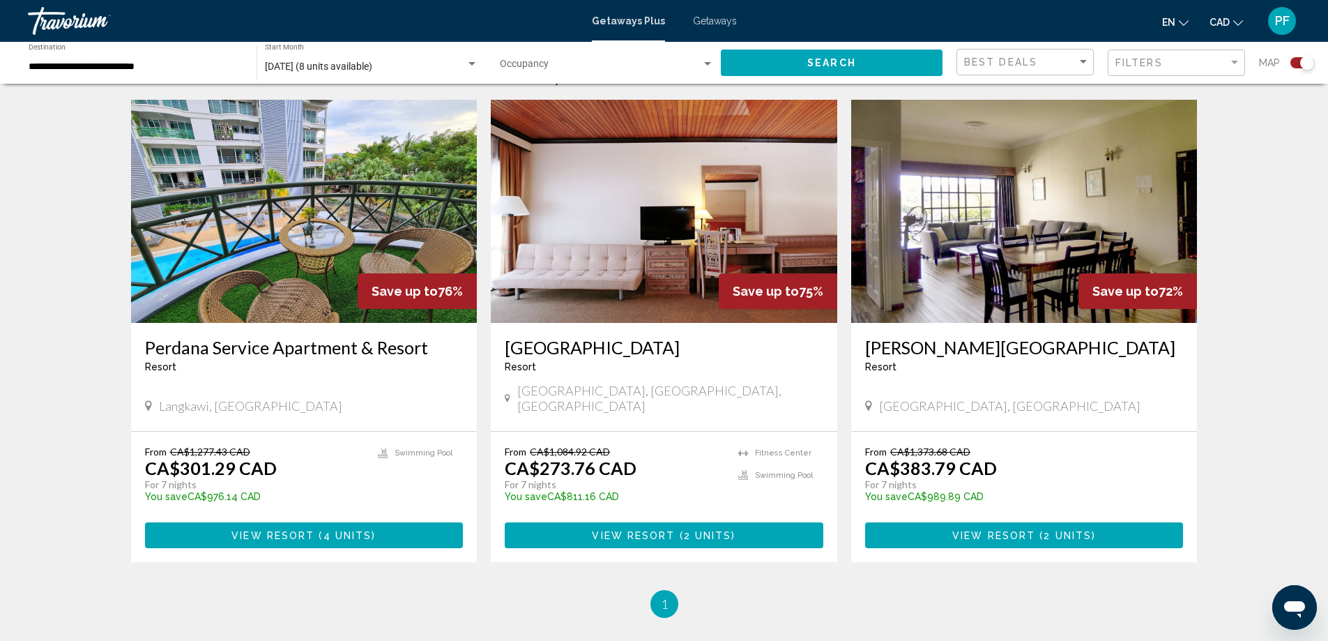
scroll to position [581, 0]
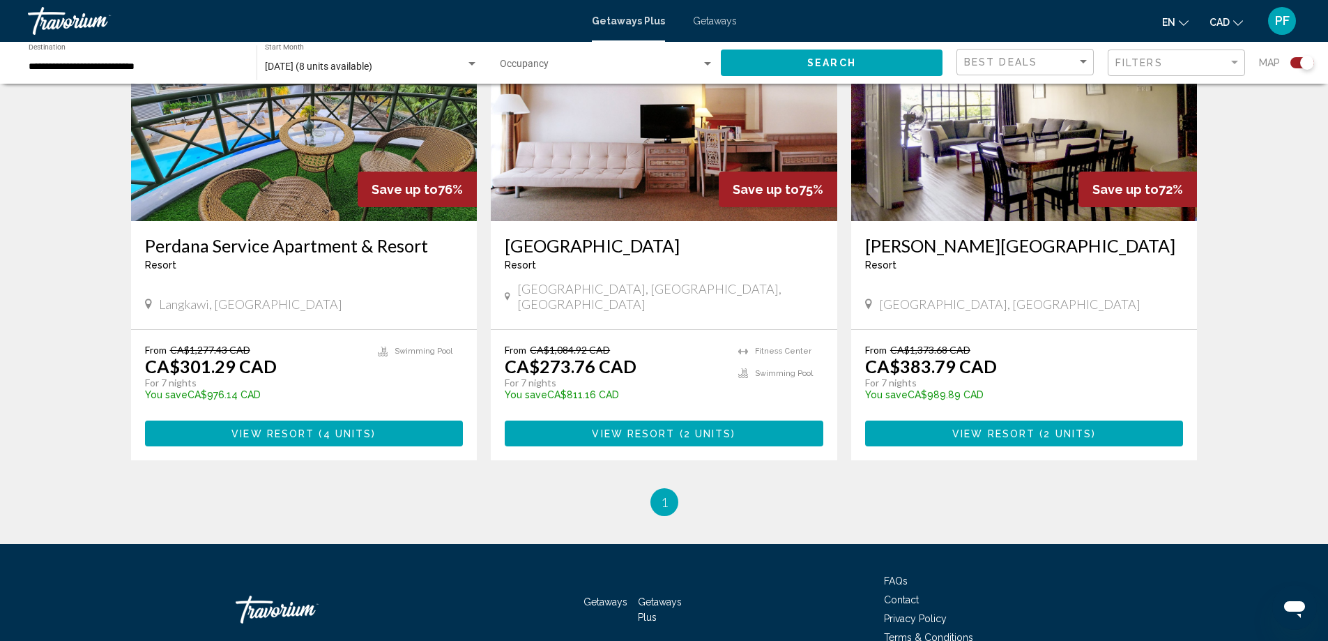
click at [1022, 194] on img "Main content" at bounding box center [1024, 109] width 346 height 223
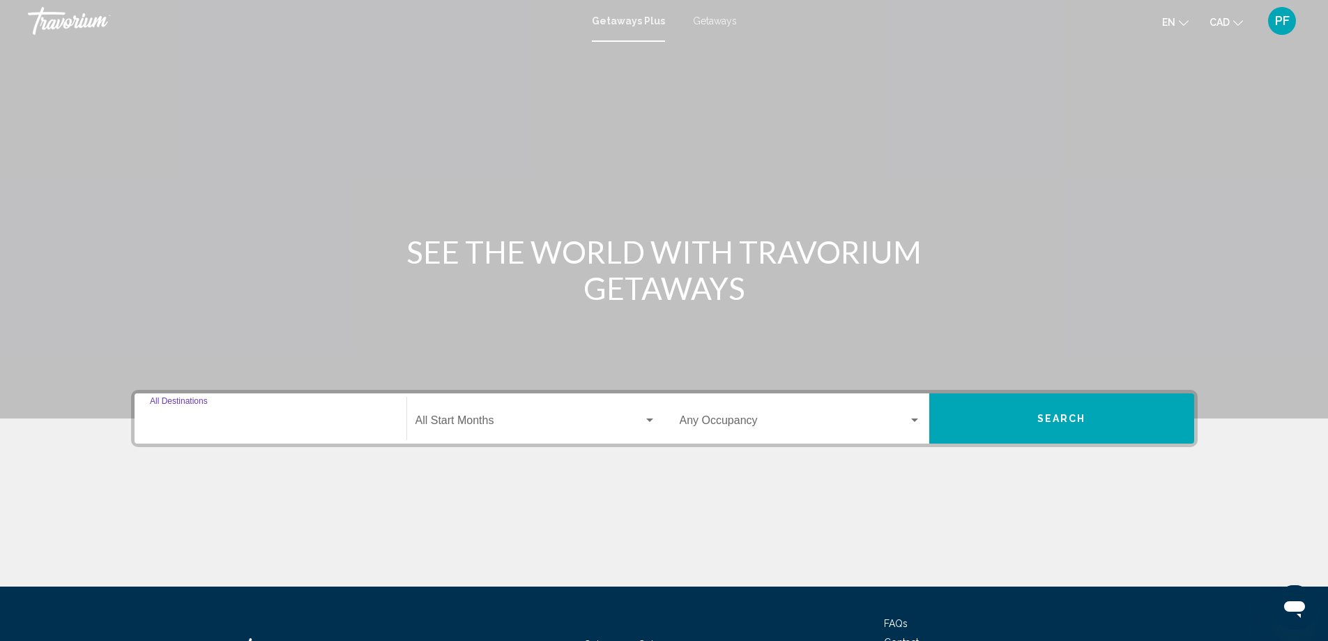
click at [261, 425] on input "Destination All Destinations" at bounding box center [270, 423] width 241 height 13
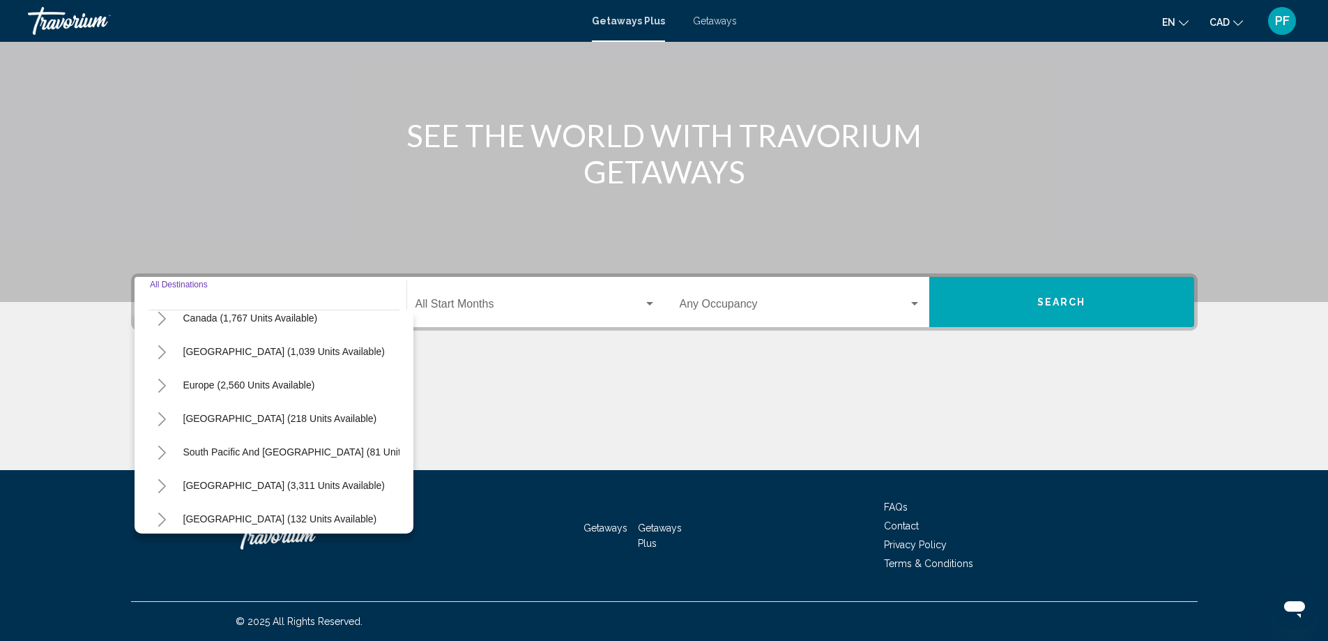
scroll to position [232, 0]
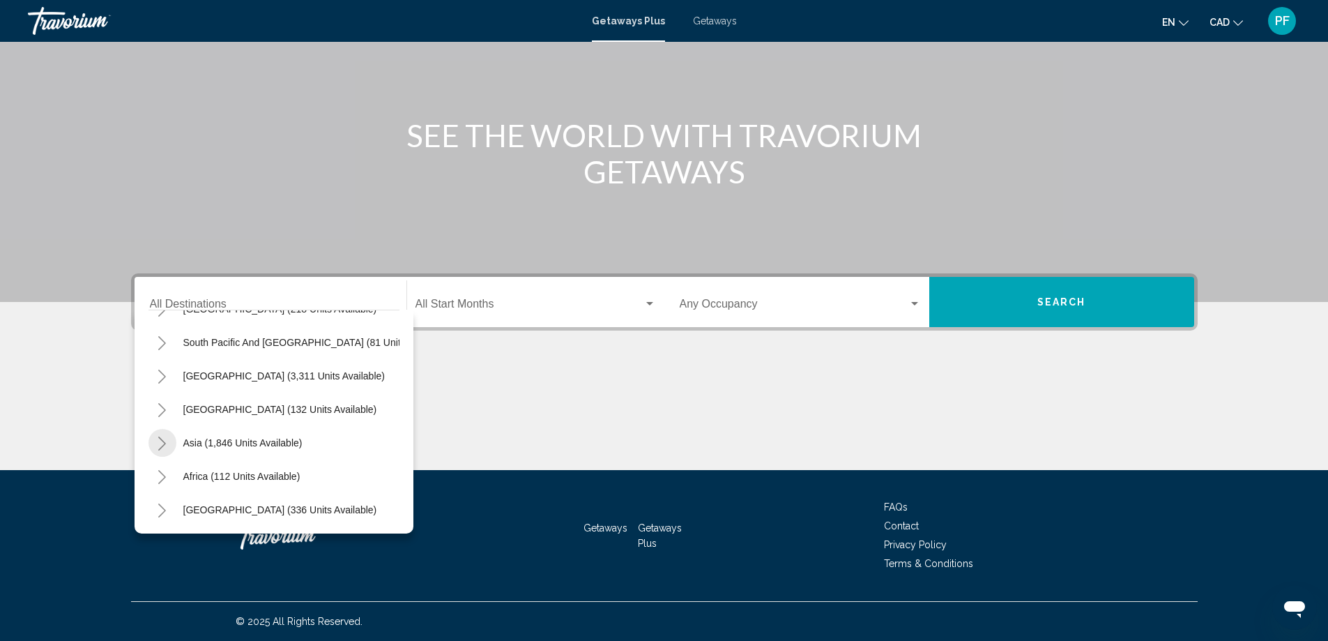
click at [161, 436] on icon "Toggle Asia (1,846 units available)" at bounding box center [162, 443] width 10 height 14
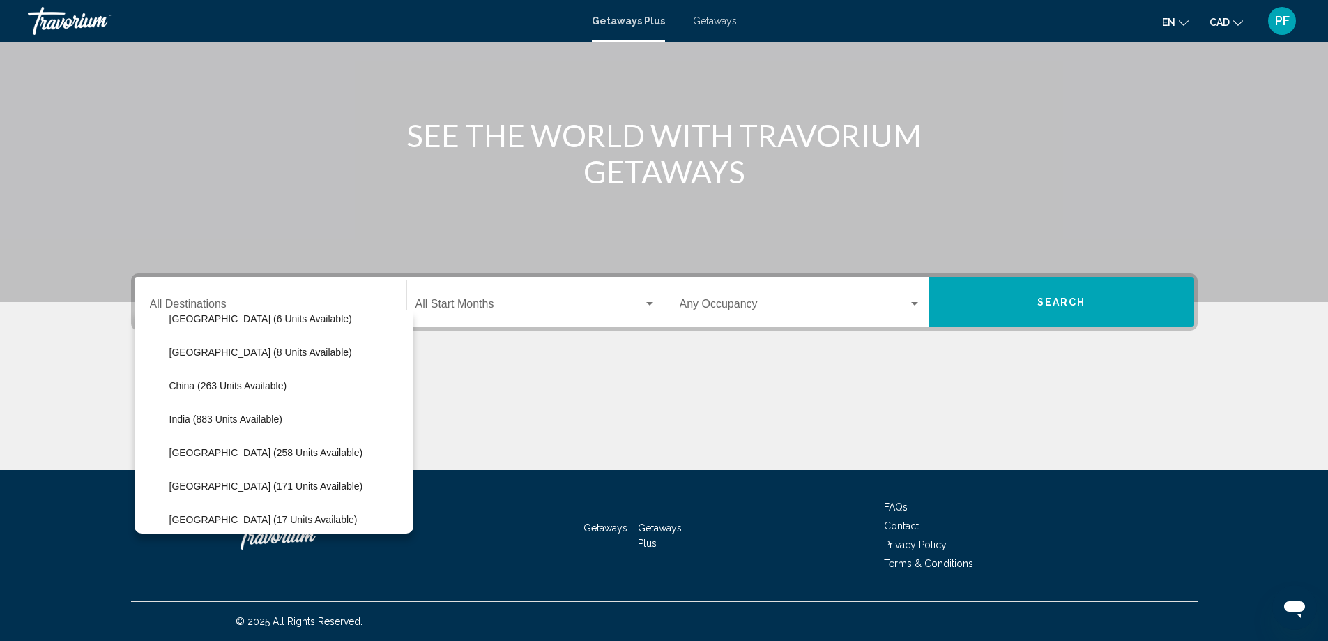
scroll to position [465, 0]
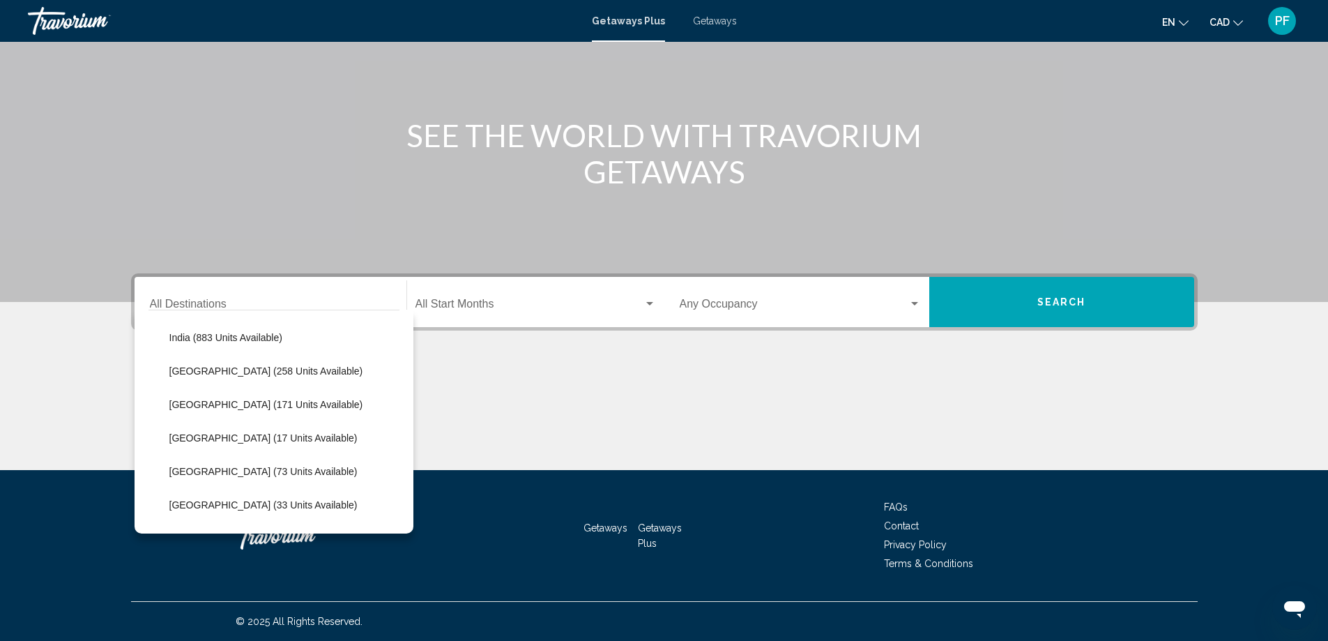
click at [199, 402] on span "[GEOGRAPHIC_DATA] (171 units available)" at bounding box center [266, 404] width 194 height 11
type input "**********"
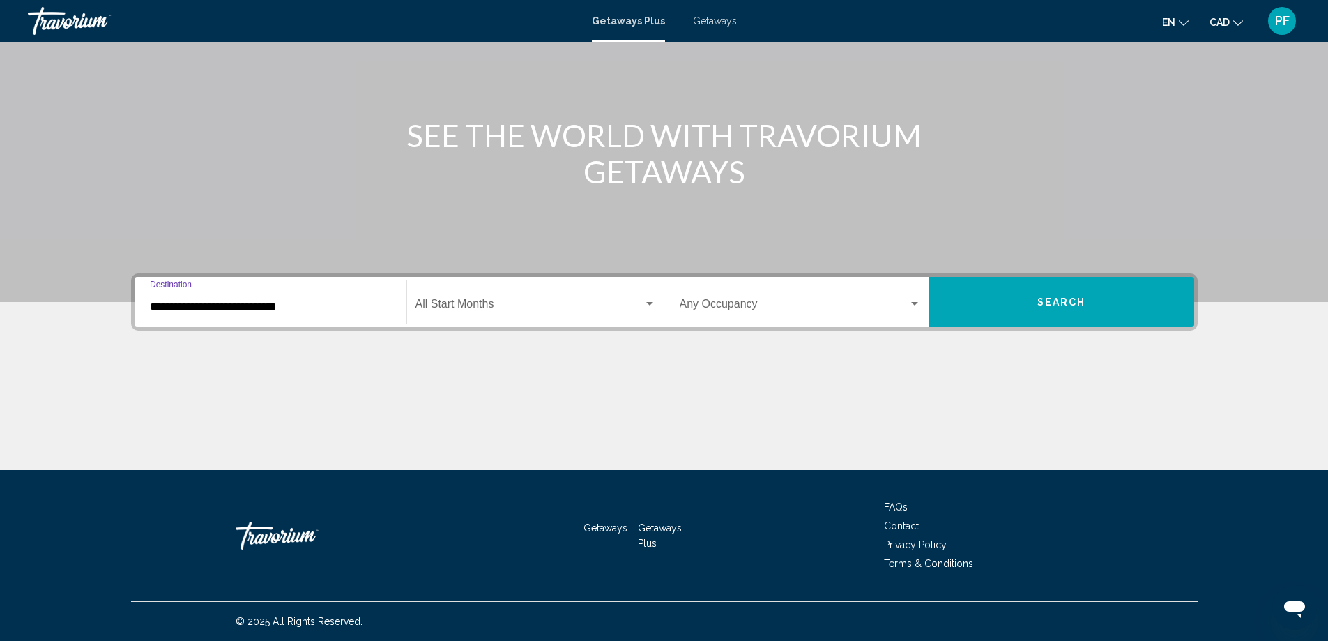
click at [749, 296] on div "Occupancy Any Occupancy" at bounding box center [800, 302] width 241 height 44
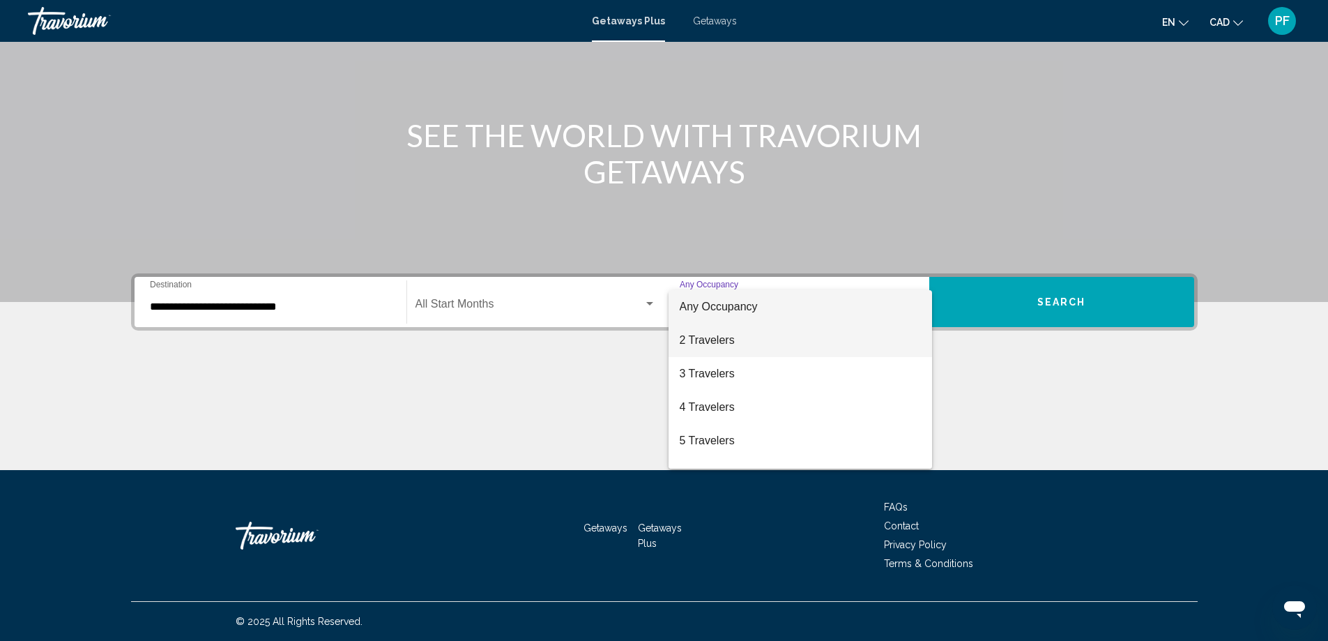
click at [736, 342] on span "2 Travelers" at bounding box center [800, 339] width 241 height 33
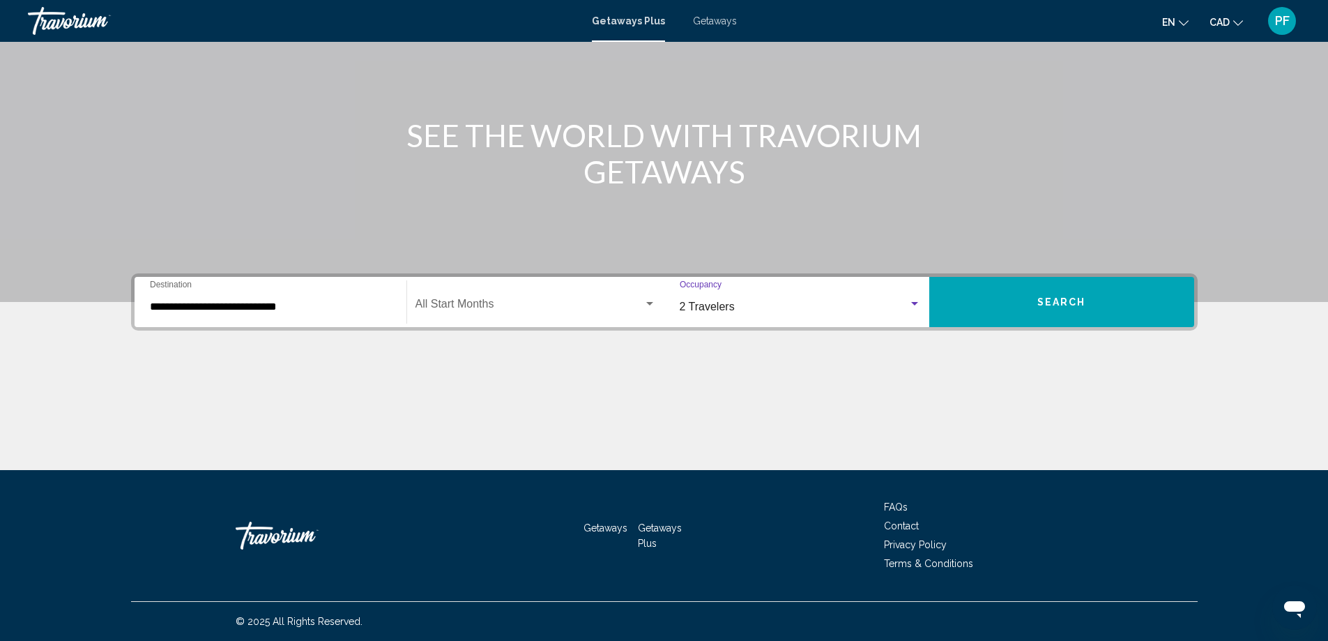
click at [609, 306] on span "Search widget" at bounding box center [529, 306] width 228 height 13
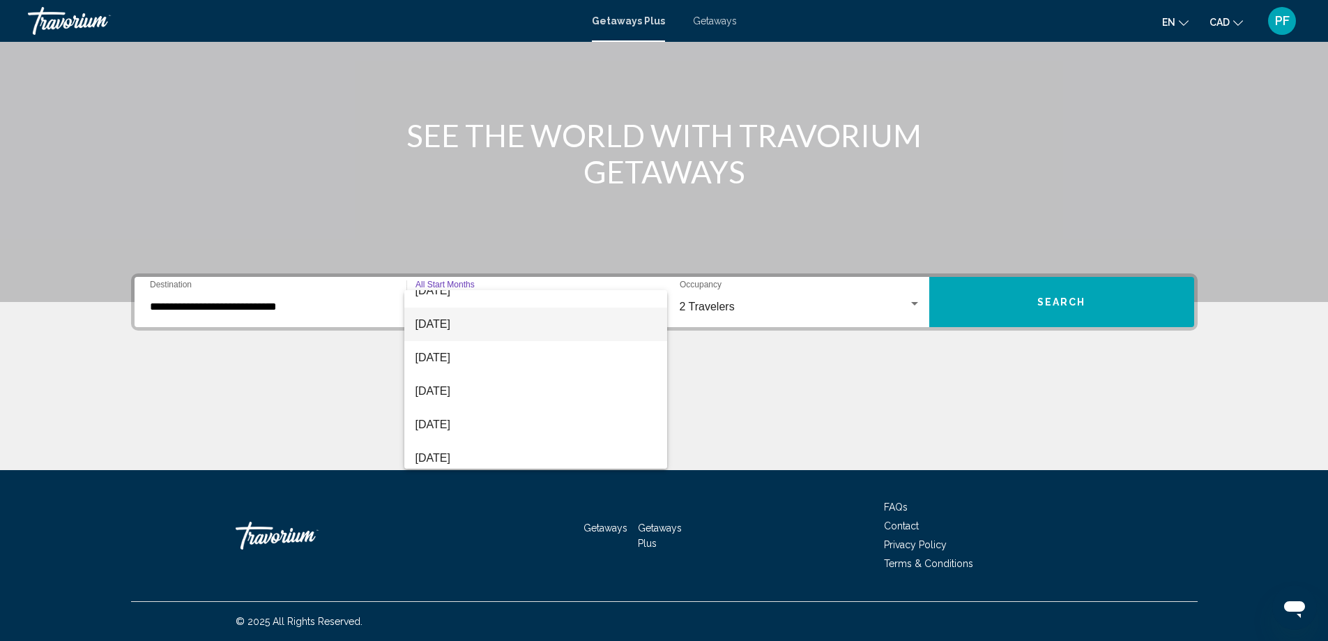
scroll to position [116, 0]
click at [471, 355] on span "[DATE]" at bounding box center [535, 357] width 240 height 33
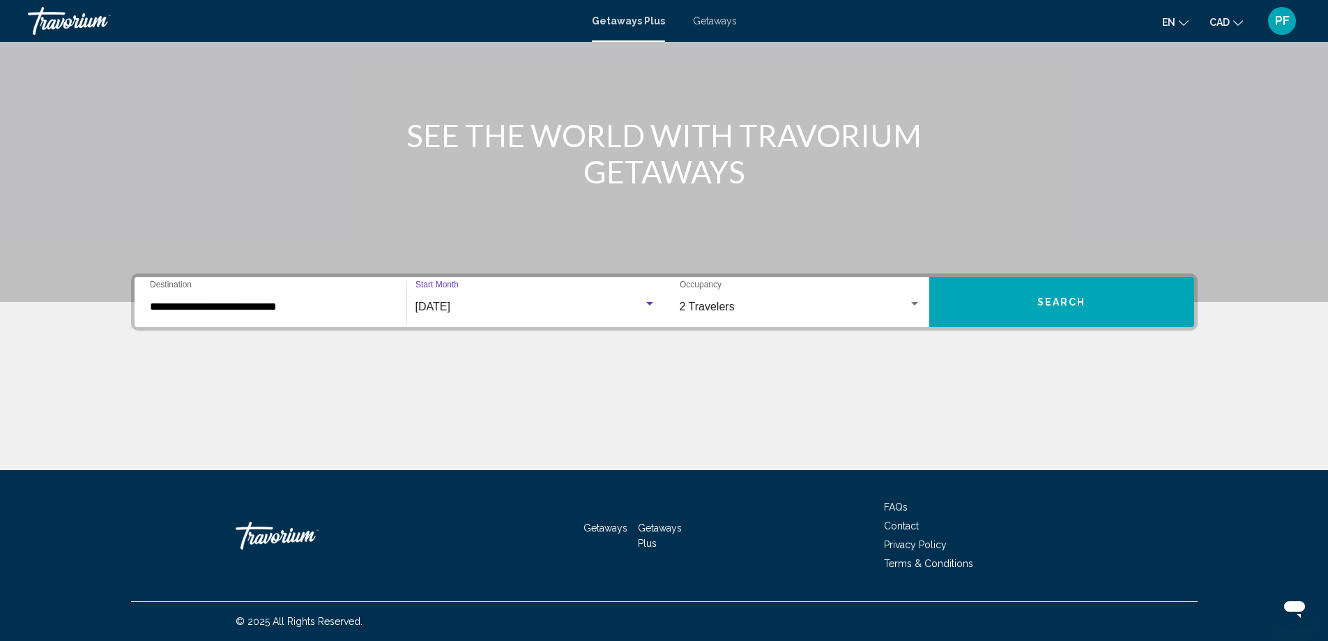
click at [1058, 297] on span "Search" at bounding box center [1061, 302] width 49 height 11
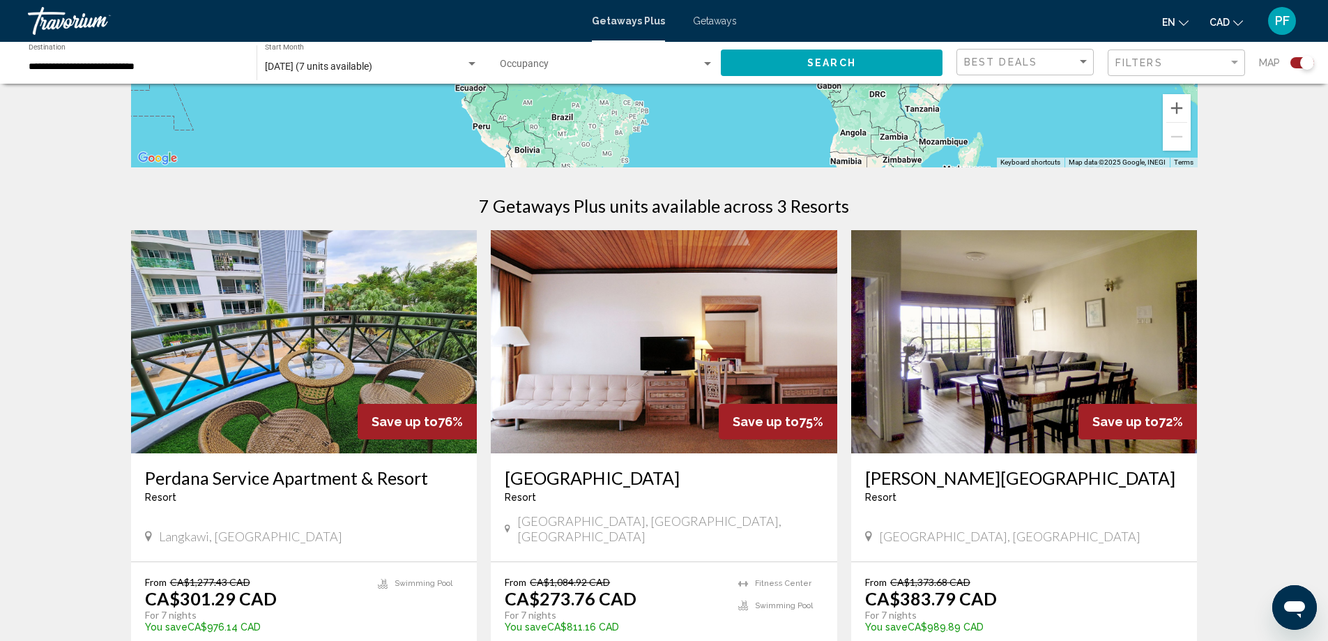
scroll to position [581, 0]
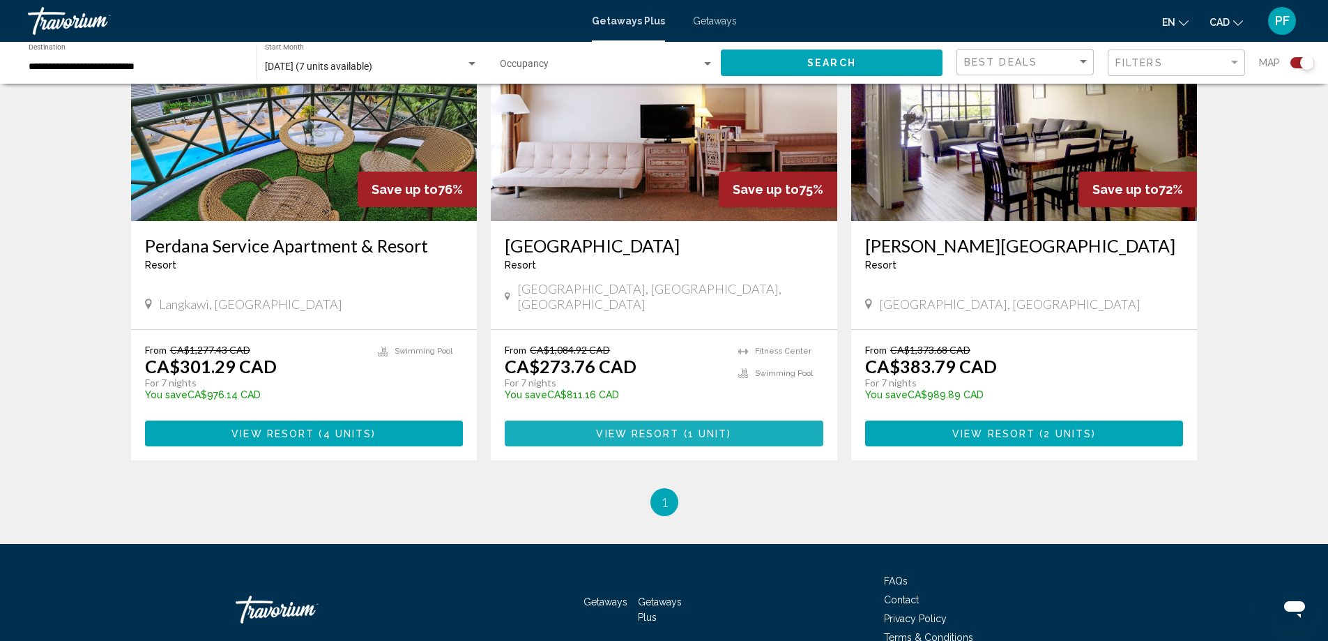
click at [687, 420] on button "View Resort ( 1 unit )" at bounding box center [664, 433] width 319 height 26
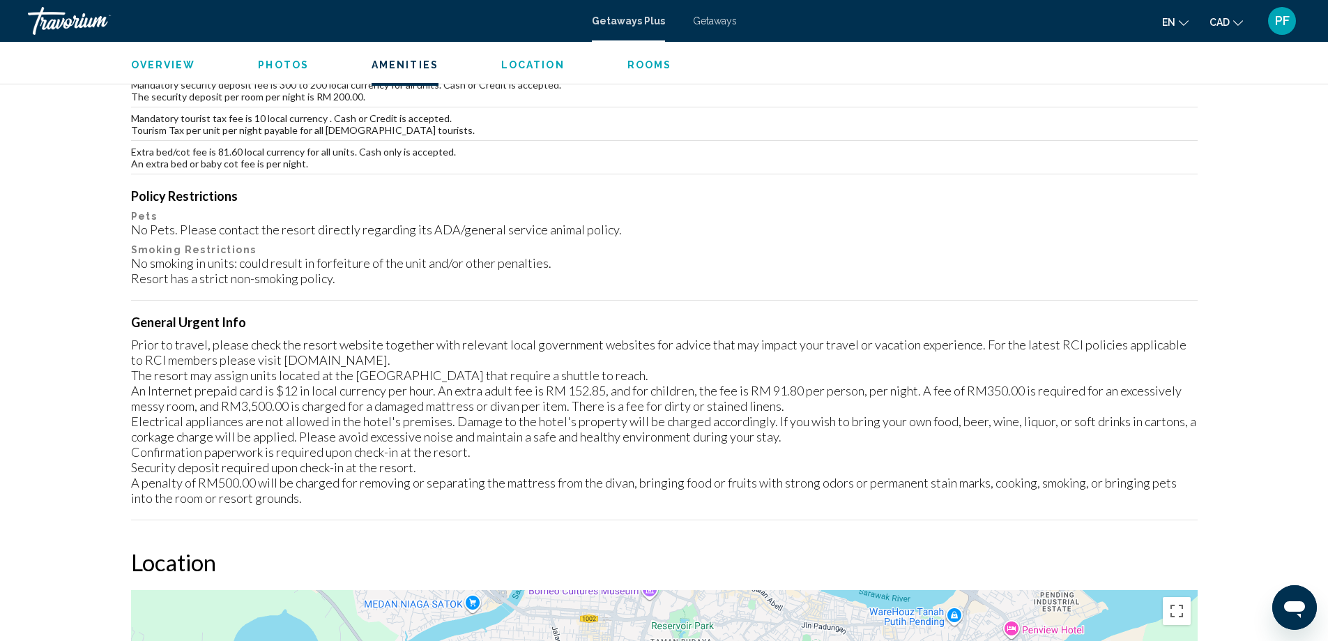
scroll to position [1394, 0]
